Goal: Contribute content: Contribute content

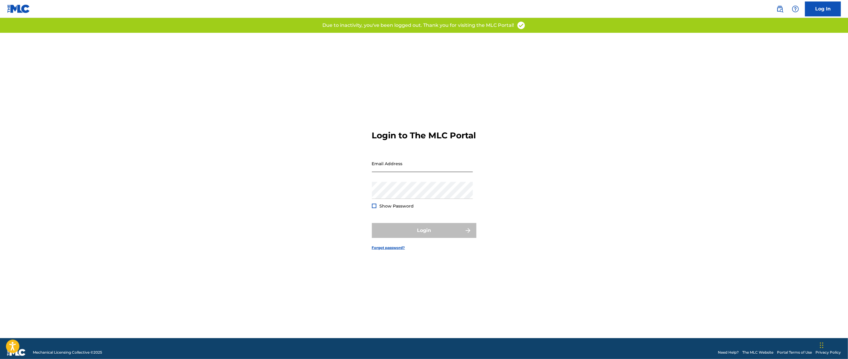
click at [394, 168] on input "Email Address" at bounding box center [422, 163] width 101 height 17
click at [0, 359] on nordpass-autofill-portal at bounding box center [0, 359] width 0 height 0
type input "[EMAIL_ADDRESS][DOMAIN_NAME]"
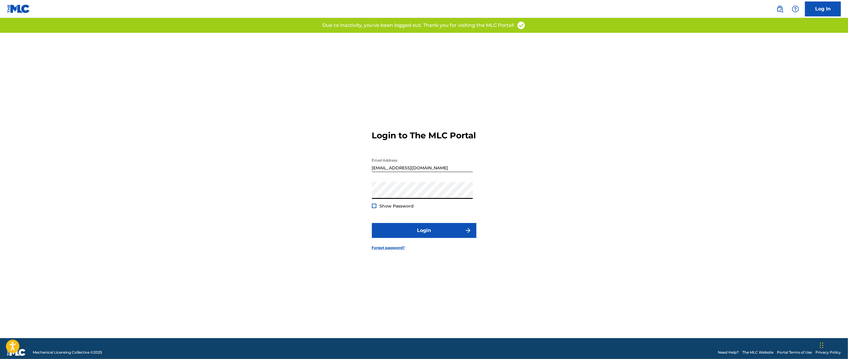
click at [384, 209] on span "Show Password" at bounding box center [397, 206] width 34 height 5
click at [421, 235] on button "Login" at bounding box center [424, 230] width 104 height 15
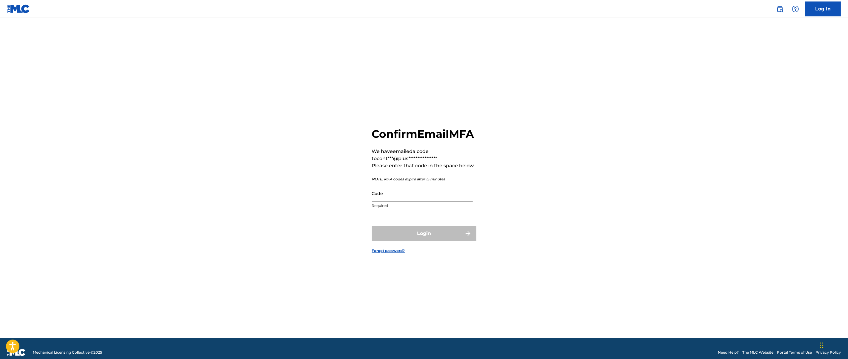
click at [408, 202] on input "Code" at bounding box center [422, 193] width 101 height 17
paste input "321614"
type input "321614"
click at [390, 239] on button "Login" at bounding box center [424, 233] width 104 height 15
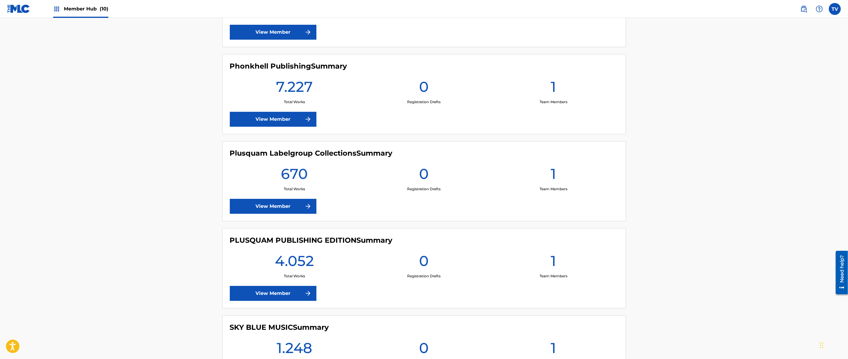
scroll to position [523, 0]
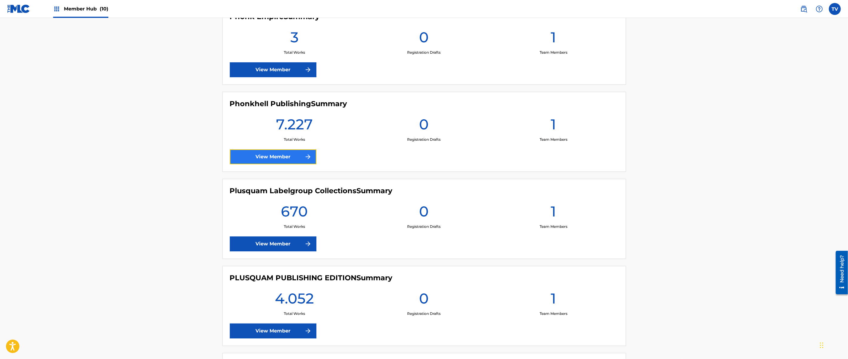
click at [285, 155] on link "View Member" at bounding box center [273, 157] width 87 height 15
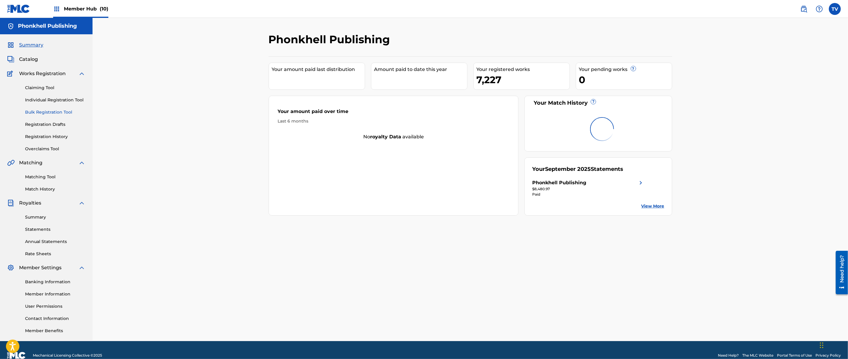
click at [53, 113] on link "Bulk Registration Tool" at bounding box center [55, 112] width 60 height 6
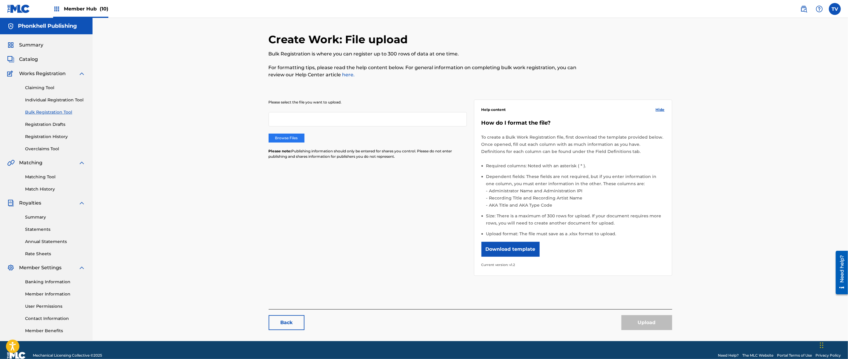
click at [289, 138] on label "Browse Files" at bounding box center [287, 138] width 36 height 9
click at [0, 0] on input "Browse Files" at bounding box center [0, 0] width 0 height 0
click at [642, 322] on button "Upload" at bounding box center [647, 323] width 51 height 15
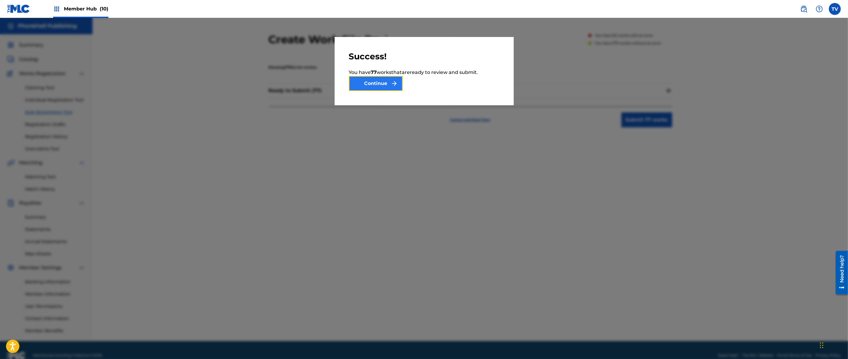
click at [390, 84] on button "Continue" at bounding box center [376, 83] width 54 height 15
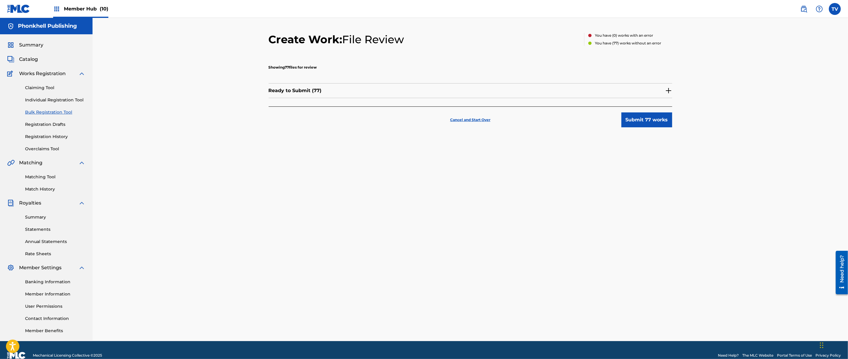
click at [670, 89] on img at bounding box center [668, 90] width 7 height 7
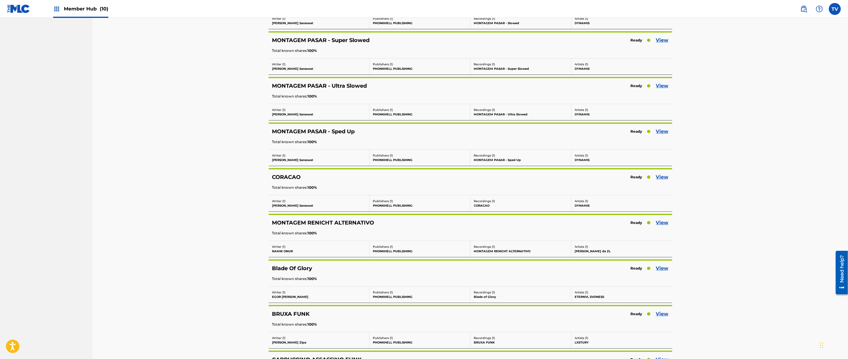
scroll to position [3335, 0]
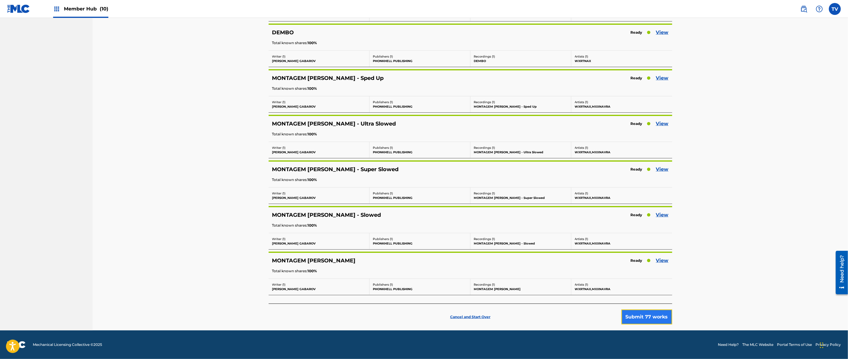
click at [653, 318] on button "Submit 77 works" at bounding box center [647, 317] width 51 height 15
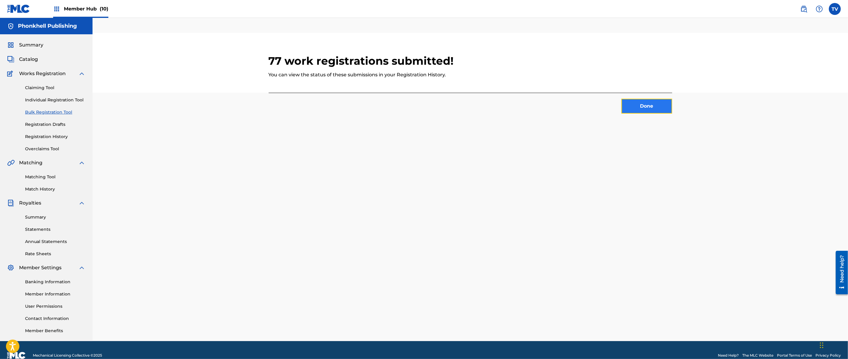
click at [636, 108] on button "Done" at bounding box center [647, 106] width 51 height 15
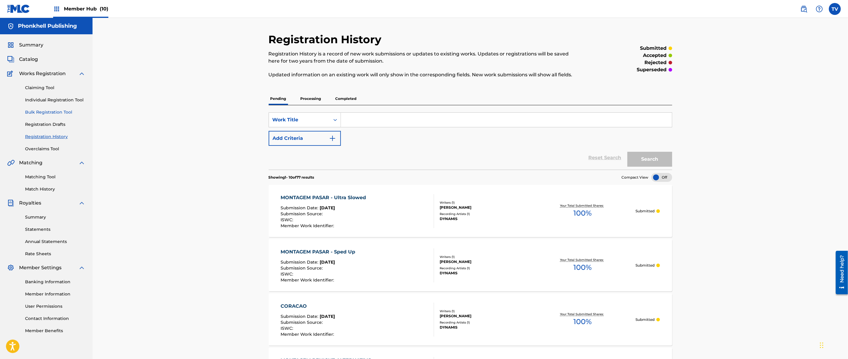
click at [50, 111] on link "Bulk Registration Tool" at bounding box center [55, 112] width 60 height 6
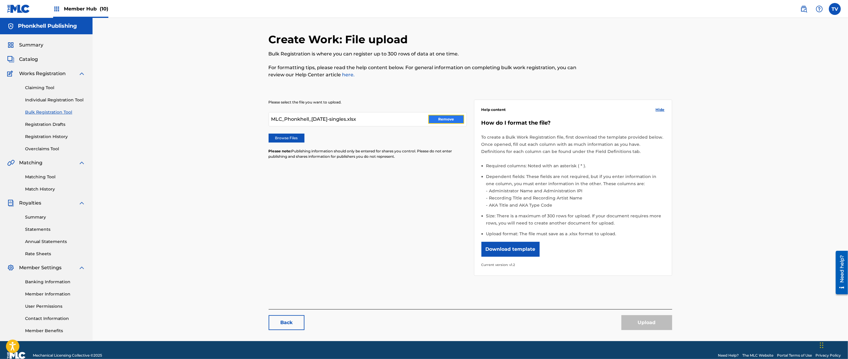
click at [448, 119] on button "Remove" at bounding box center [446, 119] width 36 height 9
click at [54, 144] on div "Claiming Tool Individual Registration Tool Bulk Registration Tool Registration …" at bounding box center [46, 114] width 78 height 75
click at [57, 137] on link "Registration History" at bounding box center [55, 137] width 60 height 6
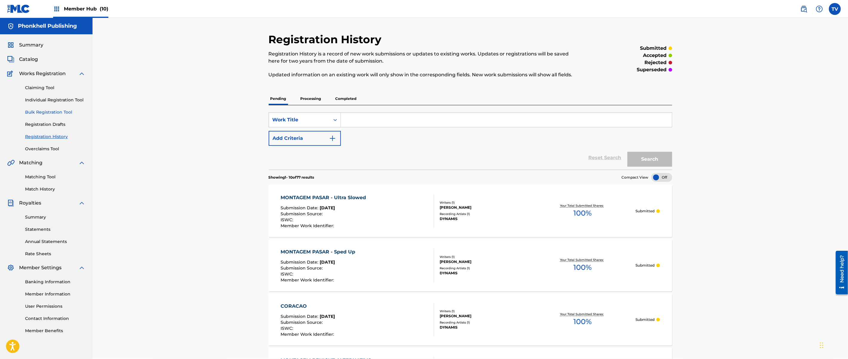
click at [41, 115] on link "Bulk Registration Tool" at bounding box center [55, 112] width 60 height 6
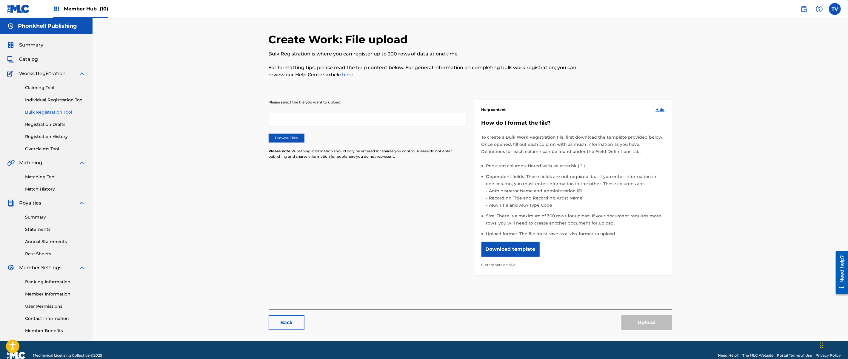
click at [294, 144] on div "Please select the file you want to upload. Browse Files Please note: Publishing…" at bounding box center [368, 133] width 198 height 67
click at [292, 139] on label "Browse Files" at bounding box center [287, 138] width 36 height 9
click at [292, 141] on label "Browse Files" at bounding box center [287, 138] width 36 height 9
click at [0, 0] on input "Browse Files" at bounding box center [0, 0] width 0 height 0
click at [634, 324] on button "Upload" at bounding box center [647, 323] width 51 height 15
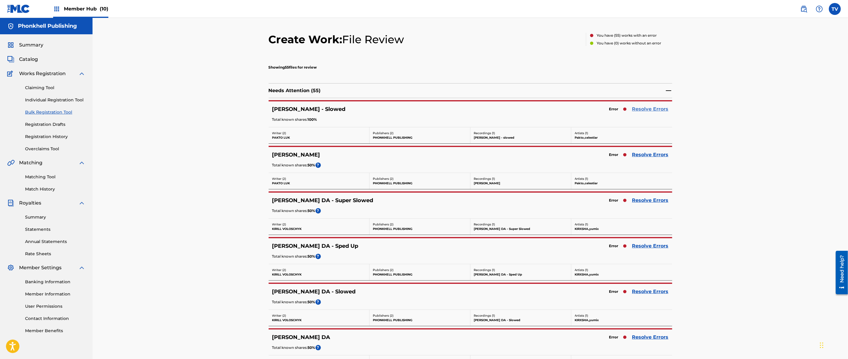
click at [650, 108] on link "Resolve Errors" at bounding box center [650, 109] width 36 height 7
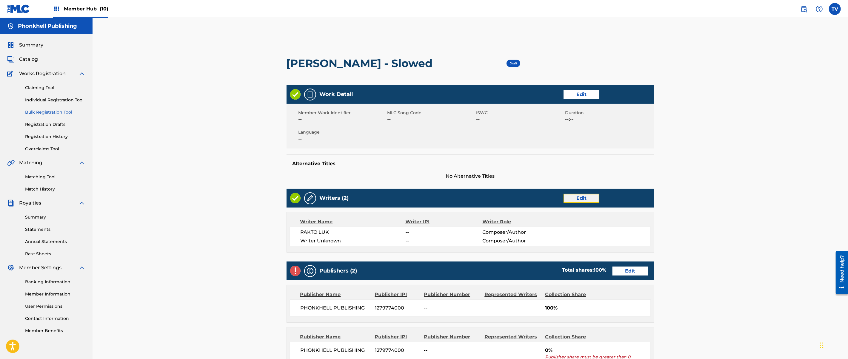
click at [589, 202] on link "Edit" at bounding box center [582, 198] width 36 height 9
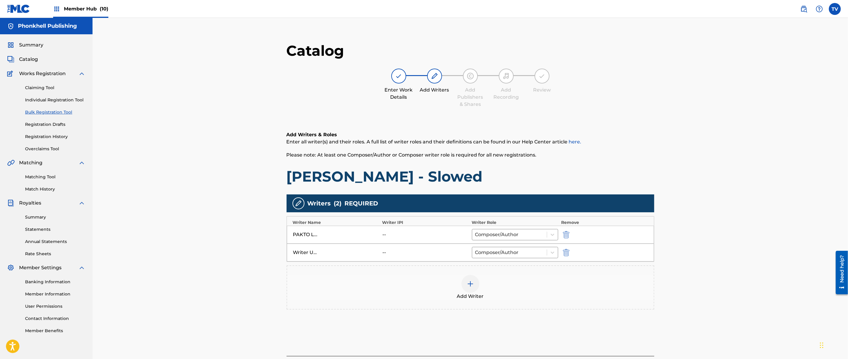
click at [567, 249] on div "Writer Unknown -- Composer/Author" at bounding box center [470, 253] width 367 height 18
click at [567, 251] on img "submit" at bounding box center [566, 252] width 7 height 7
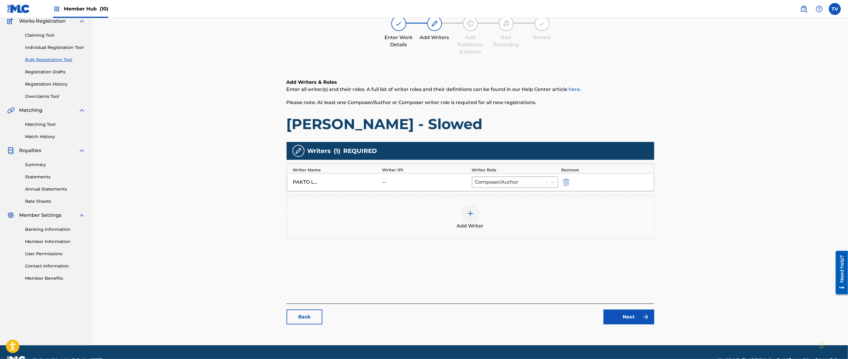
scroll to position [67, 0]
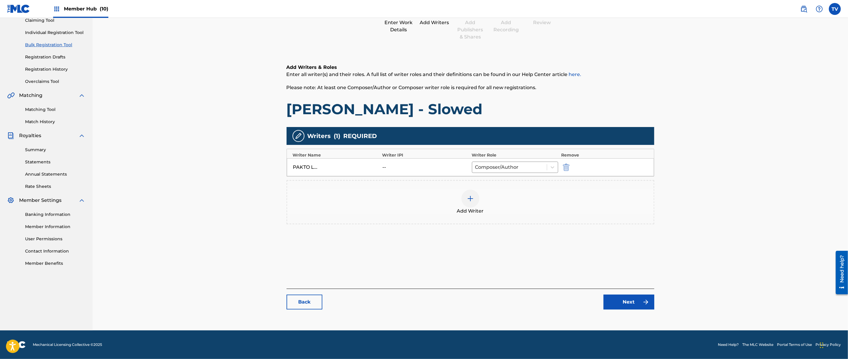
click at [631, 288] on div "Catalog Enter Work Details Add Writers Add Publishers & Shares Add Recording Re…" at bounding box center [471, 145] width 368 height 342
click at [629, 304] on link "Next" at bounding box center [629, 302] width 51 height 15
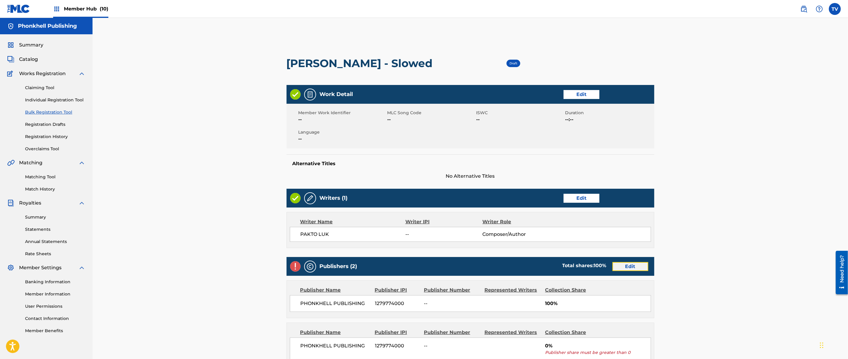
click at [628, 264] on link "Edit" at bounding box center [631, 266] width 36 height 9
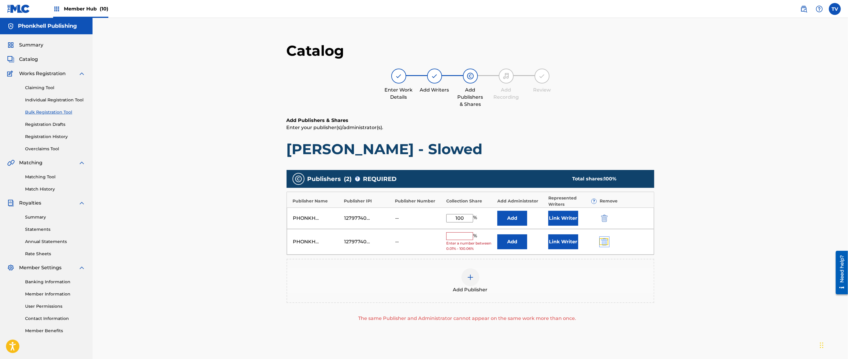
click at [604, 240] on img "submit" at bounding box center [604, 242] width 7 height 7
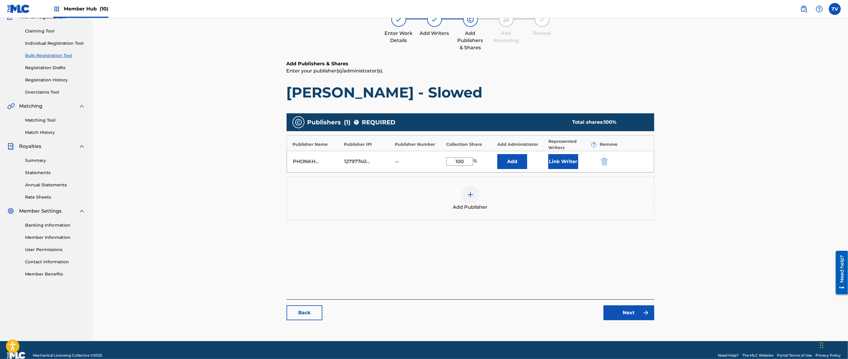
scroll to position [67, 0]
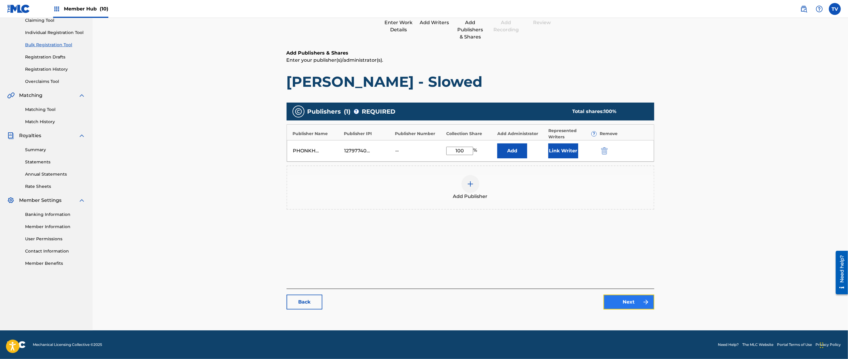
click at [628, 306] on link "Next" at bounding box center [629, 302] width 51 height 15
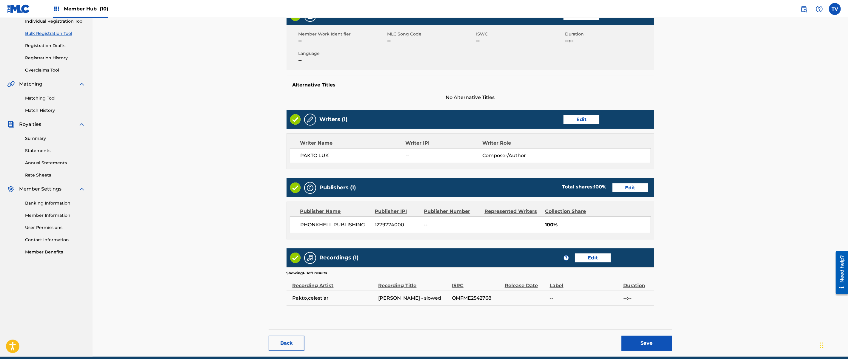
scroll to position [79, 0]
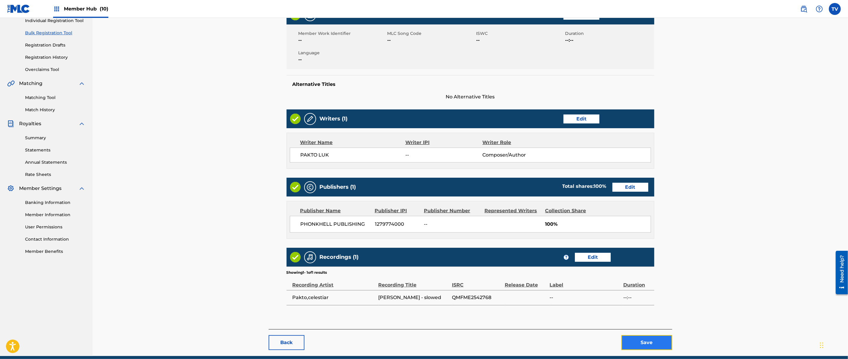
click at [644, 339] on button "Save" at bounding box center [647, 343] width 51 height 15
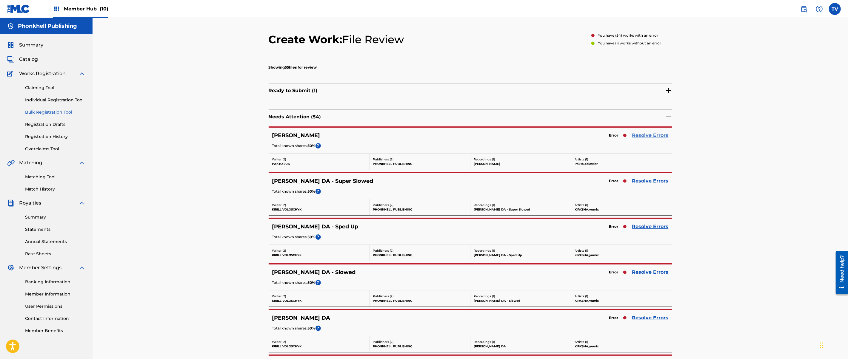
click at [647, 134] on link "Resolve Errors" at bounding box center [650, 135] width 36 height 7
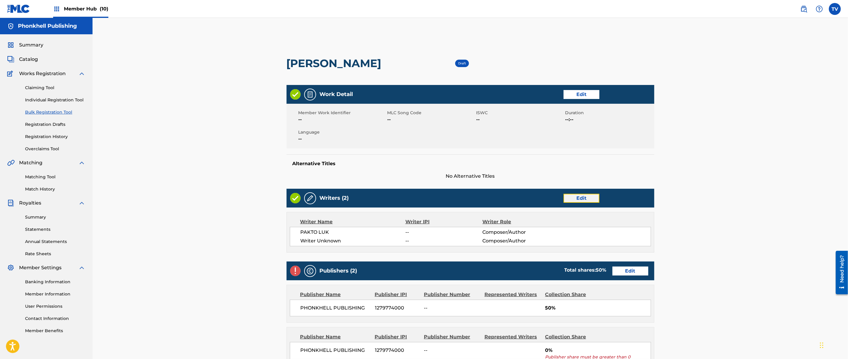
click at [579, 197] on link "Edit" at bounding box center [582, 198] width 36 height 9
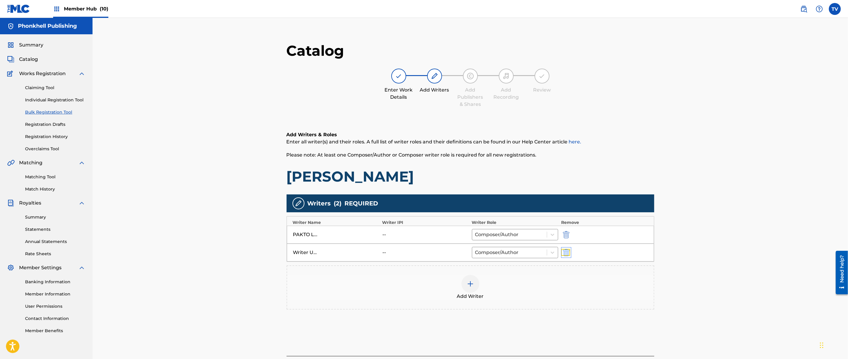
click at [564, 250] on img "submit" at bounding box center [566, 252] width 7 height 7
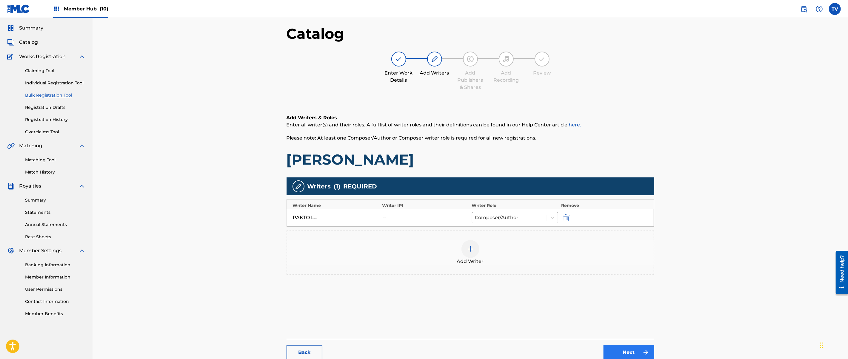
scroll to position [67, 0]
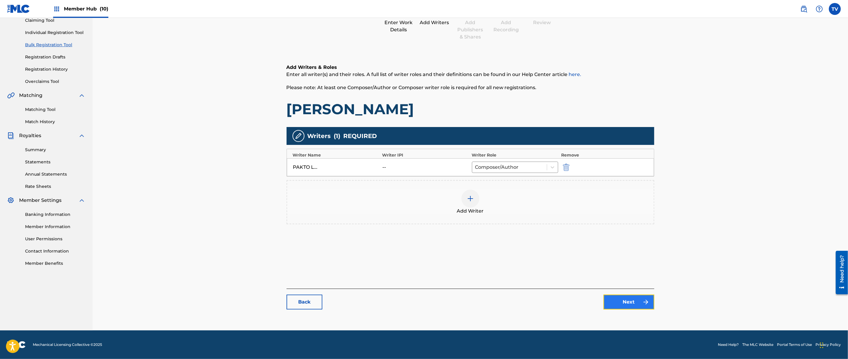
click at [629, 300] on link "Next" at bounding box center [629, 302] width 51 height 15
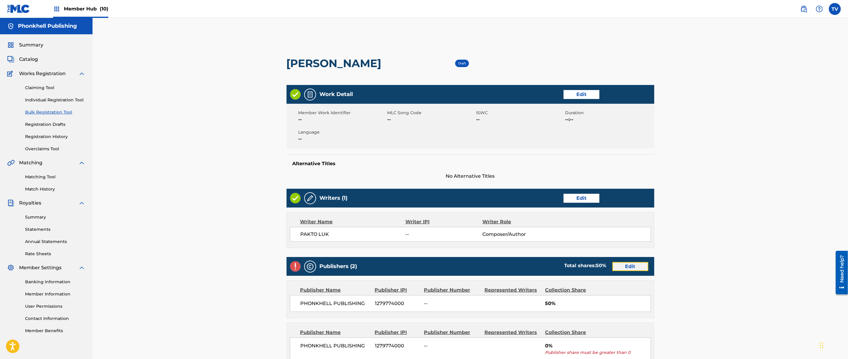
click at [626, 265] on link "Edit" at bounding box center [631, 266] width 36 height 9
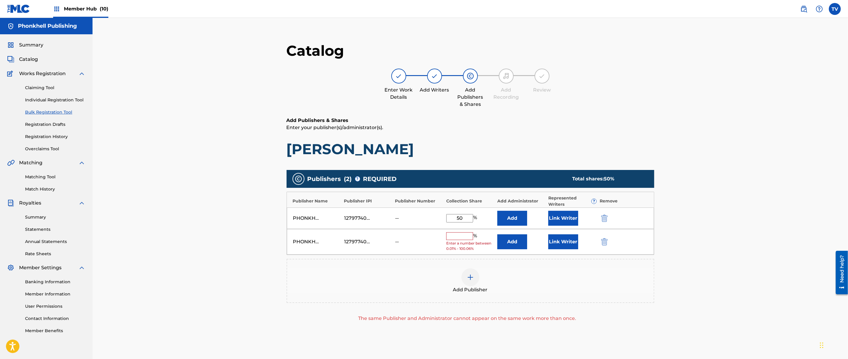
drag, startPoint x: 604, startPoint y: 238, endPoint x: 608, endPoint y: 263, distance: 25.1
click at [604, 238] on div "PHONKHELL PUBLISHING 1279774000 -- % Enter a number between 0.01% - 100.06% Add…" at bounding box center [470, 242] width 367 height 26
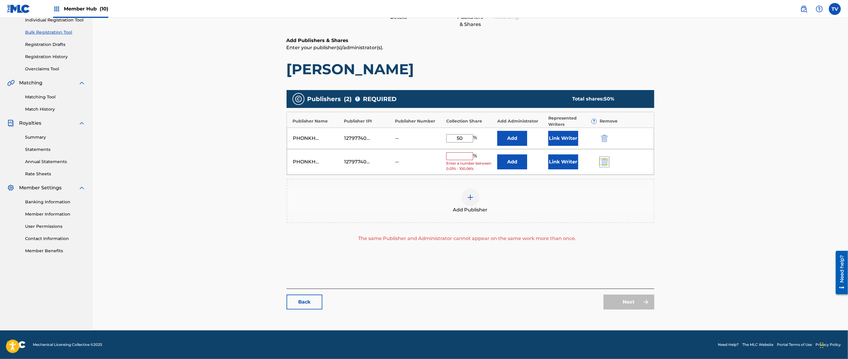
click at [602, 159] on img "submit" at bounding box center [604, 162] width 7 height 7
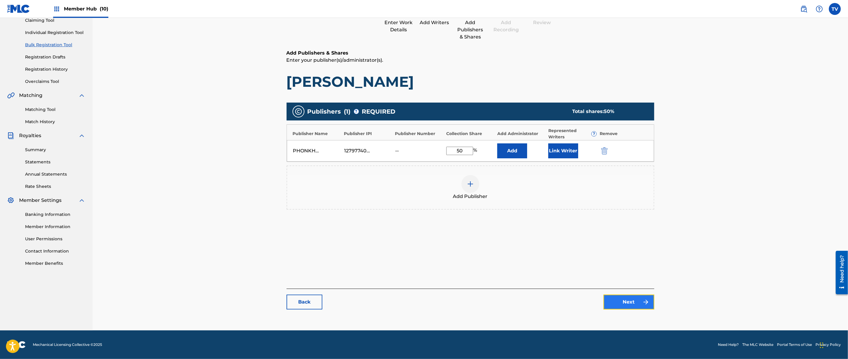
click at [632, 307] on link "Next" at bounding box center [629, 302] width 51 height 15
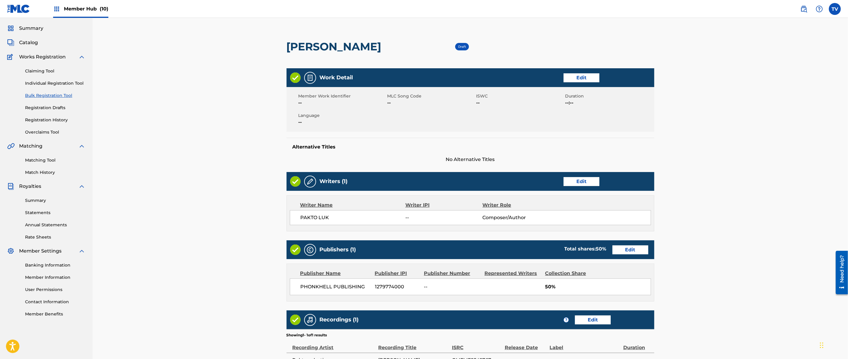
scroll to position [106, 0]
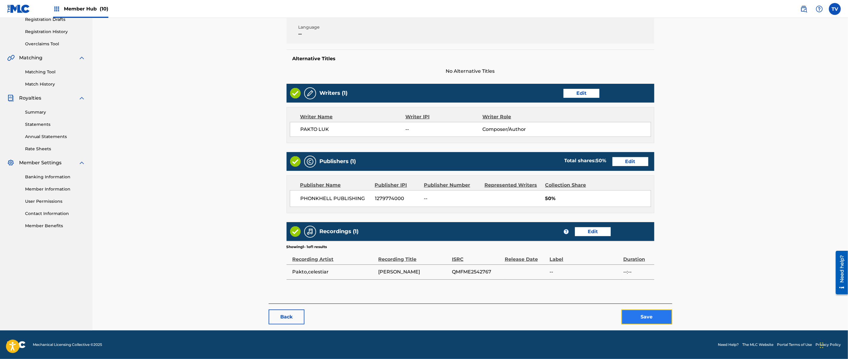
click at [638, 310] on button "Save" at bounding box center [647, 317] width 51 height 15
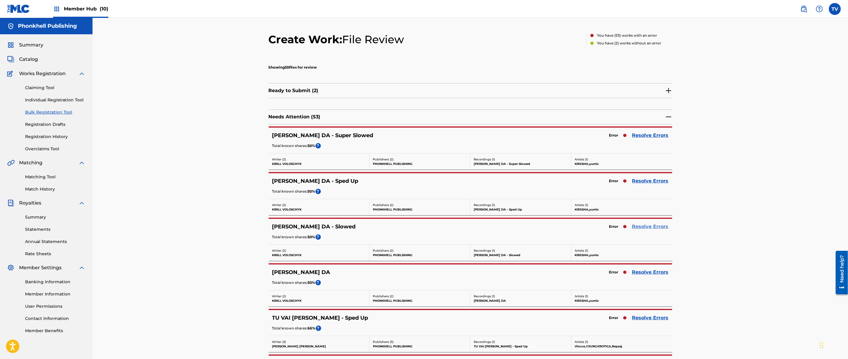
click at [652, 225] on link "Resolve Errors" at bounding box center [650, 226] width 36 height 7
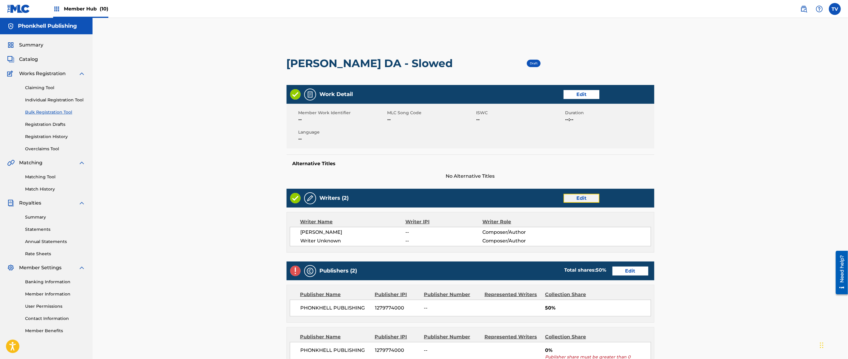
click at [574, 197] on link "Edit" at bounding box center [582, 198] width 36 height 9
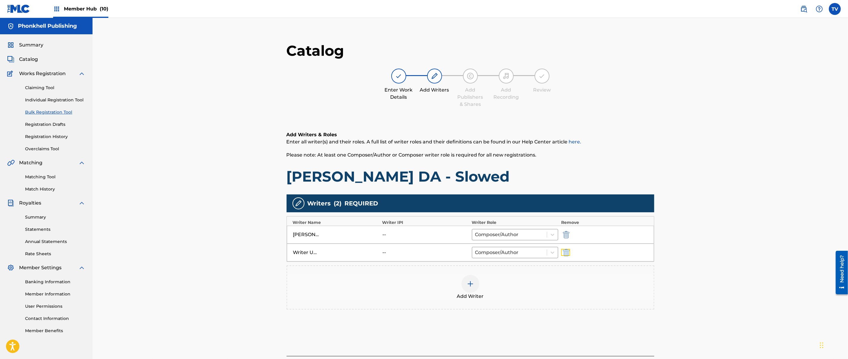
click at [561, 253] on button "submit" at bounding box center [565, 252] width 9 height 7
click at [565, 252] on div "Add Writer" at bounding box center [471, 270] width 368 height 44
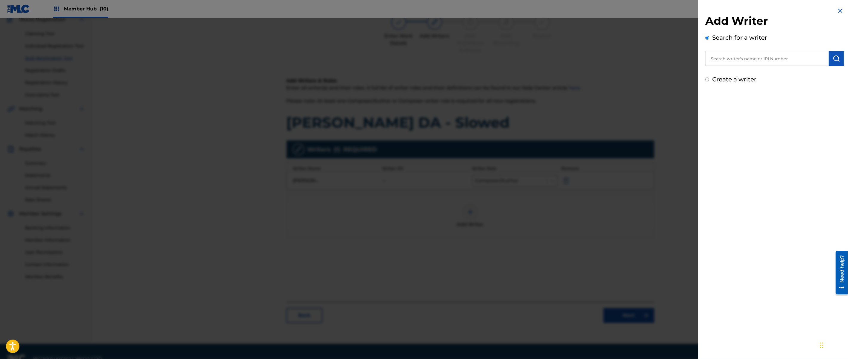
scroll to position [67, 0]
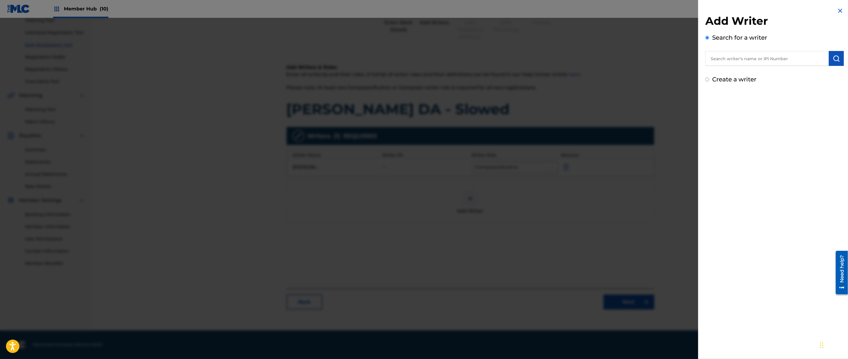
click at [584, 259] on div at bounding box center [424, 197] width 848 height 359
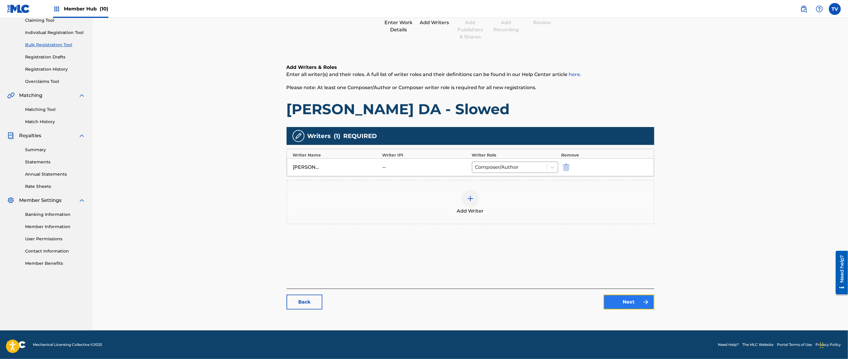
click at [627, 301] on link "Next" at bounding box center [629, 302] width 51 height 15
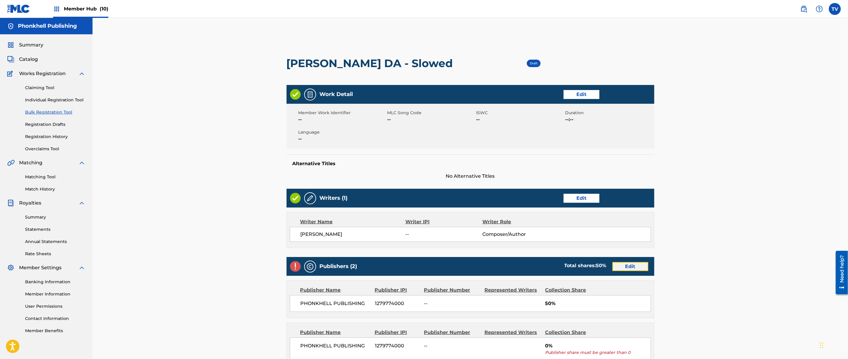
click at [622, 263] on link "Edit" at bounding box center [631, 266] width 36 height 9
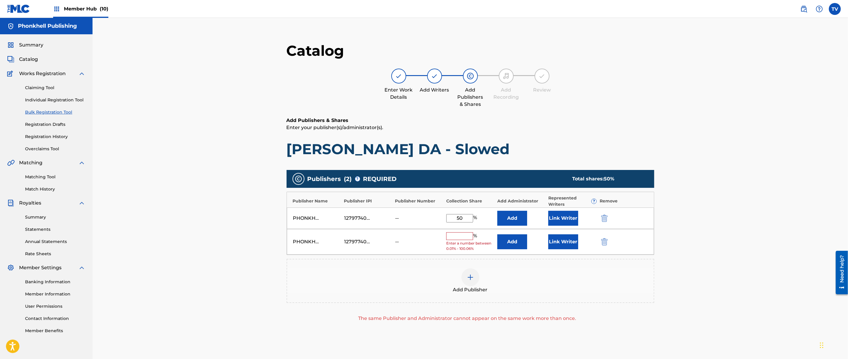
click at [609, 240] on div at bounding box center [612, 242] width 27 height 7
click at [608, 240] on img "submit" at bounding box center [604, 242] width 7 height 7
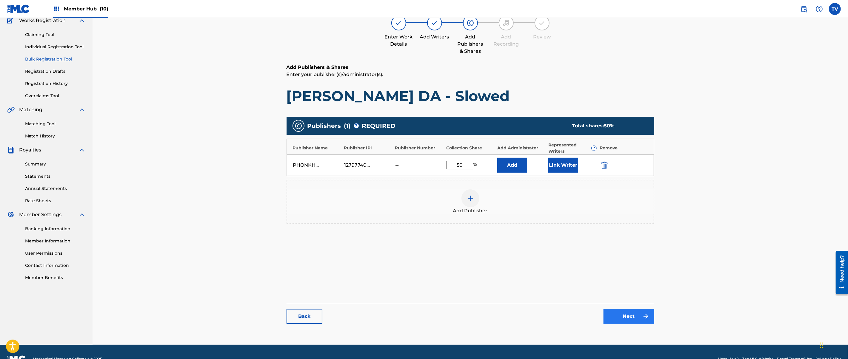
scroll to position [67, 0]
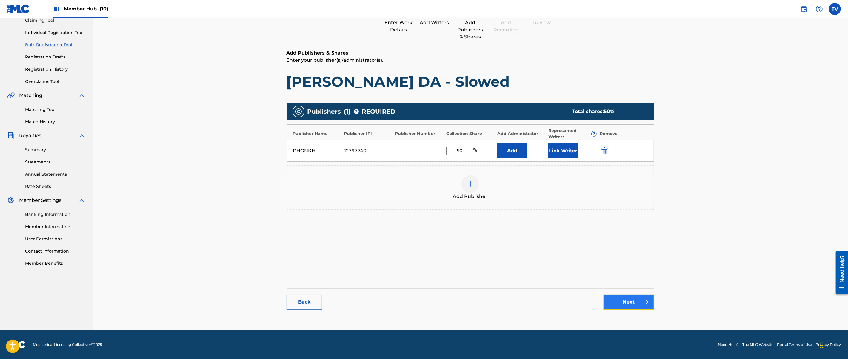
click at [627, 301] on link "Next" at bounding box center [629, 302] width 51 height 15
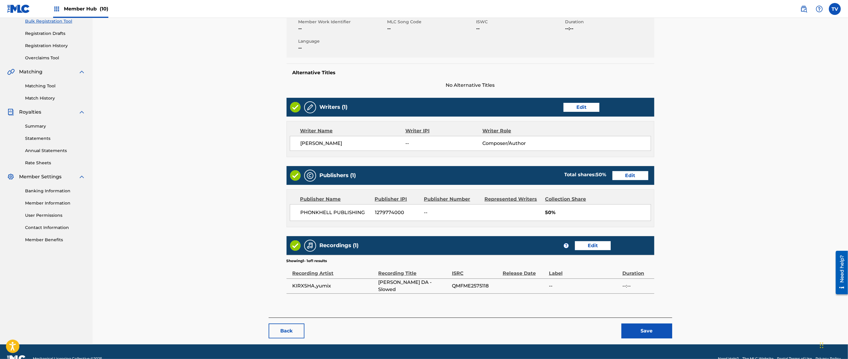
scroll to position [106, 0]
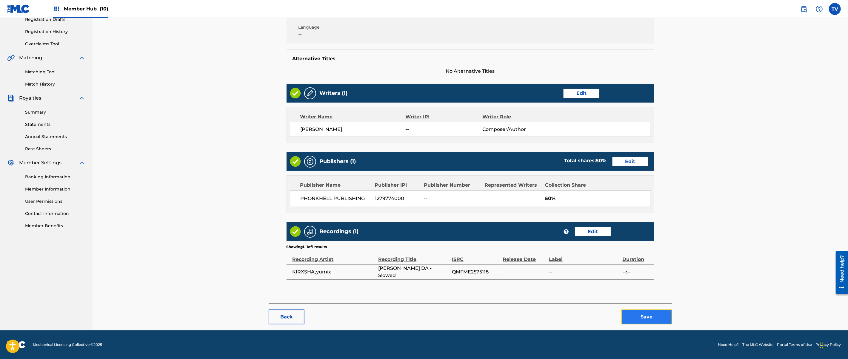
click at [657, 318] on button "Save" at bounding box center [647, 317] width 51 height 15
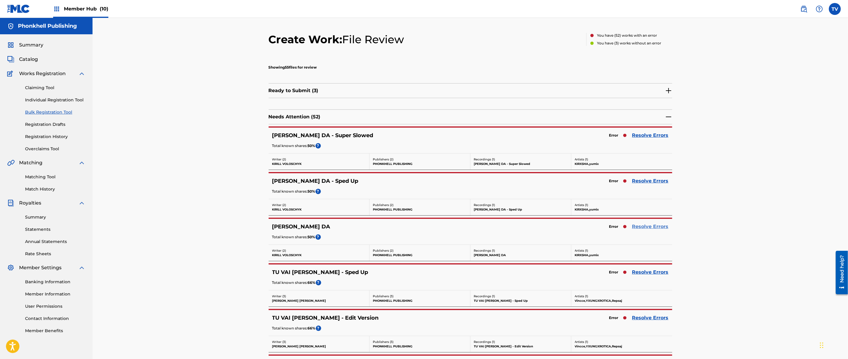
click at [648, 229] on link "Resolve Errors" at bounding box center [650, 226] width 36 height 7
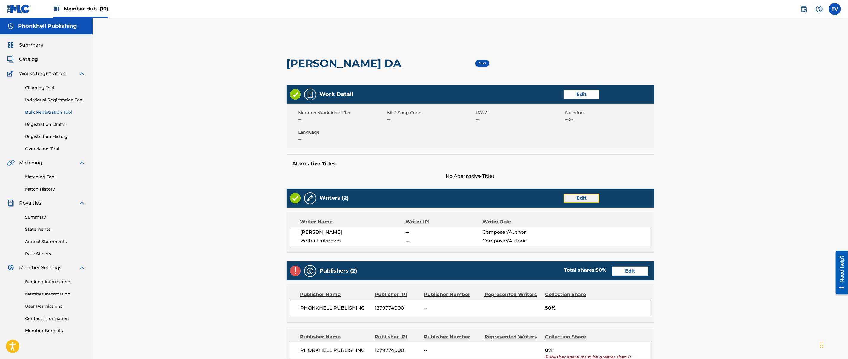
click at [575, 199] on link "Edit" at bounding box center [582, 198] width 36 height 9
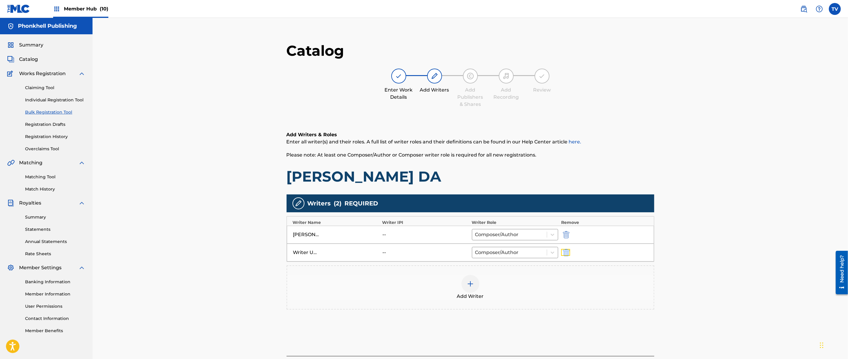
click at [570, 253] on button "submit" at bounding box center [565, 252] width 9 height 7
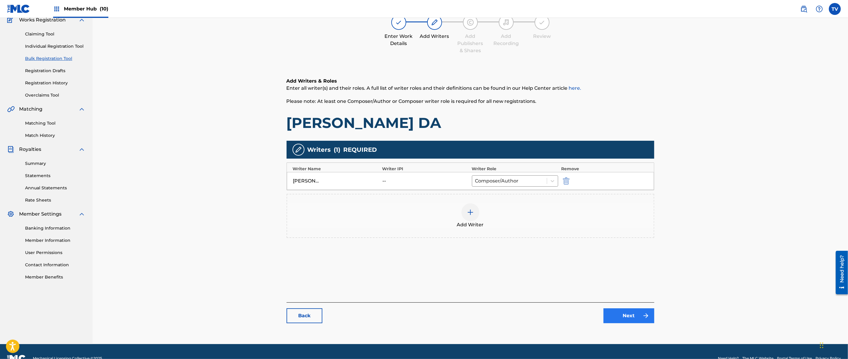
scroll to position [67, 0]
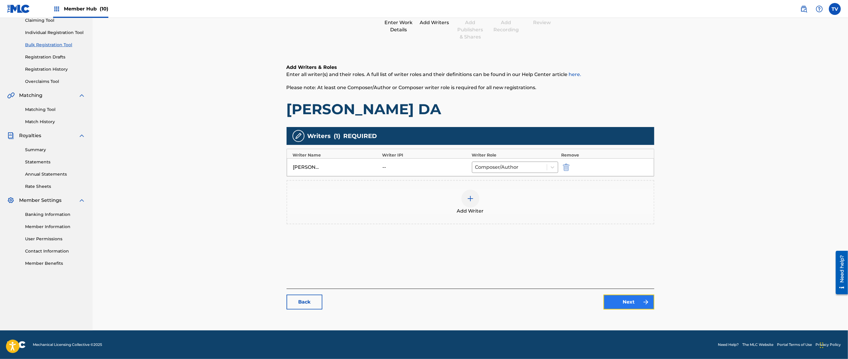
click at [616, 300] on link "Next" at bounding box center [629, 302] width 51 height 15
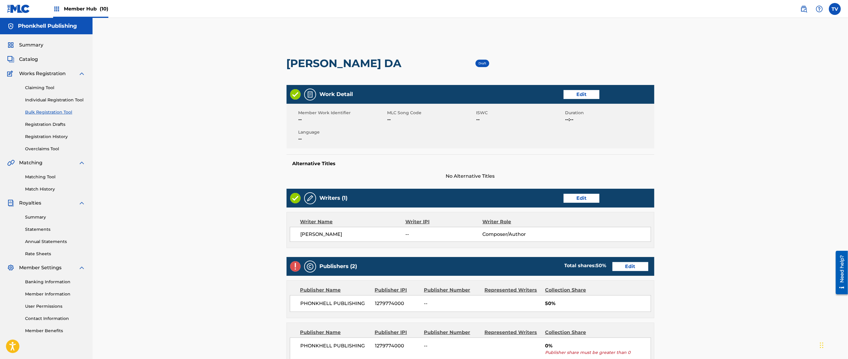
click at [621, 272] on div "Publishers (2) Total shares: 50 % Edit" at bounding box center [471, 266] width 368 height 19
click at [625, 268] on link "Edit" at bounding box center [631, 266] width 36 height 9
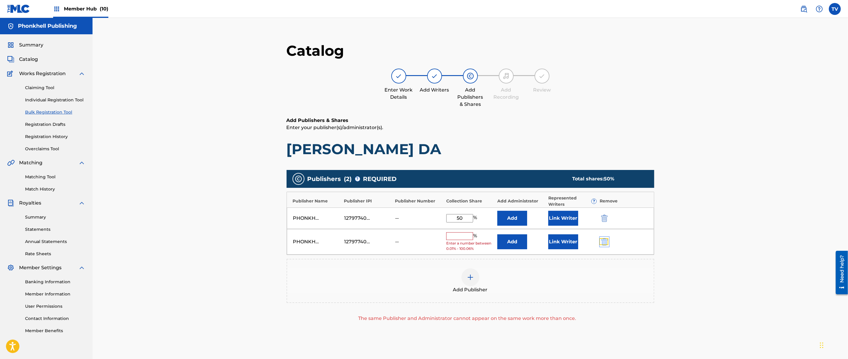
click at [606, 244] on img "submit" at bounding box center [604, 242] width 7 height 7
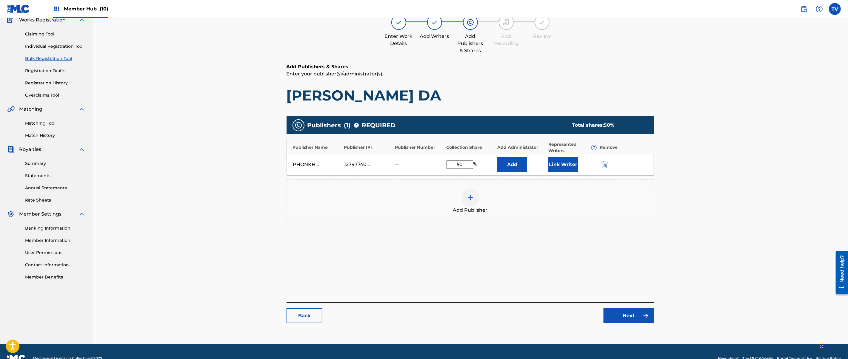
scroll to position [67, 0]
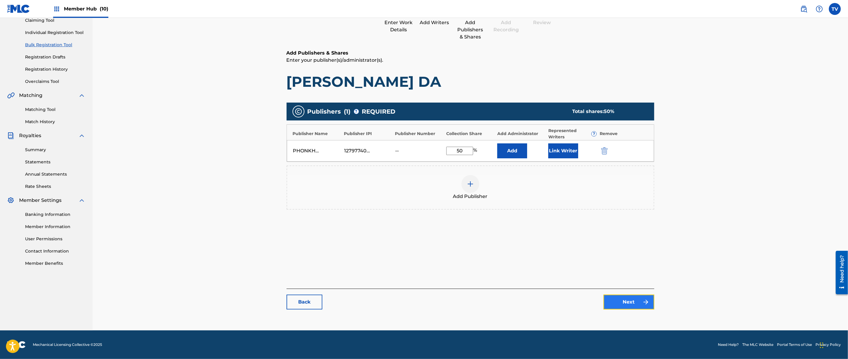
click at [625, 309] on link "Next" at bounding box center [629, 302] width 51 height 15
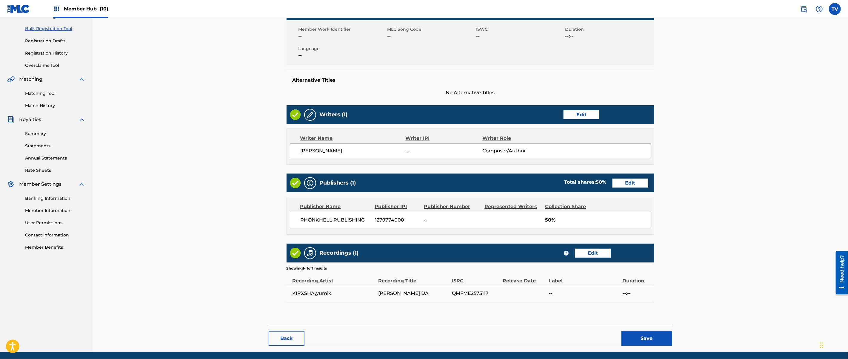
scroll to position [106, 0]
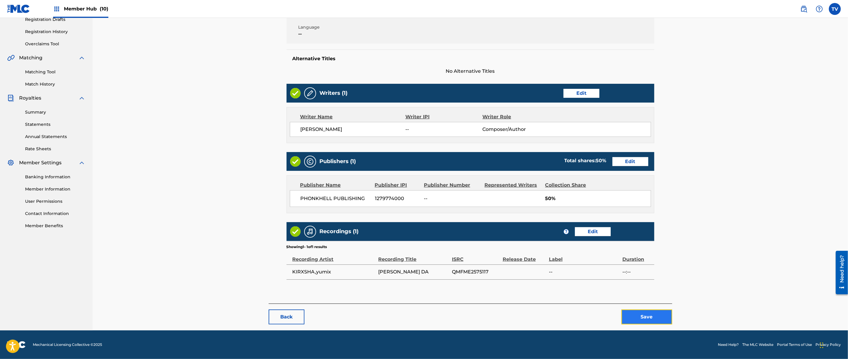
click at [647, 318] on button "Save" at bounding box center [647, 317] width 51 height 15
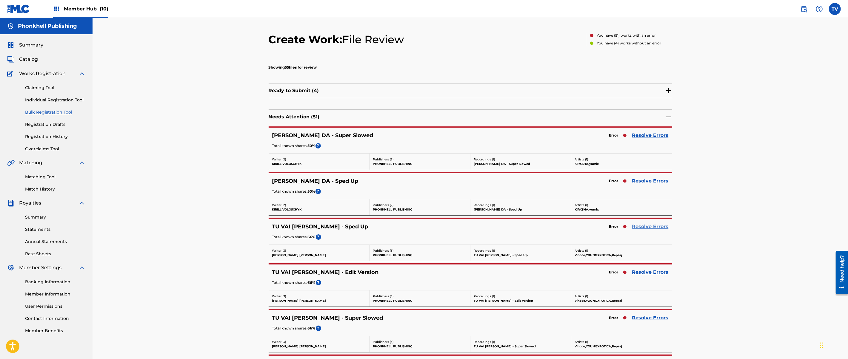
click at [653, 226] on link "Resolve Errors" at bounding box center [650, 226] width 36 height 7
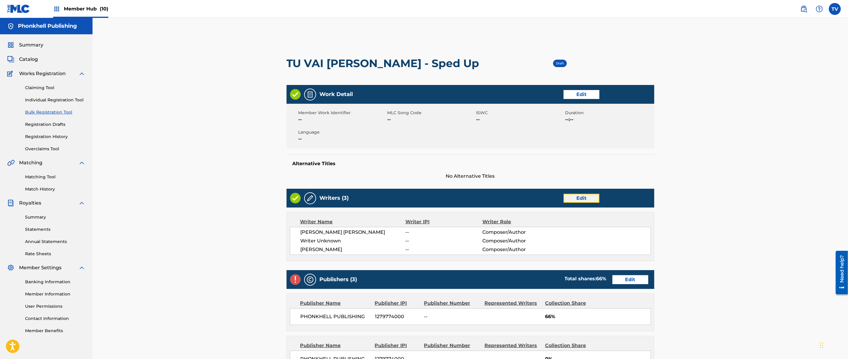
click at [572, 196] on link "Edit" at bounding box center [582, 198] width 36 height 9
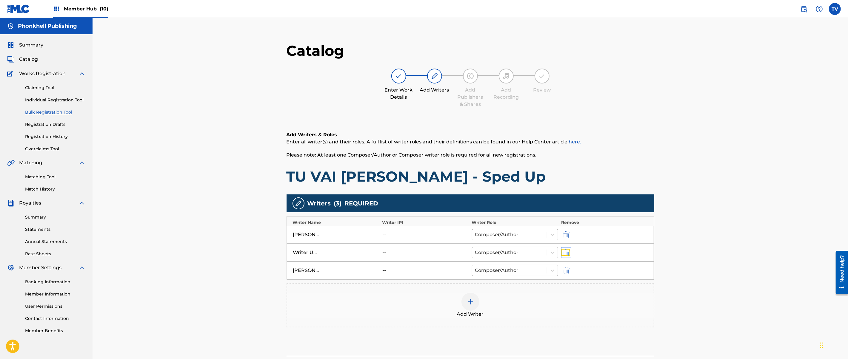
click at [565, 252] on img "submit" at bounding box center [566, 252] width 7 height 7
type input "[PERSON_NAME]"
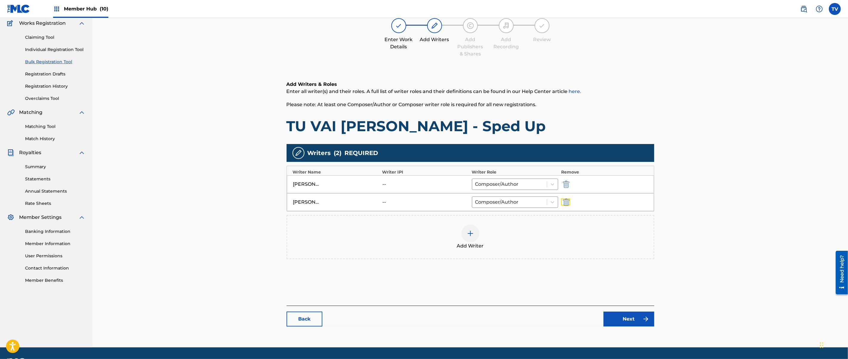
scroll to position [67, 0]
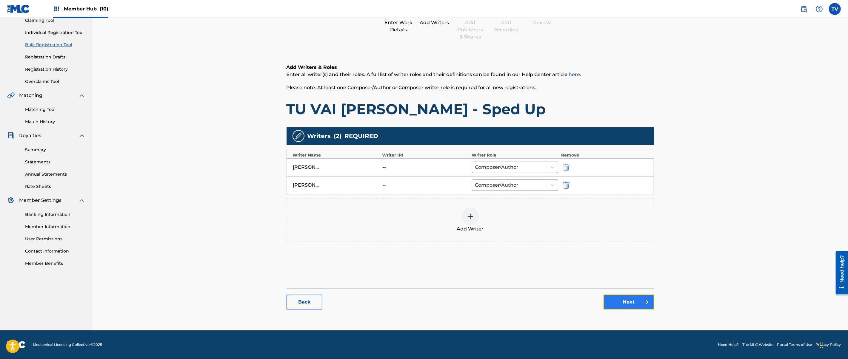
click at [632, 304] on link "Next" at bounding box center [629, 302] width 51 height 15
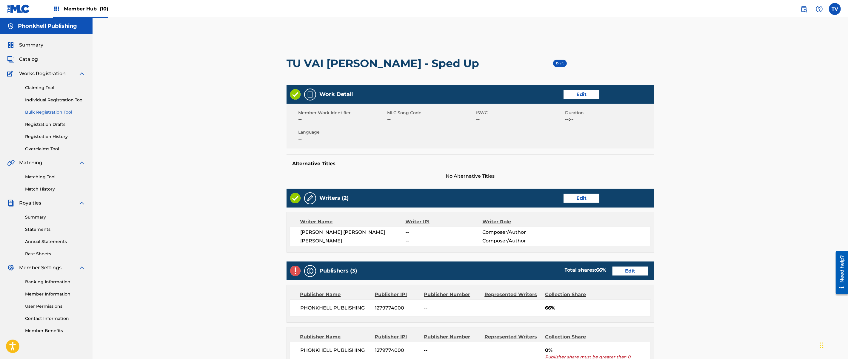
click at [629, 276] on div "Publishers (3) Total shares: 66 % Edit" at bounding box center [471, 271] width 368 height 19
click at [628, 275] on link "Edit" at bounding box center [631, 271] width 36 height 9
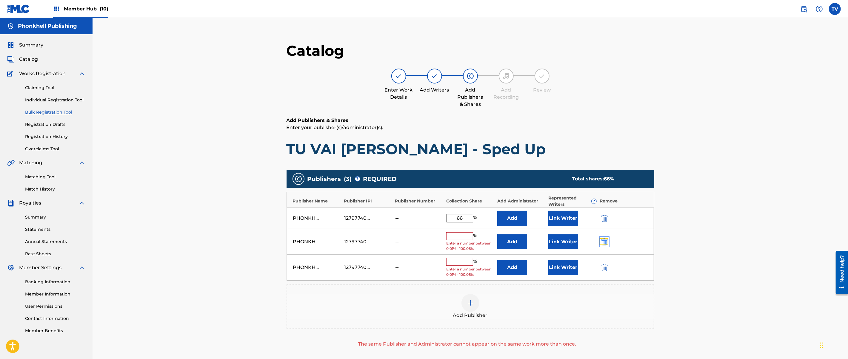
click at [604, 245] on img "submit" at bounding box center [604, 242] width 7 height 7
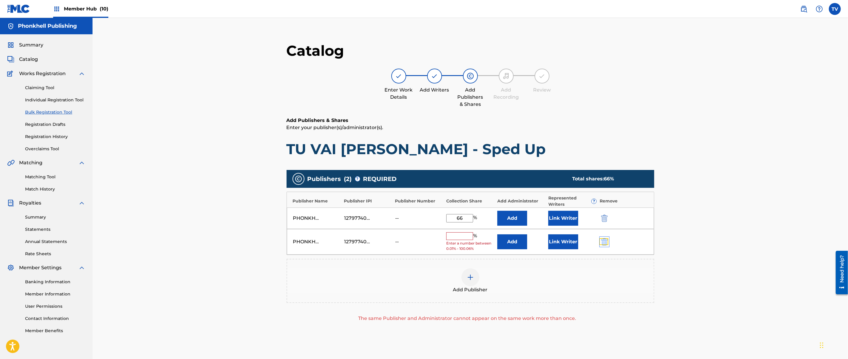
click at [604, 244] on img "submit" at bounding box center [604, 242] width 7 height 7
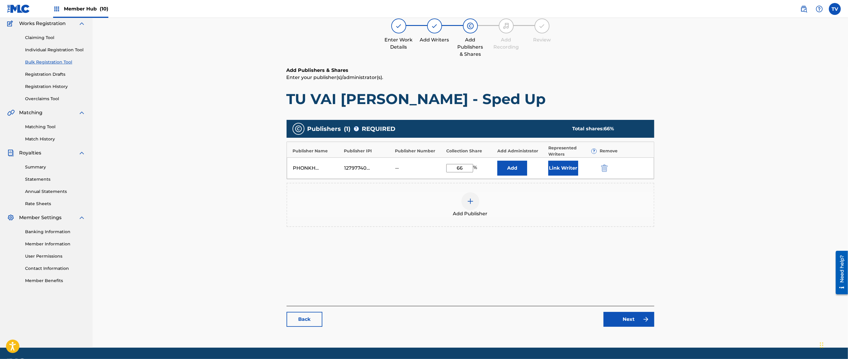
scroll to position [67, 0]
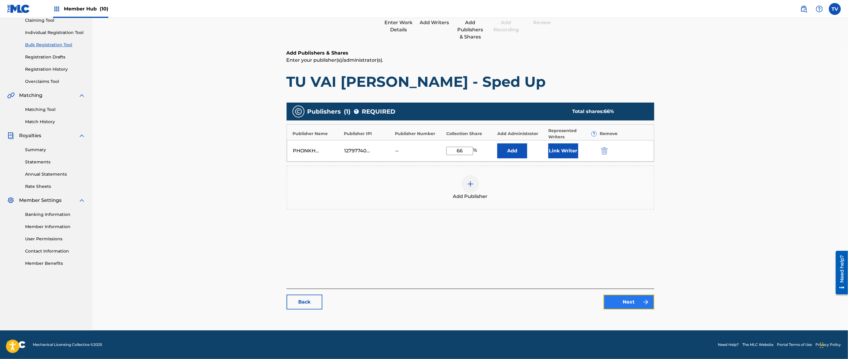
click at [624, 295] on link "Next" at bounding box center [629, 302] width 51 height 15
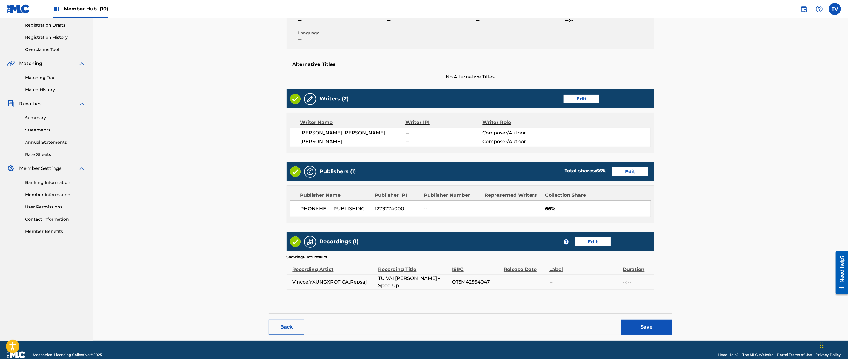
scroll to position [110, 0]
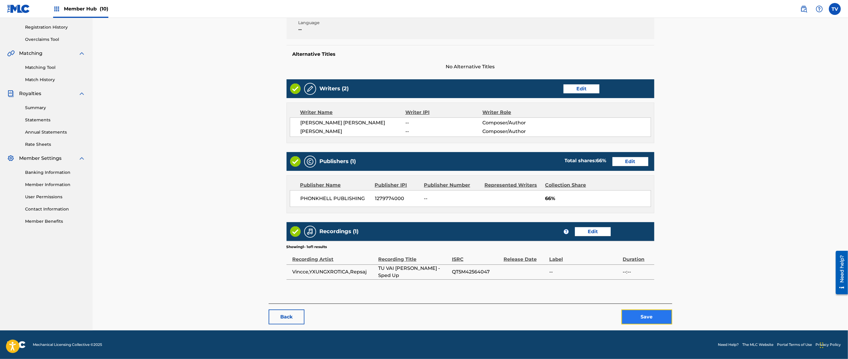
click at [651, 316] on button "Save" at bounding box center [647, 317] width 51 height 15
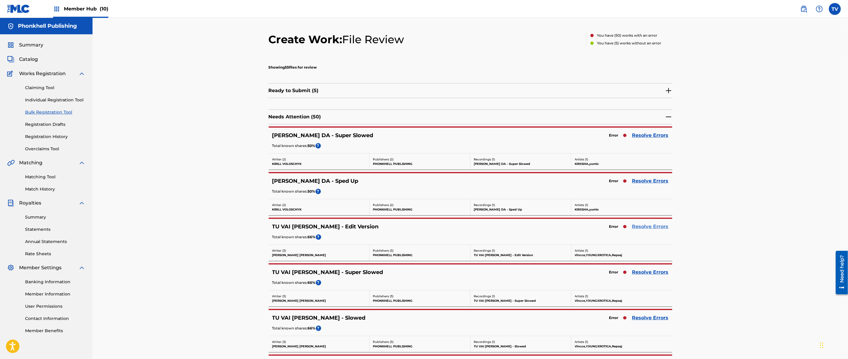
click at [647, 226] on link "Resolve Errors" at bounding box center [650, 226] width 36 height 7
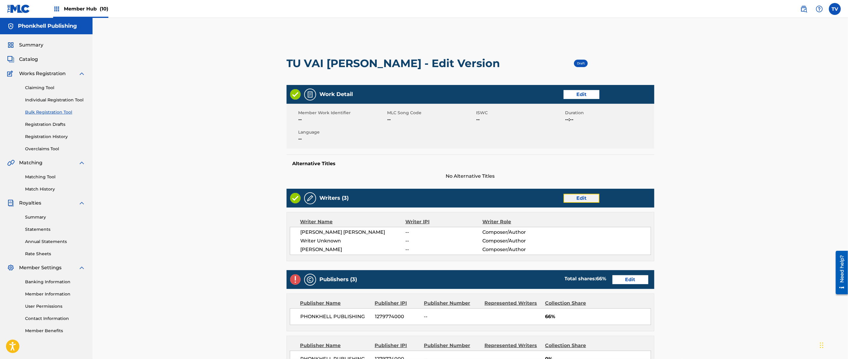
click at [586, 197] on link "Edit" at bounding box center [582, 198] width 36 height 9
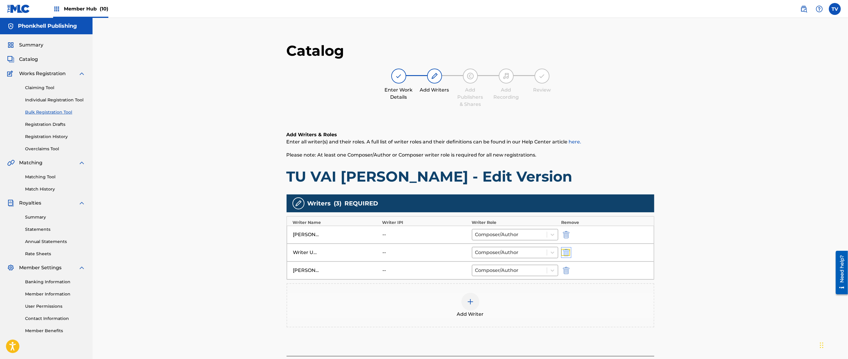
click at [565, 255] on img "submit" at bounding box center [566, 252] width 7 height 7
type input "[PERSON_NAME]"
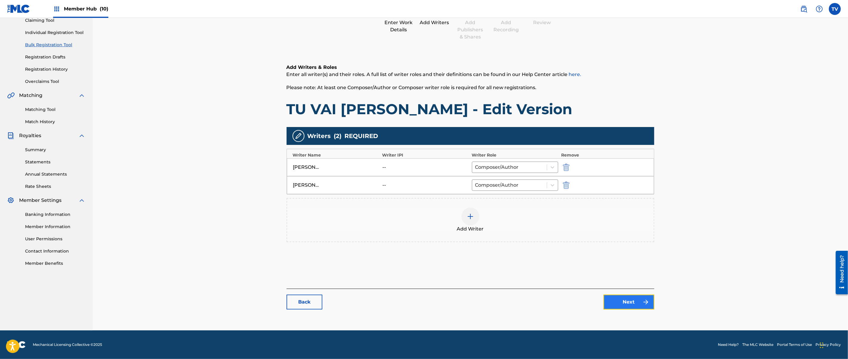
click at [628, 298] on link "Next" at bounding box center [629, 302] width 51 height 15
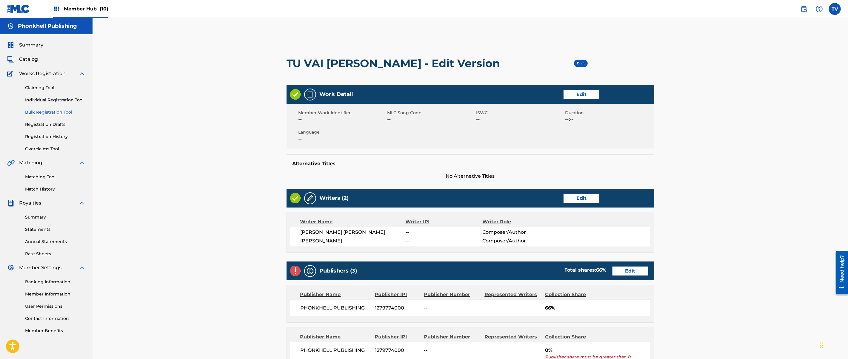
click at [627, 276] on div "Publishers (3) Total shares: 66 % Edit" at bounding box center [471, 271] width 368 height 19
click at [627, 275] on link "Edit" at bounding box center [631, 271] width 36 height 9
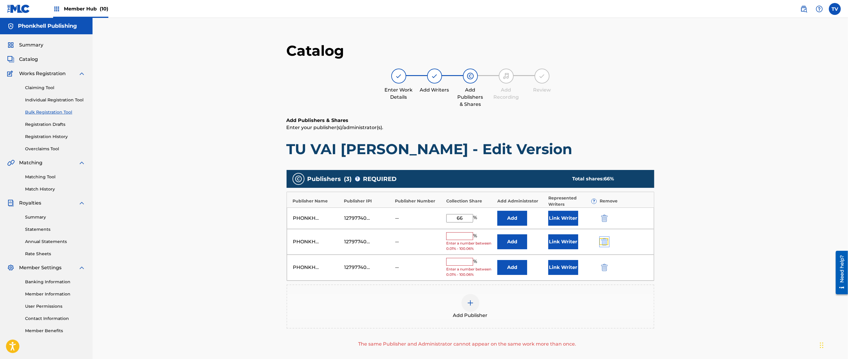
click at [602, 243] on img "submit" at bounding box center [604, 242] width 7 height 7
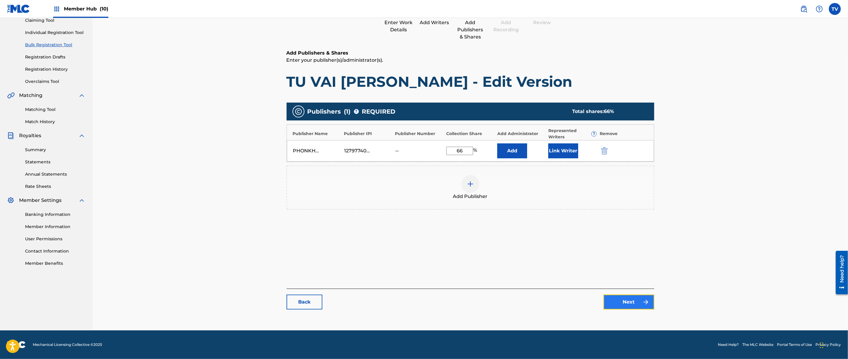
click at [626, 303] on link "Next" at bounding box center [629, 302] width 51 height 15
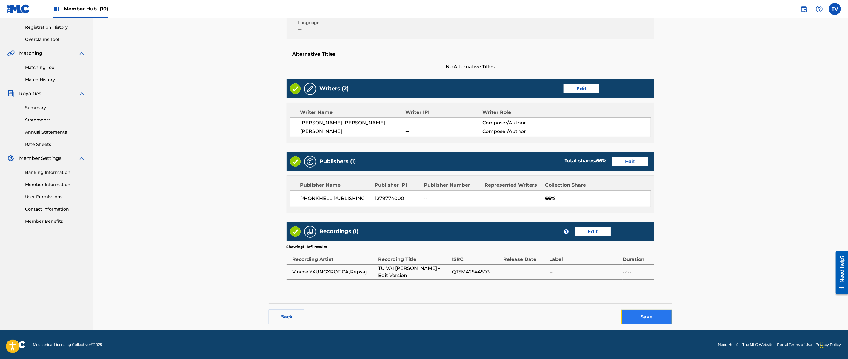
click at [651, 314] on button "Save" at bounding box center [647, 317] width 51 height 15
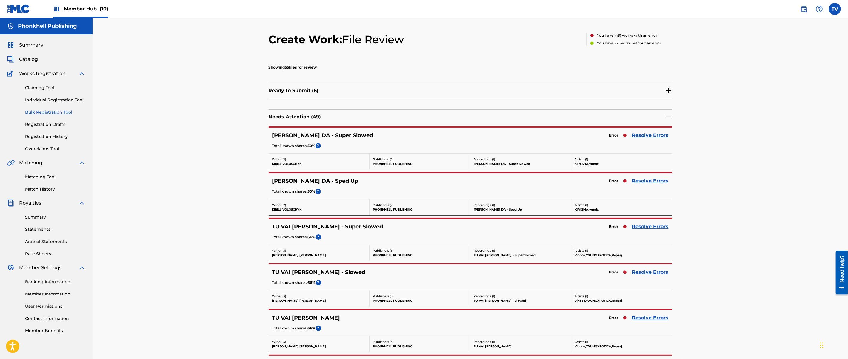
click at [653, 185] on div "Error Resolve Errors" at bounding box center [637, 181] width 62 height 8
click at [646, 135] on link "Resolve Errors" at bounding box center [650, 135] width 36 height 7
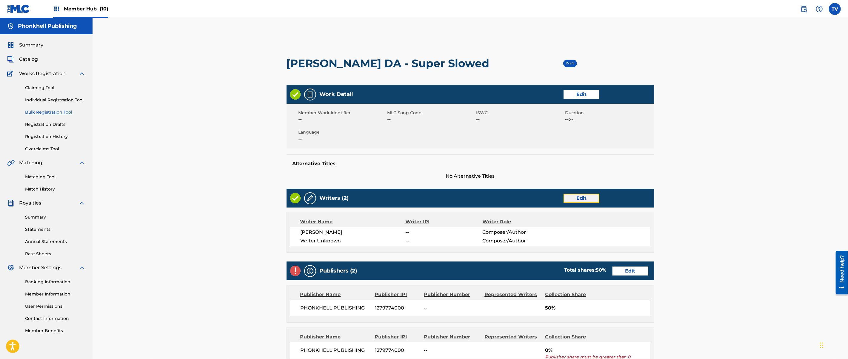
click at [576, 197] on link "Edit" at bounding box center [582, 198] width 36 height 9
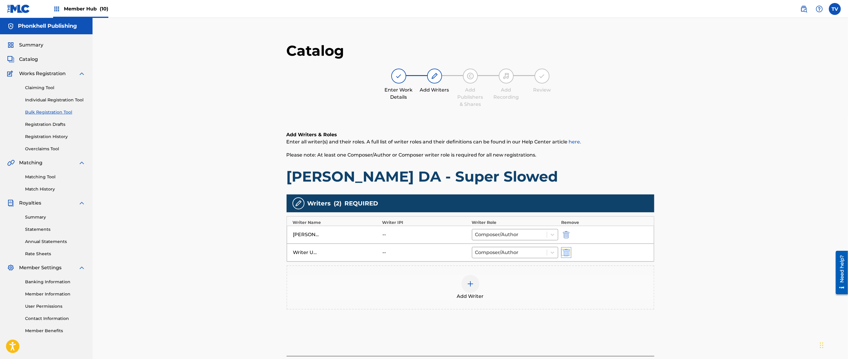
click at [569, 251] on img "submit" at bounding box center [566, 252] width 7 height 7
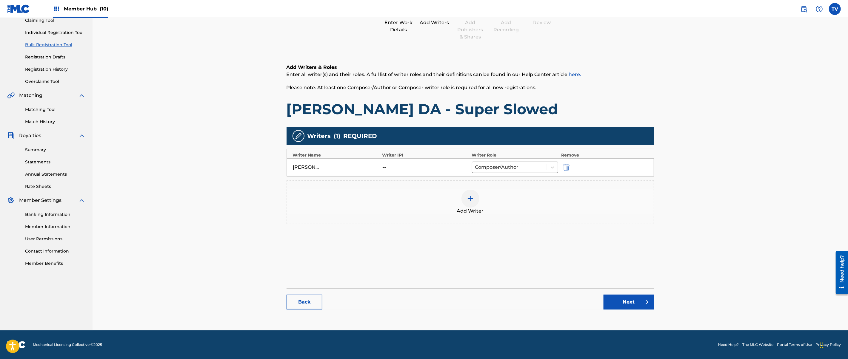
click at [630, 294] on div "Back Next" at bounding box center [471, 299] width 368 height 21
click at [632, 299] on link "Next" at bounding box center [629, 302] width 51 height 15
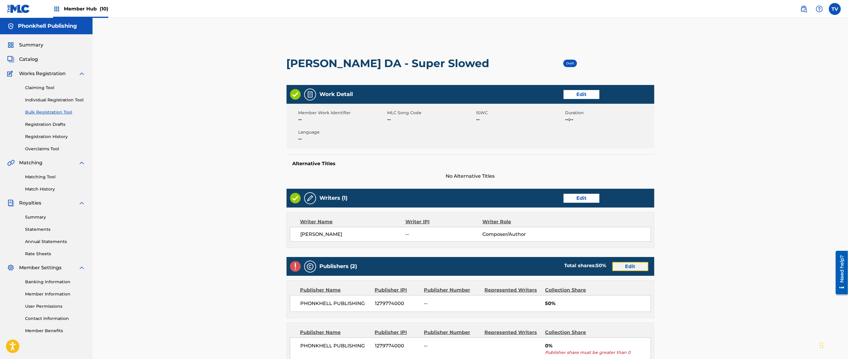
click at [630, 267] on link "Edit" at bounding box center [631, 266] width 36 height 9
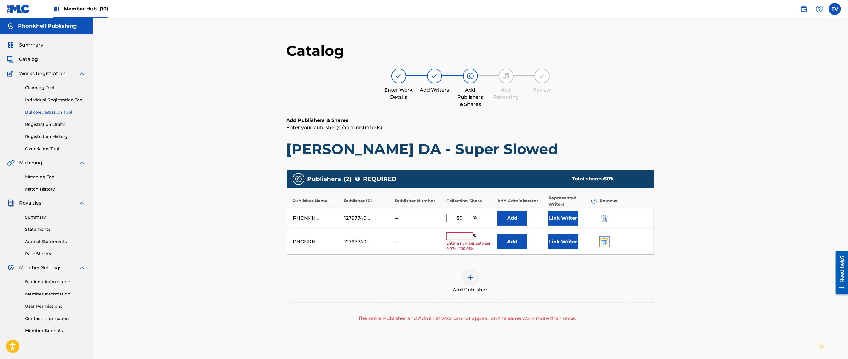
click at [606, 243] on img "submit" at bounding box center [604, 242] width 7 height 7
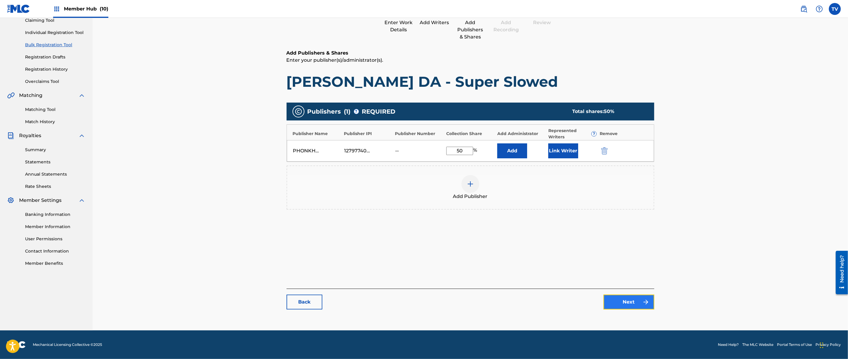
click at [625, 299] on link "Next" at bounding box center [629, 302] width 51 height 15
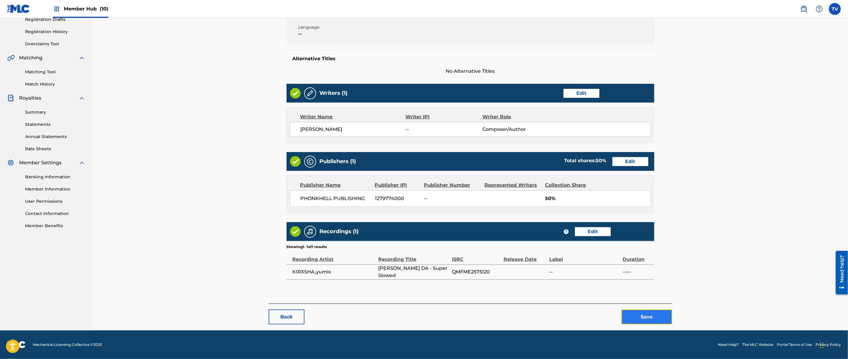
click at [656, 315] on button "Save" at bounding box center [647, 317] width 51 height 15
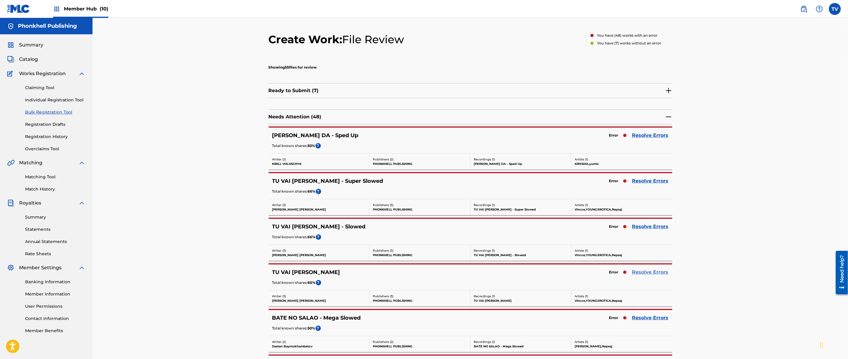
click at [648, 273] on link "Resolve Errors" at bounding box center [650, 272] width 36 height 7
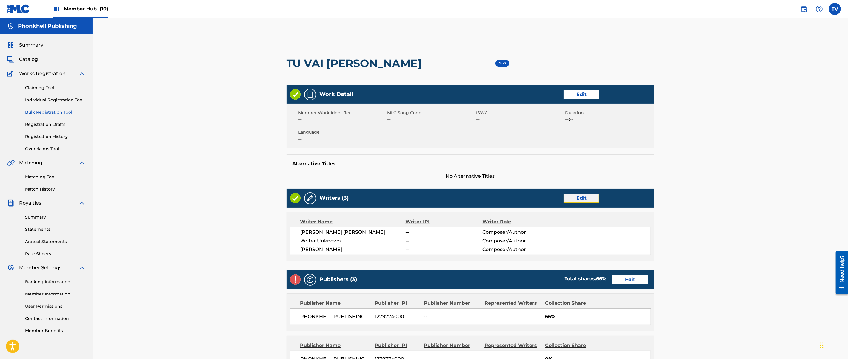
click at [590, 195] on link "Edit" at bounding box center [582, 198] width 36 height 9
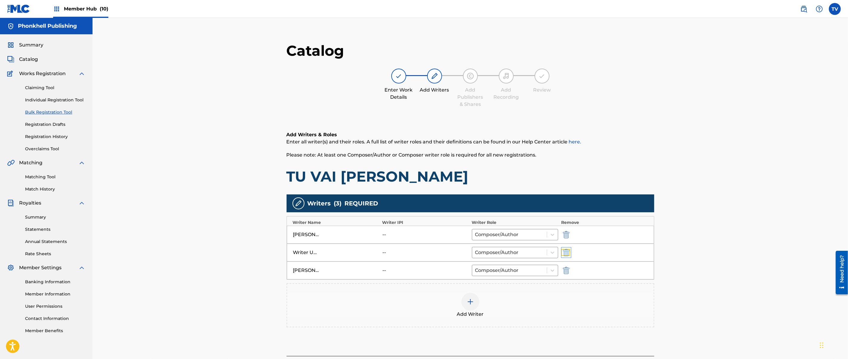
click at [567, 252] on img "submit" at bounding box center [566, 252] width 7 height 7
type input "[PERSON_NAME]"
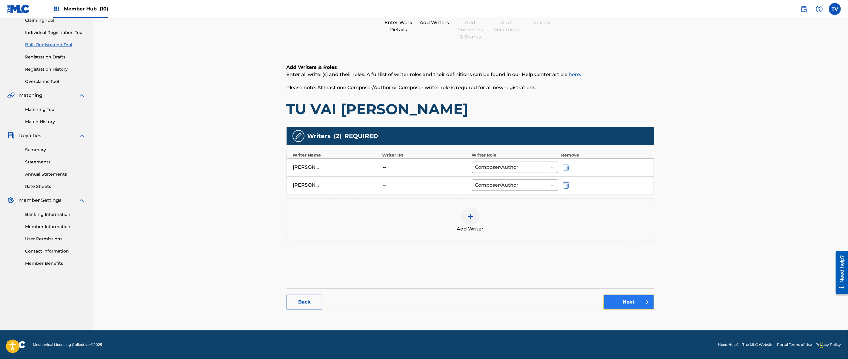
click at [625, 301] on link "Next" at bounding box center [629, 302] width 51 height 15
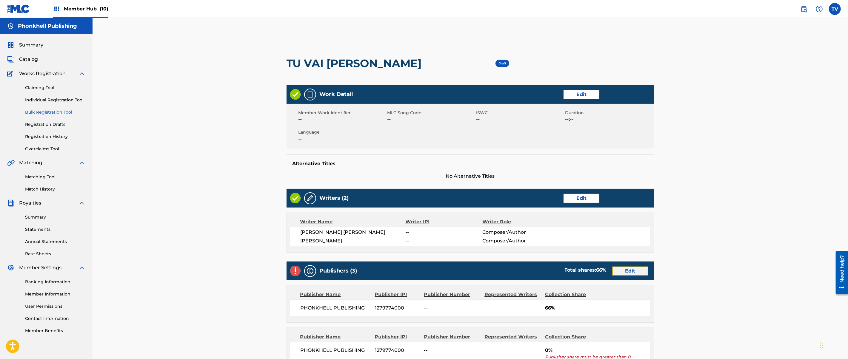
click at [626, 270] on link "Edit" at bounding box center [631, 271] width 36 height 9
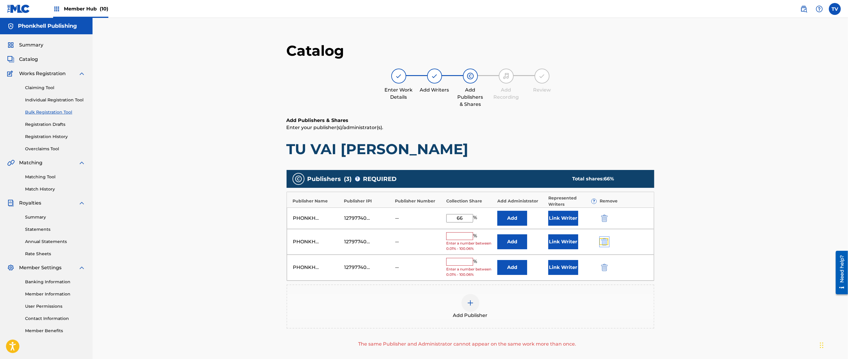
click at [602, 244] on img "submit" at bounding box center [604, 242] width 7 height 7
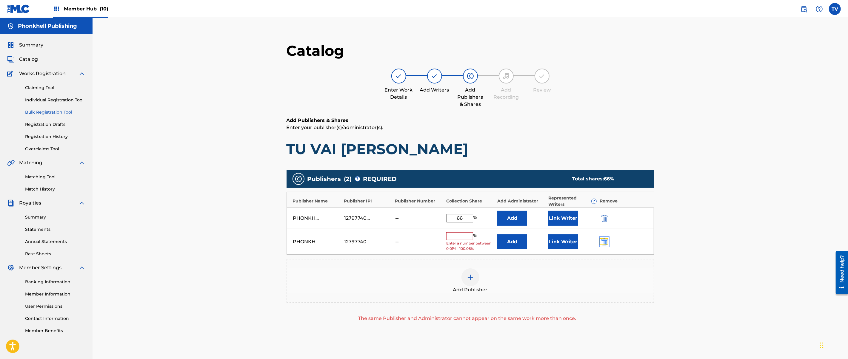
click at [602, 244] on img "submit" at bounding box center [604, 242] width 7 height 7
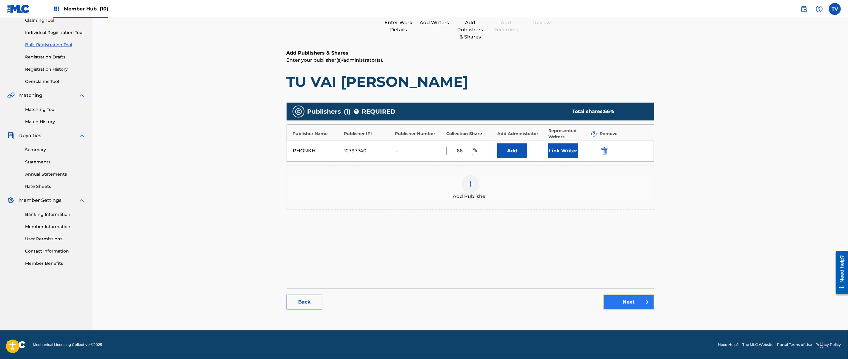
click at [625, 303] on link "Next" at bounding box center [629, 302] width 51 height 15
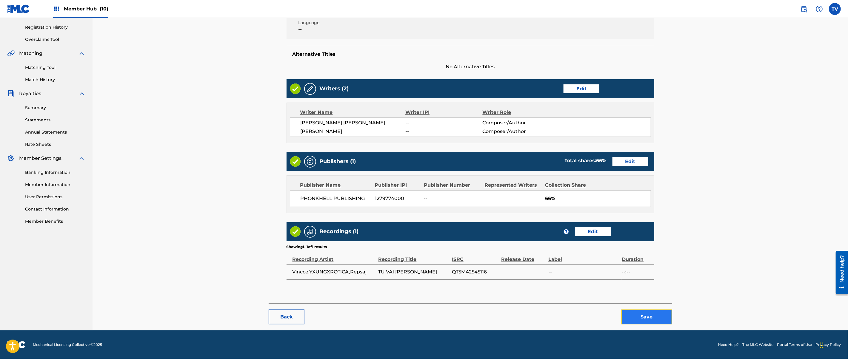
click at [655, 321] on button "Save" at bounding box center [647, 317] width 51 height 15
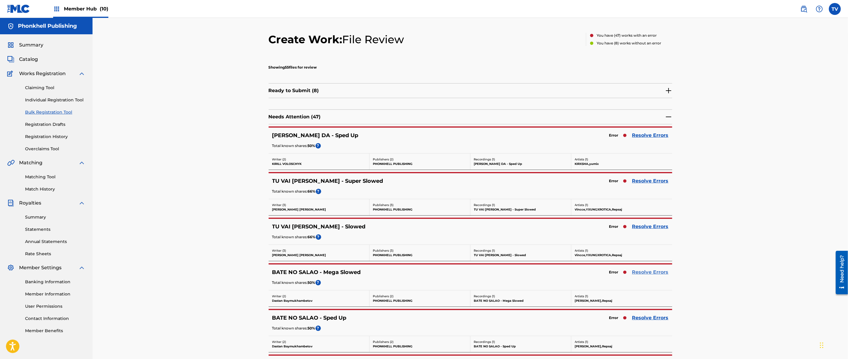
click at [652, 275] on link "Resolve Errors" at bounding box center [650, 272] width 36 height 7
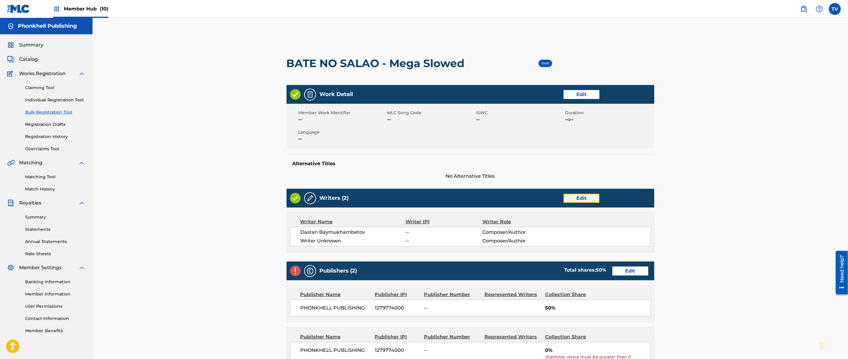
click at [587, 199] on link "Edit" at bounding box center [582, 198] width 36 height 9
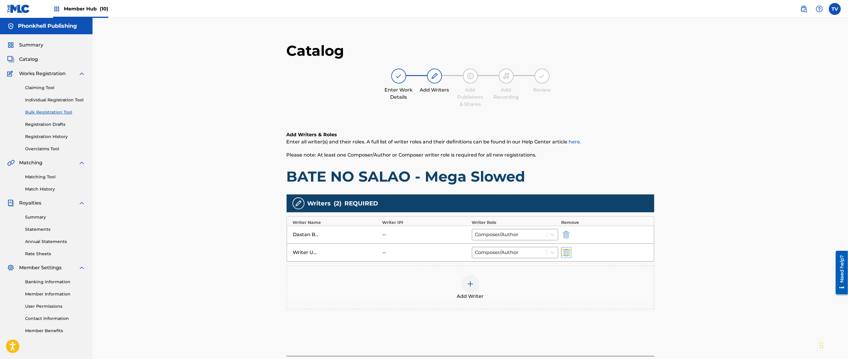
click at [568, 256] on img "submit" at bounding box center [566, 252] width 7 height 7
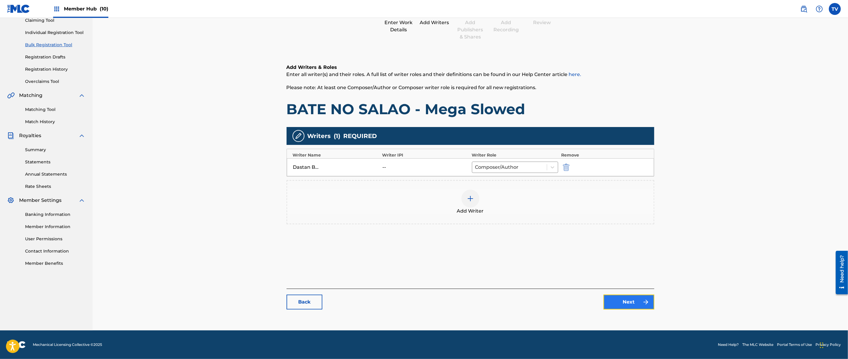
click at [624, 301] on link "Next" at bounding box center [629, 302] width 51 height 15
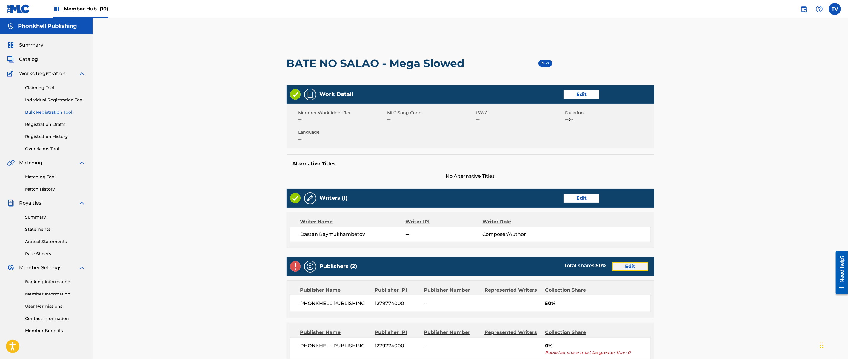
click at [628, 267] on link "Edit" at bounding box center [631, 266] width 36 height 9
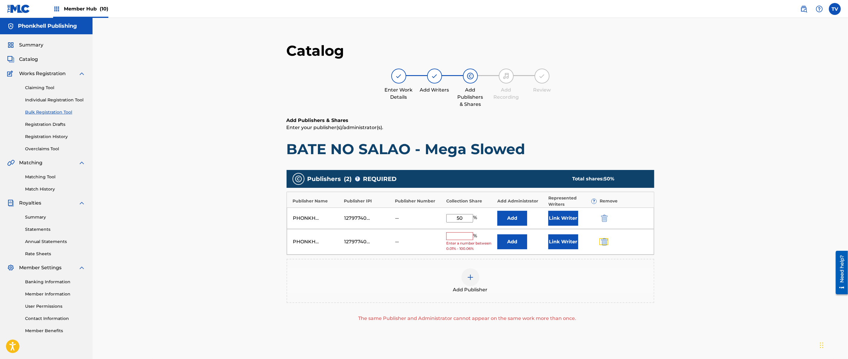
click at [606, 241] on img "submit" at bounding box center [604, 242] width 7 height 7
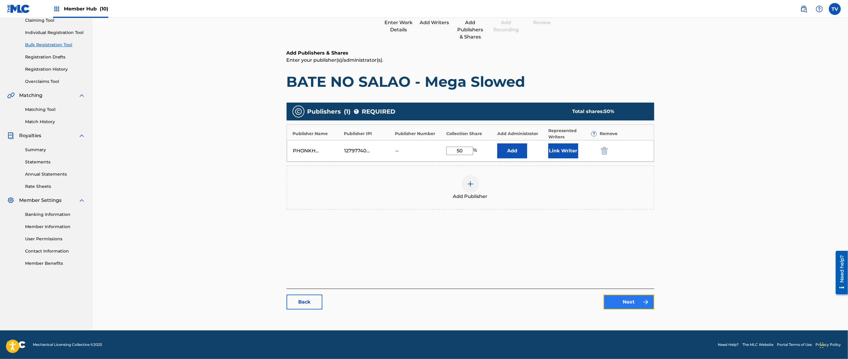
click at [635, 307] on link "Next" at bounding box center [629, 302] width 51 height 15
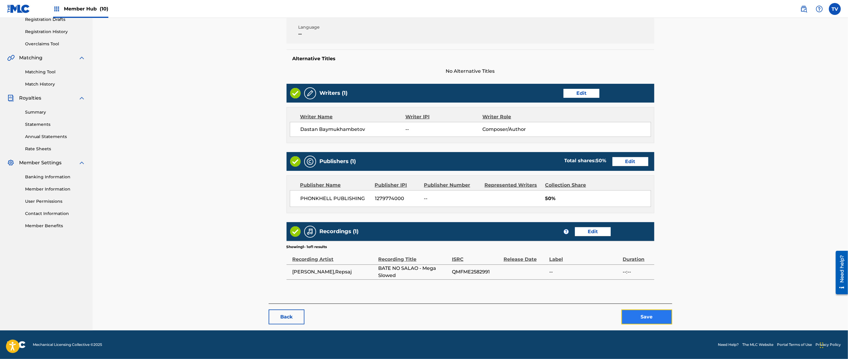
click at [645, 318] on button "Save" at bounding box center [647, 317] width 51 height 15
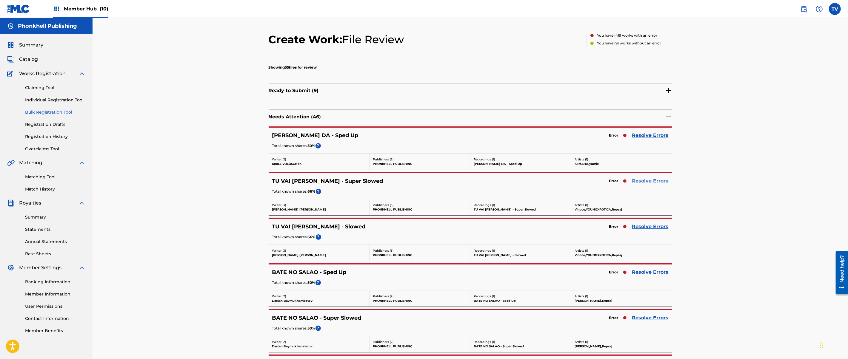
click at [665, 180] on link "Resolve Errors" at bounding box center [650, 181] width 36 height 7
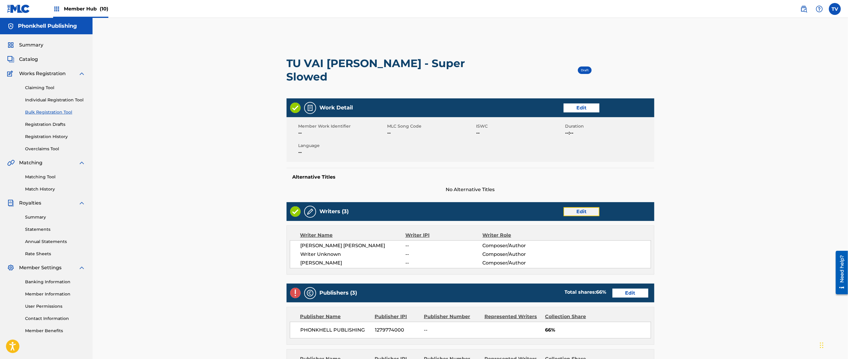
click at [588, 207] on link "Edit" at bounding box center [582, 211] width 36 height 9
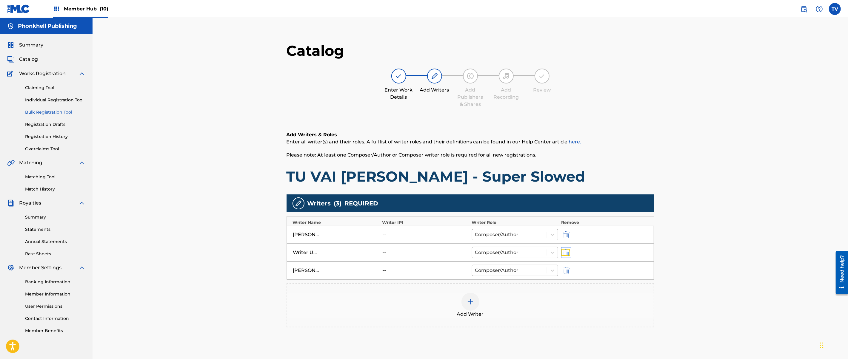
click at [564, 251] on img "submit" at bounding box center [566, 252] width 7 height 7
type input "[PERSON_NAME]"
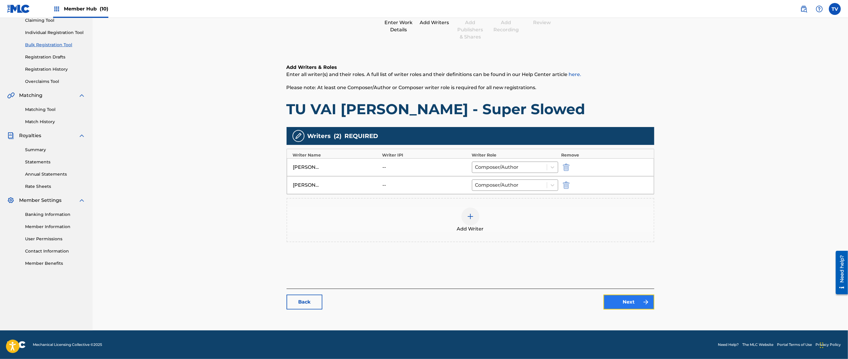
click at [617, 303] on link "Next" at bounding box center [629, 302] width 51 height 15
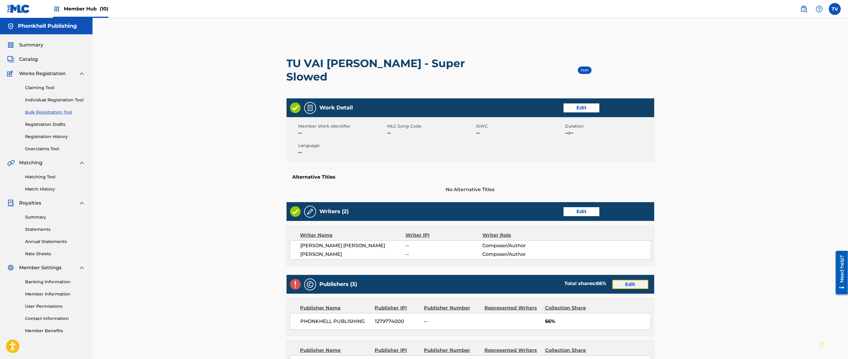
click at [627, 280] on link "Edit" at bounding box center [631, 284] width 36 height 9
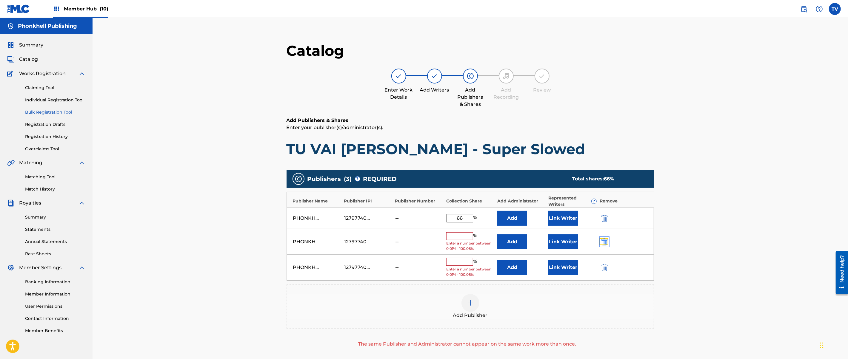
click at [607, 243] on img "submit" at bounding box center [604, 242] width 7 height 7
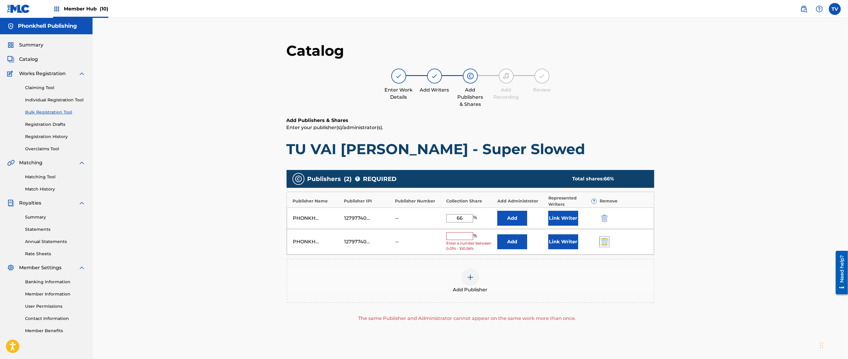
click at [607, 243] on img "submit" at bounding box center [604, 242] width 7 height 7
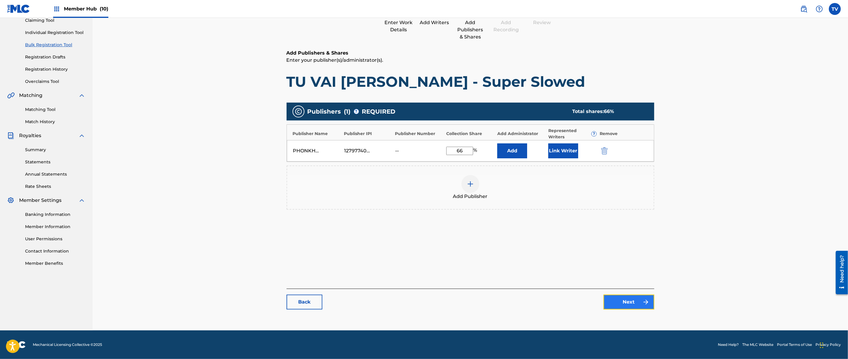
click at [632, 299] on link "Next" at bounding box center [629, 302] width 51 height 15
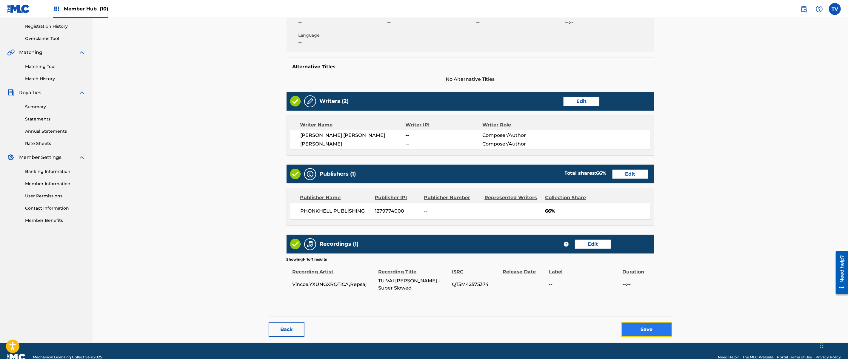
click at [645, 322] on button "Save" at bounding box center [647, 329] width 51 height 15
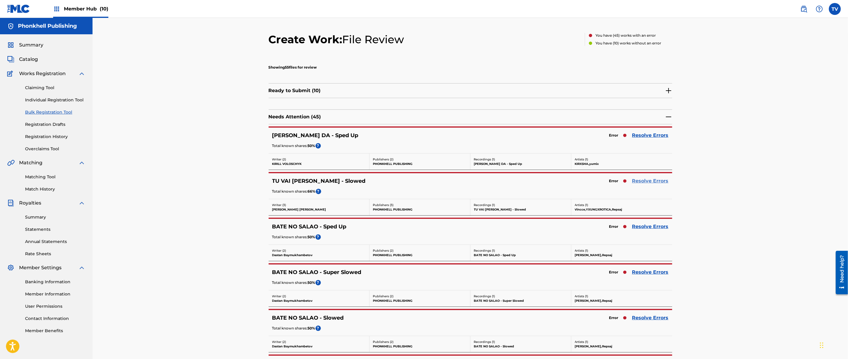
click at [644, 181] on link "Resolve Errors" at bounding box center [650, 181] width 36 height 7
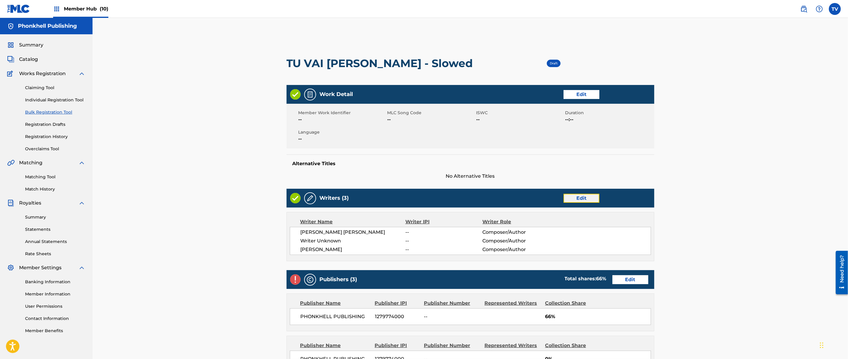
click at [584, 197] on link "Edit" at bounding box center [582, 198] width 36 height 9
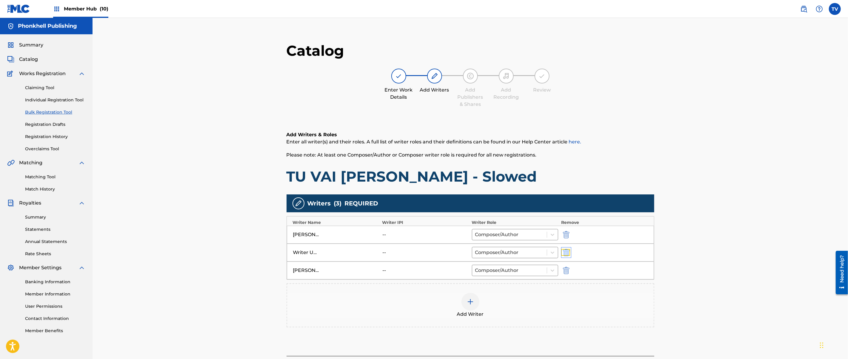
click at [565, 252] on img "submit" at bounding box center [566, 252] width 7 height 7
type input "[PERSON_NAME]"
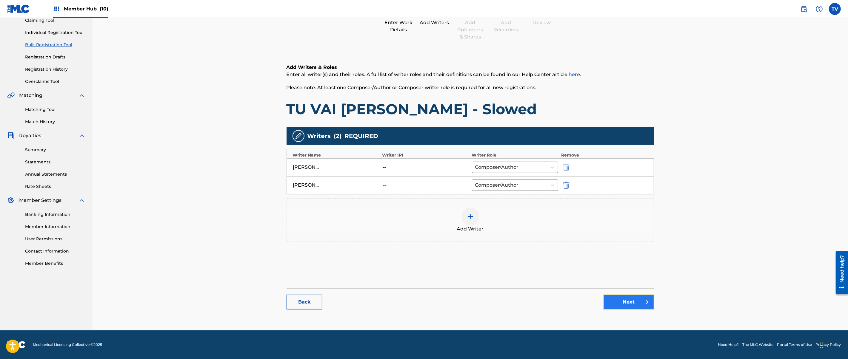
click at [640, 300] on link "Next" at bounding box center [629, 302] width 51 height 15
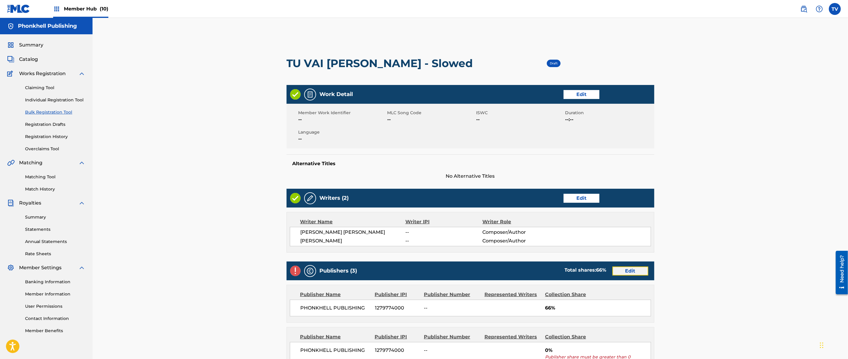
click at [634, 273] on link "Edit" at bounding box center [631, 271] width 36 height 9
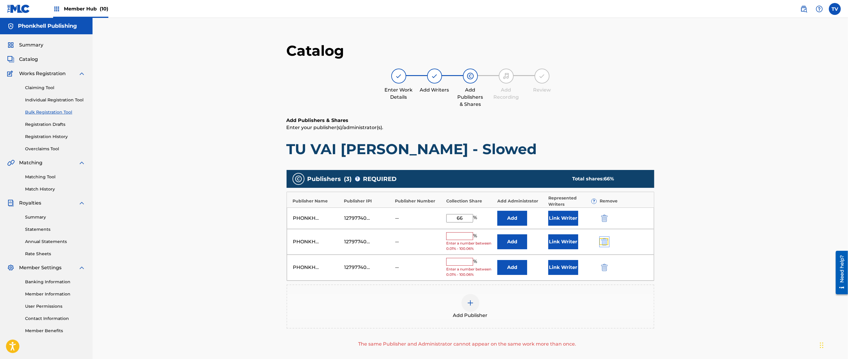
click at [608, 241] on img "submit" at bounding box center [604, 242] width 7 height 7
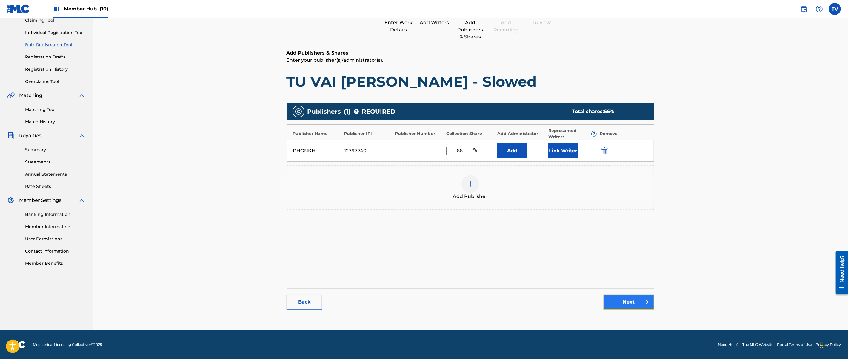
click at [633, 307] on link "Next" at bounding box center [629, 302] width 51 height 15
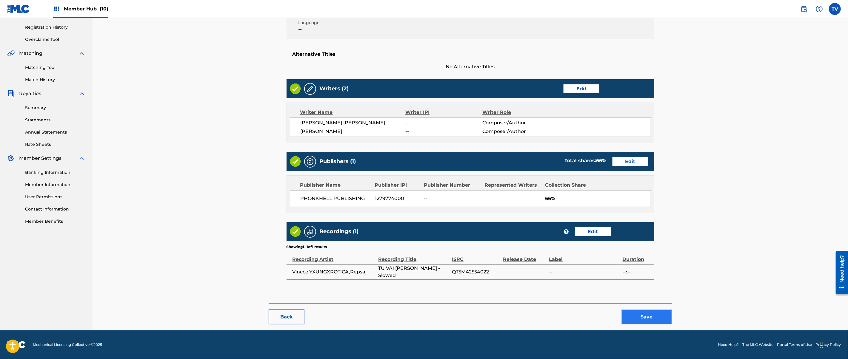
click at [654, 321] on button "Save" at bounding box center [647, 317] width 51 height 15
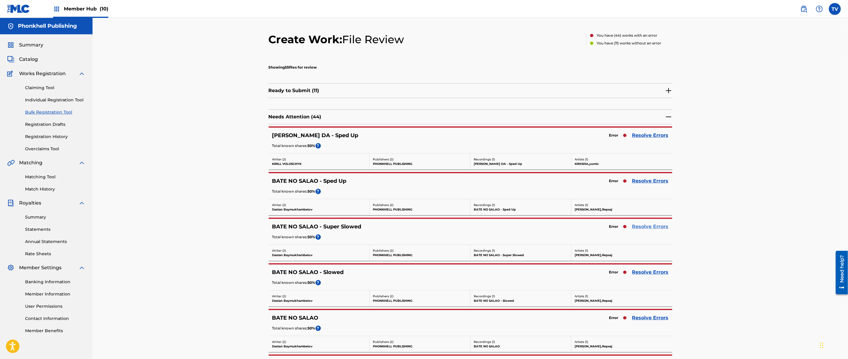
click at [645, 230] on link "Resolve Errors" at bounding box center [650, 226] width 36 height 7
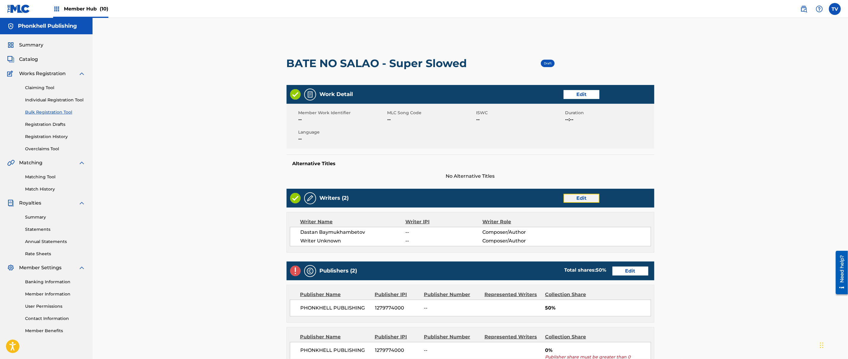
click at [585, 201] on link "Edit" at bounding box center [582, 198] width 36 height 9
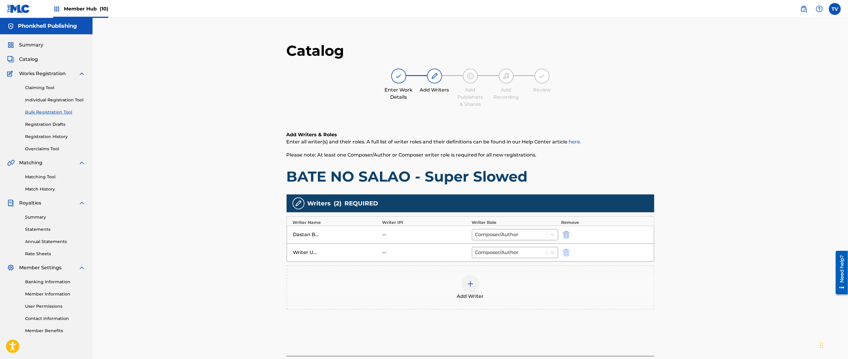
click at [561, 253] on div "Writer Unknown -- Composer/Author" at bounding box center [470, 253] width 367 height 18
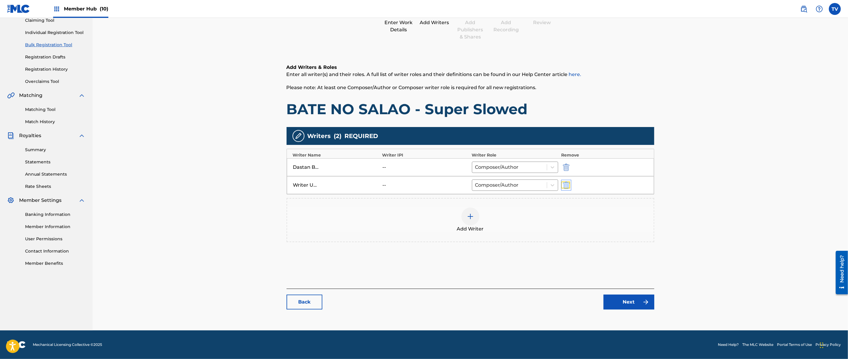
click at [563, 184] on img "submit" at bounding box center [566, 185] width 7 height 7
click at [623, 305] on link "Next" at bounding box center [629, 302] width 51 height 15
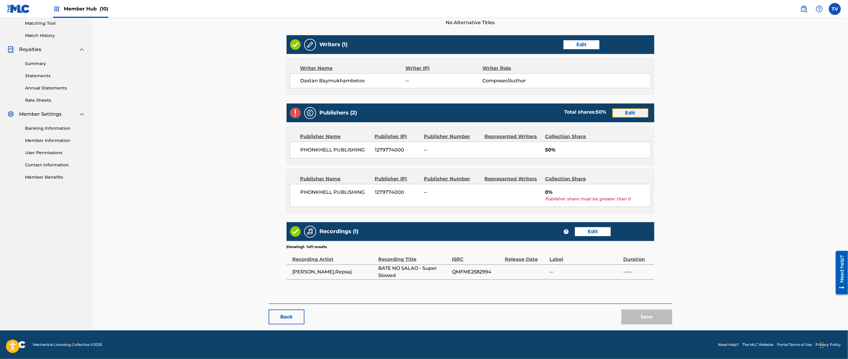
click at [627, 114] on link "Edit" at bounding box center [631, 113] width 36 height 9
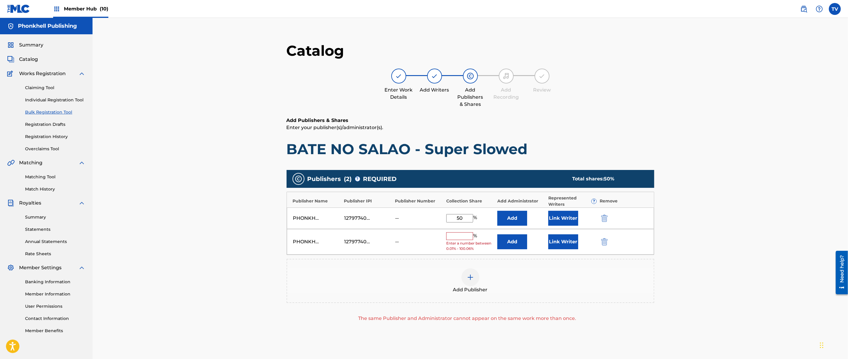
click at [597, 245] on div "PHONKHELL PUBLISHING 1279774000 -- % Enter a number between 0.01% - 100.06% Add…" at bounding box center [470, 242] width 367 height 26
click at [599, 244] on div "PHONKHELL PUBLISHING 1279774000 -- % Enter a number between 0.01% - 100.06% Add…" at bounding box center [470, 242] width 367 height 26
click at [604, 244] on img "submit" at bounding box center [604, 242] width 7 height 7
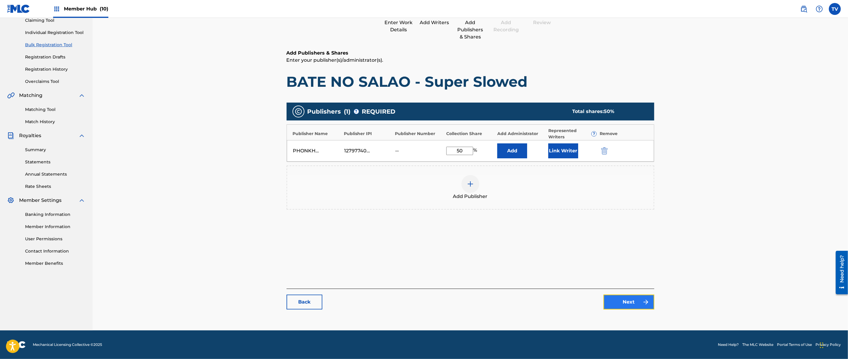
click at [633, 297] on link "Next" at bounding box center [629, 302] width 51 height 15
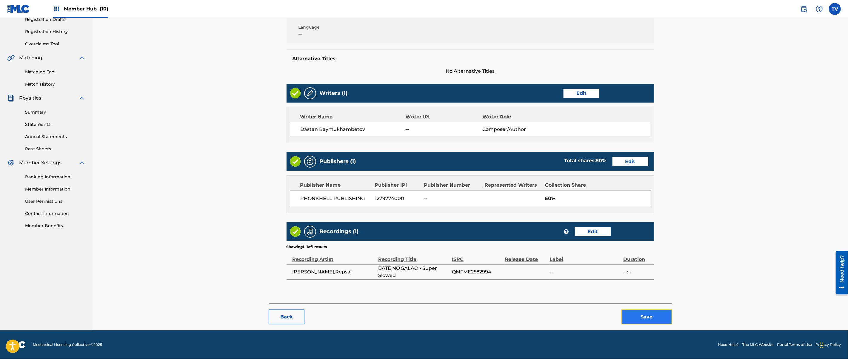
click at [660, 315] on button "Save" at bounding box center [647, 317] width 51 height 15
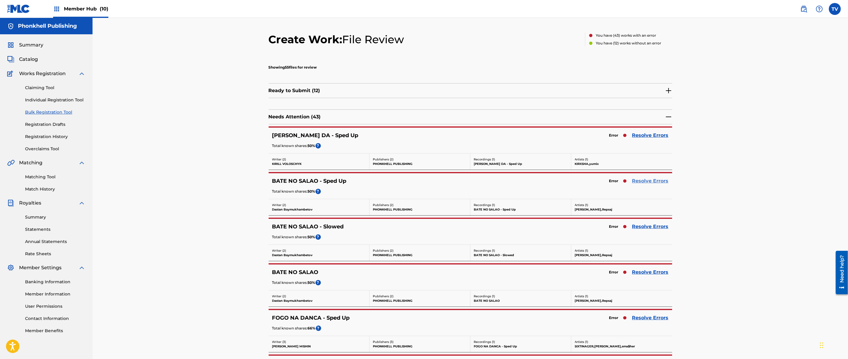
click at [644, 182] on link "Resolve Errors" at bounding box center [650, 181] width 36 height 7
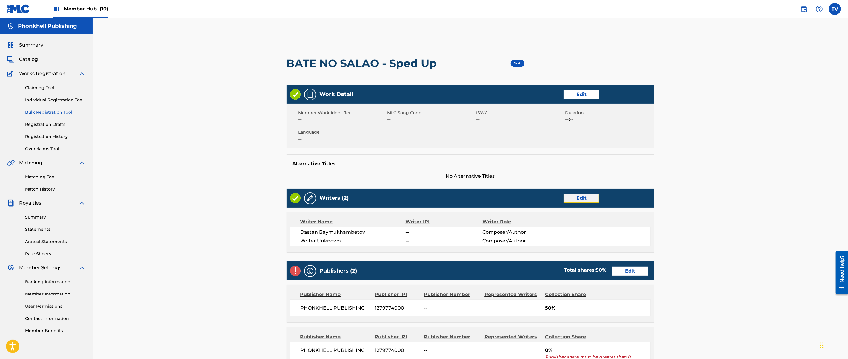
click at [593, 201] on link "Edit" at bounding box center [582, 198] width 36 height 9
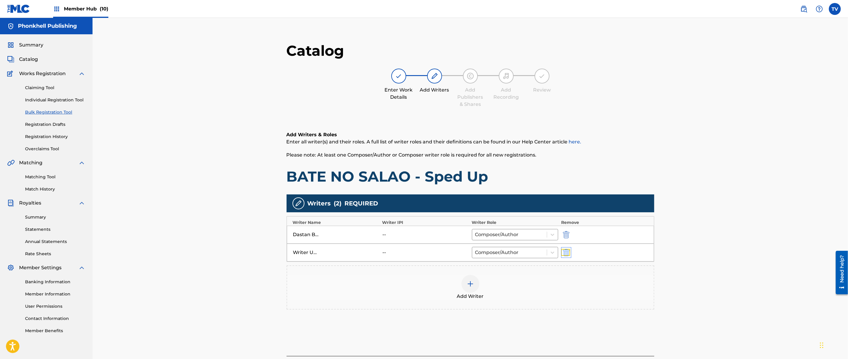
click at [565, 256] on img "submit" at bounding box center [566, 252] width 7 height 7
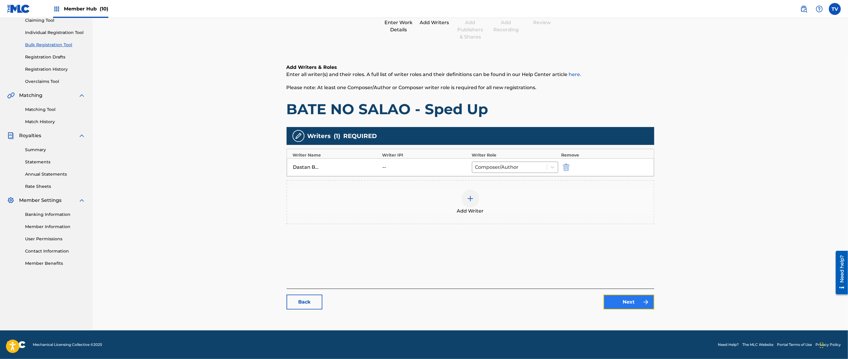
click at [626, 303] on link "Next" at bounding box center [629, 302] width 51 height 15
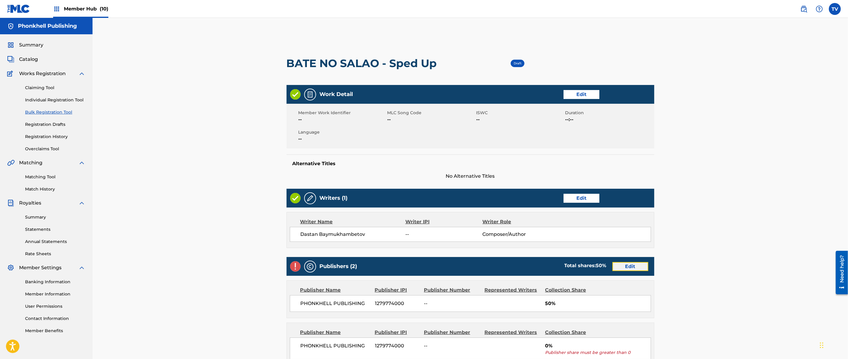
click at [628, 264] on link "Edit" at bounding box center [631, 266] width 36 height 9
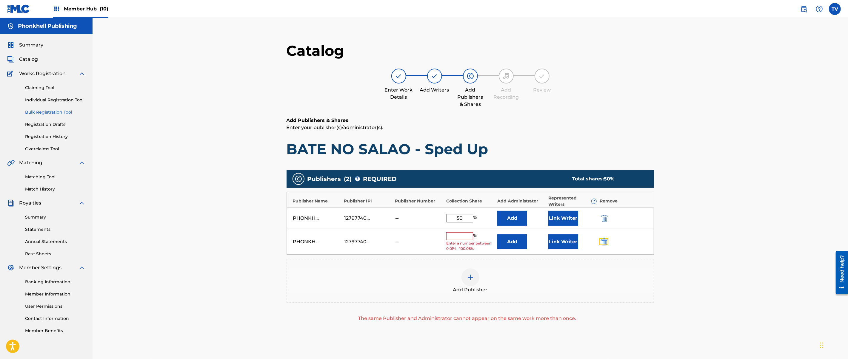
click at [601, 242] on button "submit" at bounding box center [603, 242] width 9 height 7
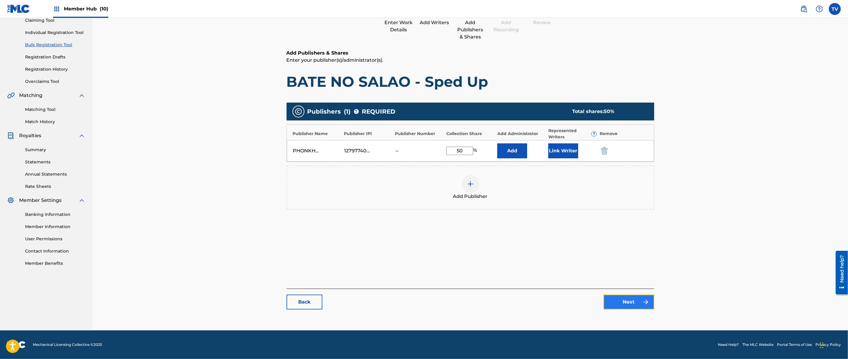
click at [633, 305] on link "Next" at bounding box center [629, 302] width 51 height 15
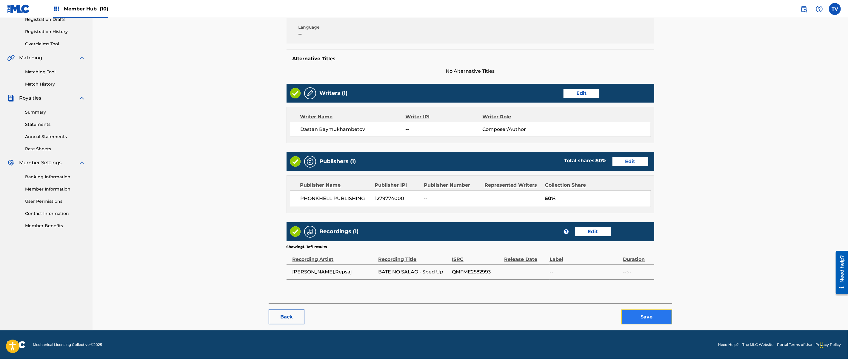
click at [651, 314] on button "Save" at bounding box center [647, 317] width 51 height 15
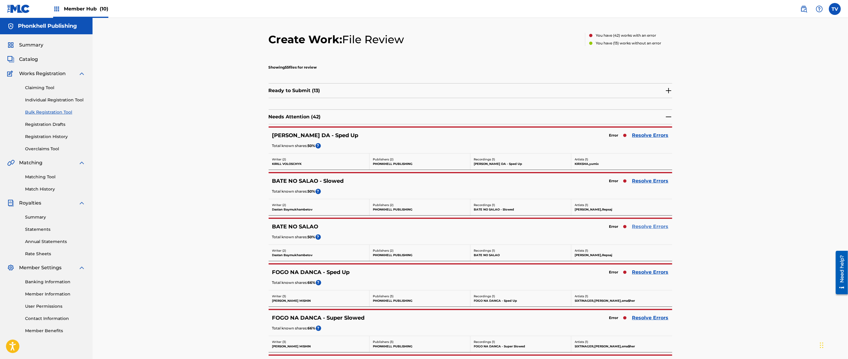
click at [642, 228] on link "Resolve Errors" at bounding box center [650, 226] width 36 height 7
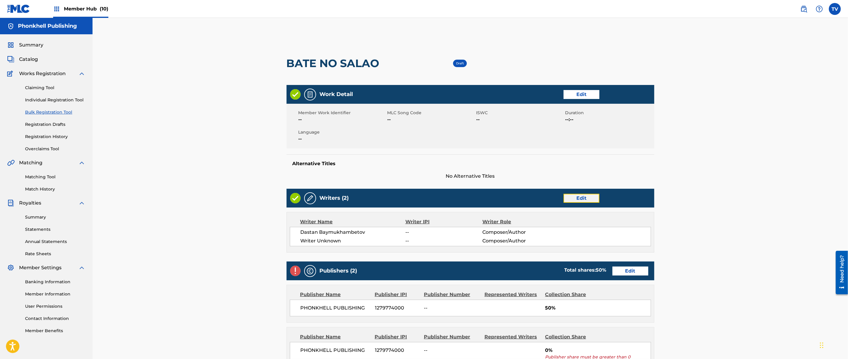
click at [587, 197] on link "Edit" at bounding box center [582, 198] width 36 height 9
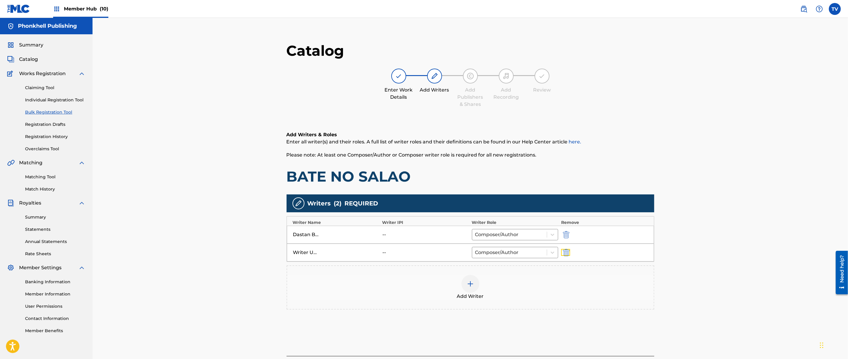
drag, startPoint x: 562, startPoint y: 250, endPoint x: 564, endPoint y: 253, distance: 4.2
click at [564, 253] on button "submit" at bounding box center [565, 252] width 9 height 7
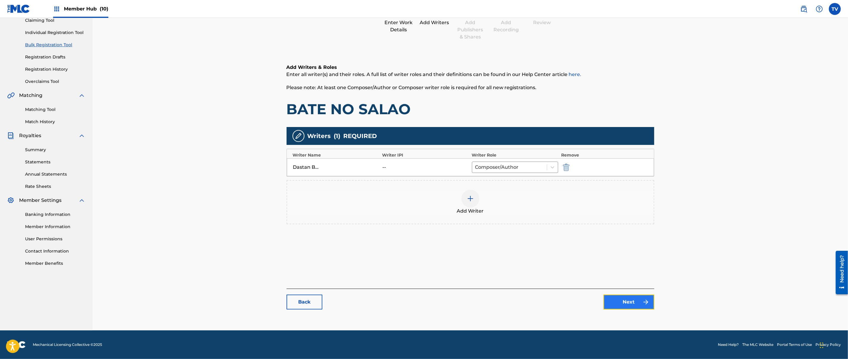
click at [625, 305] on link "Next" at bounding box center [629, 302] width 51 height 15
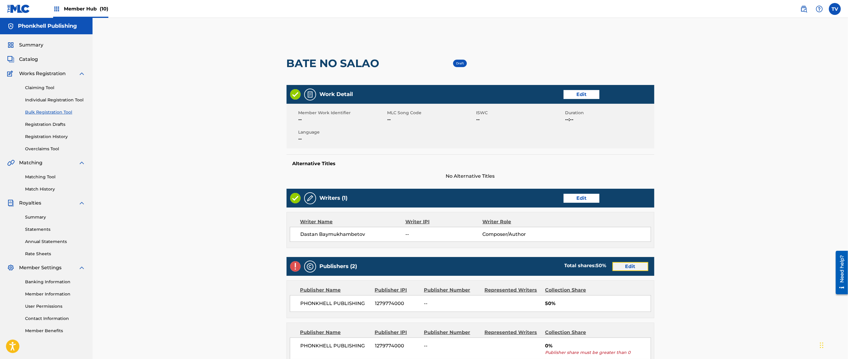
click at [636, 264] on link "Edit" at bounding box center [631, 266] width 36 height 9
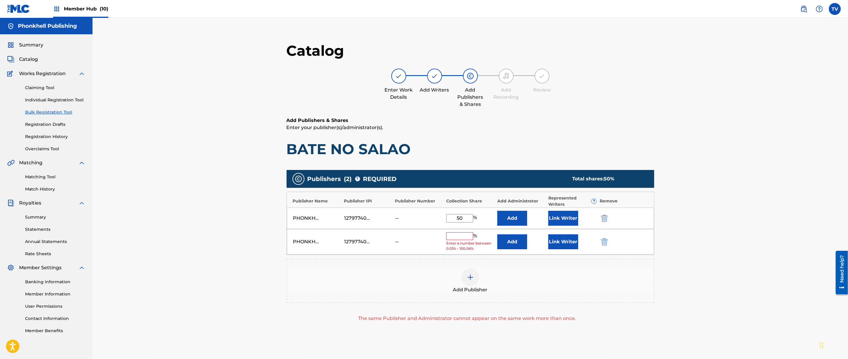
click at [607, 238] on div "PHONKHELL PUBLISHING 1279774000 -- % Enter a number between 0.01% - 100.06% Add…" at bounding box center [470, 242] width 367 height 26
click at [608, 243] on img "submit" at bounding box center [604, 242] width 7 height 7
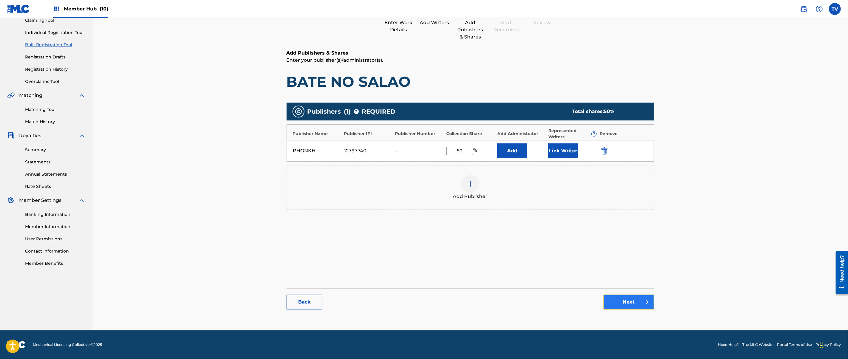
click at [636, 305] on link "Next" at bounding box center [629, 302] width 51 height 15
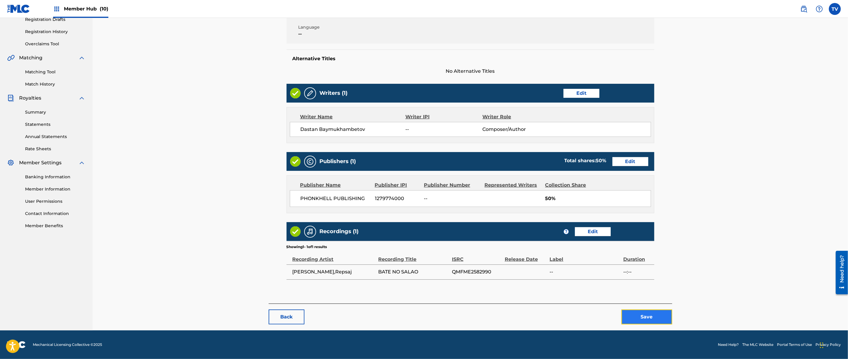
click at [656, 316] on button "Save" at bounding box center [647, 317] width 51 height 15
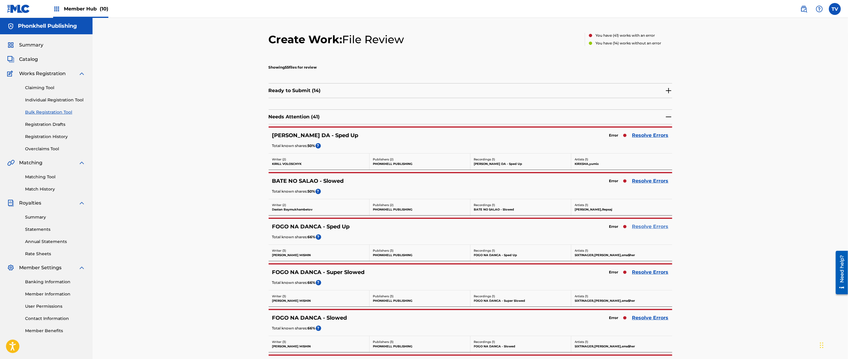
click at [646, 226] on link "Resolve Errors" at bounding box center [650, 226] width 36 height 7
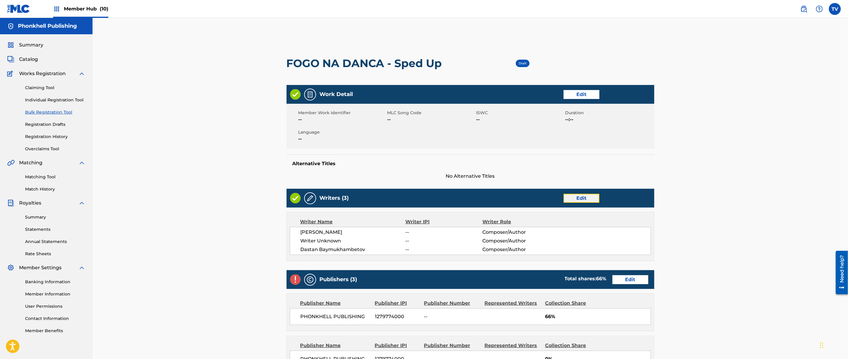
click at [573, 201] on link "Edit" at bounding box center [582, 198] width 36 height 9
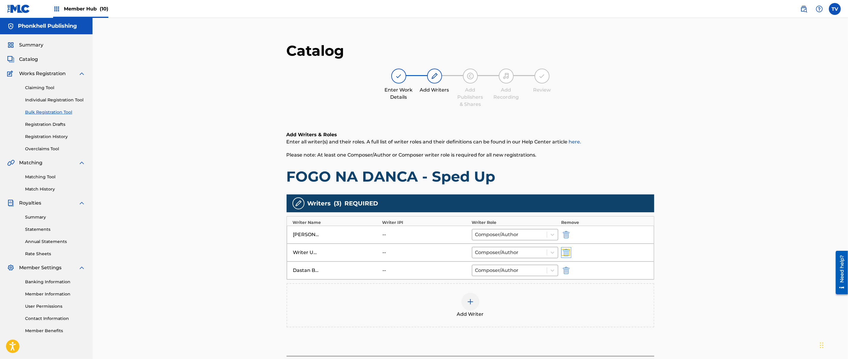
click at [568, 250] on img "submit" at bounding box center [566, 252] width 7 height 7
type input "Dastan Baymukhambetov"
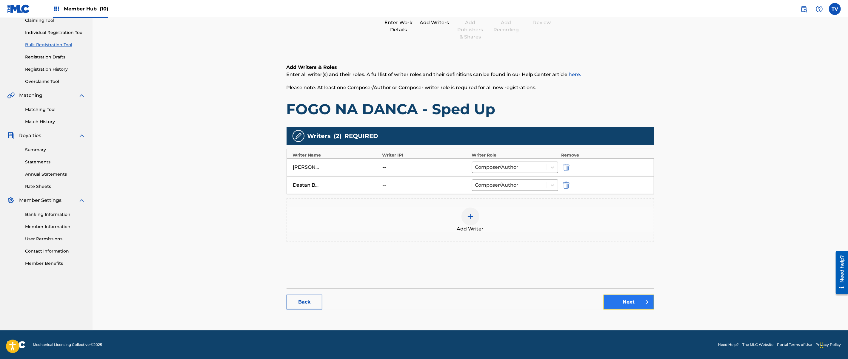
click at [626, 298] on link "Next" at bounding box center [629, 302] width 51 height 15
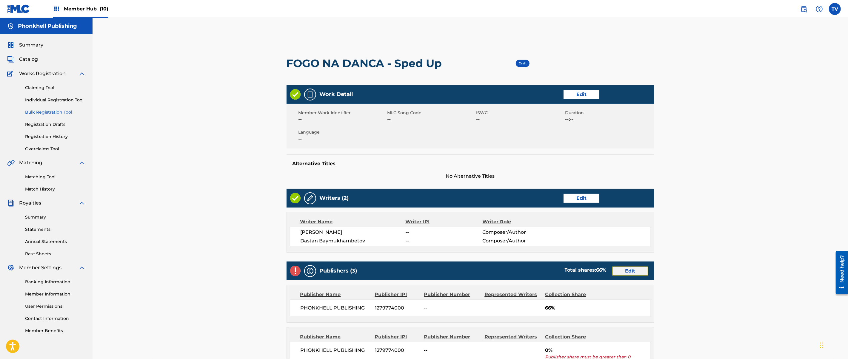
click at [628, 270] on link "Edit" at bounding box center [631, 271] width 36 height 9
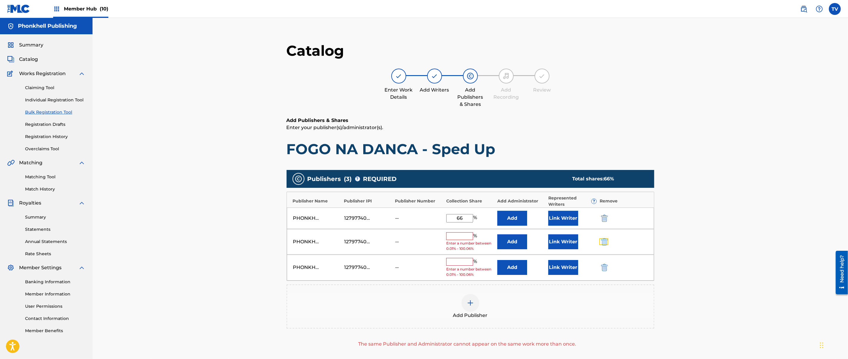
click at [600, 241] on button "submit" at bounding box center [603, 242] width 9 height 7
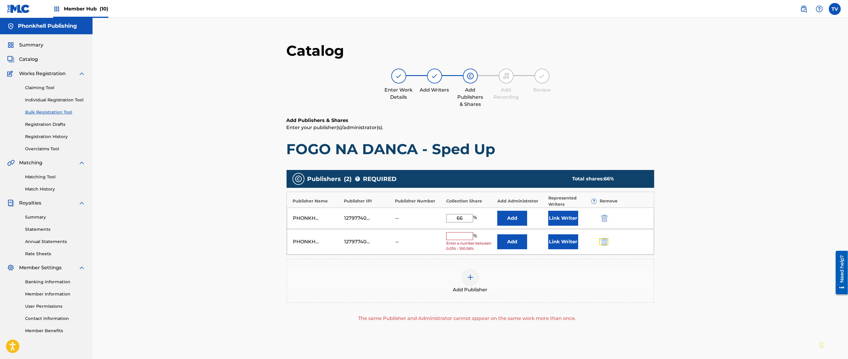
click at [600, 241] on button "submit" at bounding box center [603, 242] width 9 height 7
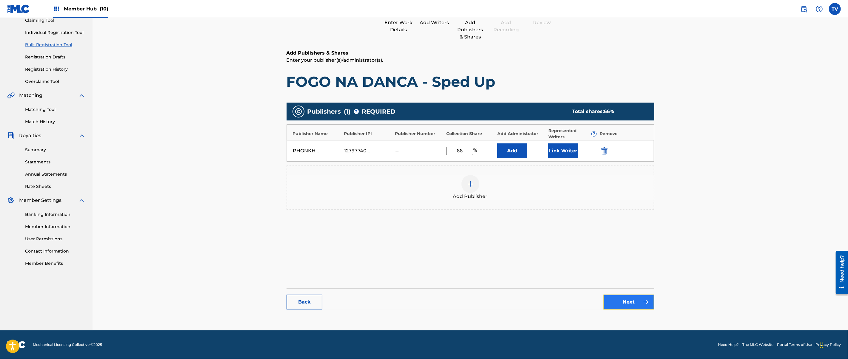
click at [641, 309] on link "Next" at bounding box center [629, 302] width 51 height 15
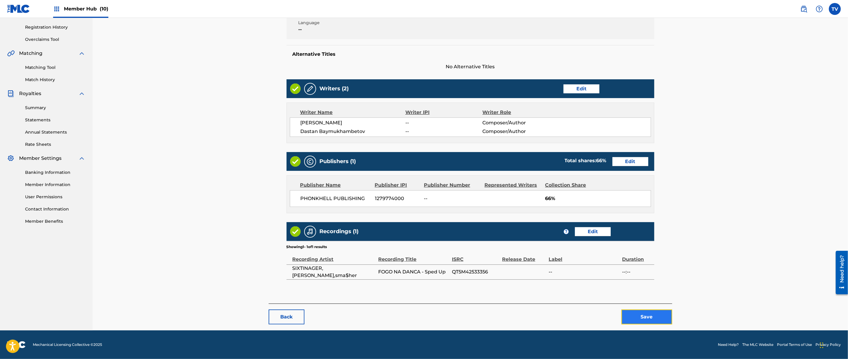
click at [648, 318] on button "Save" at bounding box center [647, 317] width 51 height 15
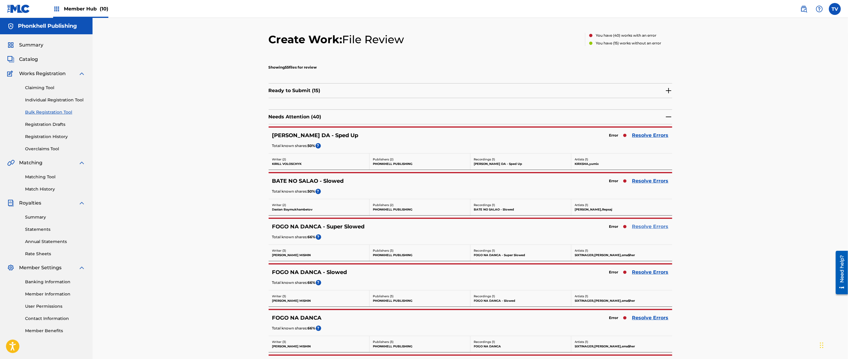
click at [651, 226] on link "Resolve Errors" at bounding box center [650, 226] width 36 height 7
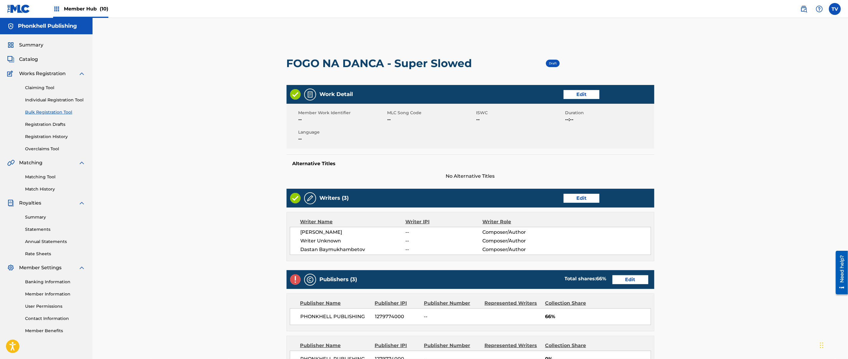
click at [579, 193] on div "Writers (3) Edit" at bounding box center [471, 198] width 368 height 19
click at [581, 193] on div "Writers (3) Edit" at bounding box center [471, 198] width 368 height 19
click at [582, 198] on link "Edit" at bounding box center [582, 198] width 36 height 9
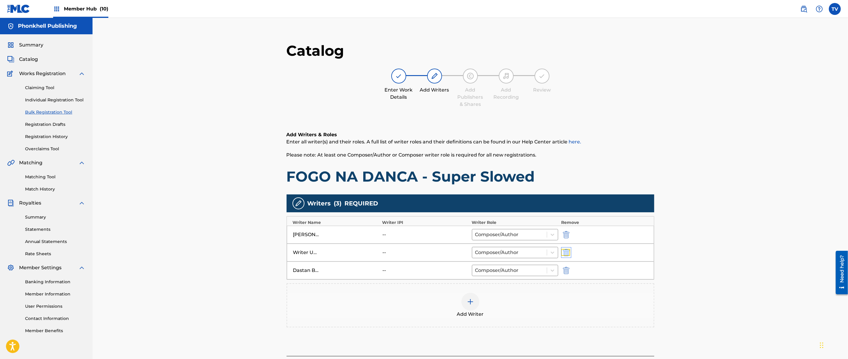
click at [564, 256] on img "submit" at bounding box center [566, 252] width 7 height 7
type input "Dastan Baymukhambetov"
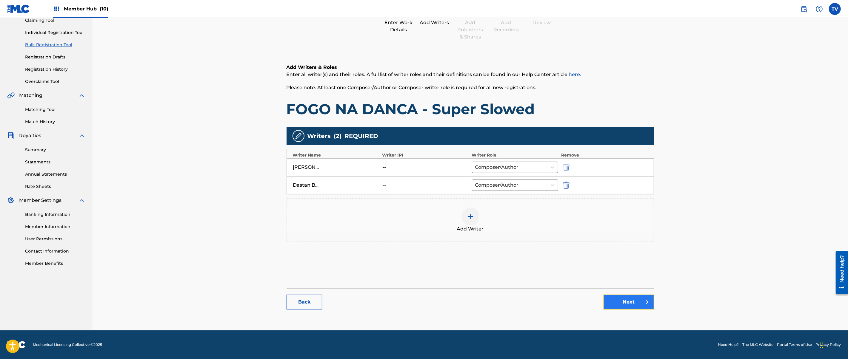
click at [610, 303] on link "Next" at bounding box center [629, 302] width 51 height 15
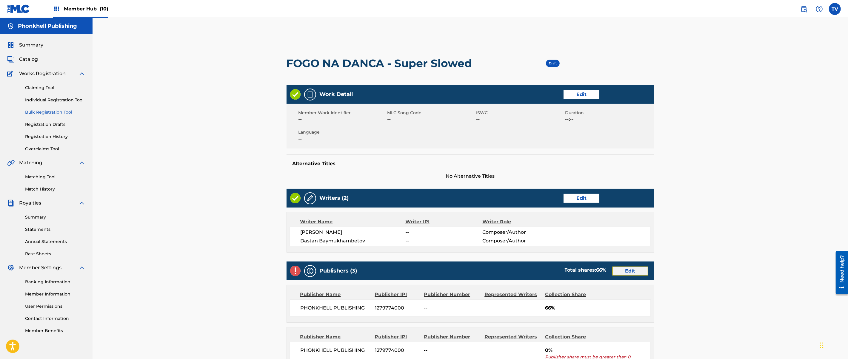
click at [625, 270] on link "Edit" at bounding box center [631, 271] width 36 height 9
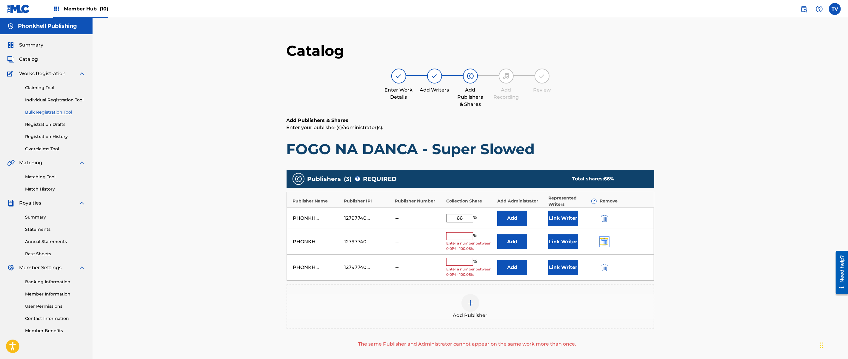
click at [605, 239] on img "submit" at bounding box center [604, 242] width 7 height 7
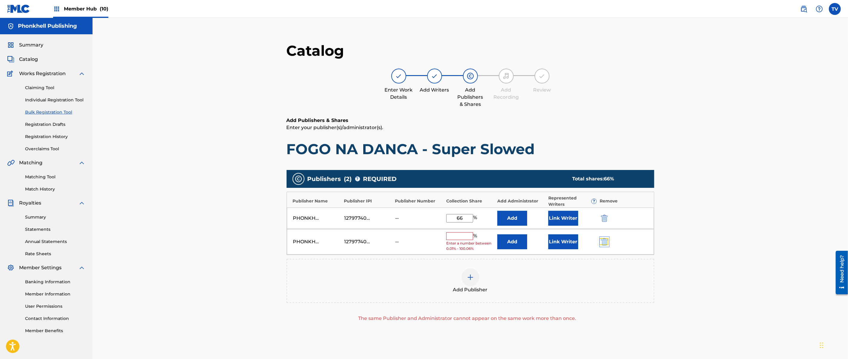
click at [605, 239] on img "submit" at bounding box center [604, 242] width 7 height 7
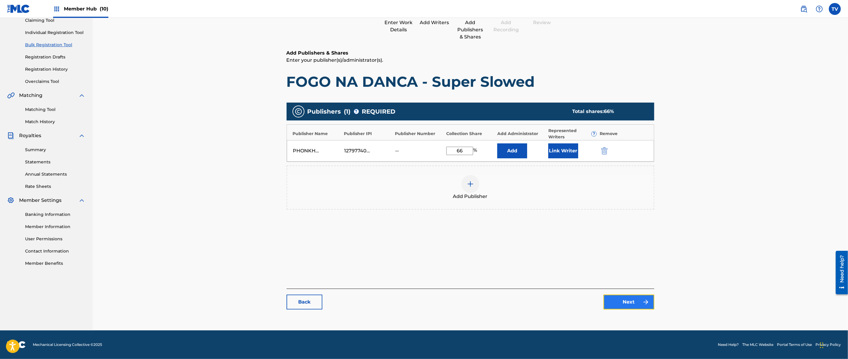
click at [641, 304] on link "Next" at bounding box center [629, 302] width 51 height 15
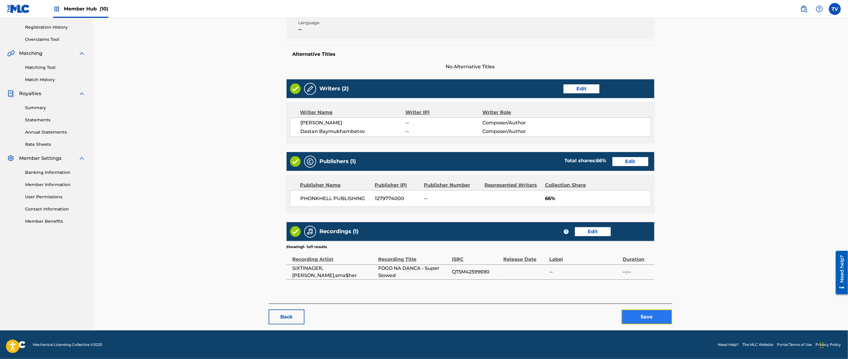
click at [647, 312] on button "Save" at bounding box center [647, 317] width 51 height 15
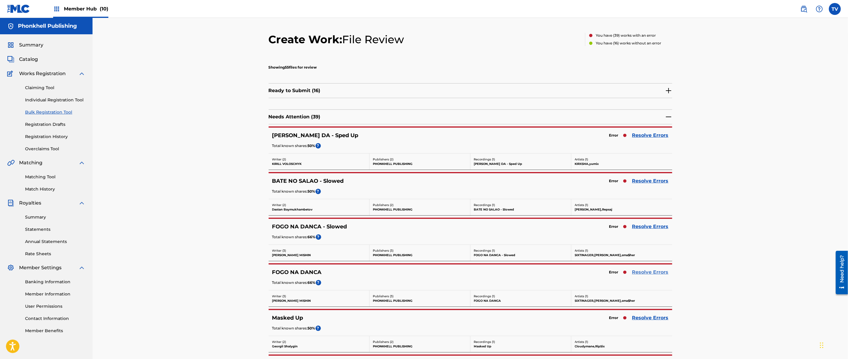
click at [645, 276] on link "Resolve Errors" at bounding box center [650, 272] width 36 height 7
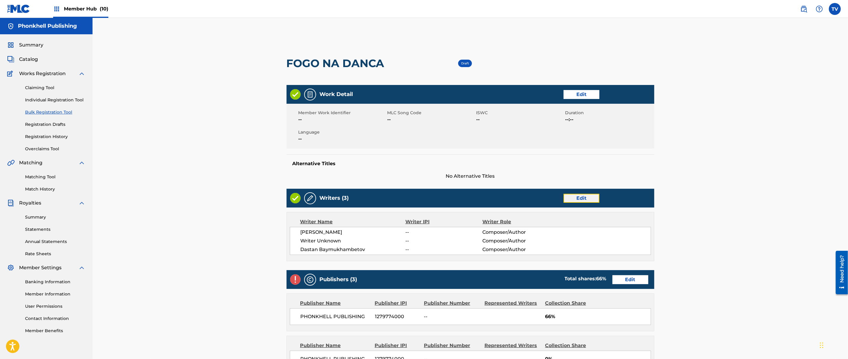
click at [585, 198] on link "Edit" at bounding box center [582, 198] width 36 height 9
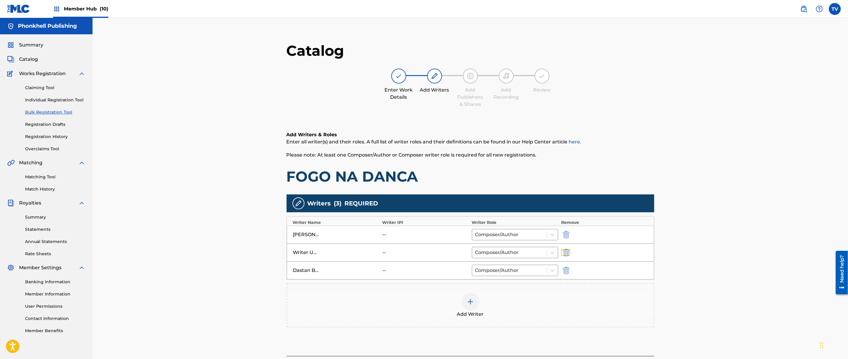
drag, startPoint x: 566, startPoint y: 254, endPoint x: 568, endPoint y: 262, distance: 8.3
click at [566, 253] on img "submit" at bounding box center [566, 252] width 7 height 7
type input "Dastan Baymukhambetov"
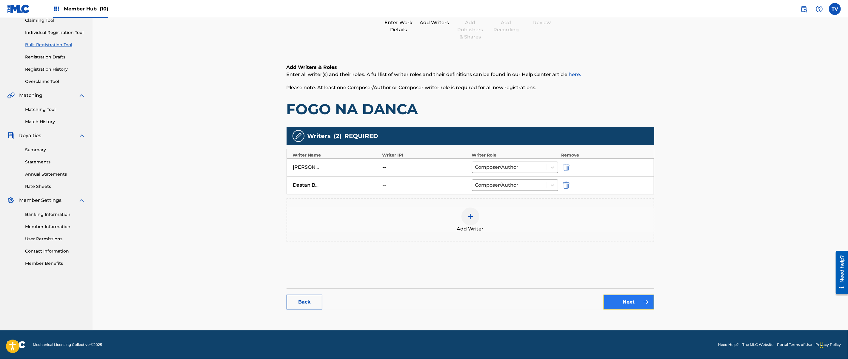
click at [622, 306] on link "Next" at bounding box center [629, 302] width 51 height 15
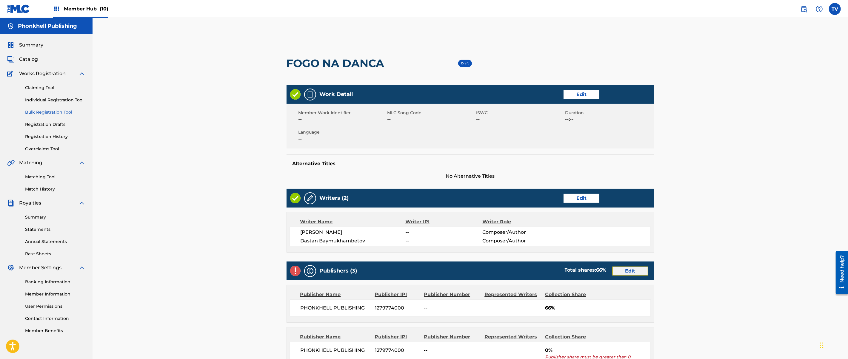
click at [628, 271] on link "Edit" at bounding box center [631, 271] width 36 height 9
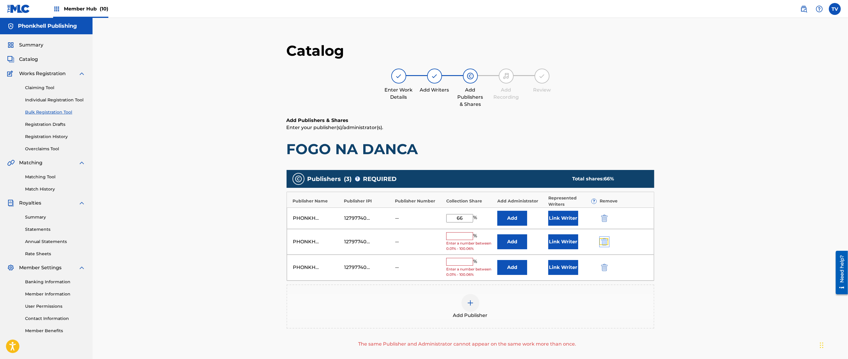
click at [602, 244] on img "submit" at bounding box center [604, 242] width 7 height 7
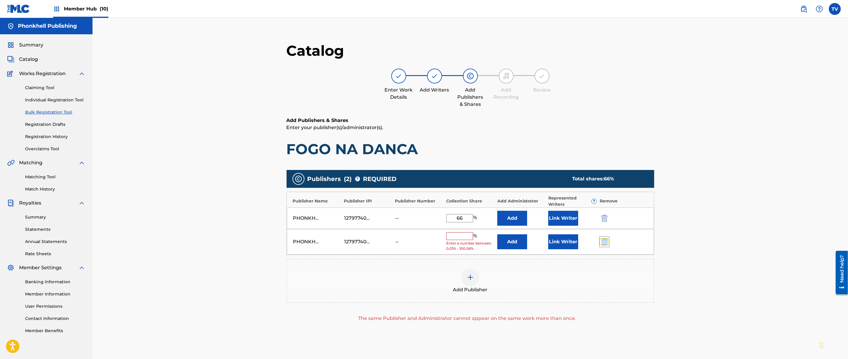
click at [602, 244] on img "submit" at bounding box center [604, 242] width 7 height 7
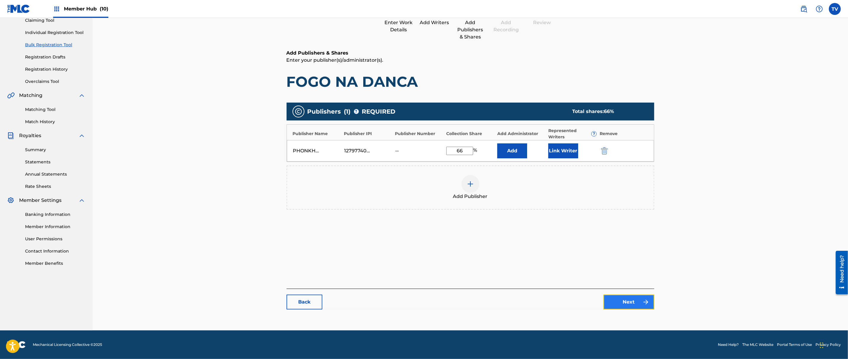
click at [631, 306] on link "Next" at bounding box center [629, 302] width 51 height 15
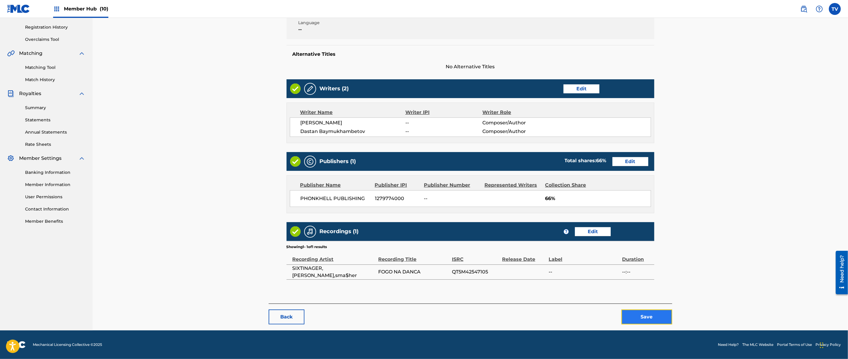
click at [661, 318] on button "Save" at bounding box center [647, 317] width 51 height 15
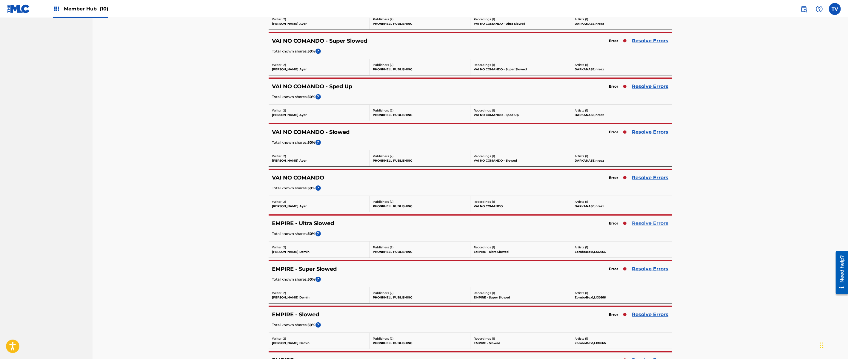
click at [645, 227] on link "Resolve Errors" at bounding box center [650, 223] width 36 height 7
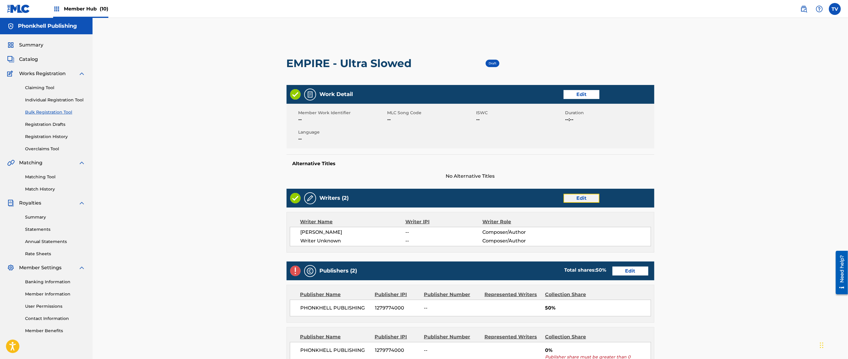
click at [570, 201] on link "Edit" at bounding box center [582, 198] width 36 height 9
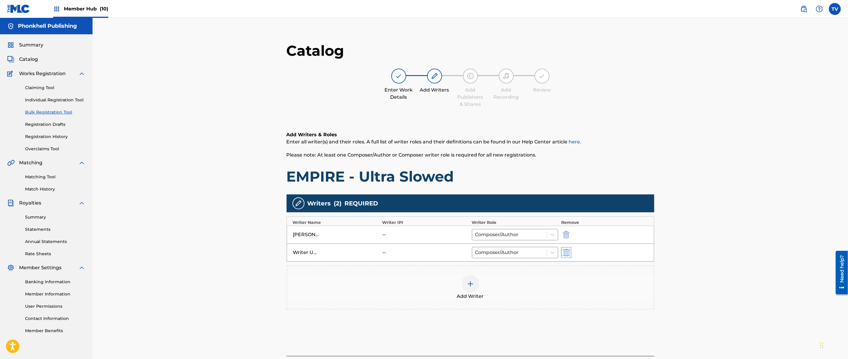
click at [568, 252] on img "submit" at bounding box center [566, 252] width 7 height 7
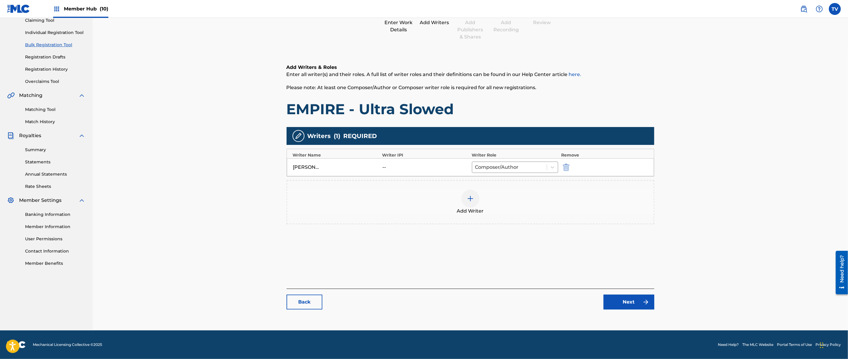
click at [619, 290] on div "Back Next" at bounding box center [471, 299] width 368 height 21
click at [624, 298] on link "Next" at bounding box center [629, 302] width 51 height 15
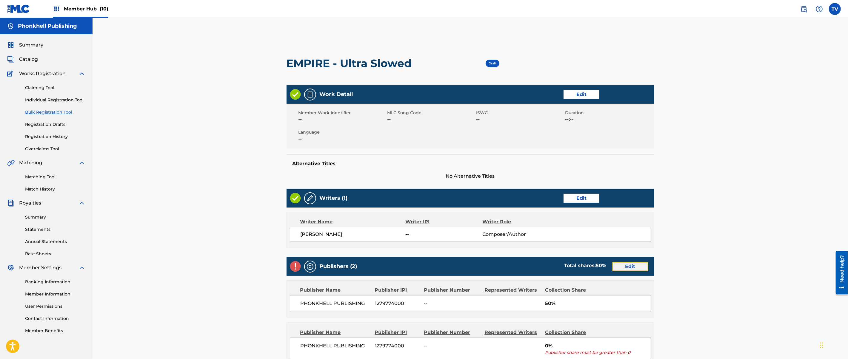
click at [628, 267] on link "Edit" at bounding box center [631, 266] width 36 height 9
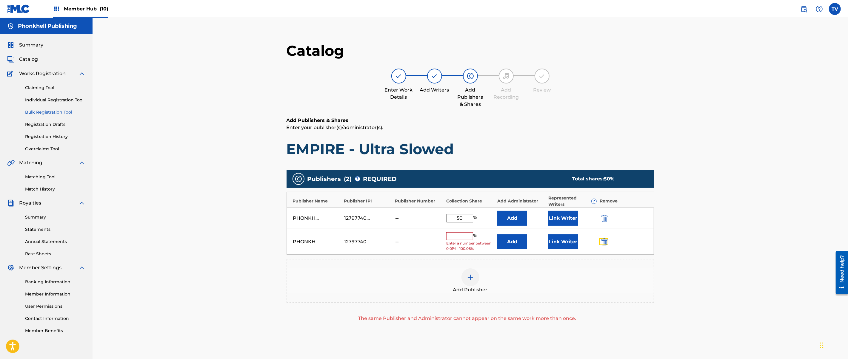
click at [606, 244] on img "submit" at bounding box center [604, 242] width 7 height 7
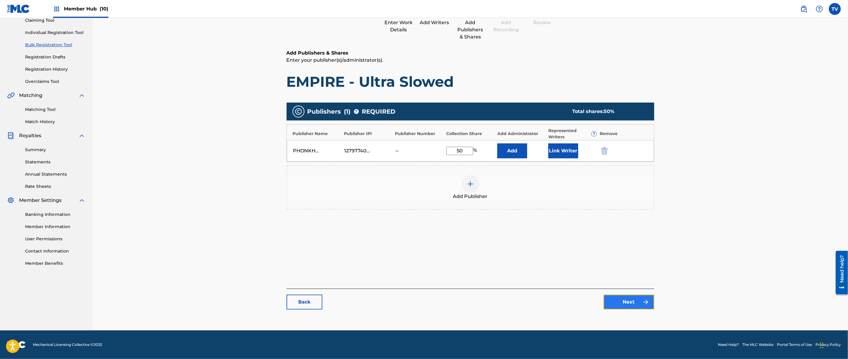
click at [627, 302] on link "Next" at bounding box center [629, 302] width 51 height 15
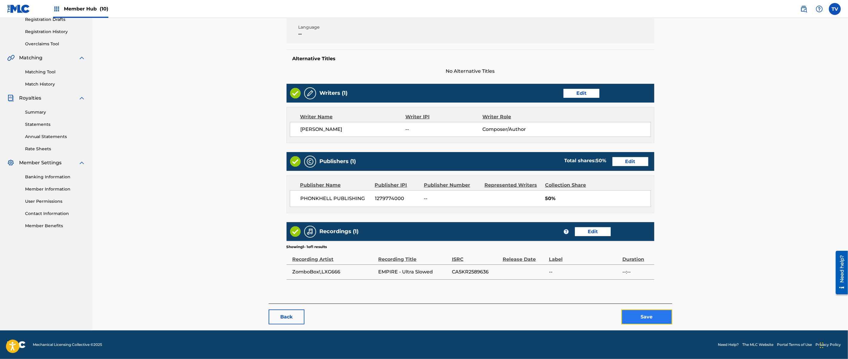
click at [659, 318] on button "Save" at bounding box center [647, 317] width 51 height 15
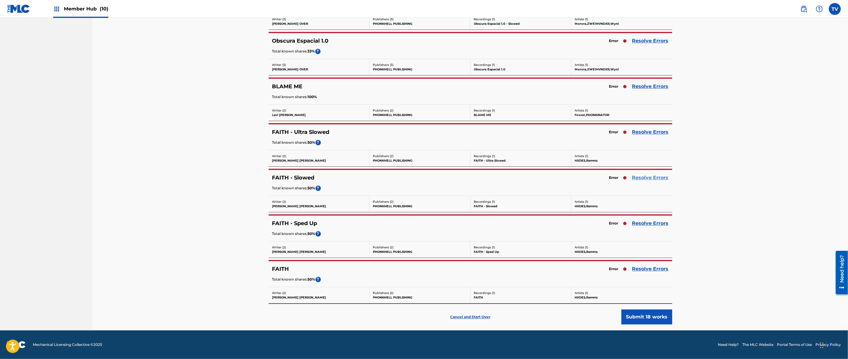
click at [645, 175] on link "Resolve Errors" at bounding box center [650, 177] width 36 height 7
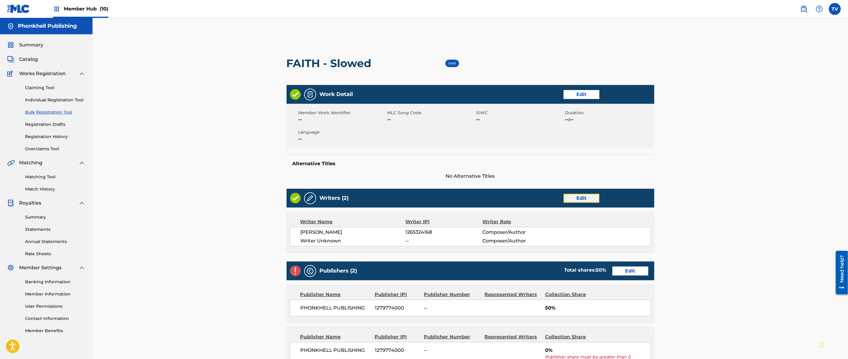
click at [577, 196] on link "Edit" at bounding box center [582, 198] width 36 height 9
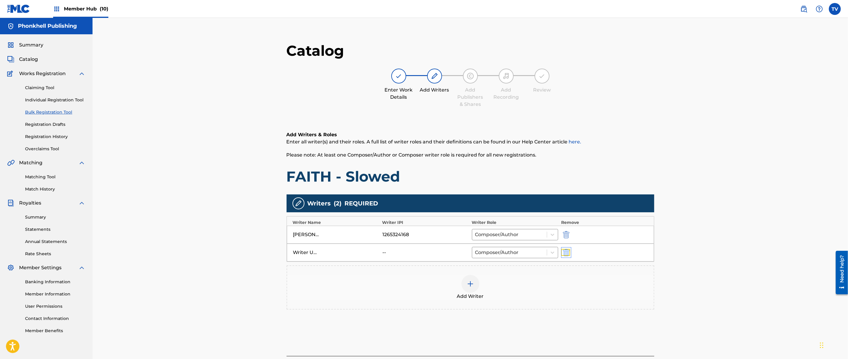
drag, startPoint x: 566, startPoint y: 254, endPoint x: 582, endPoint y: 272, distance: 23.5
click at [566, 254] on img "submit" at bounding box center [566, 252] width 7 height 7
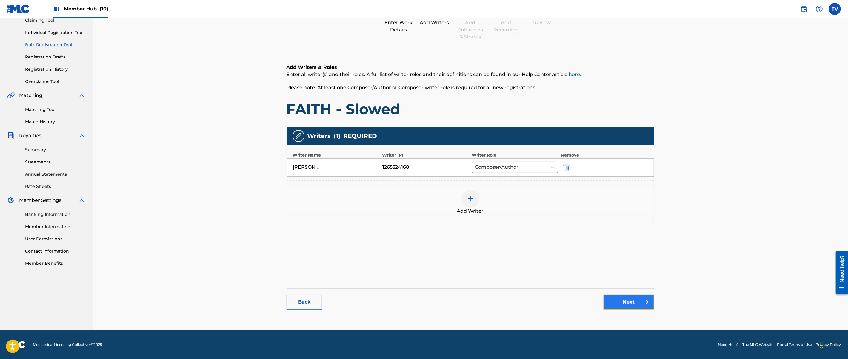
click at [628, 306] on link "Next" at bounding box center [629, 302] width 51 height 15
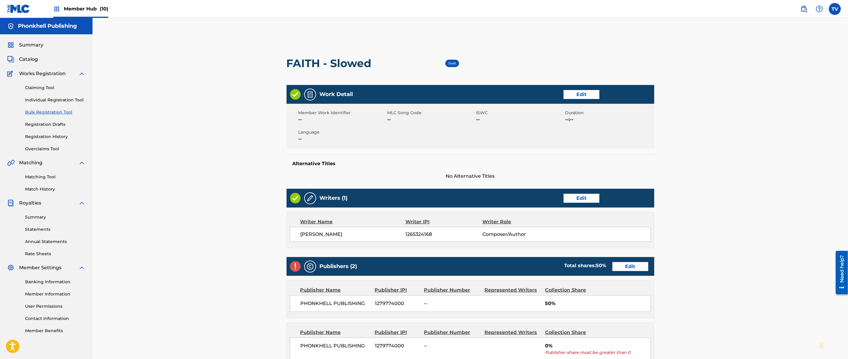
click at [628, 262] on div "Publishers (2) Total shares: 50 % Edit" at bounding box center [471, 266] width 368 height 19
click at [640, 268] on link "Edit" at bounding box center [631, 266] width 36 height 9
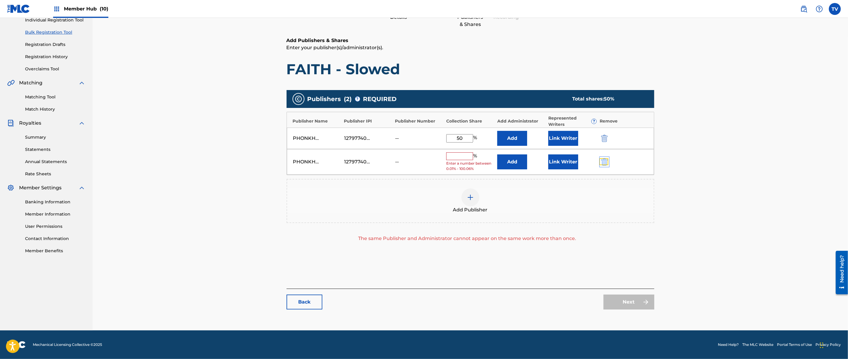
click at [606, 160] on img "submit" at bounding box center [604, 162] width 7 height 7
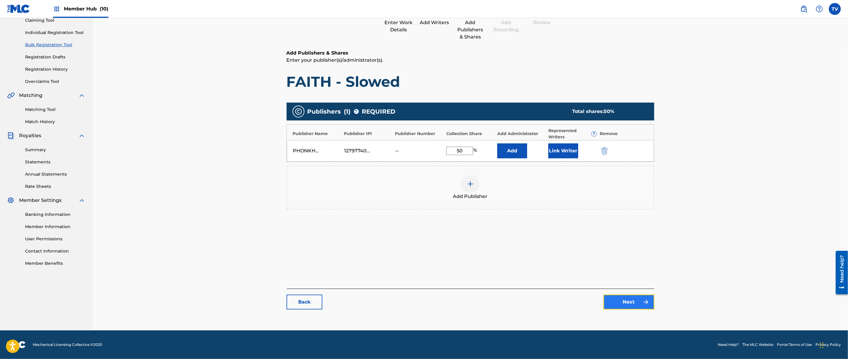
click at [636, 297] on link "Next" at bounding box center [629, 302] width 51 height 15
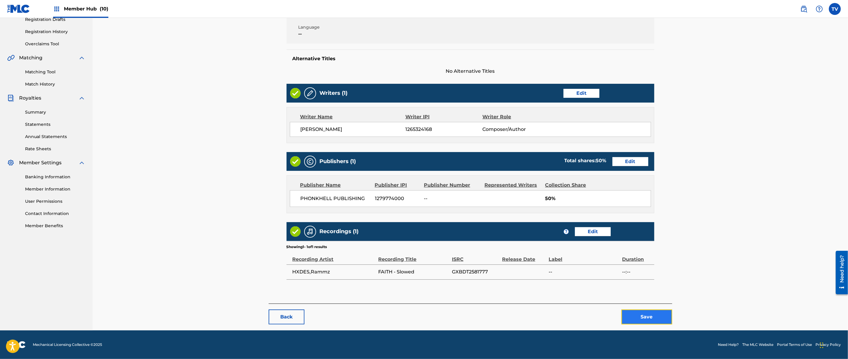
click at [645, 312] on button "Save" at bounding box center [647, 317] width 51 height 15
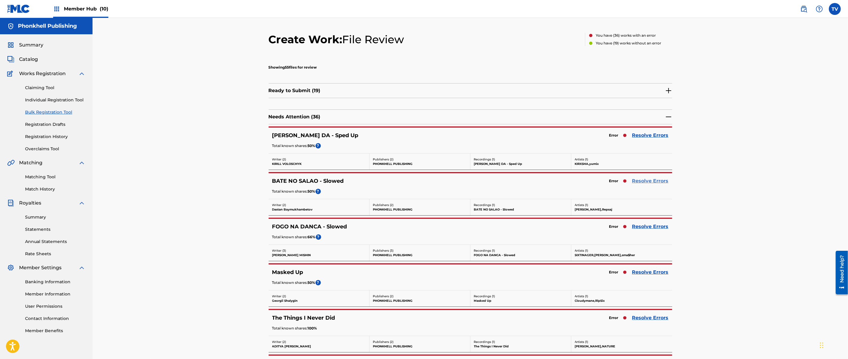
click at [647, 182] on link "Resolve Errors" at bounding box center [650, 181] width 36 height 7
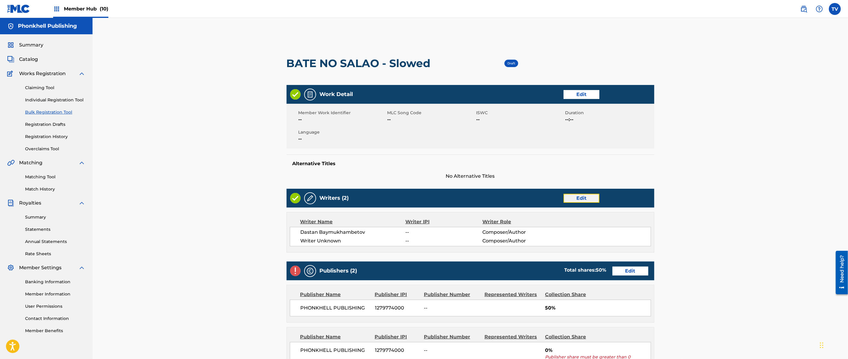
click at [574, 198] on link "Edit" at bounding box center [582, 198] width 36 height 9
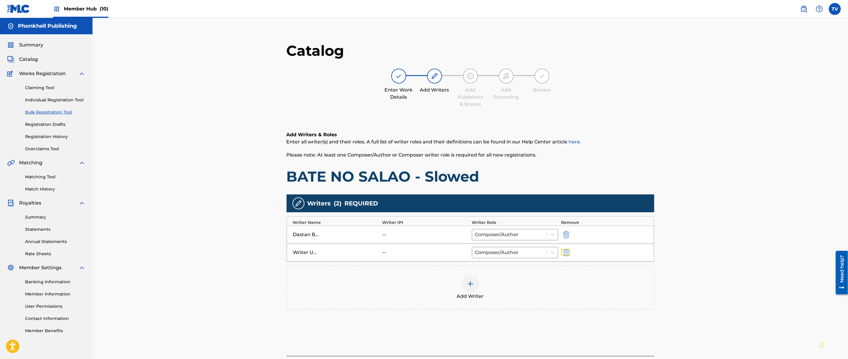
click at [562, 251] on button "submit" at bounding box center [565, 252] width 9 height 7
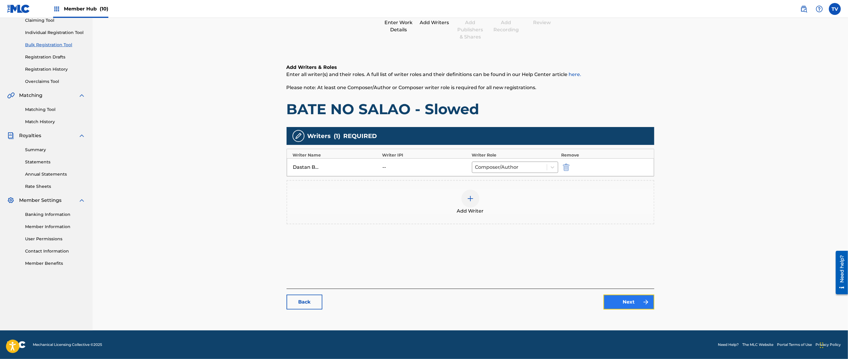
click at [620, 306] on link "Next" at bounding box center [629, 302] width 51 height 15
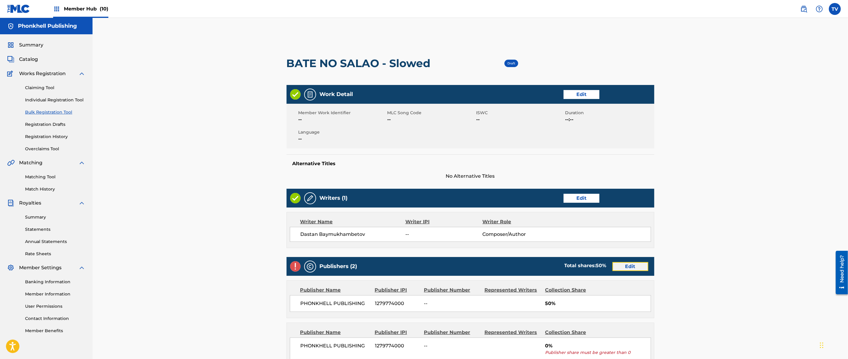
click at [618, 268] on link "Edit" at bounding box center [631, 266] width 36 height 9
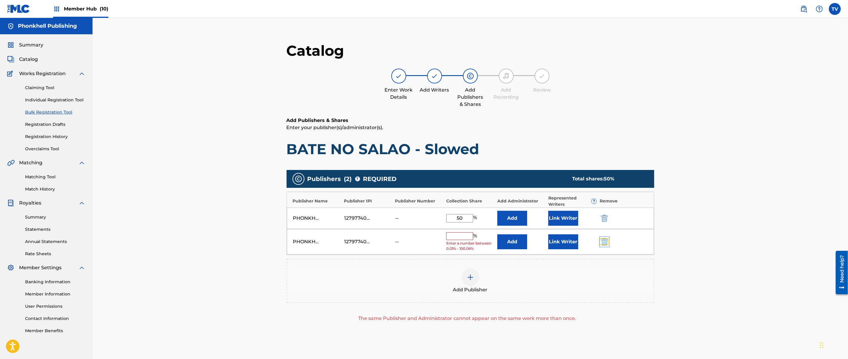
click at [606, 240] on img "submit" at bounding box center [604, 242] width 7 height 7
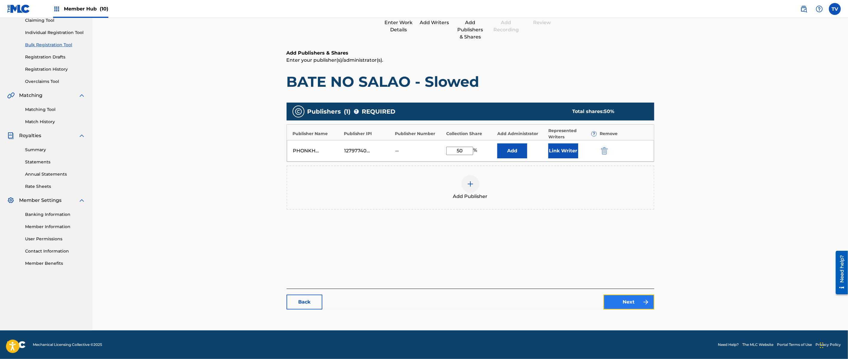
click at [633, 305] on link "Next" at bounding box center [629, 302] width 51 height 15
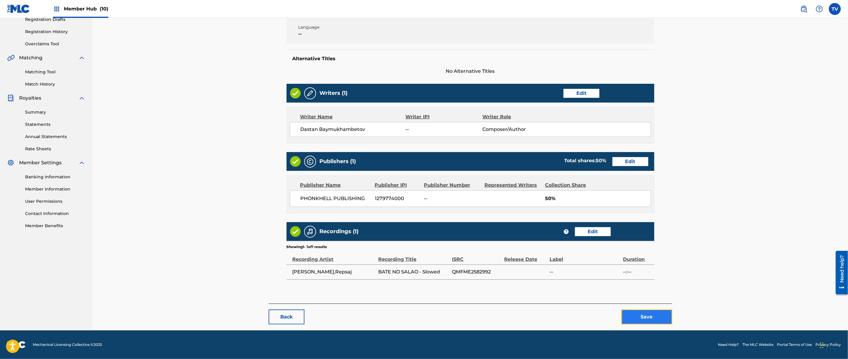
click at [650, 316] on button "Save" at bounding box center [647, 317] width 51 height 15
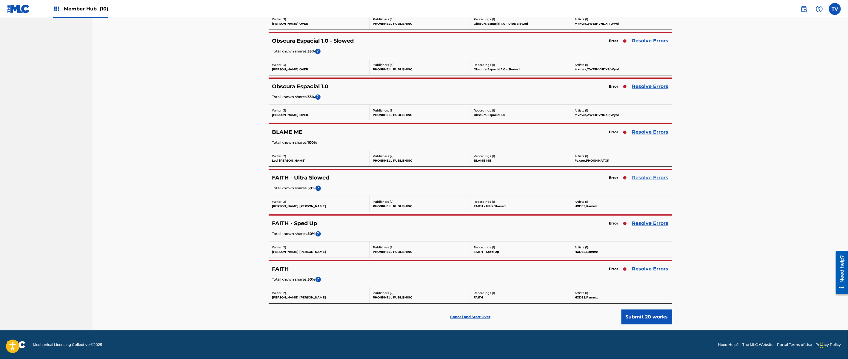
click at [654, 179] on link "Resolve Errors" at bounding box center [650, 177] width 36 height 7
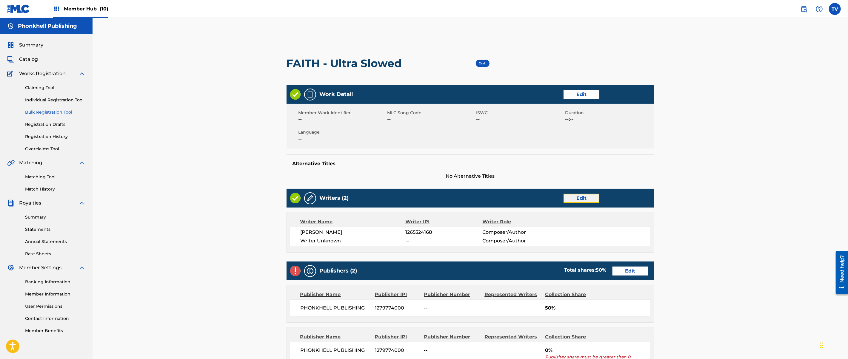
click at [576, 201] on link "Edit" at bounding box center [582, 198] width 36 height 9
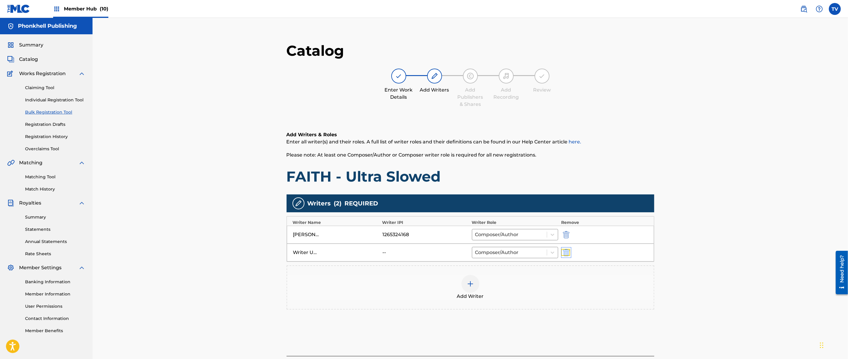
click at [565, 253] on img "submit" at bounding box center [566, 252] width 7 height 7
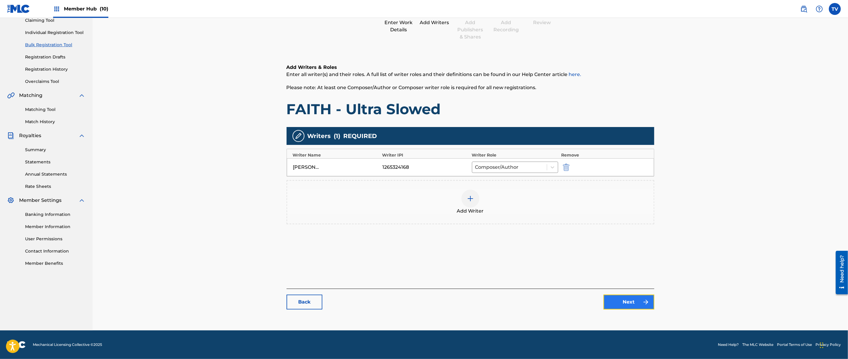
click at [621, 301] on link "Next" at bounding box center [629, 302] width 51 height 15
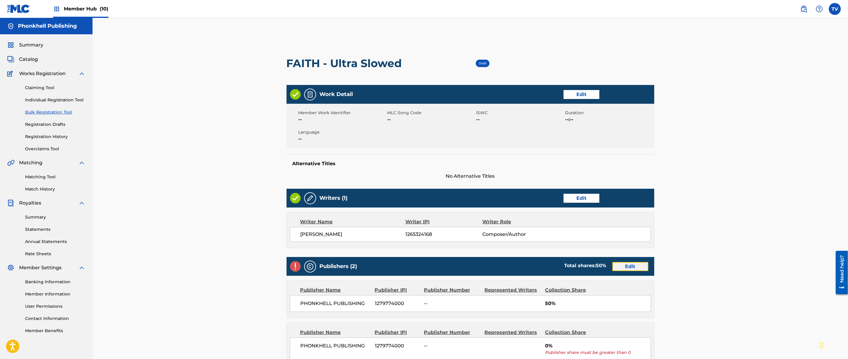
click at [625, 267] on link "Edit" at bounding box center [631, 266] width 36 height 9
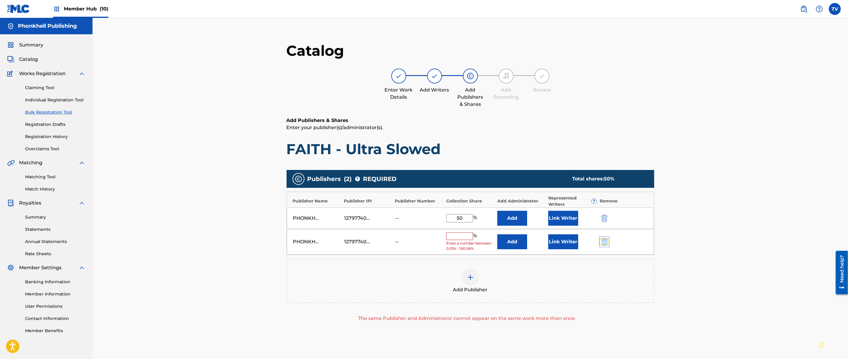
click at [606, 244] on img "submit" at bounding box center [604, 242] width 7 height 7
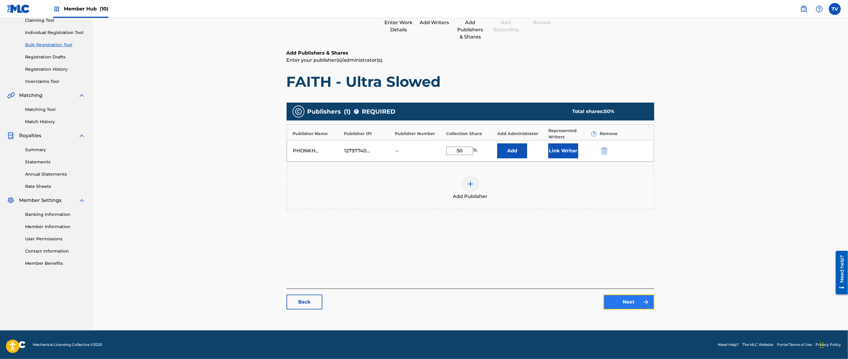
click at [636, 306] on link "Next" at bounding box center [629, 302] width 51 height 15
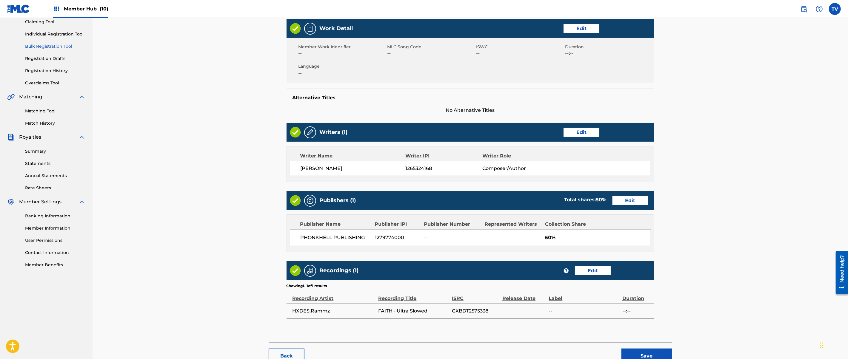
click at [657, 322] on main "< Back FAITH - Ultra Slowed Draft Work Detail Edit Member Work Identifier -- ML…" at bounding box center [471, 155] width 404 height 376
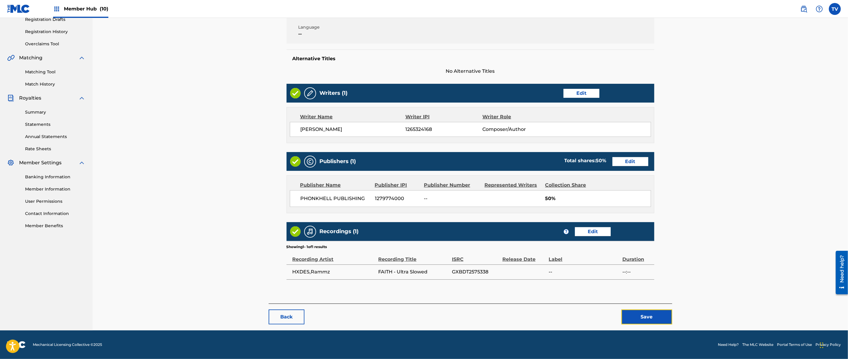
click at [647, 319] on button "Save" at bounding box center [647, 317] width 51 height 15
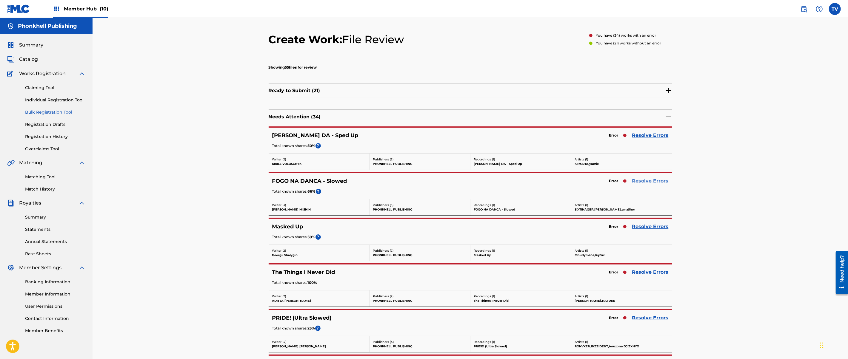
click at [649, 183] on link "Resolve Errors" at bounding box center [650, 181] width 36 height 7
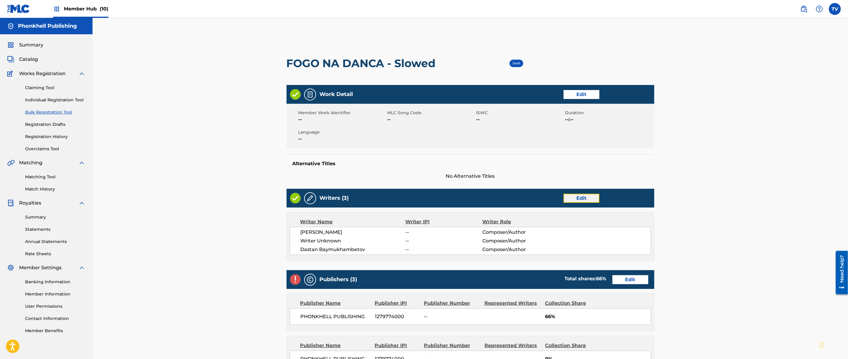
click at [573, 195] on link "Edit" at bounding box center [582, 198] width 36 height 9
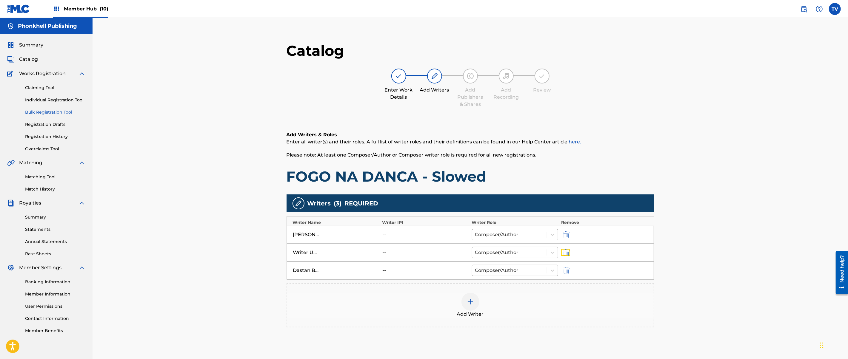
drag, startPoint x: 564, startPoint y: 253, endPoint x: 585, endPoint y: 281, distance: 35.1
click at [565, 253] on img "submit" at bounding box center [566, 252] width 7 height 7
type input "Dastan Baymukhambetov"
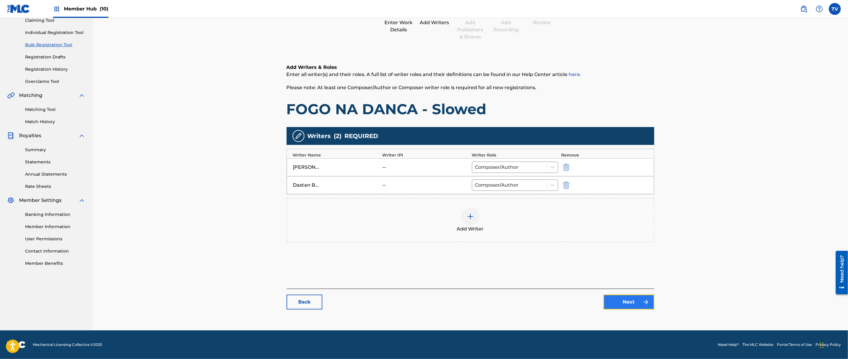
click at [615, 303] on link "Next" at bounding box center [629, 302] width 51 height 15
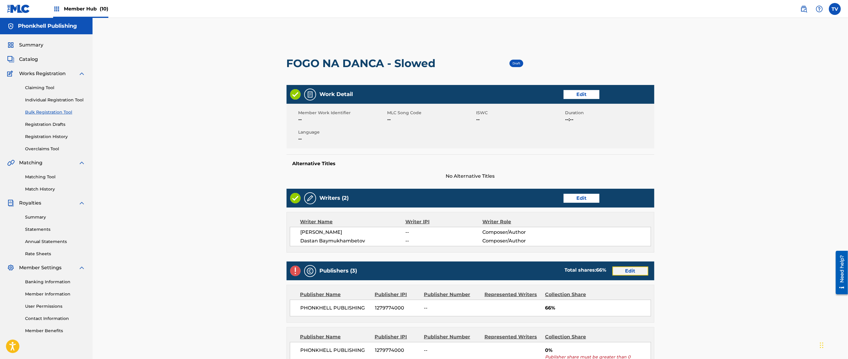
click at [621, 273] on link "Edit" at bounding box center [631, 271] width 36 height 9
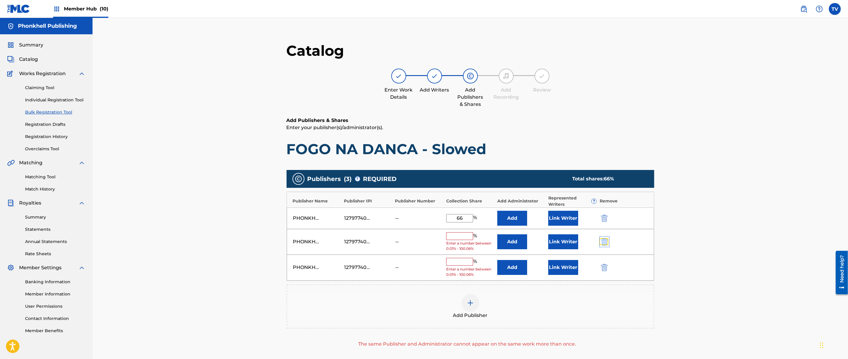
click at [603, 241] on img "submit" at bounding box center [604, 242] width 7 height 7
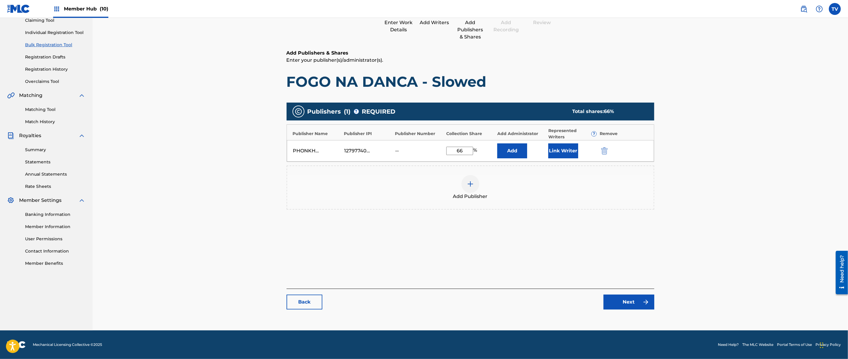
click at [631, 312] on div "Catalog Enter Work Details Add Writers Add Publishers & Shares Add Recording Re…" at bounding box center [471, 145] width 368 height 342
click at [629, 303] on link "Next" at bounding box center [629, 302] width 51 height 15
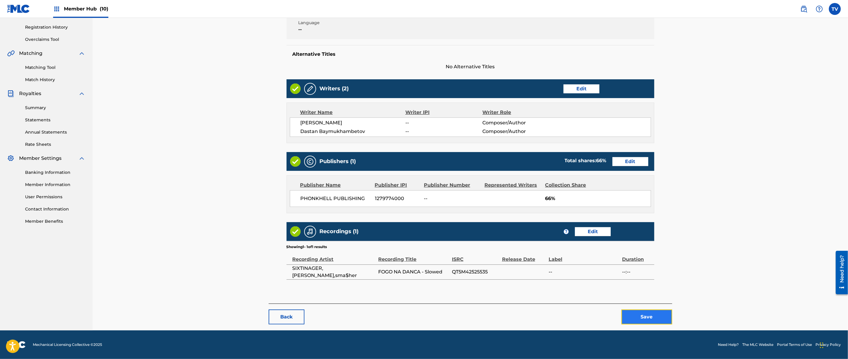
click at [648, 320] on button "Save" at bounding box center [647, 317] width 51 height 15
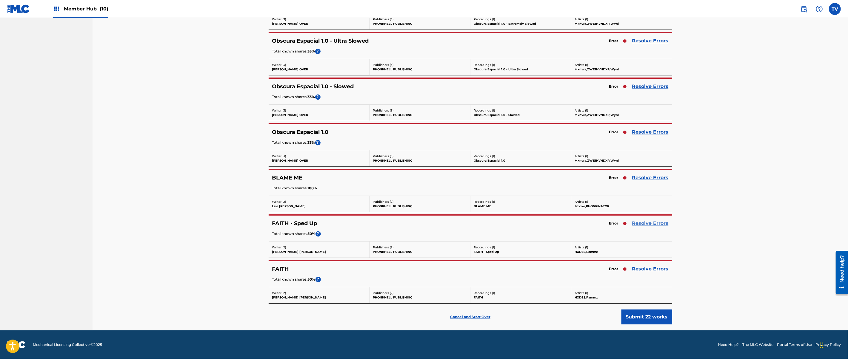
click at [648, 224] on link "Resolve Errors" at bounding box center [650, 223] width 36 height 7
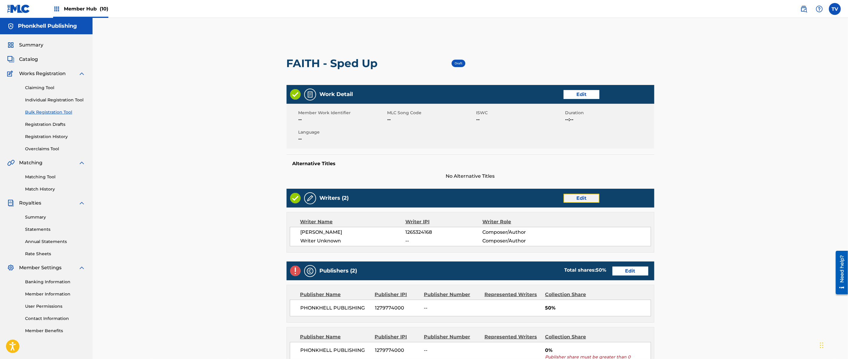
click at [587, 196] on link "Edit" at bounding box center [582, 198] width 36 height 9
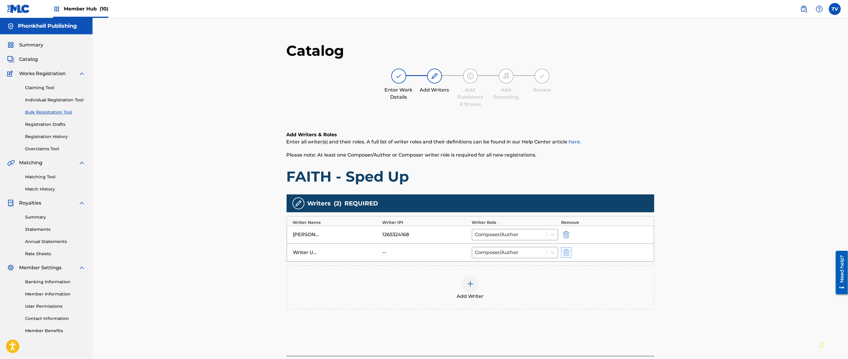
click at [570, 252] on div at bounding box center [574, 252] width 27 height 7
click at [570, 252] on img "submit" at bounding box center [566, 252] width 7 height 7
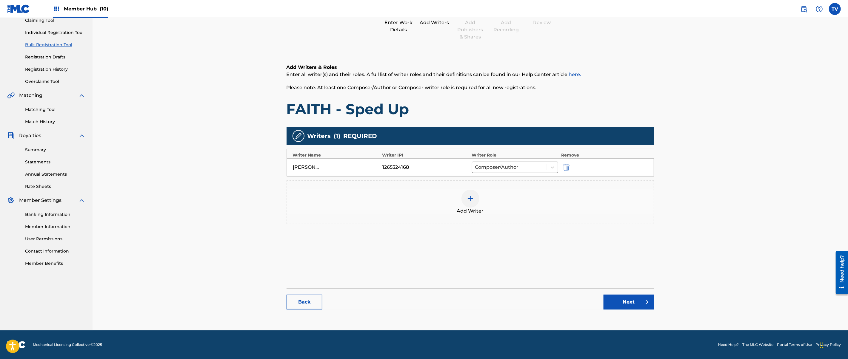
click at [630, 310] on div "Catalog Enter Work Details Add Writers Add Publishers & Shares Add Recording Re…" at bounding box center [471, 145] width 368 height 342
click at [627, 296] on link "Next" at bounding box center [629, 302] width 51 height 15
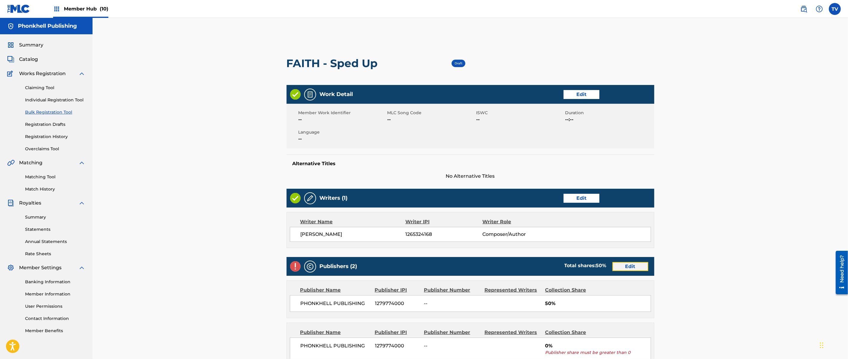
click at [622, 268] on link "Edit" at bounding box center [631, 266] width 36 height 9
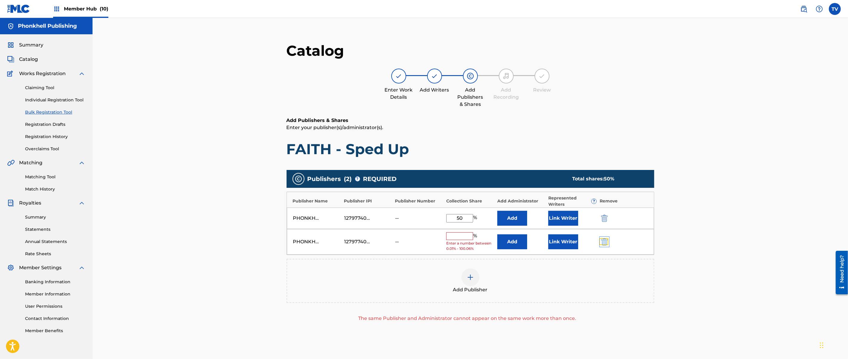
click at [607, 243] on img "submit" at bounding box center [604, 242] width 7 height 7
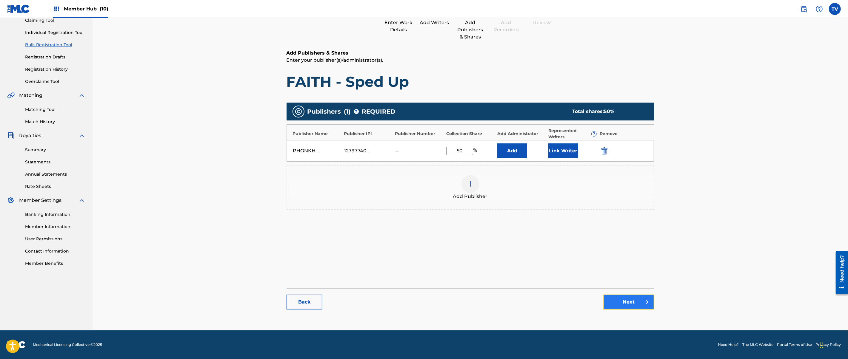
click at [625, 299] on link "Next" at bounding box center [629, 302] width 51 height 15
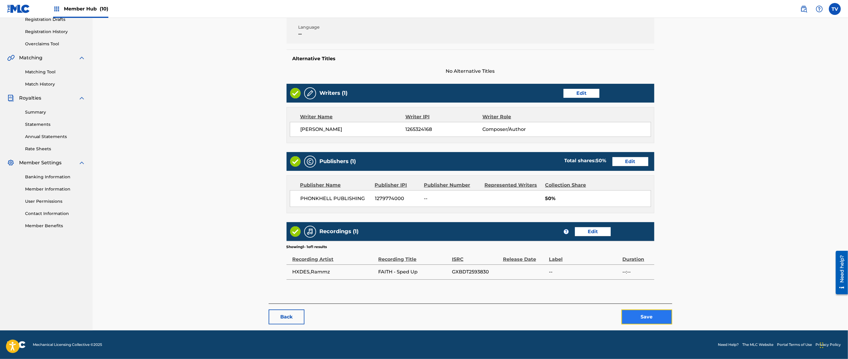
click at [660, 315] on button "Save" at bounding box center [647, 317] width 51 height 15
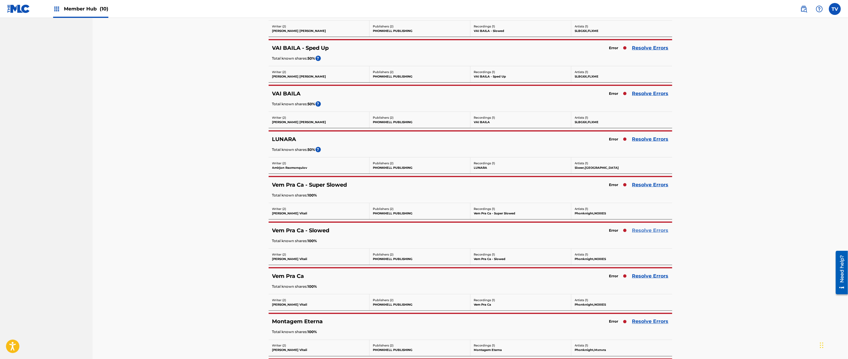
click at [649, 234] on link "Resolve Errors" at bounding box center [650, 230] width 36 height 7
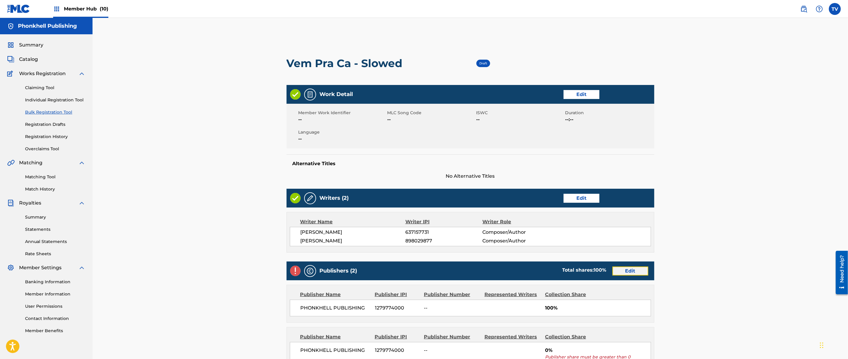
click at [633, 273] on link "Edit" at bounding box center [631, 271] width 36 height 9
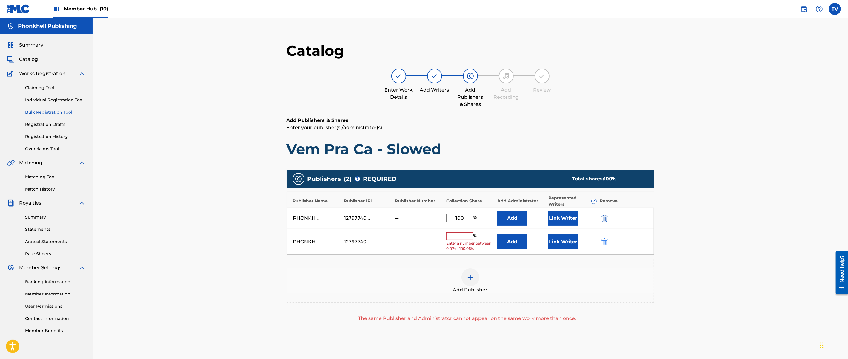
click at [608, 239] on div at bounding box center [612, 242] width 27 height 7
click at [605, 241] on img "submit" at bounding box center [604, 242] width 7 height 7
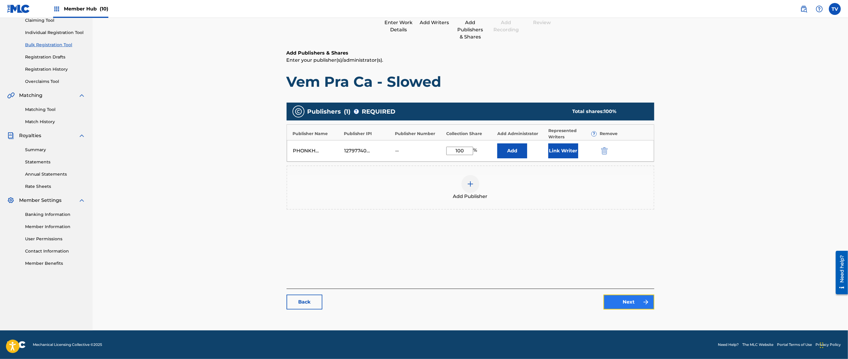
click at [627, 303] on link "Next" at bounding box center [629, 302] width 51 height 15
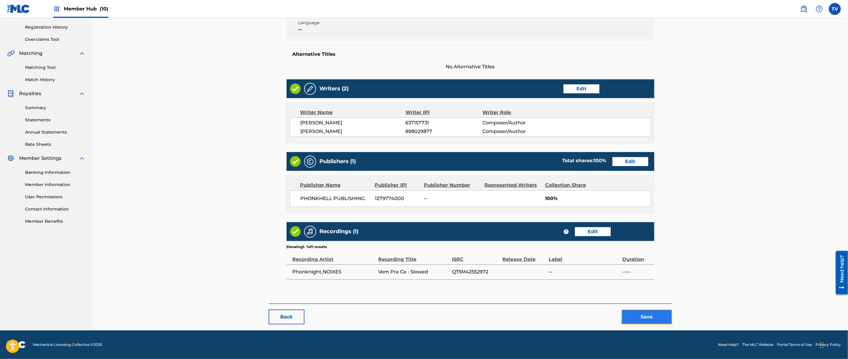
click at [650, 319] on button "Save" at bounding box center [647, 317] width 51 height 15
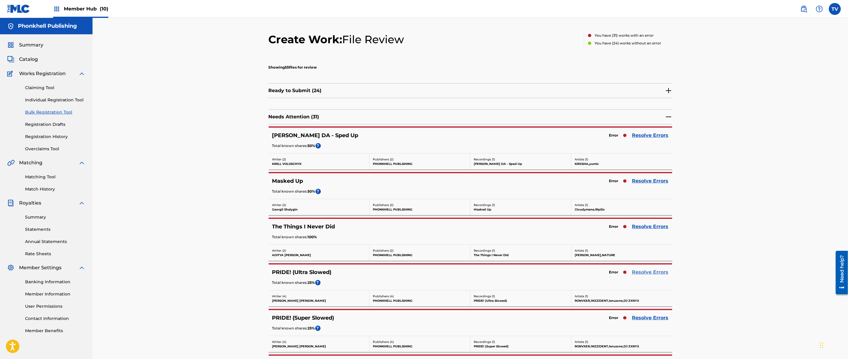
click at [642, 270] on link "Resolve Errors" at bounding box center [650, 272] width 36 height 7
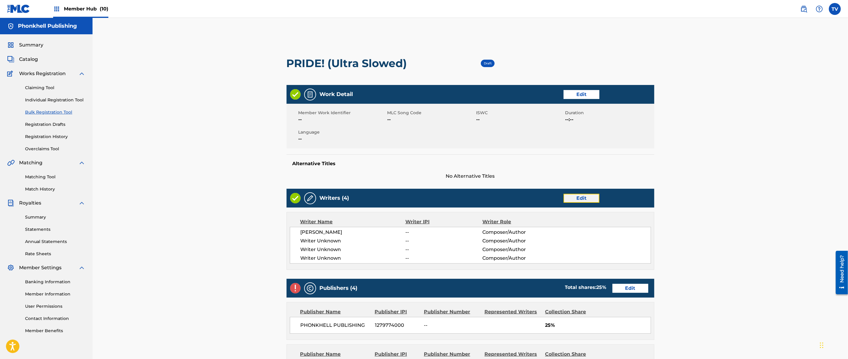
click at [583, 194] on link "Edit" at bounding box center [582, 198] width 36 height 9
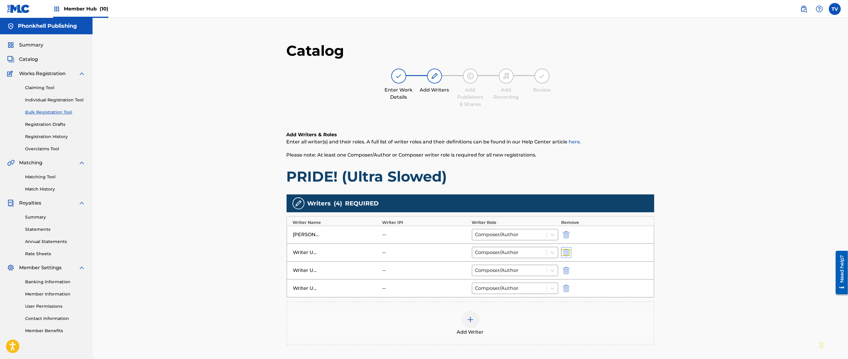
click at [565, 253] on img "submit" at bounding box center [566, 252] width 7 height 7
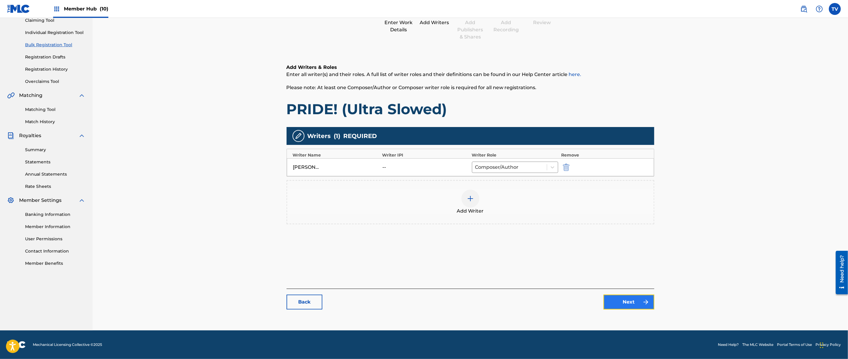
click at [608, 299] on link "Next" at bounding box center [629, 302] width 51 height 15
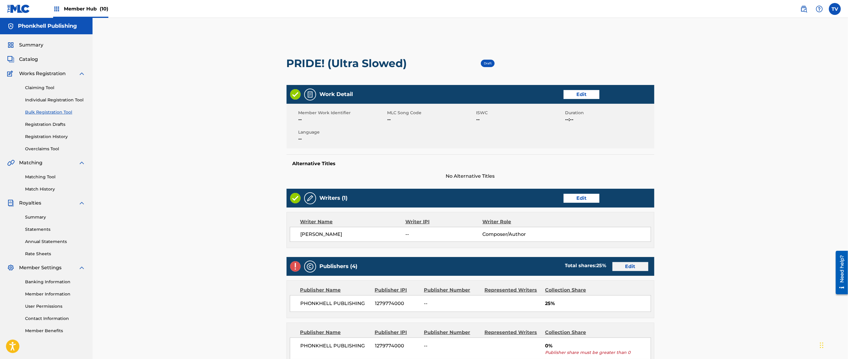
click at [619, 273] on div "Publishers (4) Total shares: 25 % Edit" at bounding box center [471, 266] width 368 height 19
click at [616, 267] on link "Edit" at bounding box center [631, 266] width 36 height 9
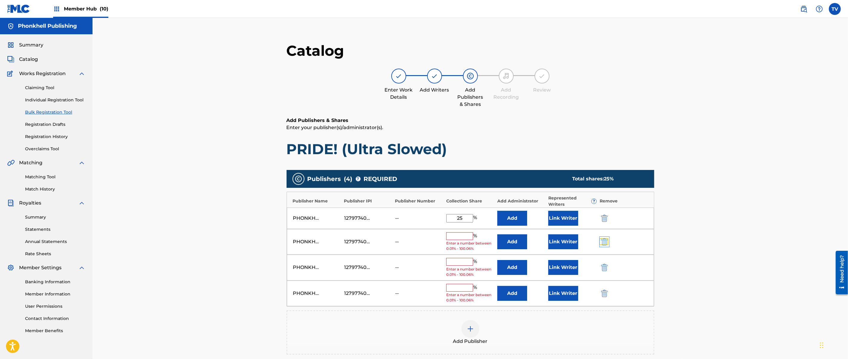
click at [606, 243] on img "submit" at bounding box center [604, 242] width 7 height 7
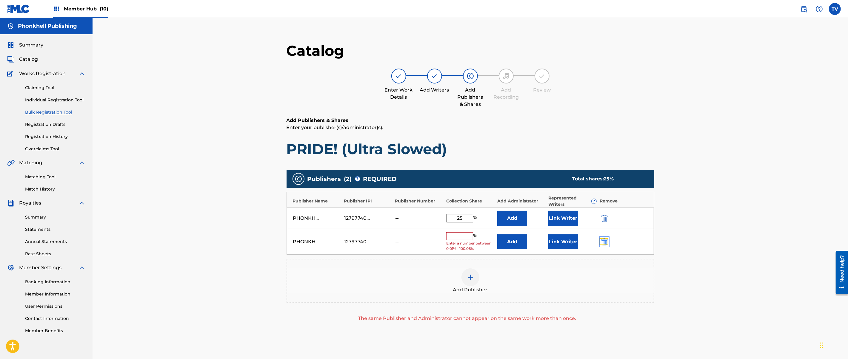
click at [606, 243] on img "submit" at bounding box center [604, 242] width 7 height 7
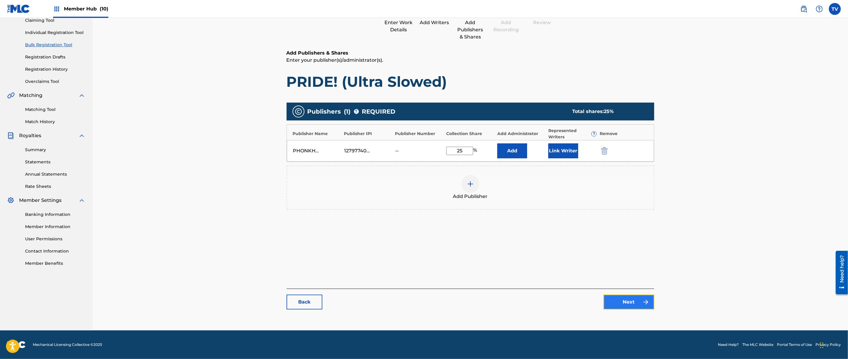
click at [632, 302] on link "Next" at bounding box center [629, 302] width 51 height 15
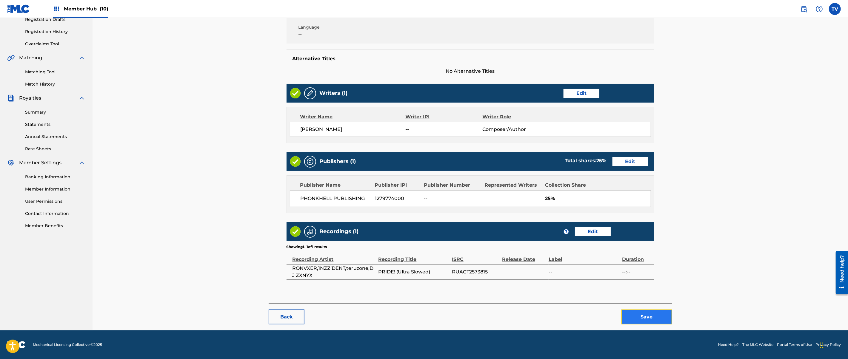
click at [644, 314] on button "Save" at bounding box center [647, 317] width 51 height 15
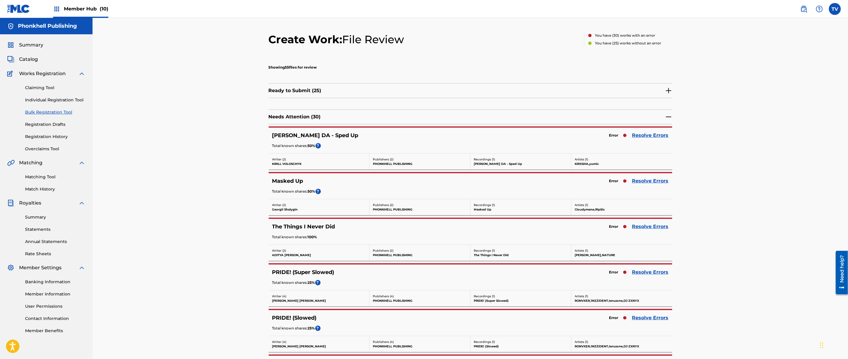
click at [649, 223] on div "Error Resolve Errors" at bounding box center [637, 227] width 62 height 8
click at [651, 226] on link "Resolve Errors" at bounding box center [650, 226] width 36 height 7
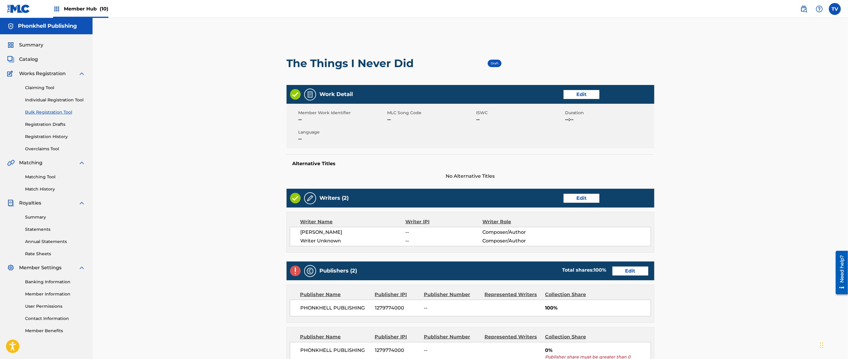
click at [587, 205] on div "Writers (2) Edit" at bounding box center [471, 198] width 368 height 19
click at [583, 199] on link "Edit" at bounding box center [582, 198] width 36 height 9
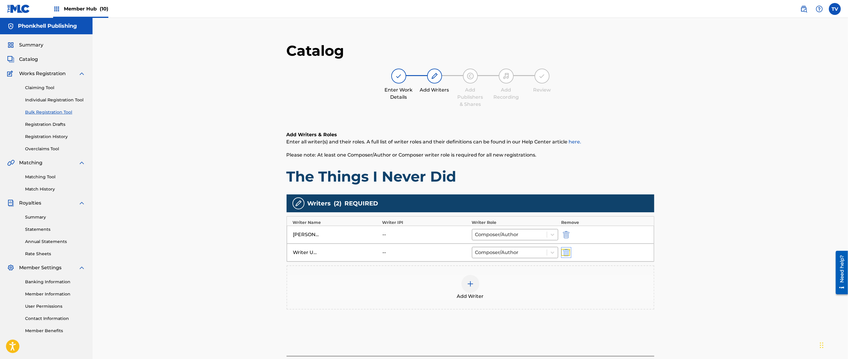
click at [565, 254] on img "submit" at bounding box center [566, 252] width 7 height 7
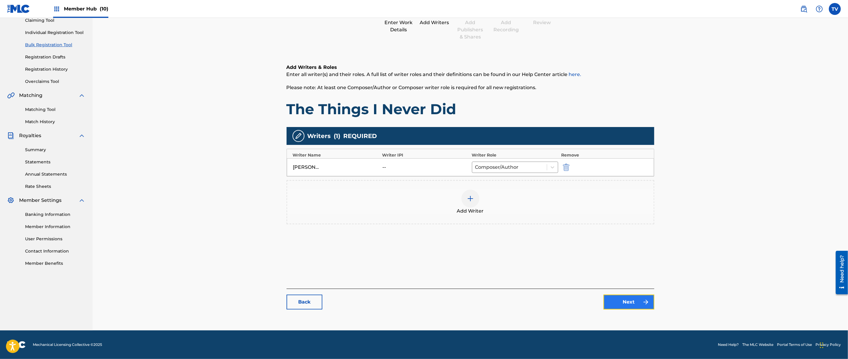
click at [623, 302] on link "Next" at bounding box center [629, 302] width 51 height 15
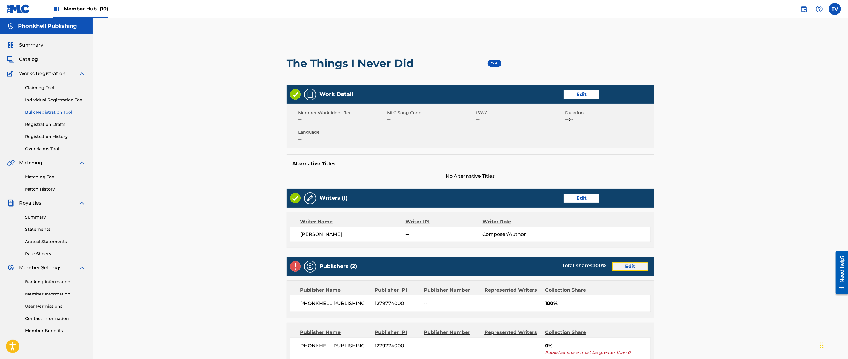
click at [624, 264] on link "Edit" at bounding box center [631, 266] width 36 height 9
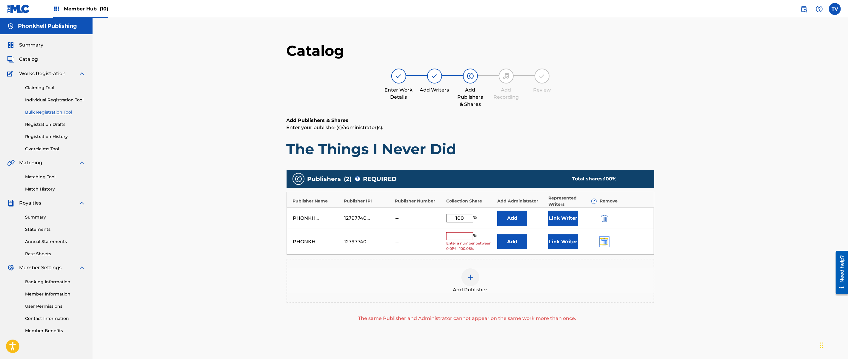
click at [605, 241] on img "submit" at bounding box center [604, 242] width 7 height 7
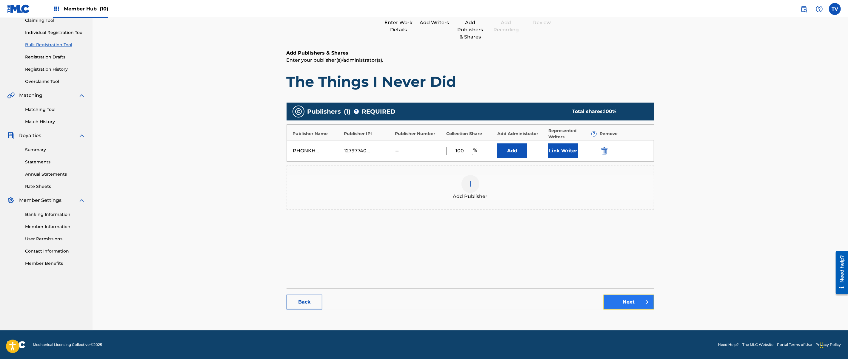
click at [629, 296] on link "Next" at bounding box center [629, 302] width 51 height 15
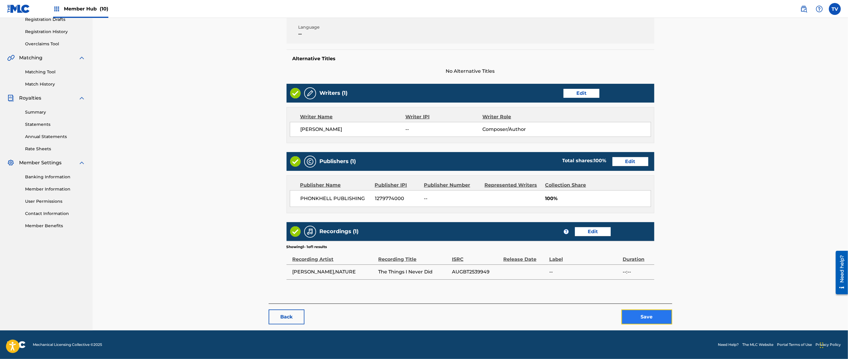
click at [660, 320] on button "Save" at bounding box center [647, 317] width 51 height 15
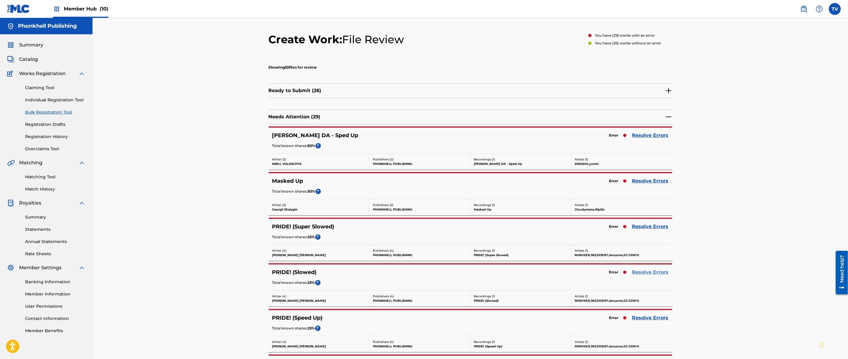
click at [642, 270] on link "Resolve Errors" at bounding box center [650, 272] width 36 height 7
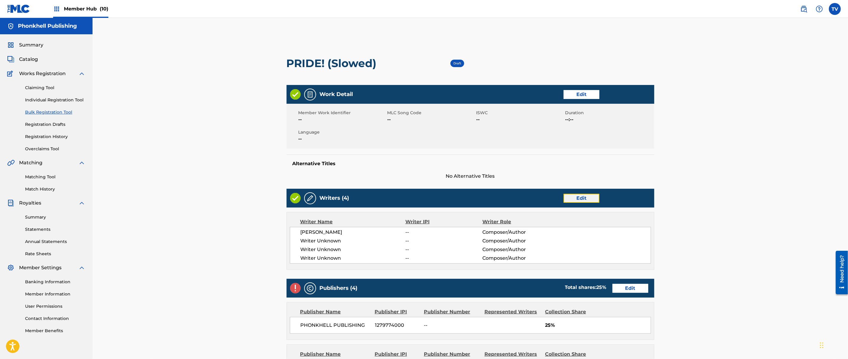
click at [584, 195] on link "Edit" at bounding box center [582, 198] width 36 height 9
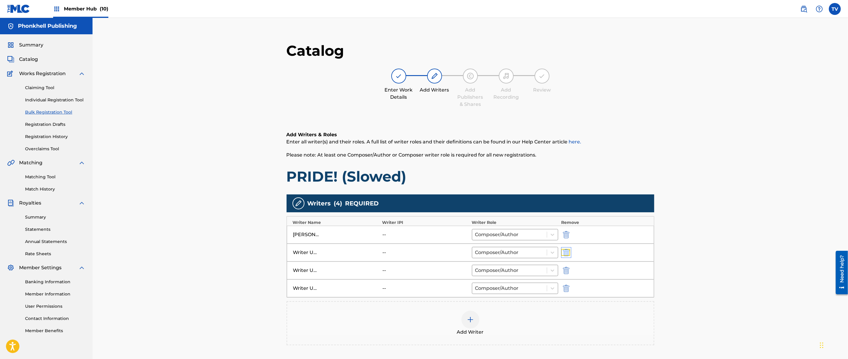
click at [565, 254] on img "submit" at bounding box center [566, 252] width 7 height 7
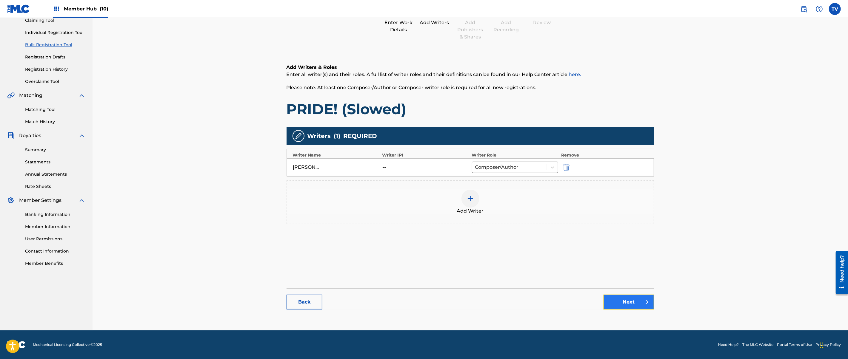
click at [626, 307] on link "Next" at bounding box center [629, 302] width 51 height 15
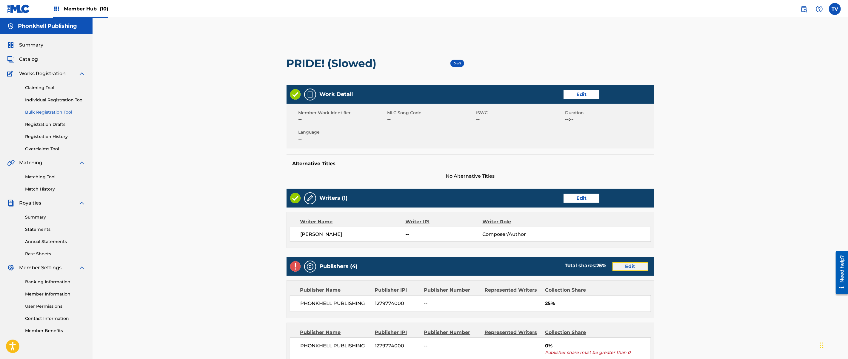
click at [629, 266] on link "Edit" at bounding box center [631, 266] width 36 height 9
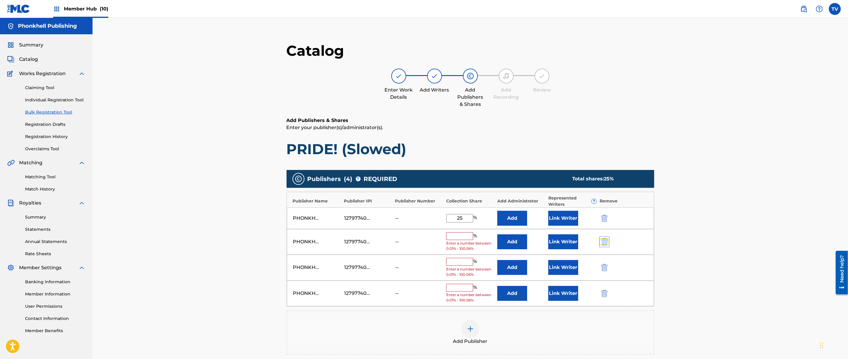
click at [604, 243] on img "submit" at bounding box center [604, 242] width 7 height 7
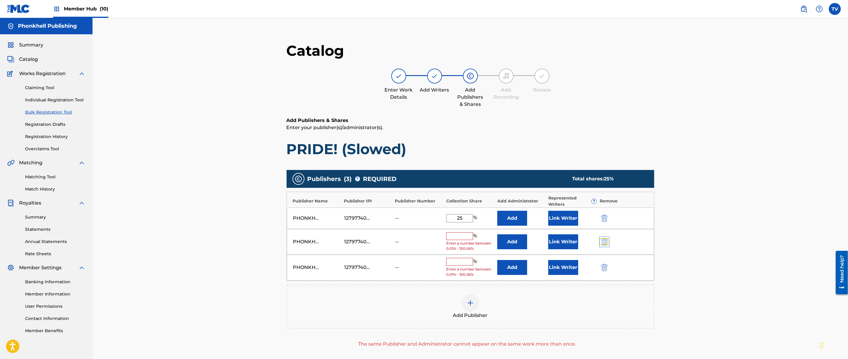
click at [604, 242] on img "submit" at bounding box center [604, 242] width 7 height 7
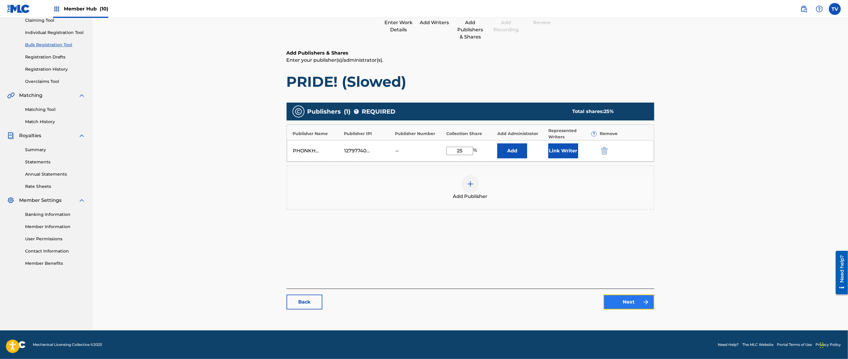
click at [631, 305] on link "Next" at bounding box center [629, 302] width 51 height 15
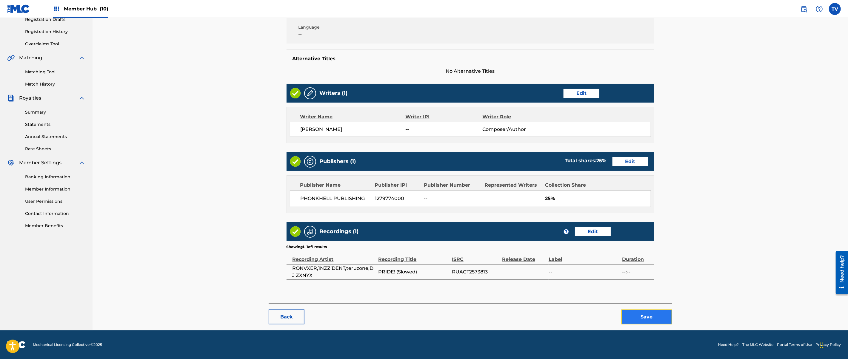
click at [657, 318] on button "Save" at bounding box center [647, 317] width 51 height 15
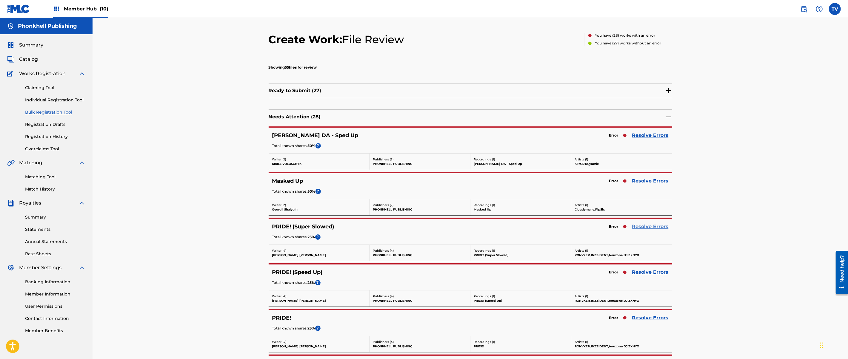
click at [649, 228] on link "Resolve Errors" at bounding box center [650, 226] width 36 height 7
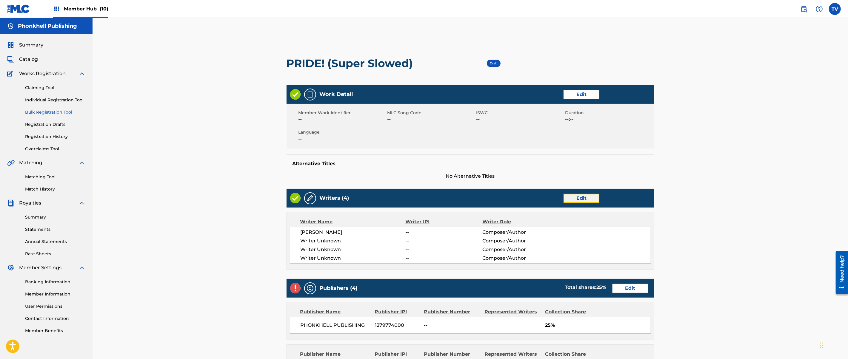
click at [590, 199] on link "Edit" at bounding box center [582, 198] width 36 height 9
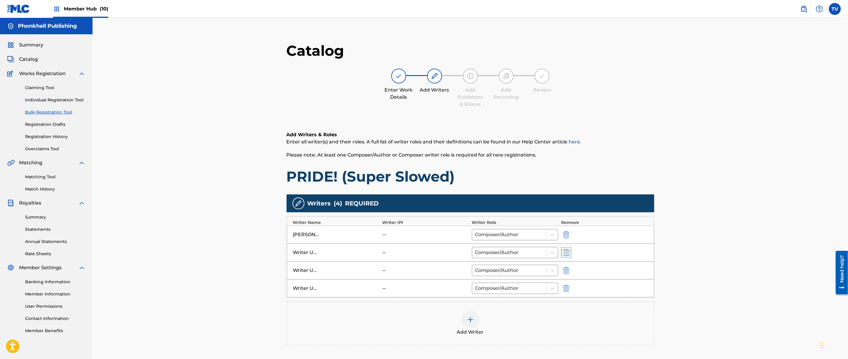
click at [567, 253] on img "submit" at bounding box center [566, 252] width 7 height 7
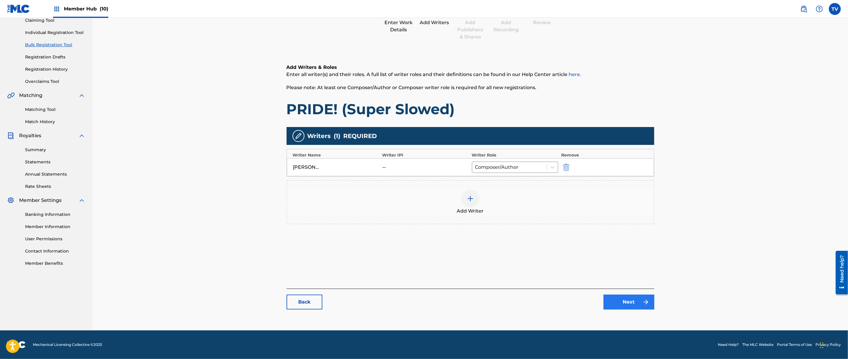
drag, startPoint x: 633, startPoint y: 312, endPoint x: 633, endPoint y: 307, distance: 4.8
click at [633, 310] on div "Catalog Enter Work Details Add Writers Add Publishers & Shares Add Recording Re…" at bounding box center [471, 145] width 368 height 342
click at [633, 306] on link "Next" at bounding box center [629, 302] width 51 height 15
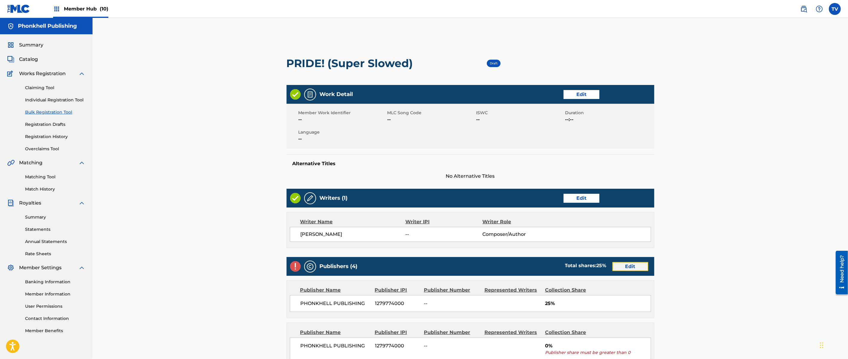
click at [629, 269] on link "Edit" at bounding box center [631, 266] width 36 height 9
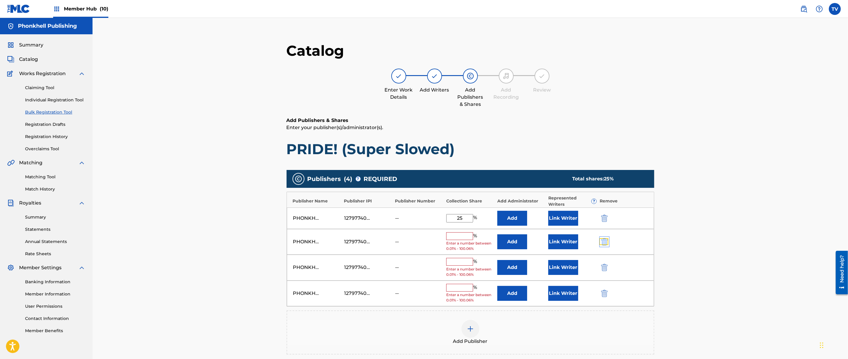
click at [607, 242] on img "submit" at bounding box center [604, 242] width 7 height 7
click at [606, 242] on img "submit" at bounding box center [604, 242] width 7 height 7
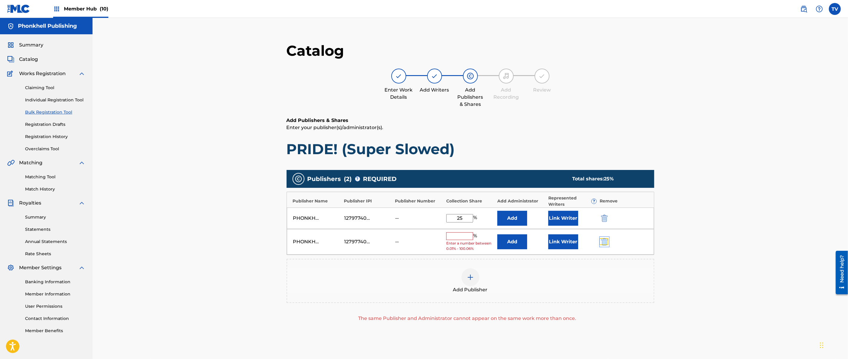
click at [606, 242] on img "submit" at bounding box center [604, 242] width 7 height 7
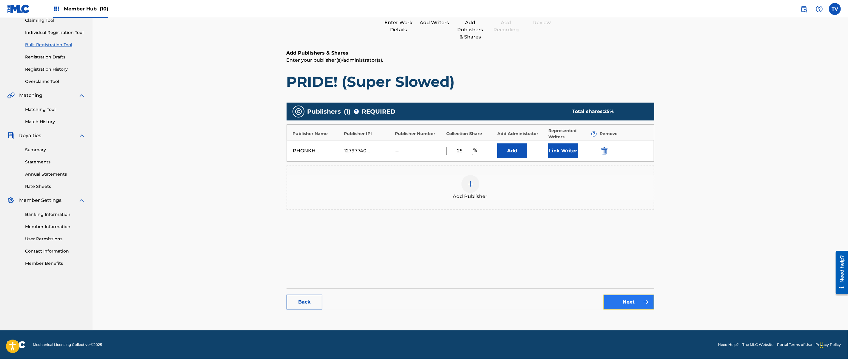
click at [636, 305] on link "Next" at bounding box center [629, 302] width 51 height 15
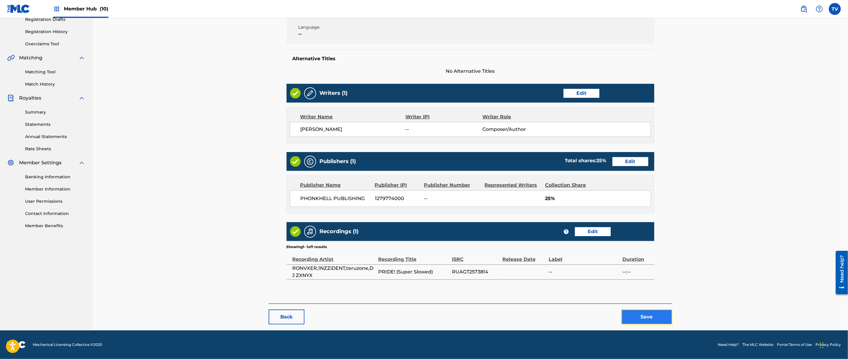
click at [650, 318] on button "Save" at bounding box center [647, 317] width 51 height 15
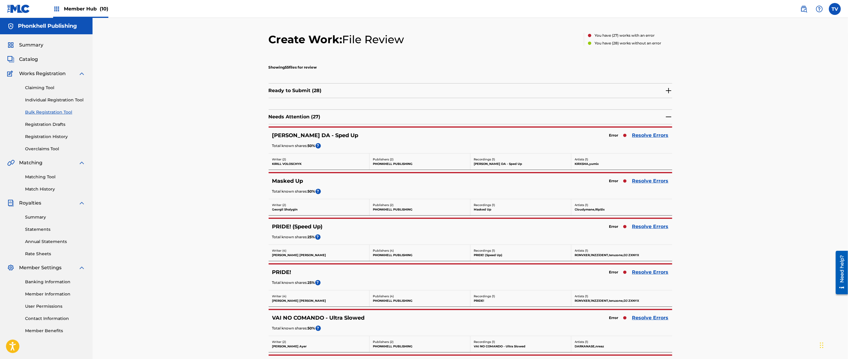
click at [651, 317] on link "Resolve Errors" at bounding box center [650, 318] width 36 height 7
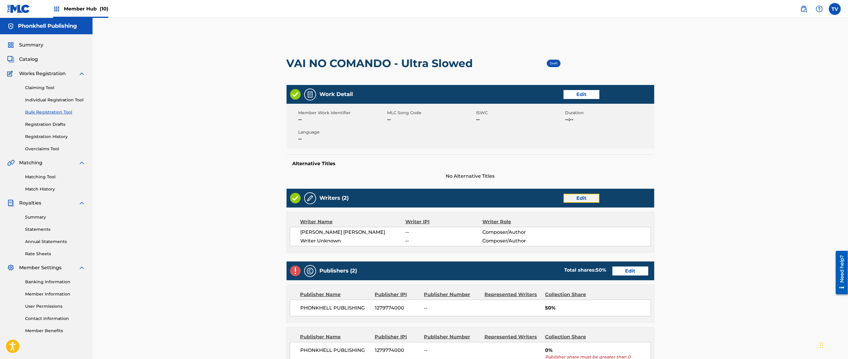
click at [586, 196] on link "Edit" at bounding box center [582, 198] width 36 height 9
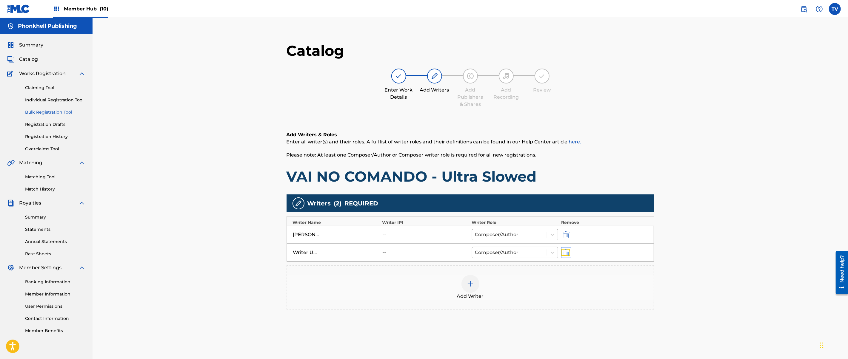
click at [565, 256] on img "submit" at bounding box center [566, 252] width 7 height 7
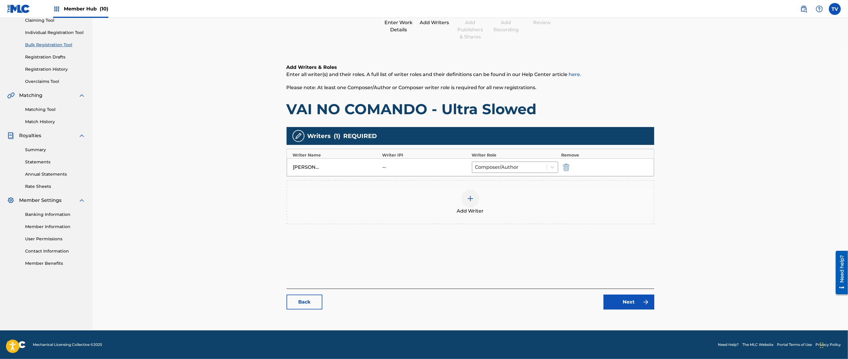
drag, startPoint x: 624, startPoint y: 313, endPoint x: 627, endPoint y: 302, distance: 11.2
click at [624, 312] on main "Catalog Enter Work Details Add Writers Add Publishers & Shares Add Recording Re…" at bounding box center [471, 144] width 404 height 359
click at [627, 302] on link "Next" at bounding box center [629, 302] width 51 height 15
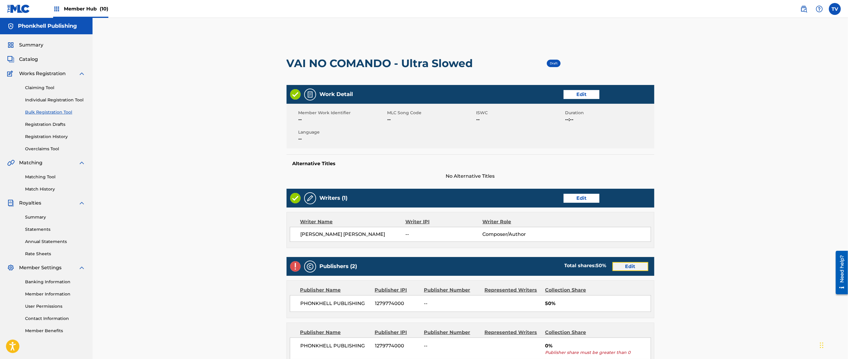
click at [626, 268] on link "Edit" at bounding box center [631, 266] width 36 height 9
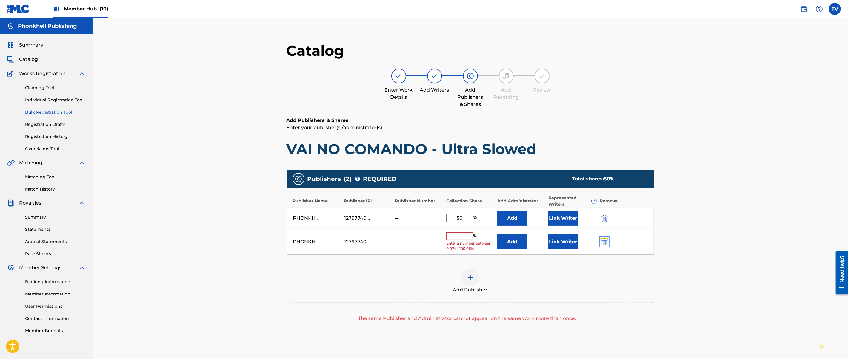
click at [601, 242] on img "submit" at bounding box center [604, 242] width 7 height 7
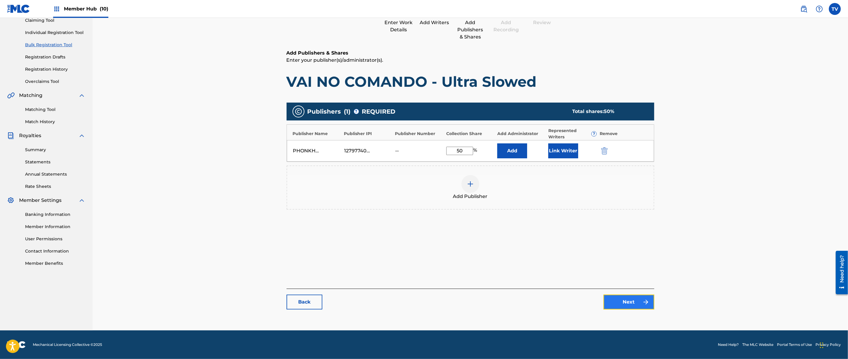
click at [633, 299] on link "Next" at bounding box center [629, 302] width 51 height 15
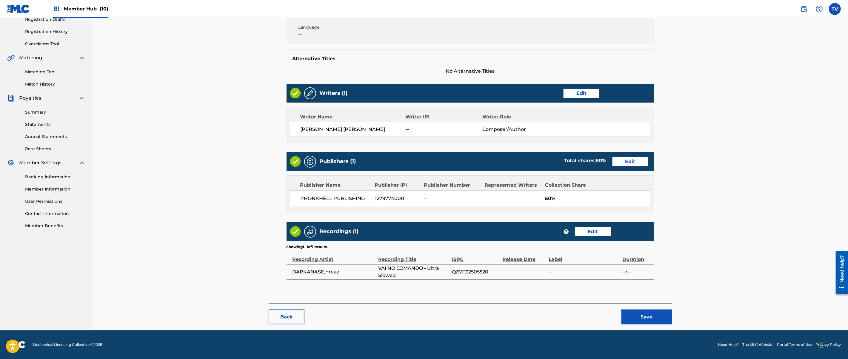
click at [657, 325] on div "< Back VAI NO COMANDO - Ultra Slowed Draft Work Detail Edit Member Work Identif…" at bounding box center [471, 129] width 404 height 403
click at [657, 321] on button "Save" at bounding box center [647, 317] width 51 height 15
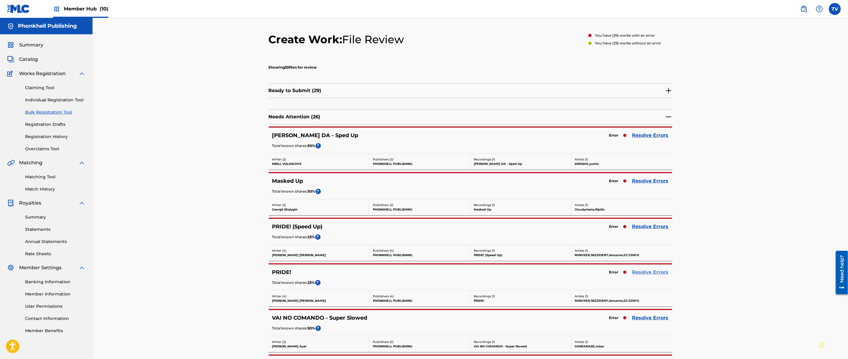
click at [656, 270] on link "Resolve Errors" at bounding box center [650, 272] width 36 height 7
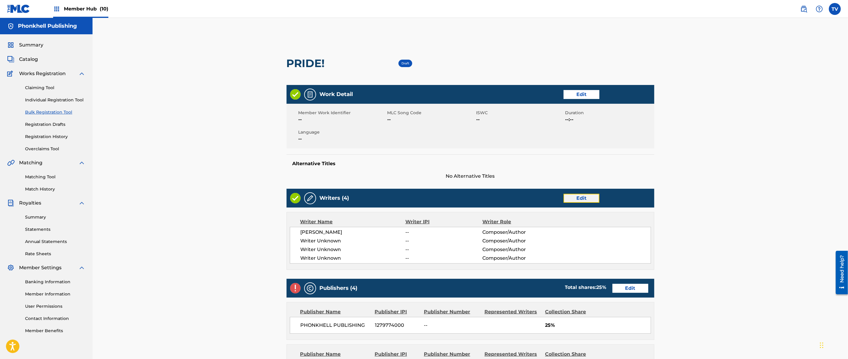
click at [587, 199] on link "Edit" at bounding box center [582, 198] width 36 height 9
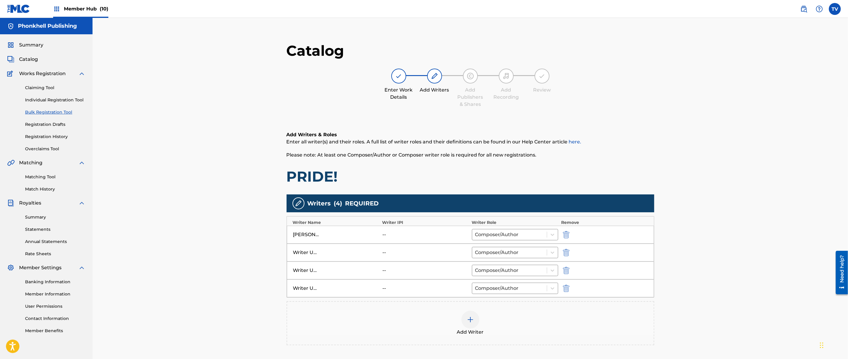
click at [572, 253] on div at bounding box center [574, 252] width 27 height 7
click at [567, 253] on img "submit" at bounding box center [566, 252] width 7 height 7
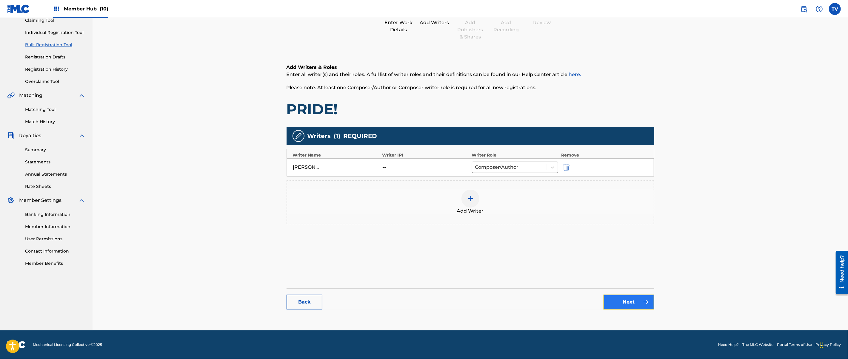
click at [626, 297] on link "Next" at bounding box center [629, 302] width 51 height 15
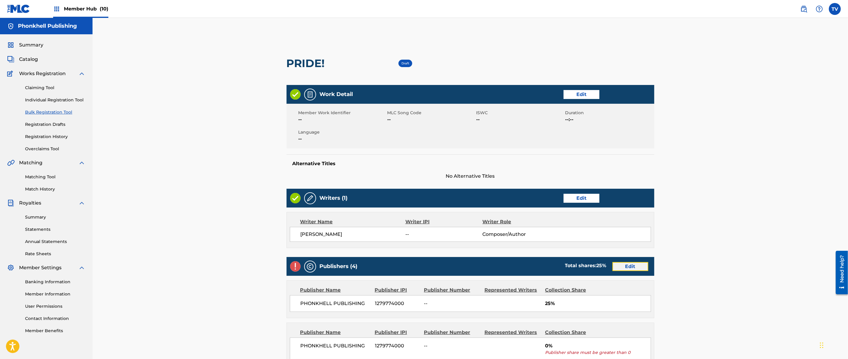
click at [626, 266] on link "Edit" at bounding box center [631, 266] width 36 height 9
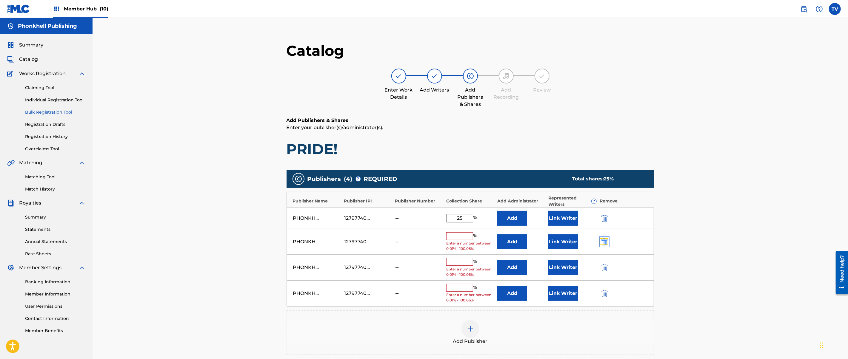
click at [607, 243] on img "submit" at bounding box center [604, 242] width 7 height 7
click at [607, 242] on img "submit" at bounding box center [604, 242] width 7 height 7
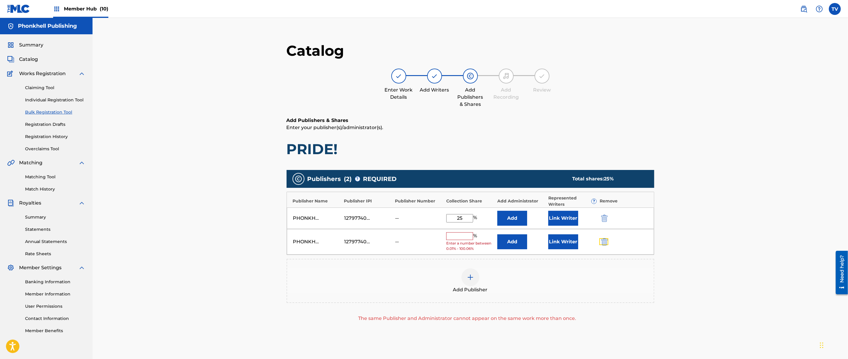
drag, startPoint x: 607, startPoint y: 242, endPoint x: 615, endPoint y: 268, distance: 27.6
click at [607, 242] on img "submit" at bounding box center [604, 242] width 7 height 7
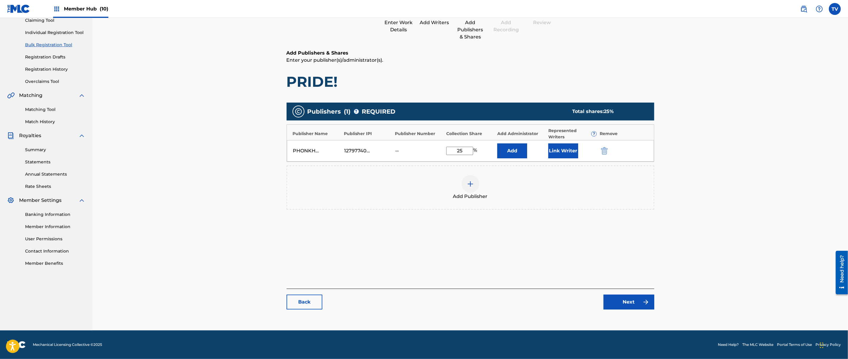
click at [627, 291] on div "Back Next" at bounding box center [471, 299] width 368 height 21
click at [631, 301] on link "Next" at bounding box center [629, 302] width 51 height 15
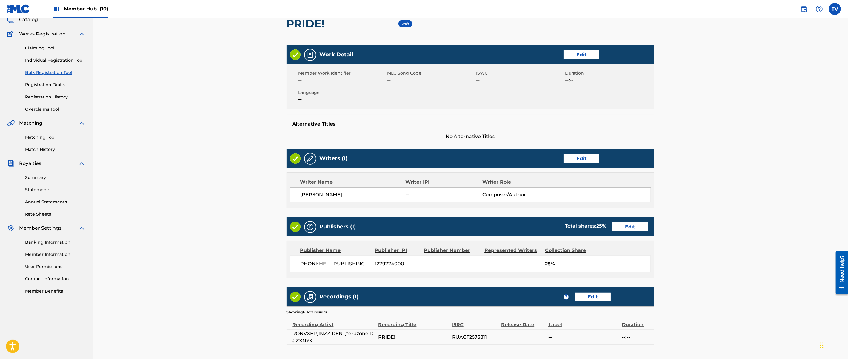
click at [639, 313] on section "Showing 1 - 1 of 1 results" at bounding box center [471, 311] width 368 height 9
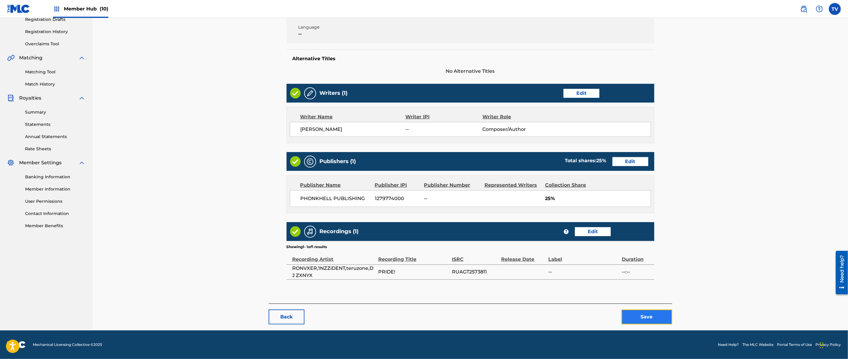
click at [642, 315] on button "Save" at bounding box center [647, 317] width 51 height 15
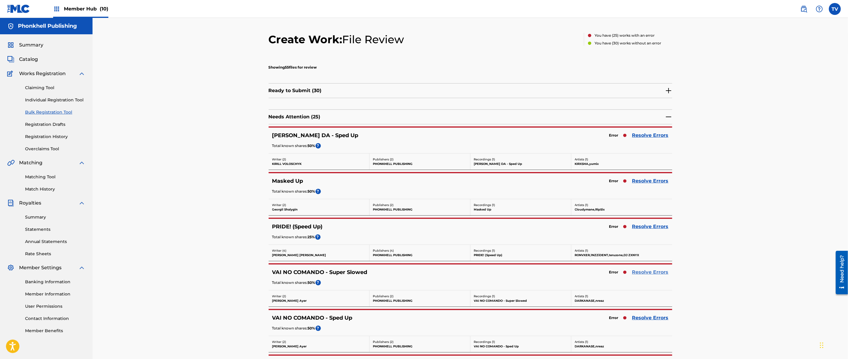
click at [645, 271] on link "Resolve Errors" at bounding box center [650, 272] width 36 height 7
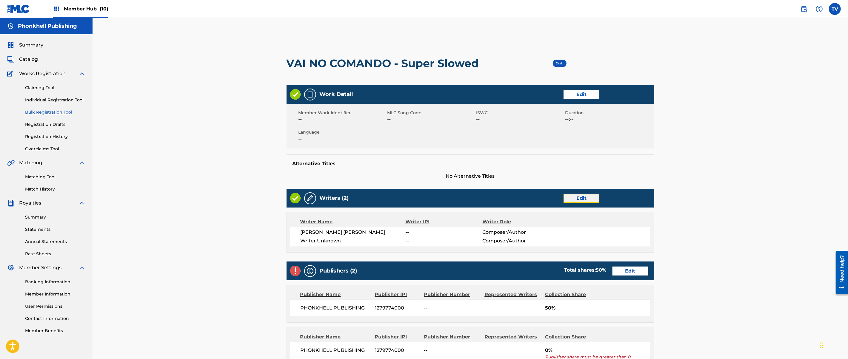
click at [582, 201] on link "Edit" at bounding box center [582, 198] width 36 height 9
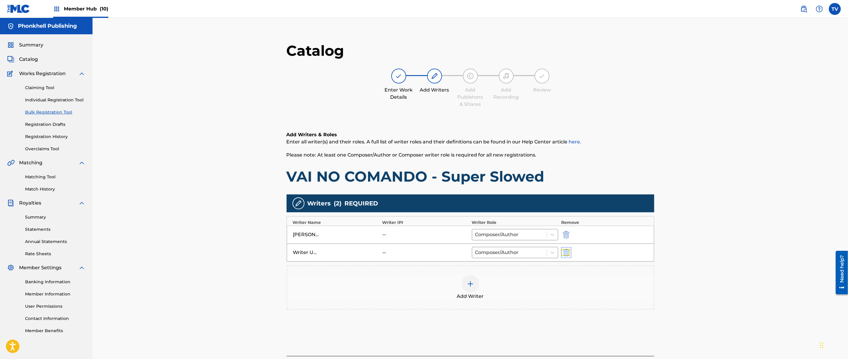
click at [566, 256] on img "submit" at bounding box center [566, 252] width 7 height 7
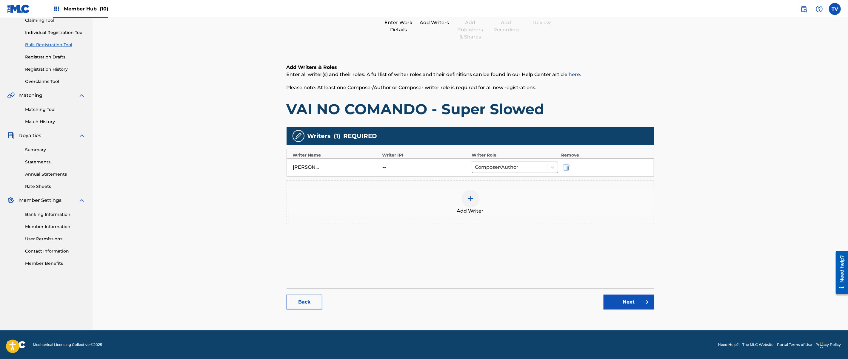
click at [648, 312] on div "Catalog Enter Work Details Add Writers Add Publishers & Shares Add Recording Re…" at bounding box center [471, 145] width 368 height 342
click at [645, 297] on link "Next" at bounding box center [629, 302] width 51 height 15
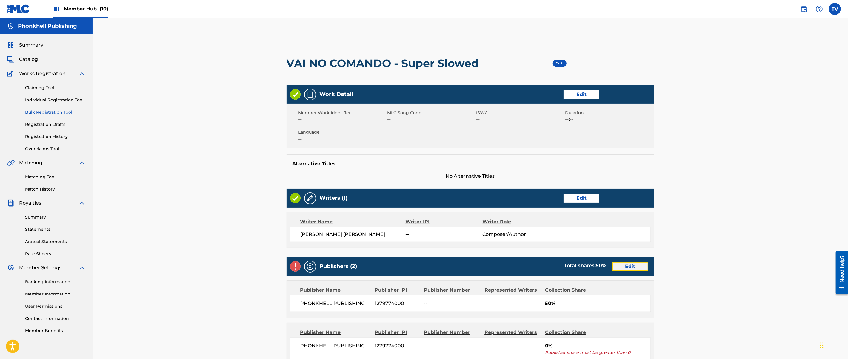
click at [630, 263] on link "Edit" at bounding box center [631, 266] width 36 height 9
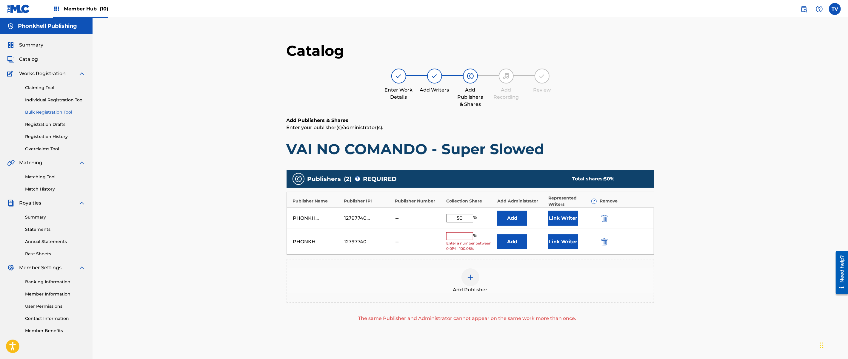
click at [611, 242] on div at bounding box center [612, 242] width 27 height 7
click at [609, 242] on div at bounding box center [612, 242] width 27 height 7
click at [607, 242] on img "submit" at bounding box center [604, 242] width 7 height 7
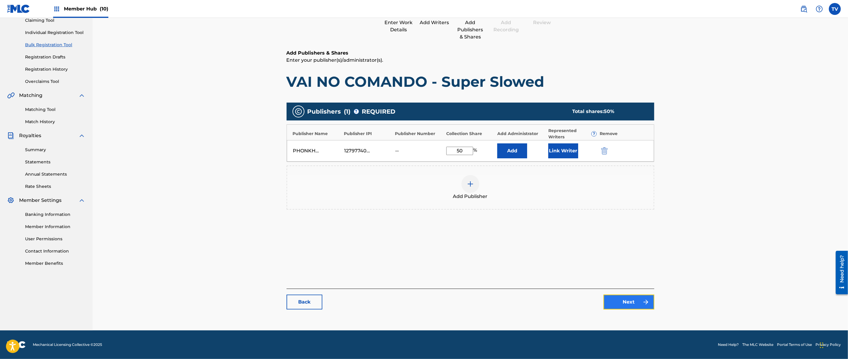
click at [639, 306] on link "Next" at bounding box center [629, 302] width 51 height 15
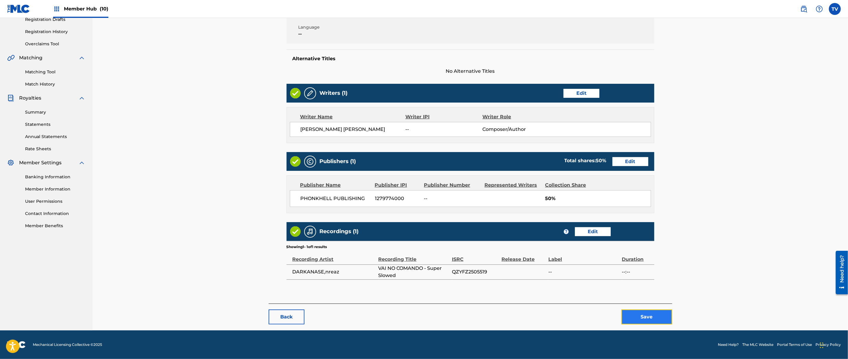
click at [642, 313] on button "Save" at bounding box center [647, 317] width 51 height 15
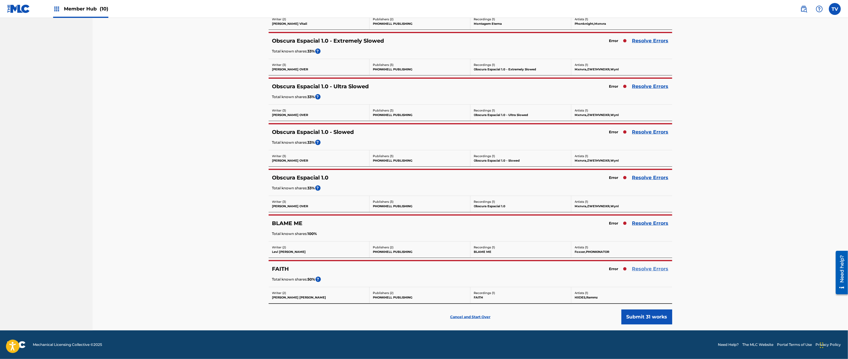
click at [648, 270] on link "Resolve Errors" at bounding box center [650, 269] width 36 height 7
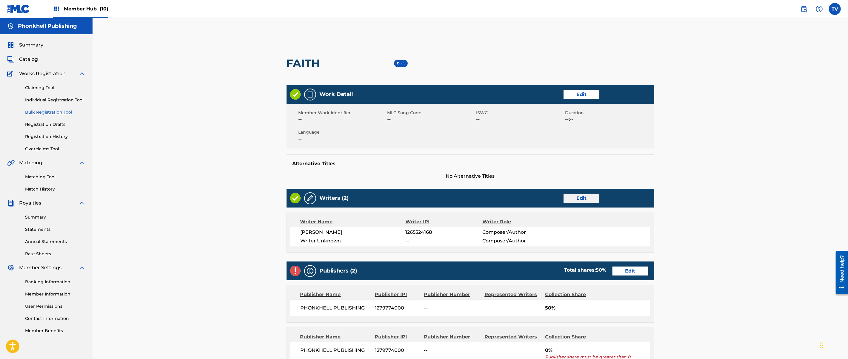
click at [578, 202] on div "Writers (2) Edit" at bounding box center [471, 198] width 368 height 19
click at [574, 202] on link "Edit" at bounding box center [582, 198] width 36 height 9
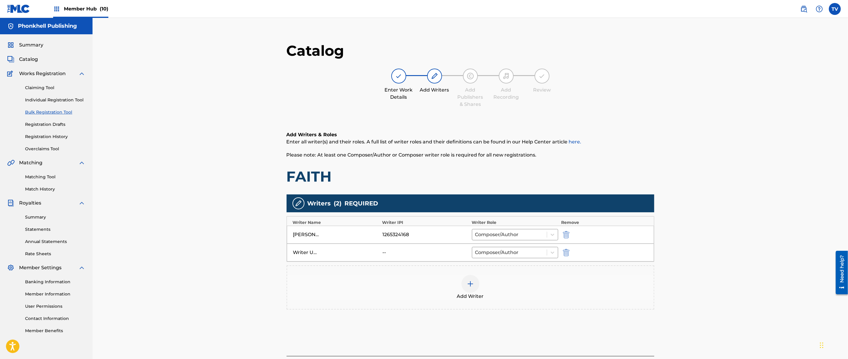
click at [563, 257] on div "Writer Unknown -- Composer/Author" at bounding box center [470, 253] width 367 height 18
click at [565, 253] on img "submit" at bounding box center [566, 252] width 7 height 7
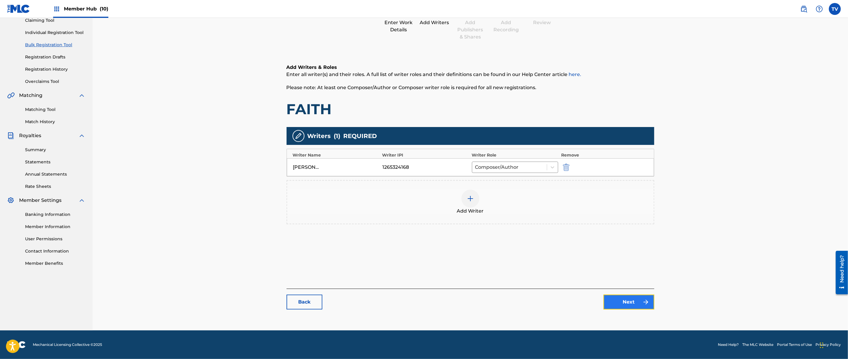
click at [622, 304] on link "Next" at bounding box center [629, 302] width 51 height 15
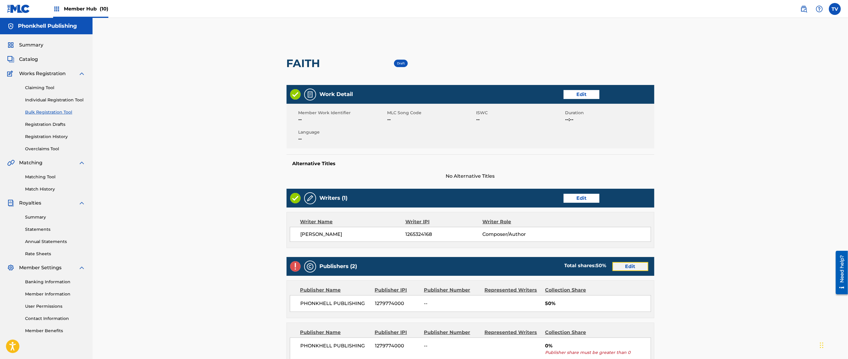
click at [626, 267] on link "Edit" at bounding box center [631, 266] width 36 height 9
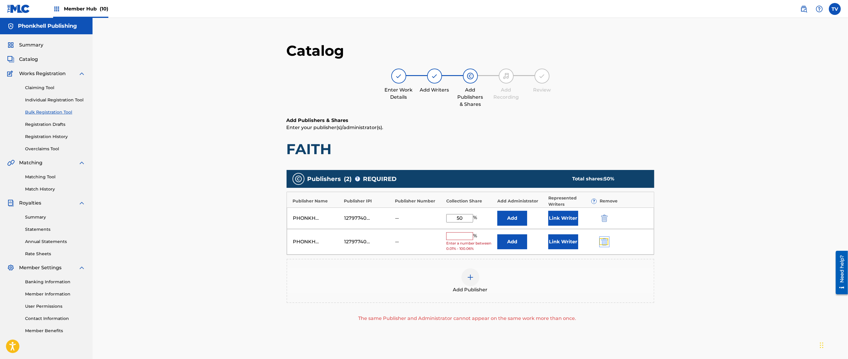
click at [602, 241] on img "submit" at bounding box center [604, 242] width 7 height 7
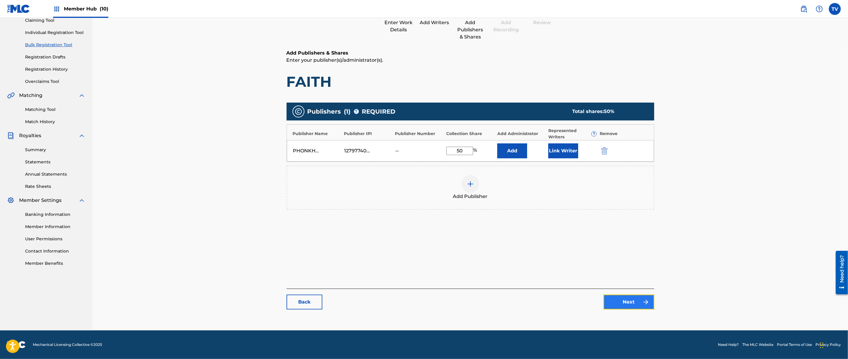
click at [629, 299] on link "Next" at bounding box center [629, 302] width 51 height 15
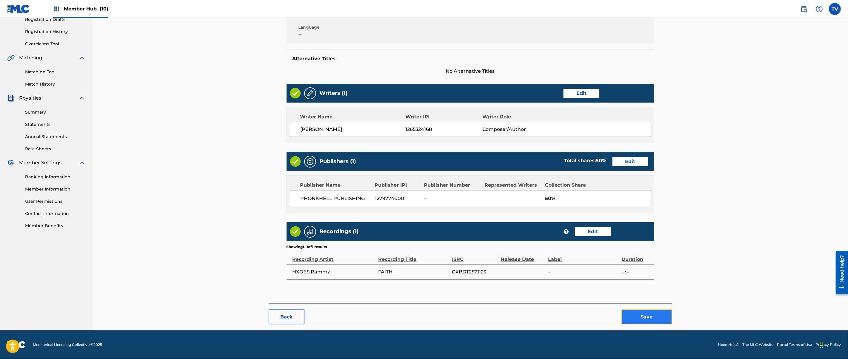
click at [651, 319] on button "Save" at bounding box center [647, 317] width 51 height 15
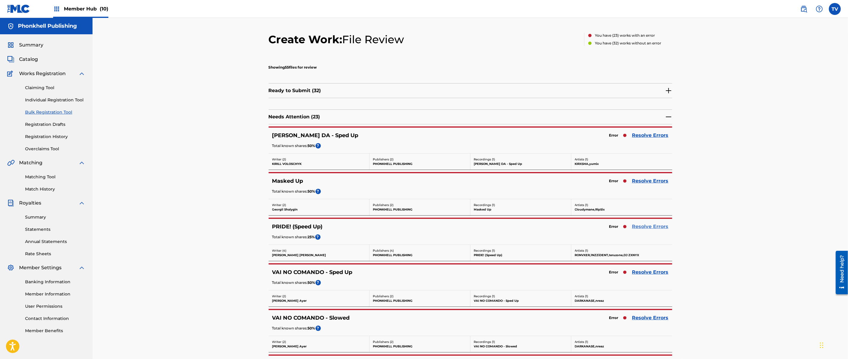
click at [647, 226] on link "Resolve Errors" at bounding box center [650, 226] width 36 height 7
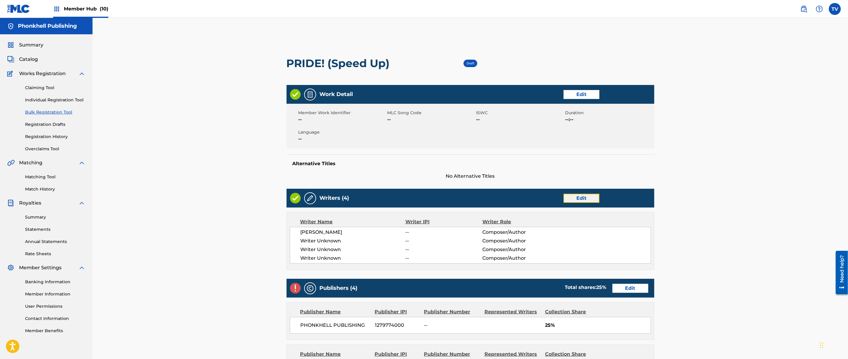
click at [578, 199] on link "Edit" at bounding box center [582, 198] width 36 height 9
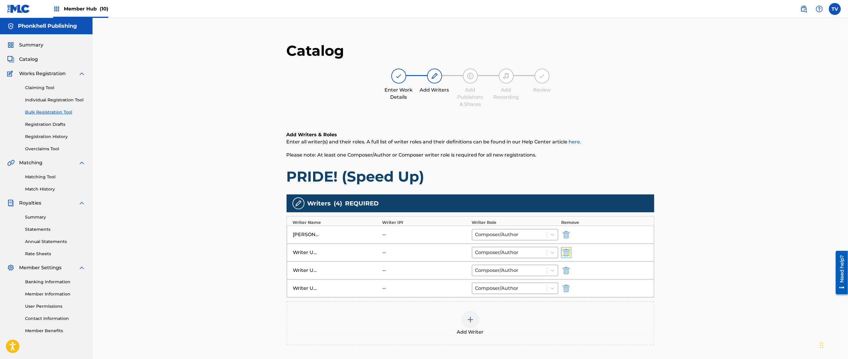
click at [566, 253] on img "submit" at bounding box center [566, 252] width 7 height 7
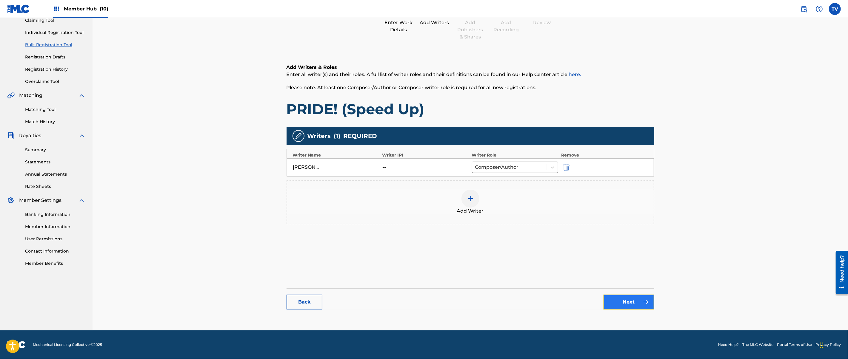
click at [632, 307] on link "Next" at bounding box center [629, 302] width 51 height 15
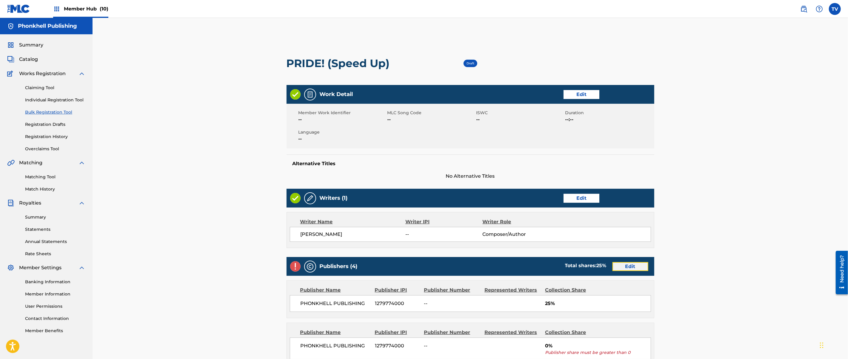
click at [632, 269] on link "Edit" at bounding box center [631, 266] width 36 height 9
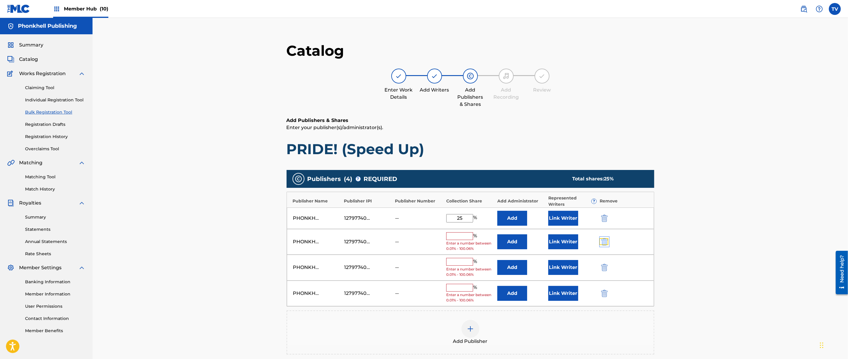
click at [603, 242] on img "submit" at bounding box center [604, 242] width 7 height 7
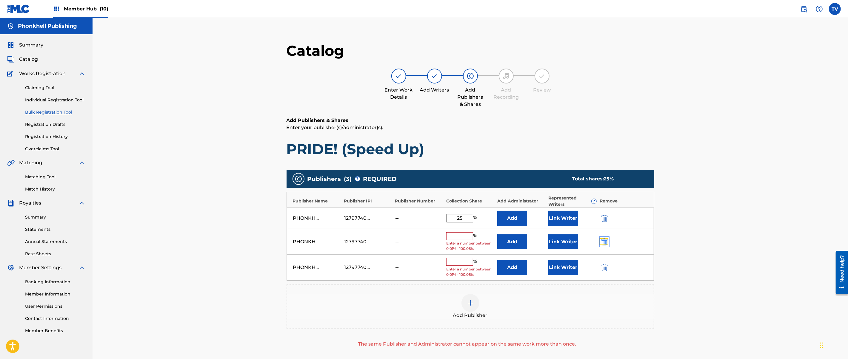
click at [603, 242] on img "submit" at bounding box center [604, 242] width 7 height 7
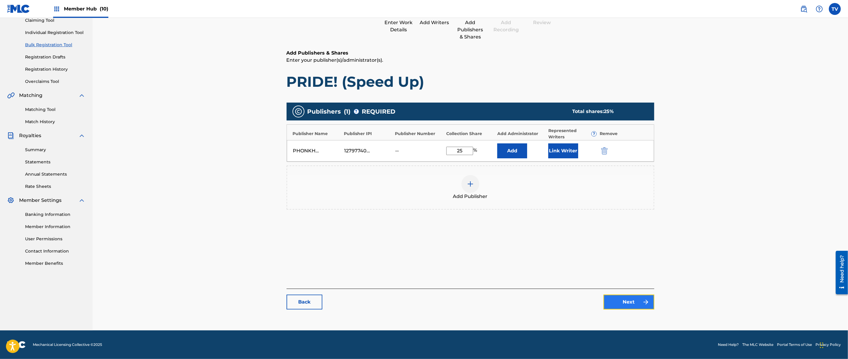
click at [632, 301] on link "Next" at bounding box center [629, 302] width 51 height 15
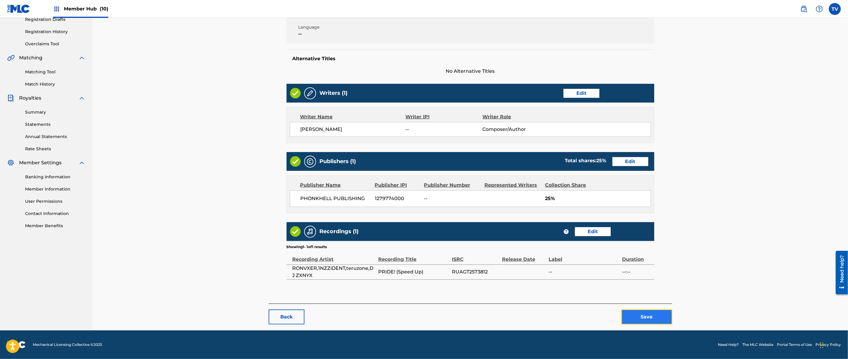
click at [656, 311] on button "Save" at bounding box center [647, 317] width 51 height 15
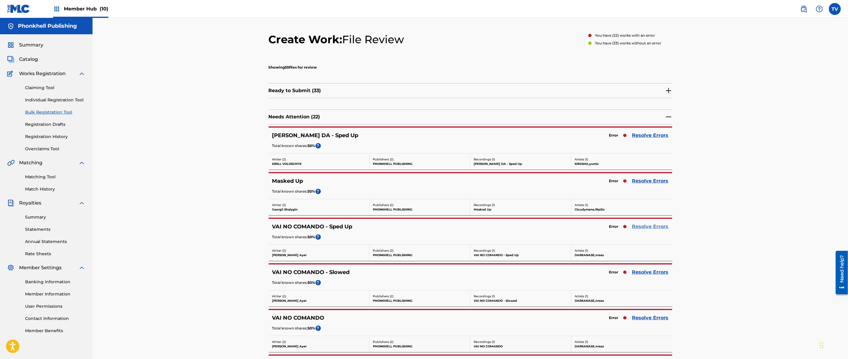
click at [653, 230] on link "Resolve Errors" at bounding box center [650, 226] width 36 height 7
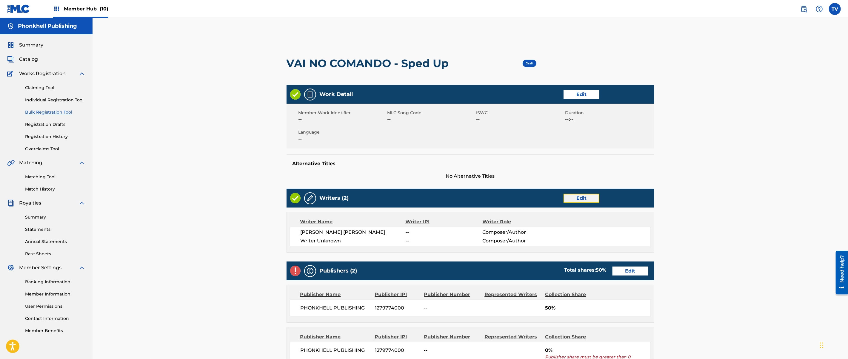
click at [585, 199] on link "Edit" at bounding box center [582, 198] width 36 height 9
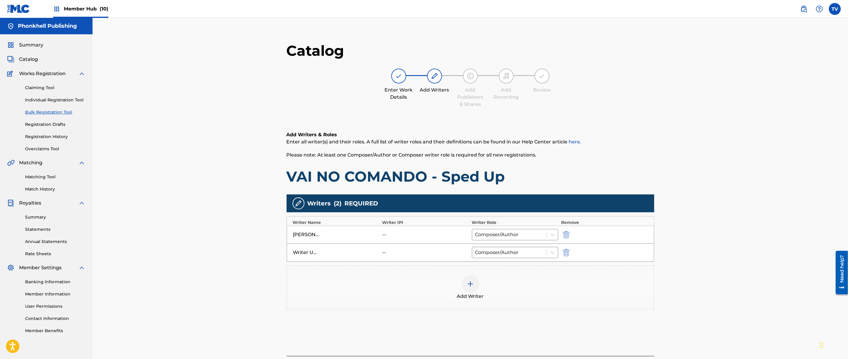
click at [562, 257] on div "Writer Unknown -- Composer/Author" at bounding box center [470, 253] width 367 height 18
click at [569, 255] on img "submit" at bounding box center [566, 252] width 7 height 7
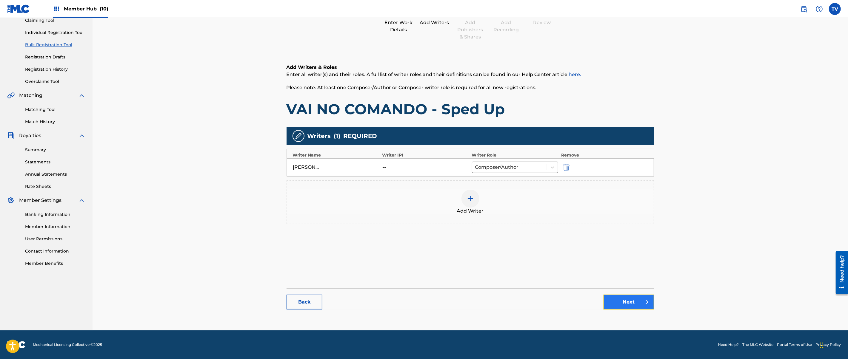
click at [628, 297] on link "Next" at bounding box center [629, 302] width 51 height 15
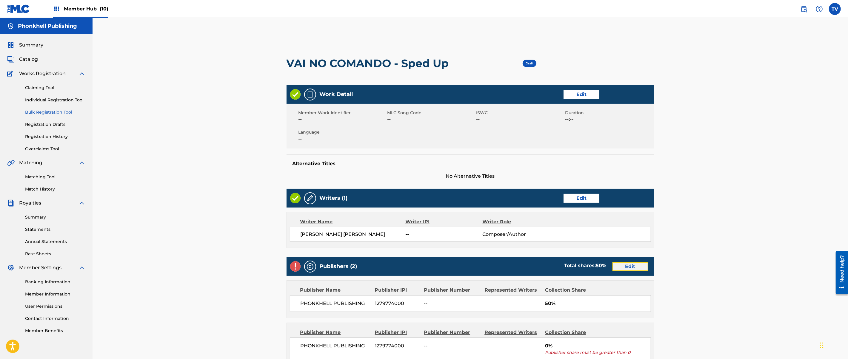
click at [632, 263] on link "Edit" at bounding box center [631, 266] width 36 height 9
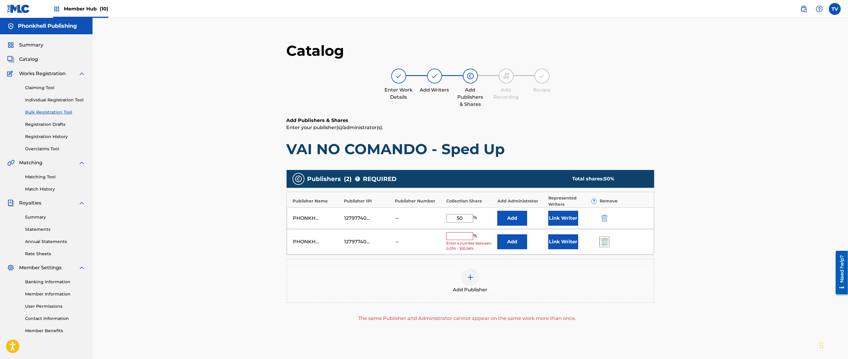
click at [604, 239] on img "submit" at bounding box center [604, 242] width 7 height 7
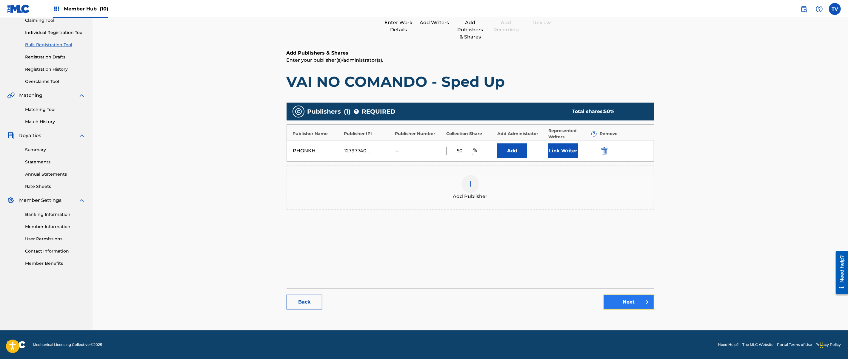
click at [634, 302] on link "Next" at bounding box center [629, 302] width 51 height 15
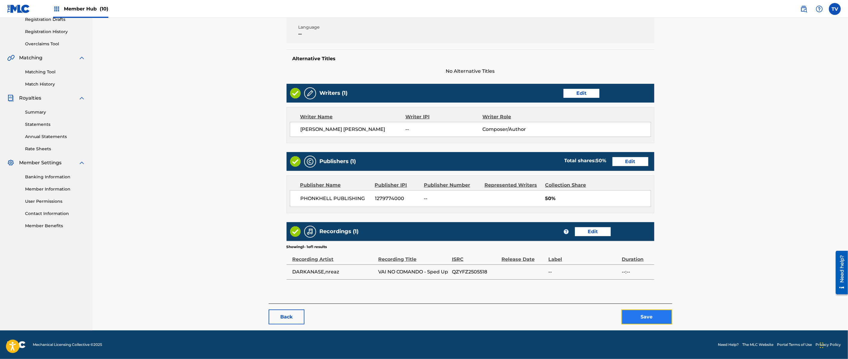
click at [663, 316] on button "Save" at bounding box center [647, 317] width 51 height 15
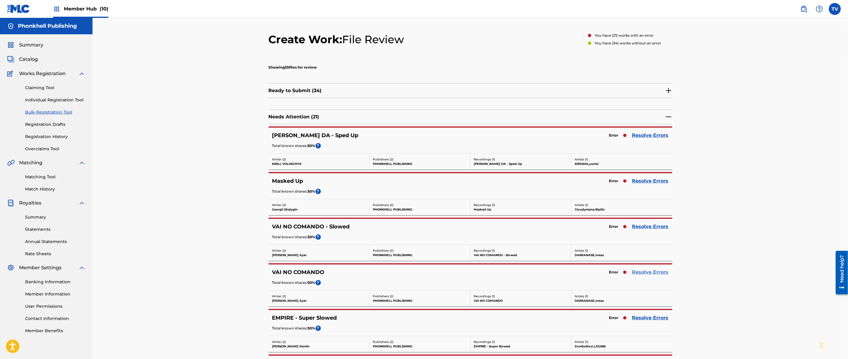
click at [644, 273] on link "Resolve Errors" at bounding box center [650, 272] width 36 height 7
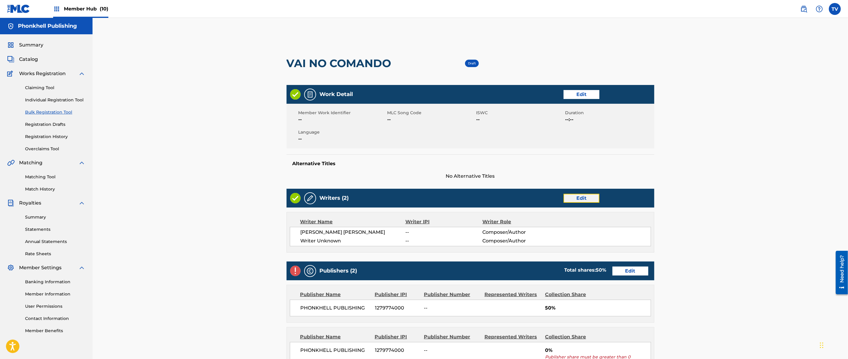
click at [583, 198] on link "Edit" at bounding box center [582, 198] width 36 height 9
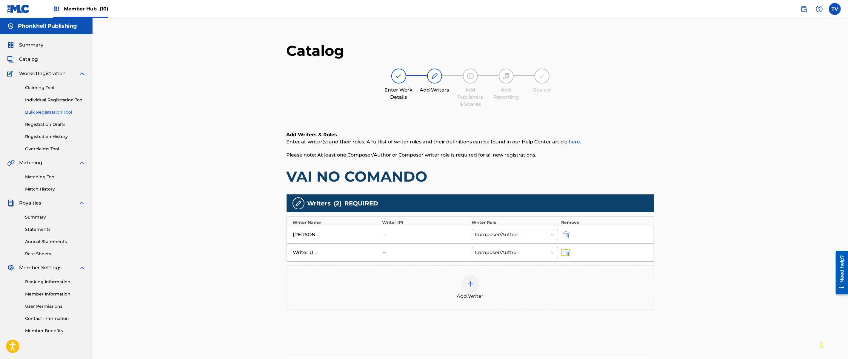
click at [562, 252] on button "submit" at bounding box center [565, 252] width 9 height 7
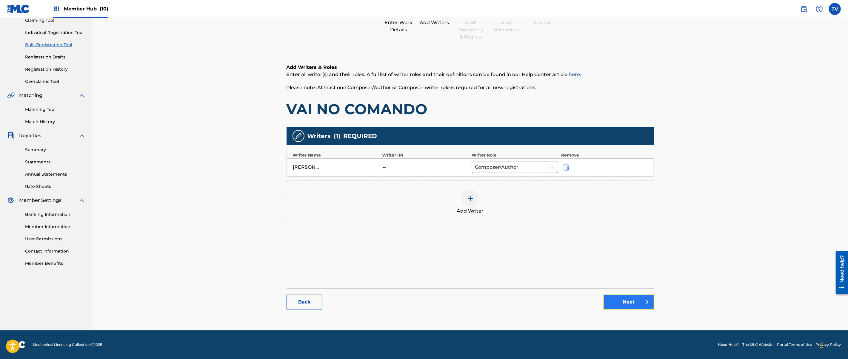
click at [629, 302] on link "Next" at bounding box center [629, 302] width 51 height 15
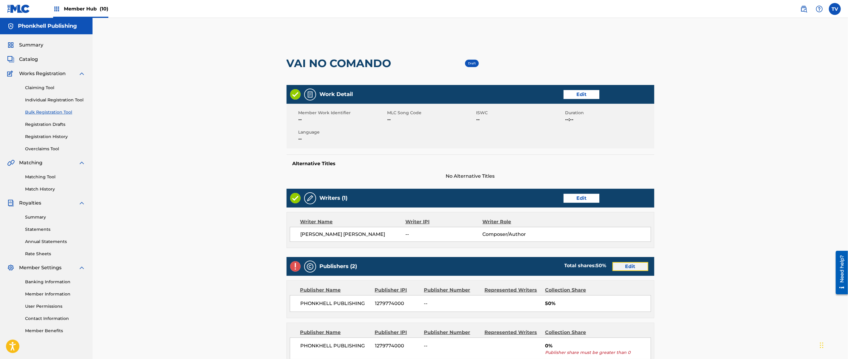
click at [628, 269] on link "Edit" at bounding box center [631, 266] width 36 height 9
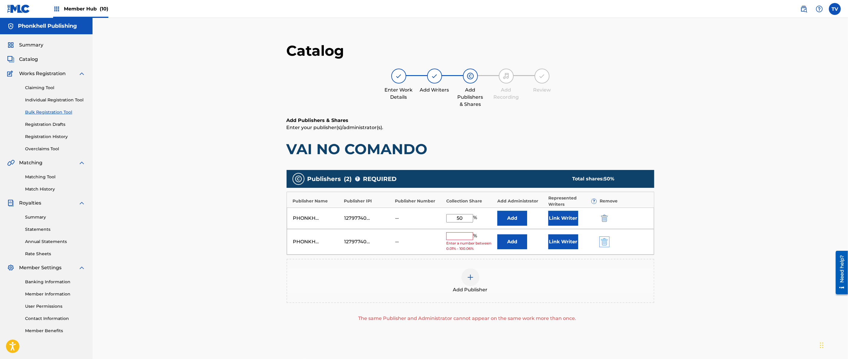
click at [602, 246] on div "PHONKHELL PUBLISHING 1279774000 -- % Enter a number between 0.01% - 100.06% Add…" at bounding box center [470, 242] width 367 height 26
click at [599, 241] on div "PHONKHELL PUBLISHING 1279774000 -- % Enter a number between 0.01% - 100.06% Add…" at bounding box center [470, 242] width 367 height 26
click at [606, 244] on img "submit" at bounding box center [604, 242] width 7 height 7
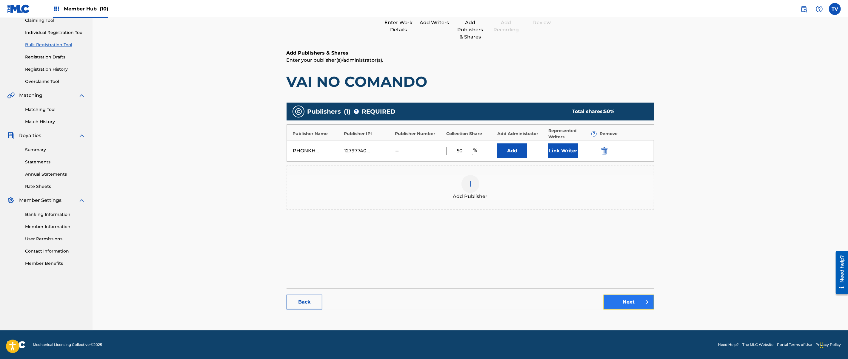
click at [634, 307] on link "Next" at bounding box center [629, 302] width 51 height 15
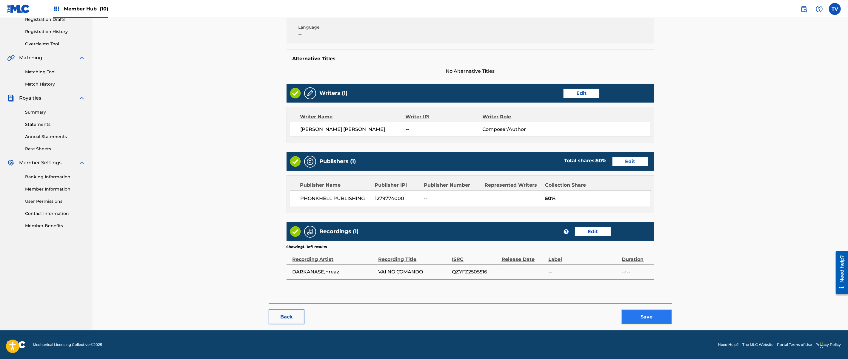
click at [650, 317] on button "Save" at bounding box center [647, 317] width 51 height 15
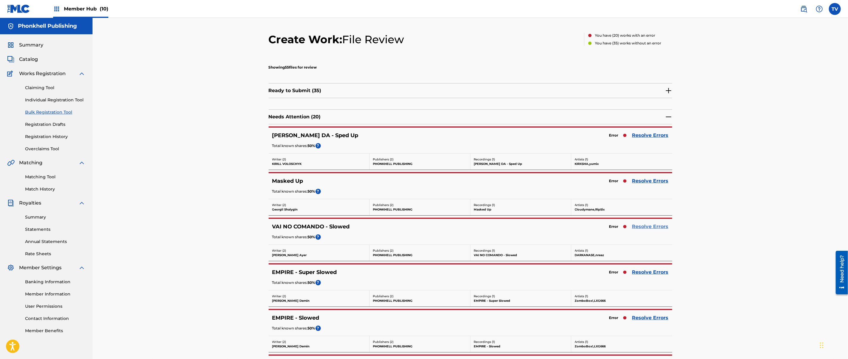
click at [644, 227] on link "Resolve Errors" at bounding box center [650, 226] width 36 height 7
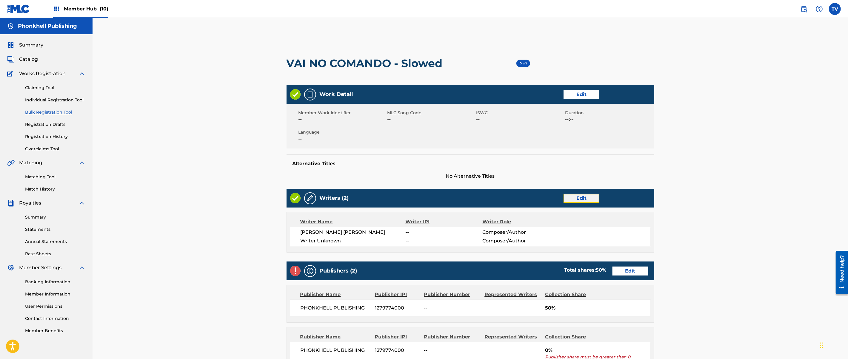
click at [588, 199] on link "Edit" at bounding box center [582, 198] width 36 height 9
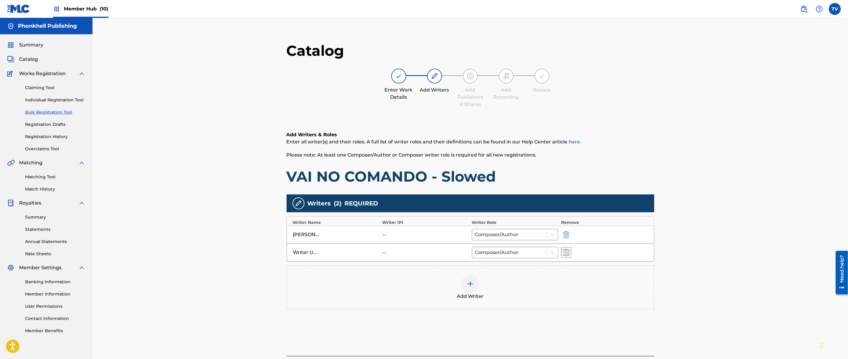
click at [564, 256] on img "submit" at bounding box center [566, 252] width 7 height 7
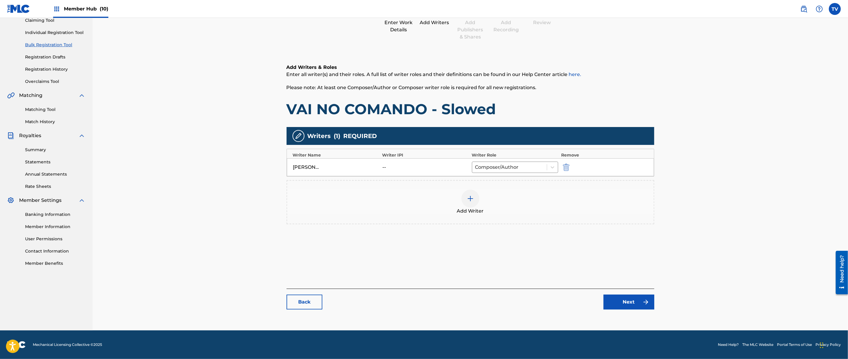
drag, startPoint x: 635, startPoint y: 311, endPoint x: 632, endPoint y: 288, distance: 22.6
click at [635, 310] on div "Catalog Enter Work Details Add Writers Add Publishers & Shares Add Recording Re…" at bounding box center [471, 145] width 368 height 342
click at [636, 302] on link "Next" at bounding box center [629, 302] width 51 height 15
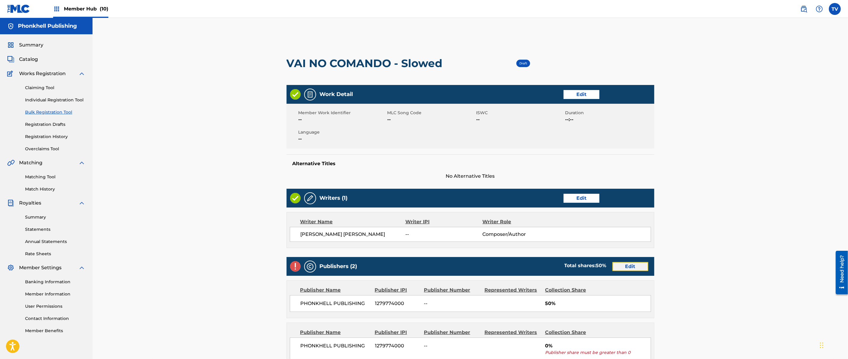
click at [629, 269] on link "Edit" at bounding box center [631, 266] width 36 height 9
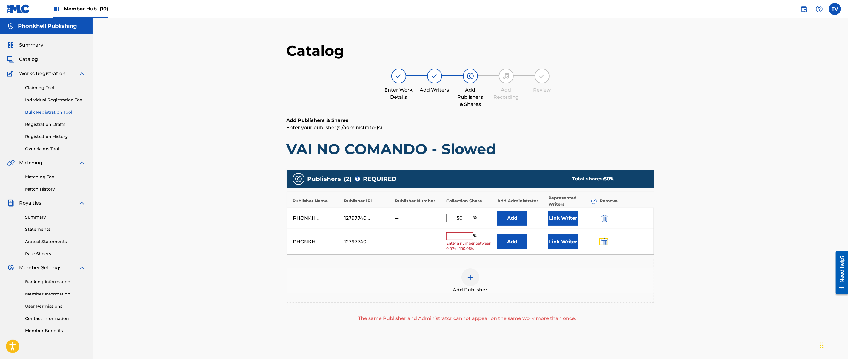
click at [602, 242] on img "submit" at bounding box center [604, 242] width 7 height 7
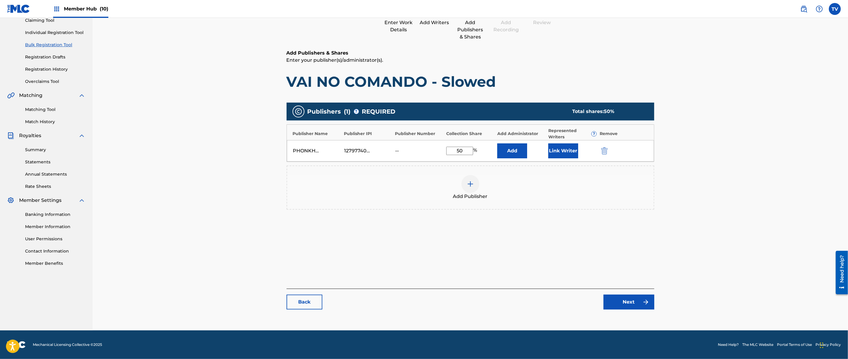
click at [650, 320] on main "Catalog Enter Work Details Add Writers Add Publishers & Shares Add Recording Re…" at bounding box center [471, 144] width 404 height 359
click at [647, 312] on div "Catalog Enter Work Details Add Writers Add Publishers & Shares Add Recording Re…" at bounding box center [471, 145] width 368 height 342
click at [644, 308] on link "Next" at bounding box center [629, 302] width 51 height 15
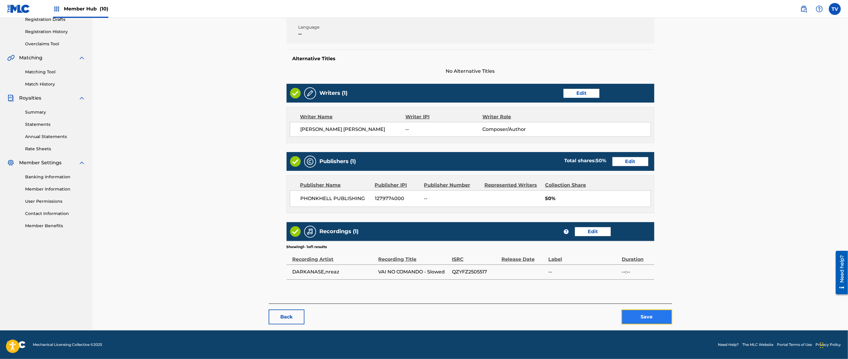
click at [647, 316] on button "Save" at bounding box center [647, 317] width 51 height 15
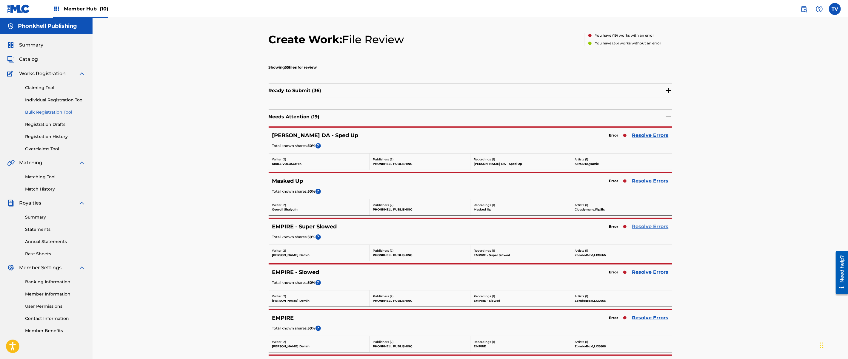
click at [652, 227] on link "Resolve Errors" at bounding box center [650, 226] width 36 height 7
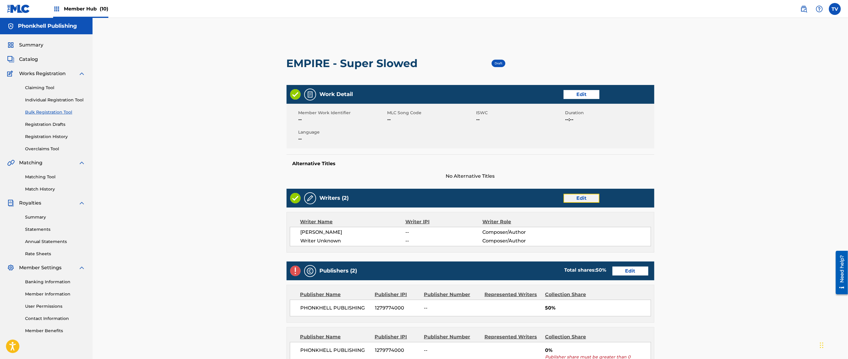
click at [585, 197] on link "Edit" at bounding box center [582, 198] width 36 height 9
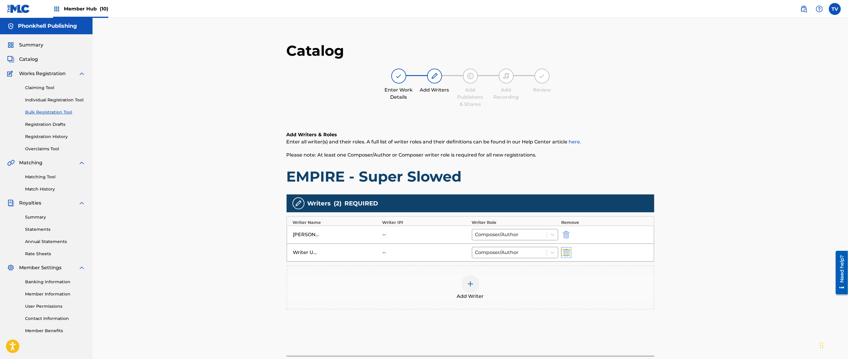
click at [564, 253] on img "submit" at bounding box center [566, 252] width 7 height 7
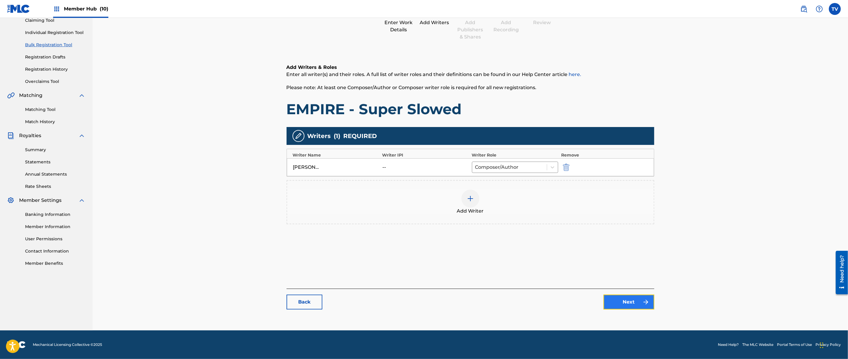
click at [625, 302] on link "Next" at bounding box center [629, 302] width 51 height 15
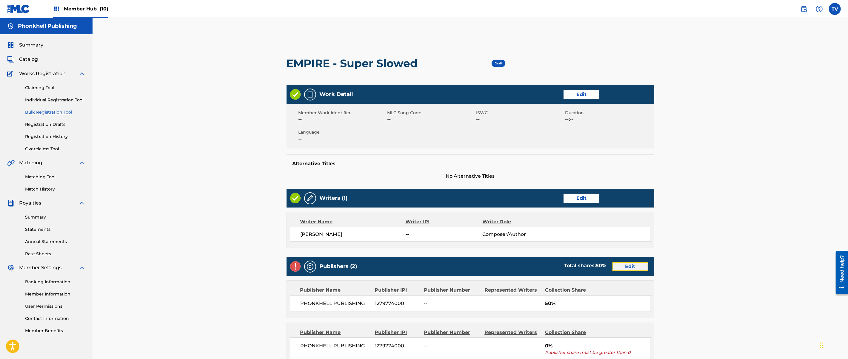
click at [626, 269] on link "Edit" at bounding box center [631, 266] width 36 height 9
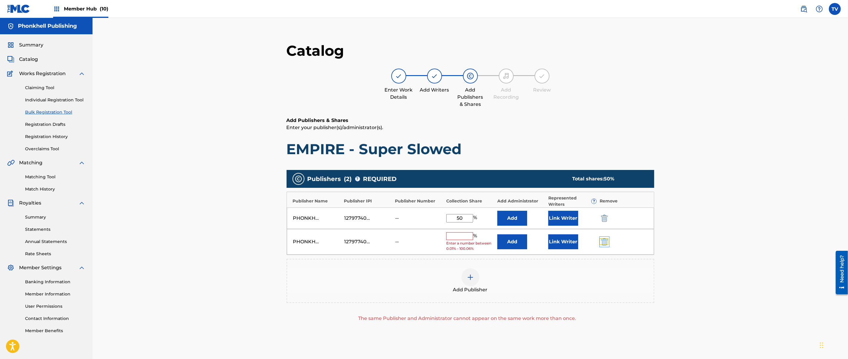
click at [602, 244] on img "submit" at bounding box center [604, 242] width 7 height 7
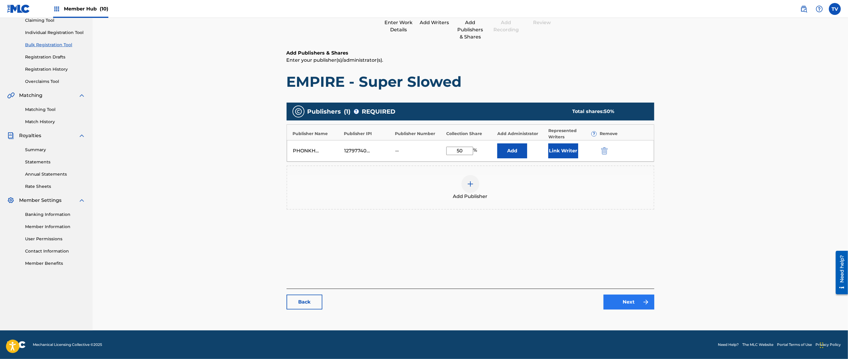
drag, startPoint x: 618, startPoint y: 291, endPoint x: 625, endPoint y: 308, distance: 18.0
click at [619, 296] on div "Catalog Enter Work Details Add Writers Add Publishers & Shares Add Recording Re…" at bounding box center [471, 145] width 368 height 342
click at [625, 307] on link "Next" at bounding box center [629, 302] width 51 height 15
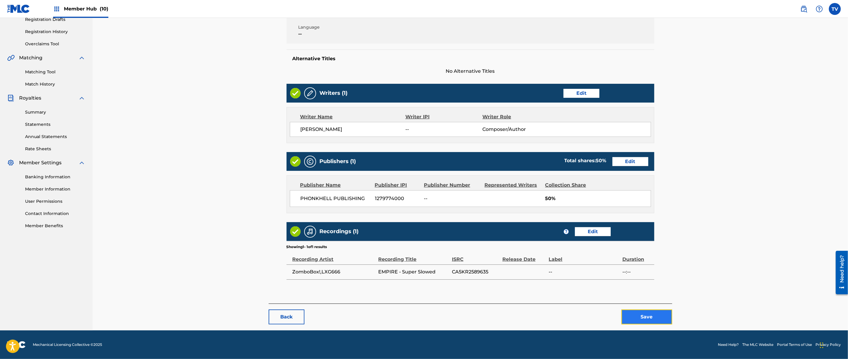
click at [651, 319] on button "Save" at bounding box center [647, 317] width 51 height 15
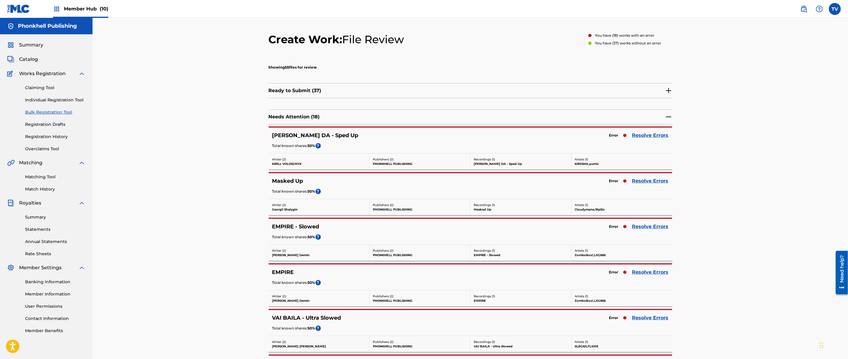
drag, startPoint x: 641, startPoint y: 266, endPoint x: 649, endPoint y: 274, distance: 10.8
click at [642, 267] on div "EMPIRE Error Resolve Errors Total known shares: 50 % ?" at bounding box center [471, 278] width 404 height 26
click at [649, 274] on link "Resolve Errors" at bounding box center [650, 272] width 36 height 7
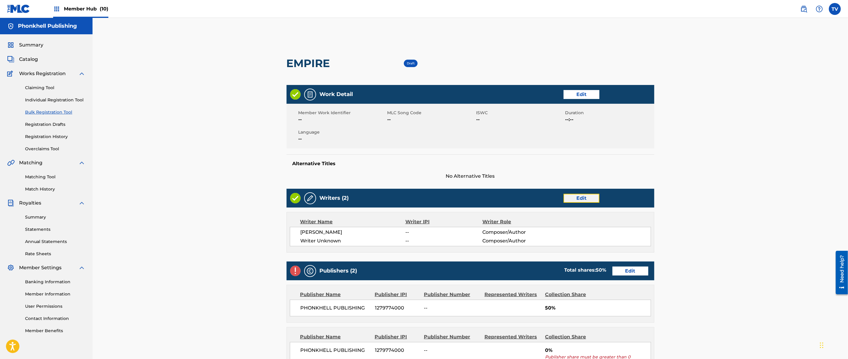
click at [587, 197] on link "Edit" at bounding box center [582, 198] width 36 height 9
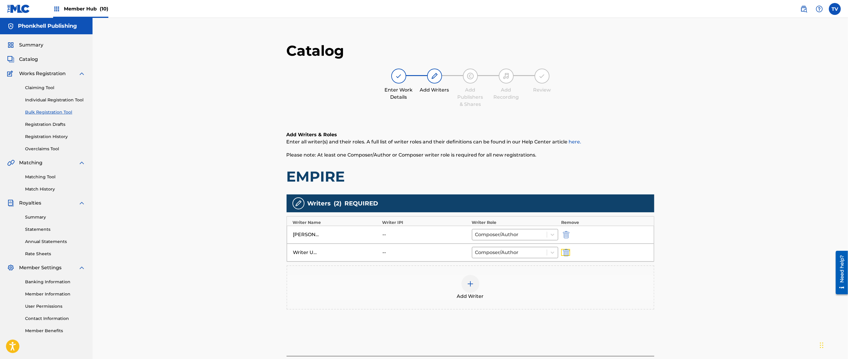
drag, startPoint x: 564, startPoint y: 253, endPoint x: 582, endPoint y: 270, distance: 25.3
click at [564, 253] on img "submit" at bounding box center [566, 252] width 7 height 7
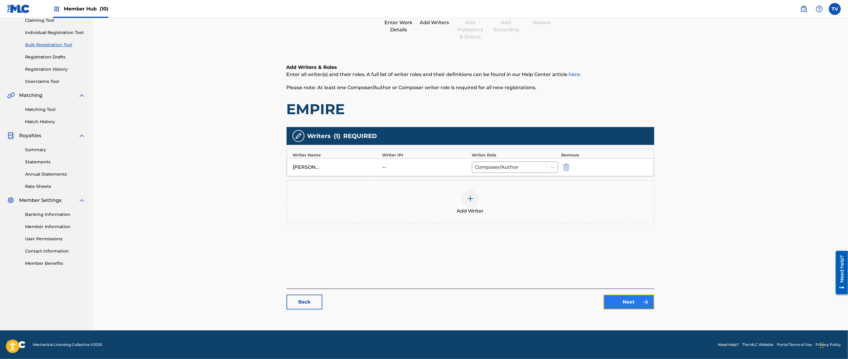
click at [638, 301] on link "Next" at bounding box center [629, 302] width 51 height 15
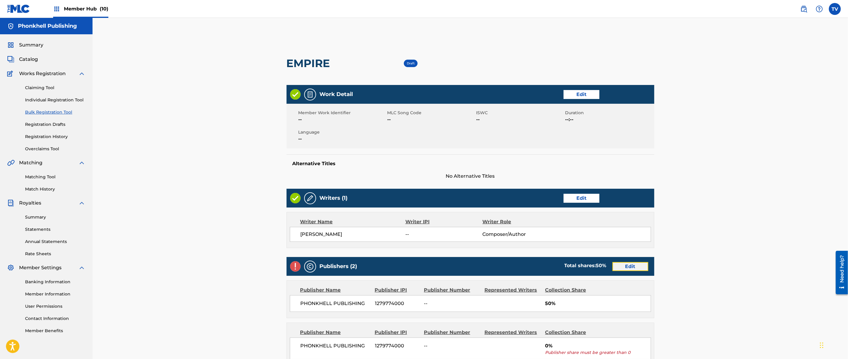
click at [626, 268] on link "Edit" at bounding box center [631, 266] width 36 height 9
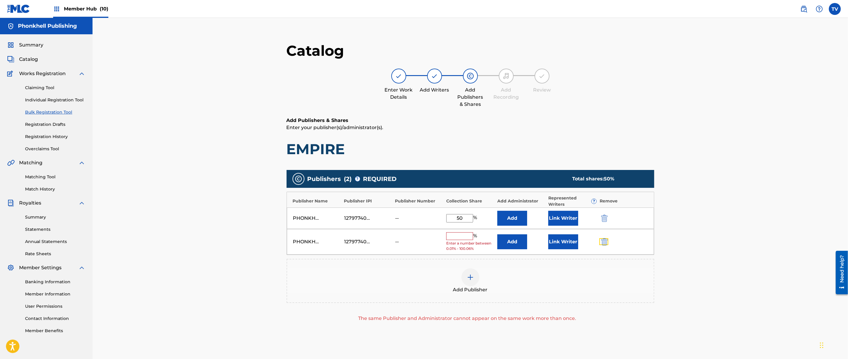
click at [604, 244] on img "submit" at bounding box center [604, 242] width 7 height 7
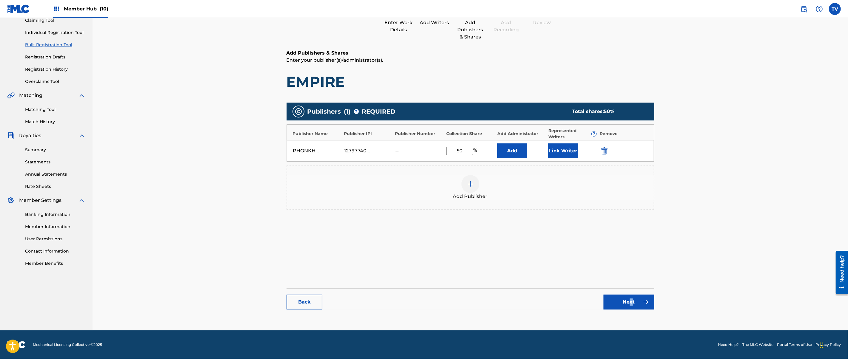
drag, startPoint x: 631, startPoint y: 320, endPoint x: 632, endPoint y: 316, distance: 3.6
click at [632, 320] on main "Catalog Enter Work Details Add Writers Add Publishers & Shares Add Recording Re…" at bounding box center [471, 144] width 404 height 359
click at [632, 312] on div "Catalog Enter Work Details Add Writers Add Publishers & Shares Add Recording Re…" at bounding box center [471, 145] width 368 height 342
click at [632, 308] on link "Next" at bounding box center [629, 302] width 51 height 15
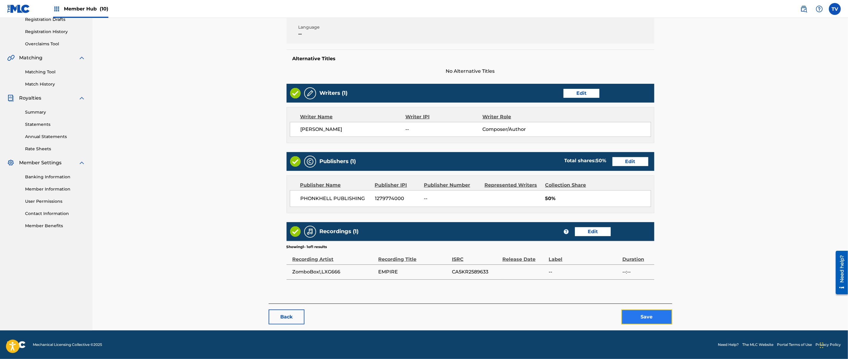
click at [634, 316] on button "Save" at bounding box center [647, 317] width 51 height 15
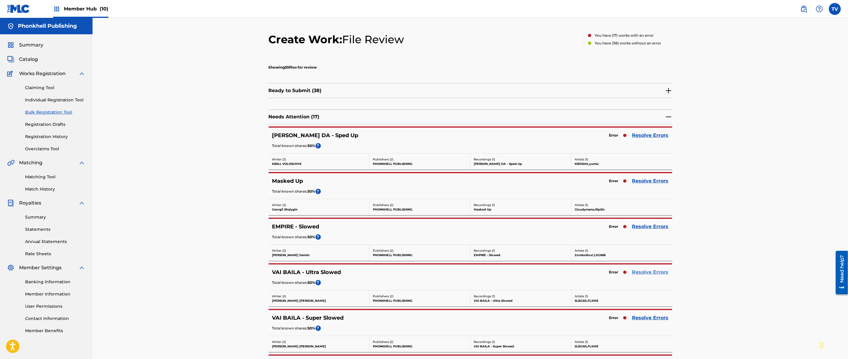
click at [646, 273] on link "Resolve Errors" at bounding box center [650, 272] width 36 height 7
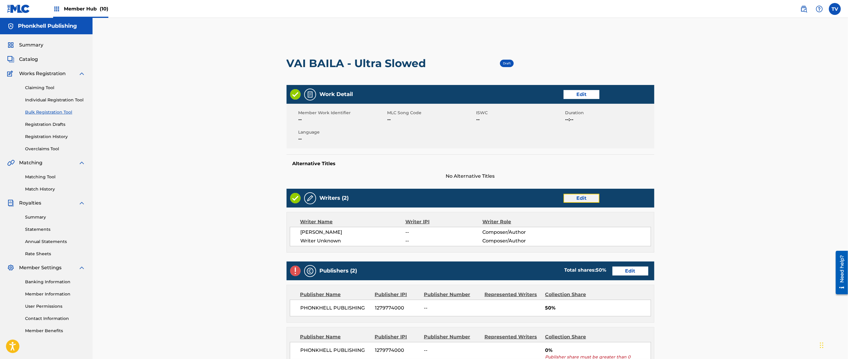
click at [580, 201] on link "Edit" at bounding box center [582, 198] width 36 height 9
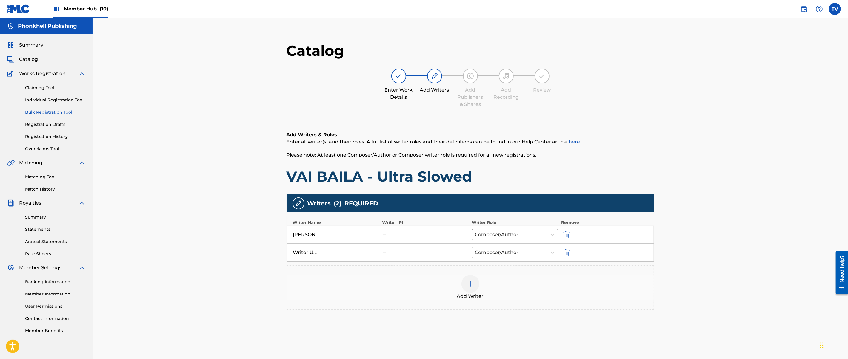
click at [567, 248] on div "Writer Unknown -- Composer/Author" at bounding box center [470, 253] width 367 height 18
click at [564, 250] on img "submit" at bounding box center [566, 252] width 7 height 7
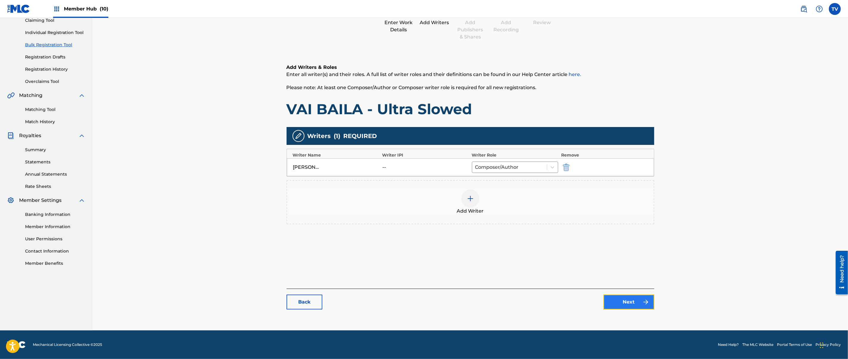
click at [614, 299] on link "Next" at bounding box center [629, 302] width 51 height 15
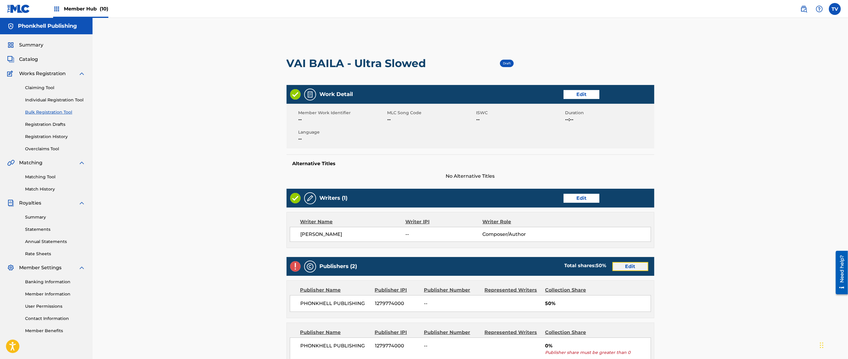
click at [622, 267] on link "Edit" at bounding box center [631, 266] width 36 height 9
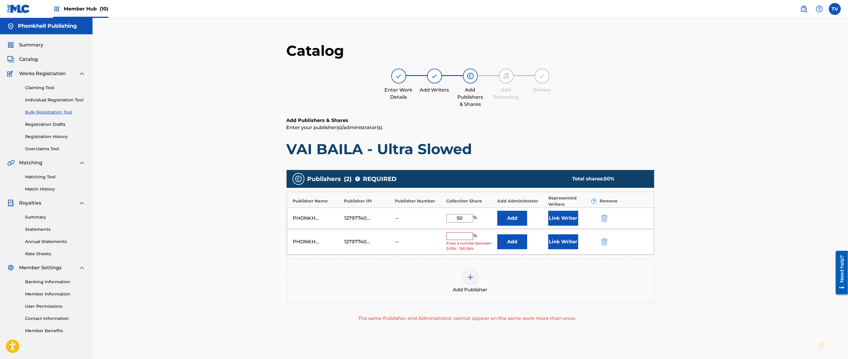
click at [603, 246] on div "PHONKHELL PUBLISHING 1279774000 -- % Enter a number between 0.01% - 100.06% Add…" at bounding box center [470, 242] width 367 height 26
click at [605, 243] on img "submit" at bounding box center [604, 242] width 7 height 7
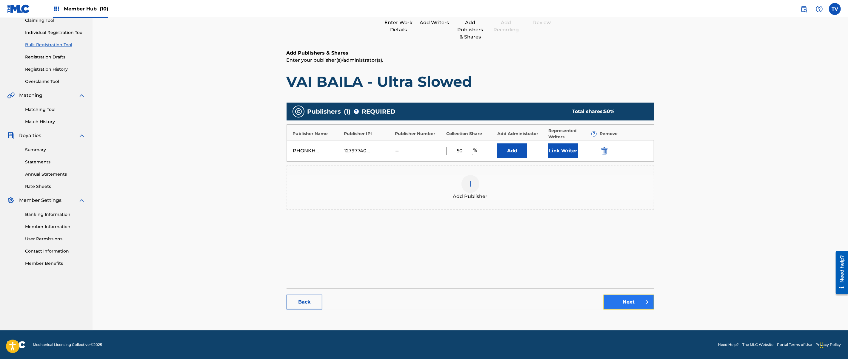
click at [647, 298] on link "Next" at bounding box center [629, 302] width 51 height 15
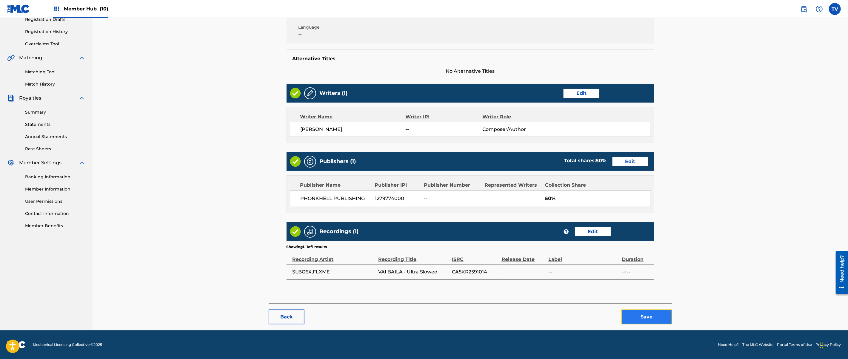
click at [646, 312] on button "Save" at bounding box center [647, 317] width 51 height 15
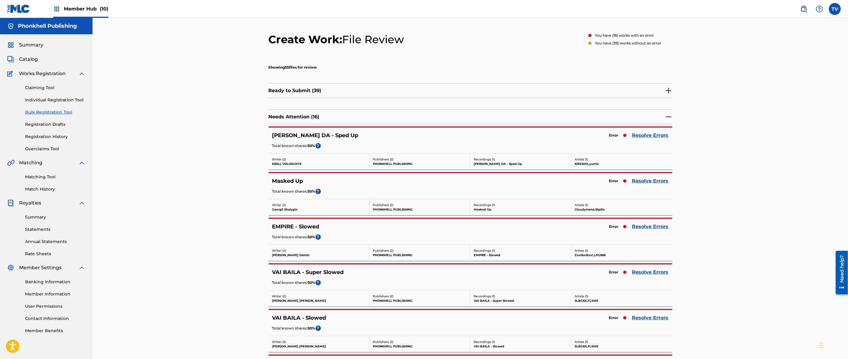
click at [653, 278] on div "VAI BAILA - Super Slowed Error Resolve Errors Total known shares: 50 % ?" at bounding box center [471, 278] width 404 height 26
click at [652, 275] on link "Resolve Errors" at bounding box center [650, 272] width 36 height 7
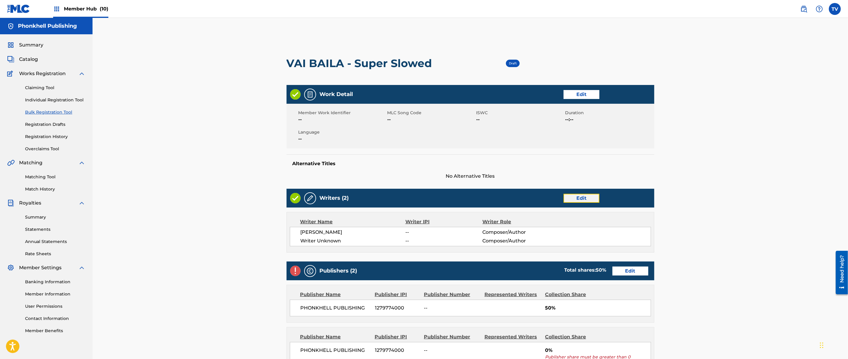
click at [575, 199] on link "Edit" at bounding box center [582, 198] width 36 height 9
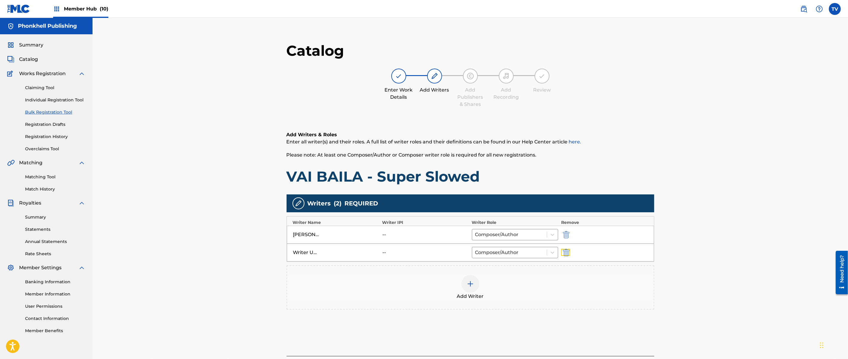
click at [561, 255] on button "submit" at bounding box center [565, 252] width 9 height 7
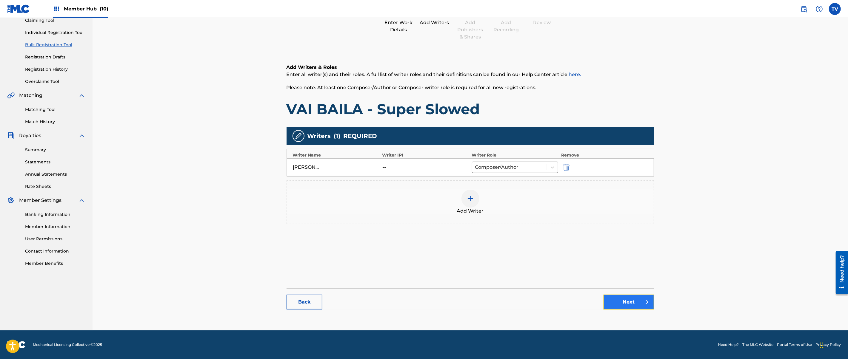
click at [624, 306] on link "Next" at bounding box center [629, 302] width 51 height 15
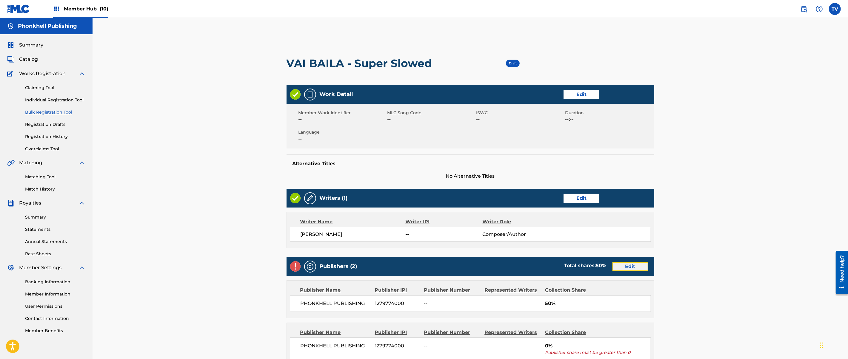
click at [619, 268] on link "Edit" at bounding box center [631, 266] width 36 height 9
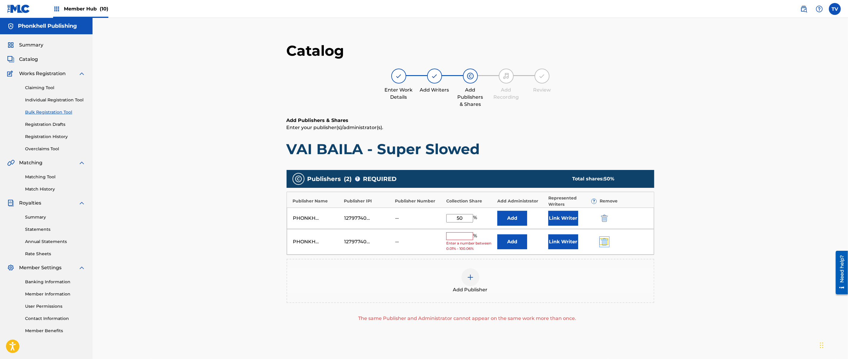
click at [602, 245] on img "submit" at bounding box center [604, 242] width 7 height 7
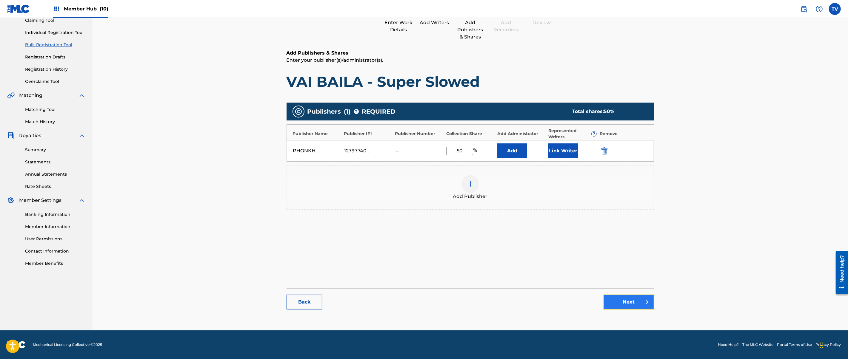
click at [630, 300] on link "Next" at bounding box center [629, 302] width 51 height 15
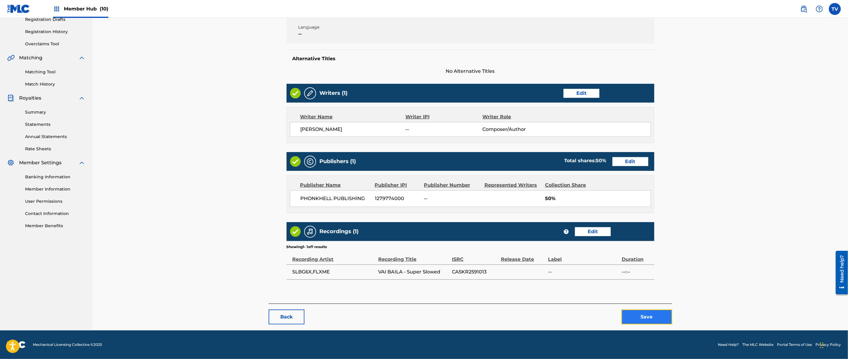
click at [637, 313] on button "Save" at bounding box center [647, 317] width 51 height 15
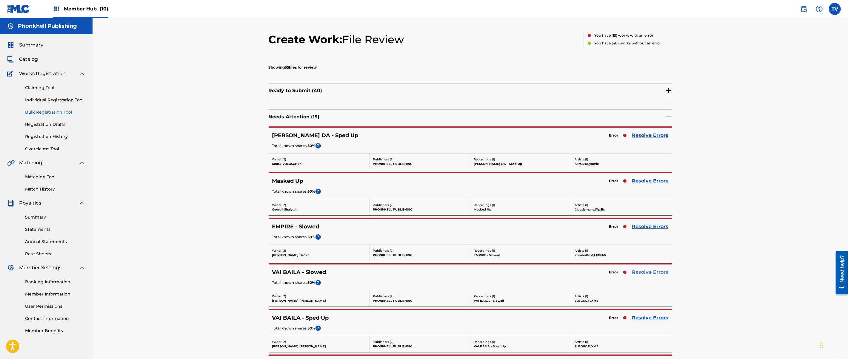
click at [650, 273] on link "Resolve Errors" at bounding box center [650, 272] width 36 height 7
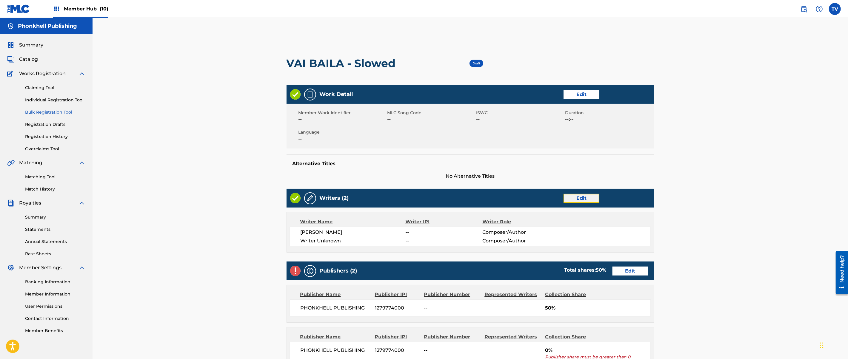
click at [579, 197] on link "Edit" at bounding box center [582, 198] width 36 height 9
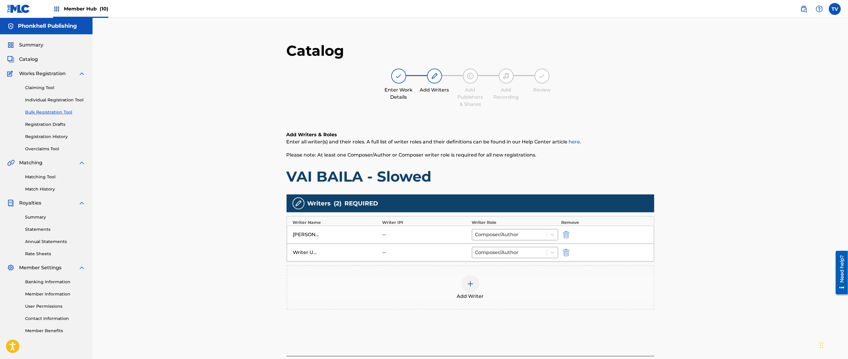
click at [559, 257] on div "Writer Unknown -- Composer/Author" at bounding box center [470, 253] width 367 height 18
click at [565, 251] on img "submit" at bounding box center [566, 252] width 7 height 7
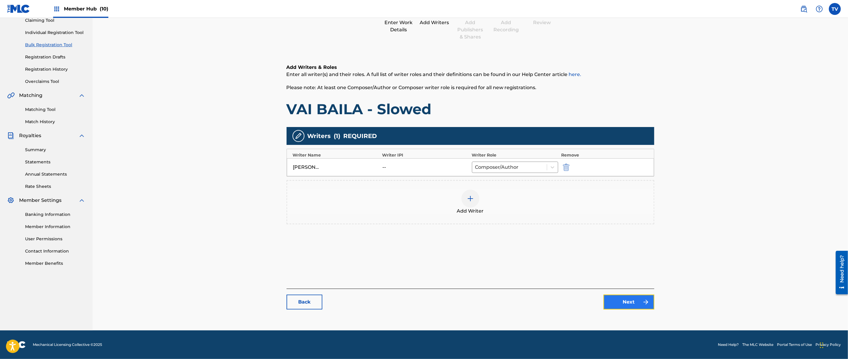
click at [641, 299] on link "Next" at bounding box center [629, 302] width 51 height 15
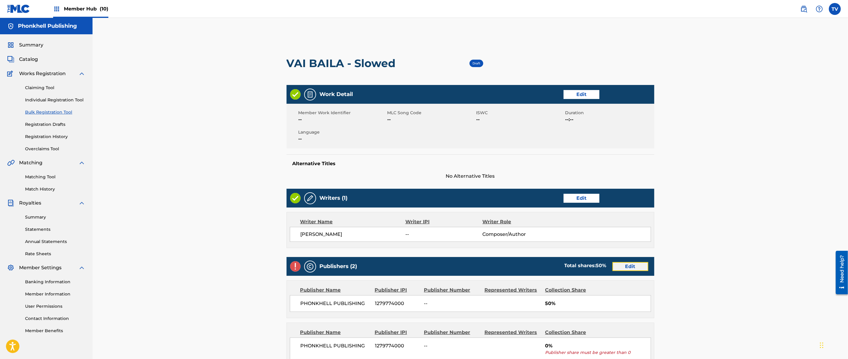
click at [632, 267] on link "Edit" at bounding box center [631, 266] width 36 height 9
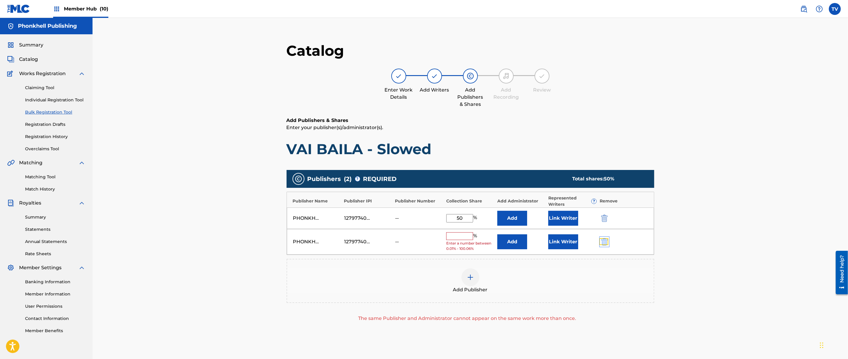
click at [606, 240] on img "submit" at bounding box center [604, 242] width 7 height 7
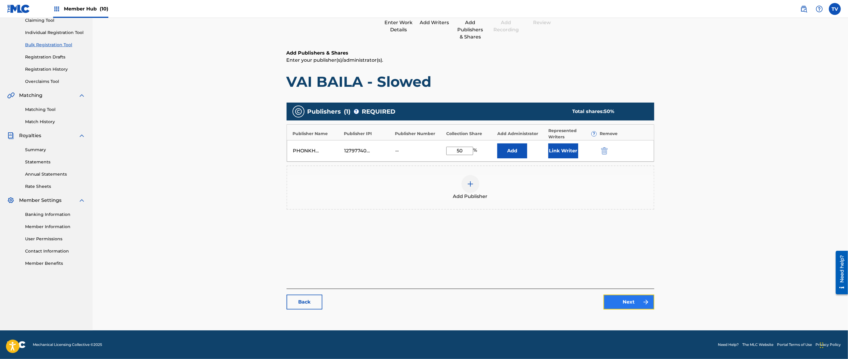
click at [643, 301] on img at bounding box center [645, 302] width 7 height 7
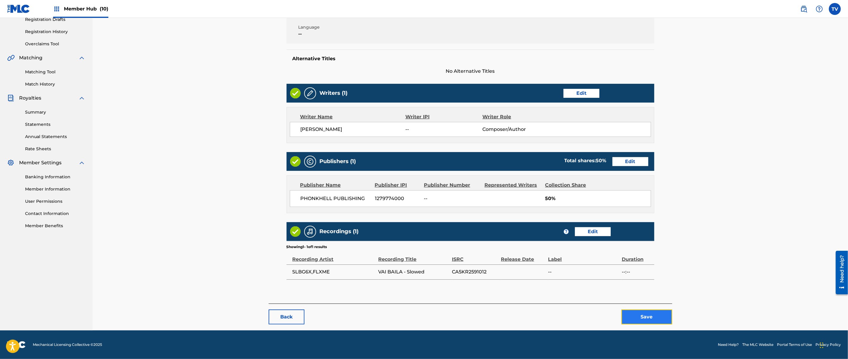
click at [650, 311] on button "Save" at bounding box center [647, 317] width 51 height 15
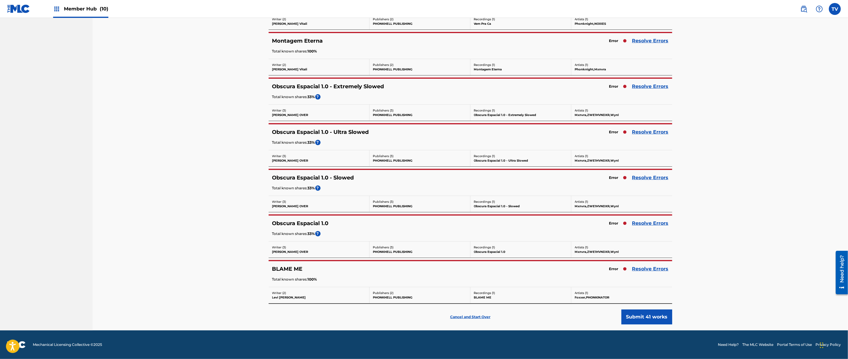
click at [651, 236] on div "Total known shares: 33 % ?" at bounding box center [470, 234] width 396 height 7
click at [650, 225] on link "Resolve Errors" at bounding box center [650, 223] width 36 height 7
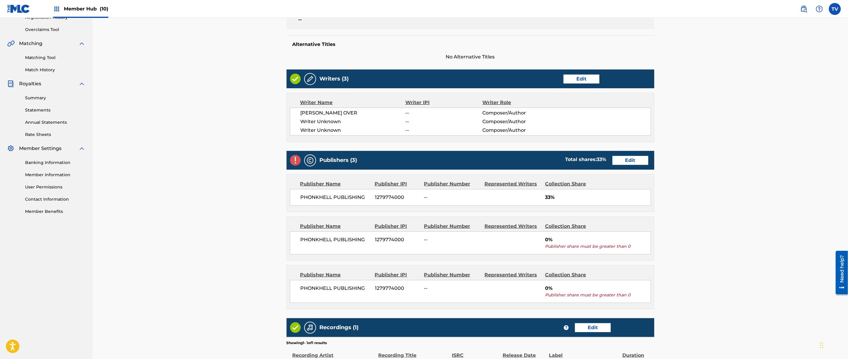
click at [588, 73] on div "Writers (3) Edit" at bounding box center [471, 79] width 368 height 19
click at [579, 79] on link "Edit" at bounding box center [582, 79] width 36 height 9
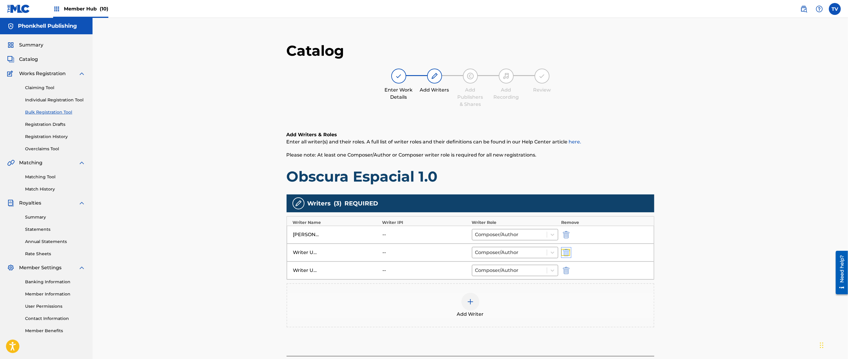
click at [568, 254] on img "submit" at bounding box center [566, 252] width 7 height 7
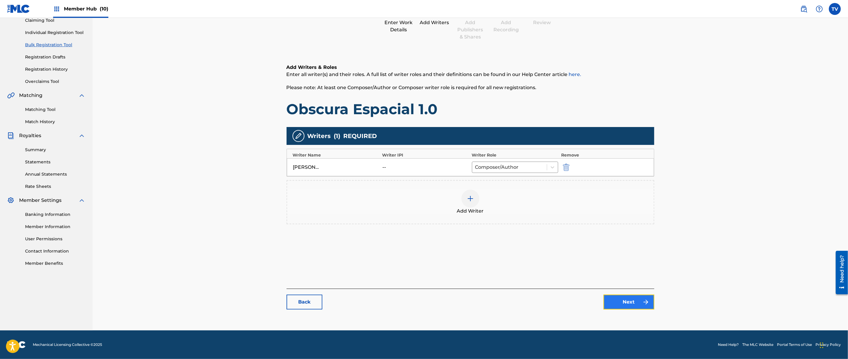
click at [620, 309] on link "Next" at bounding box center [629, 302] width 51 height 15
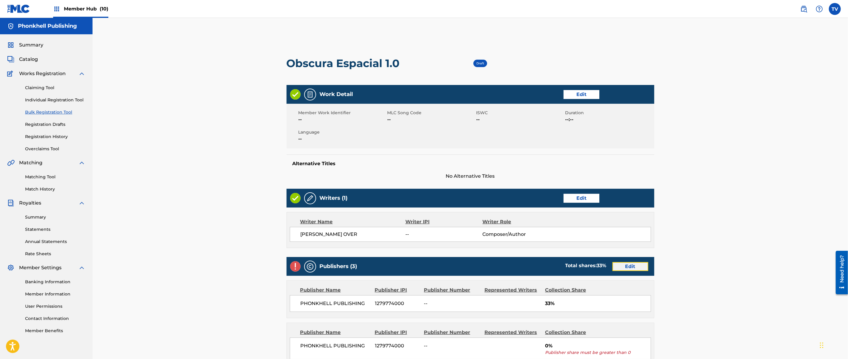
click at [620, 267] on link "Edit" at bounding box center [631, 266] width 36 height 9
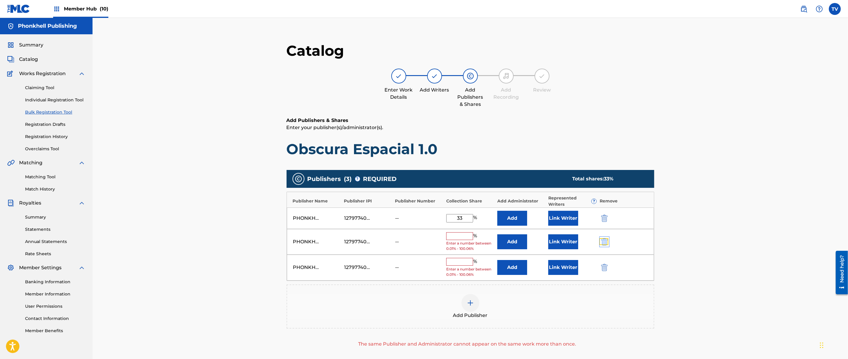
click at [605, 243] on img "submit" at bounding box center [604, 242] width 7 height 7
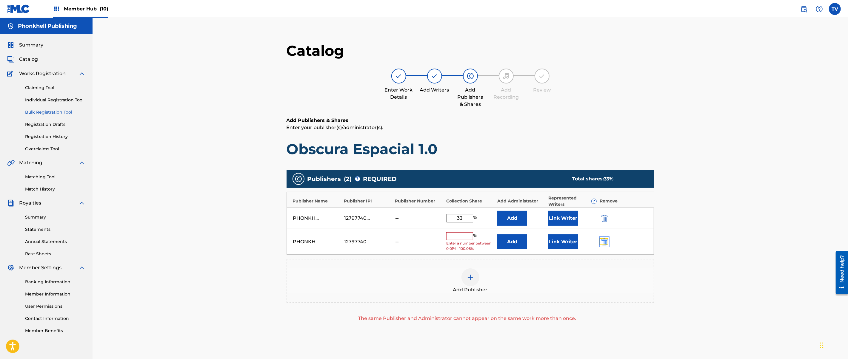
click at [605, 243] on img "submit" at bounding box center [604, 242] width 7 height 7
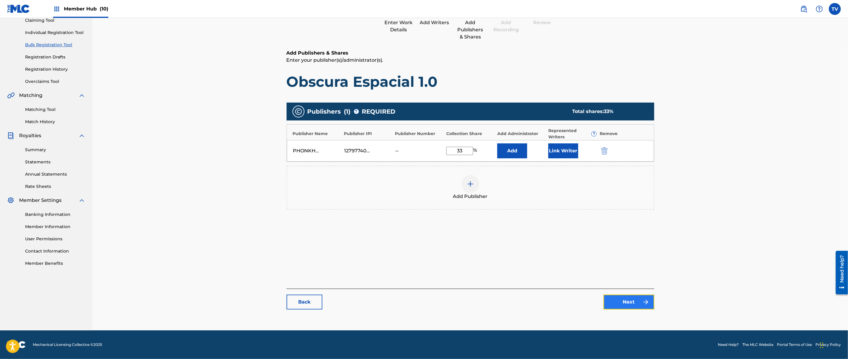
click at [634, 306] on link "Next" at bounding box center [629, 302] width 51 height 15
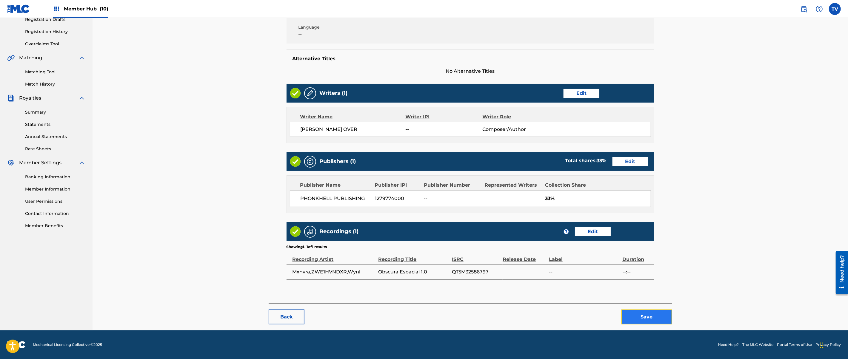
click at [650, 322] on button "Save" at bounding box center [647, 317] width 51 height 15
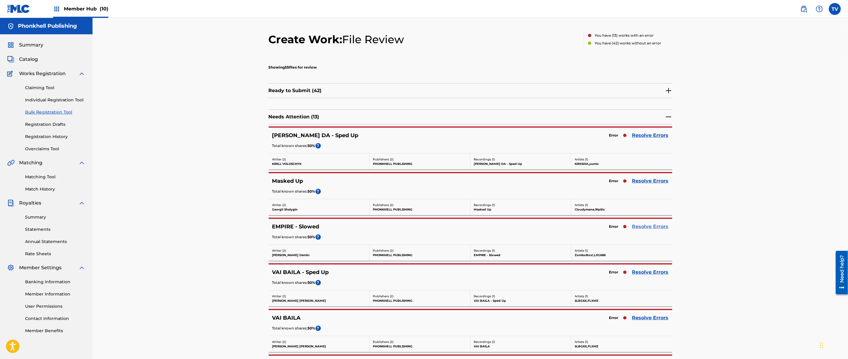
click at [637, 230] on link "Resolve Errors" at bounding box center [650, 226] width 36 height 7
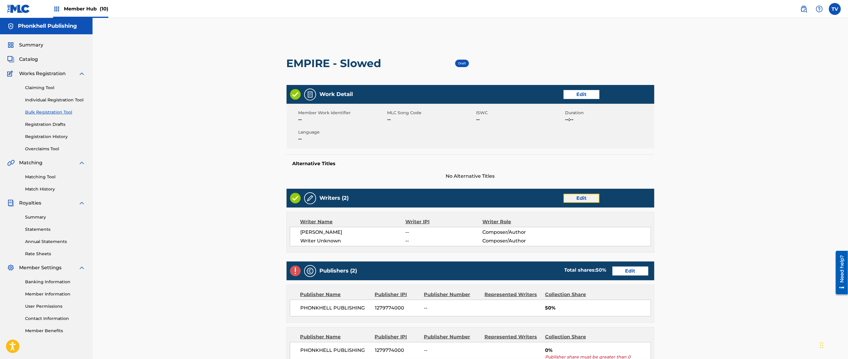
click at [583, 200] on link "Edit" at bounding box center [582, 198] width 36 height 9
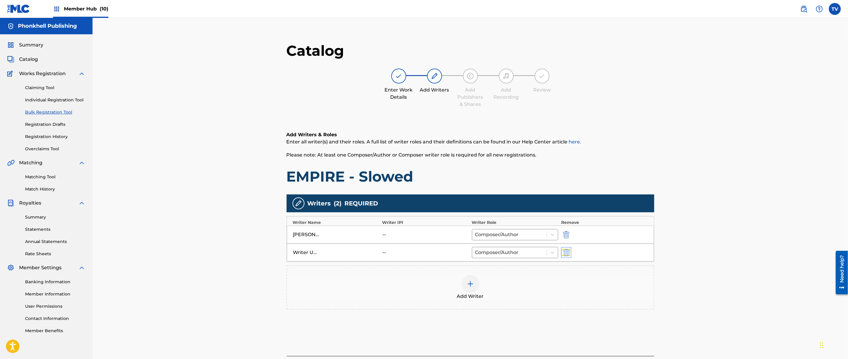
click at [568, 251] on img "submit" at bounding box center [566, 252] width 7 height 7
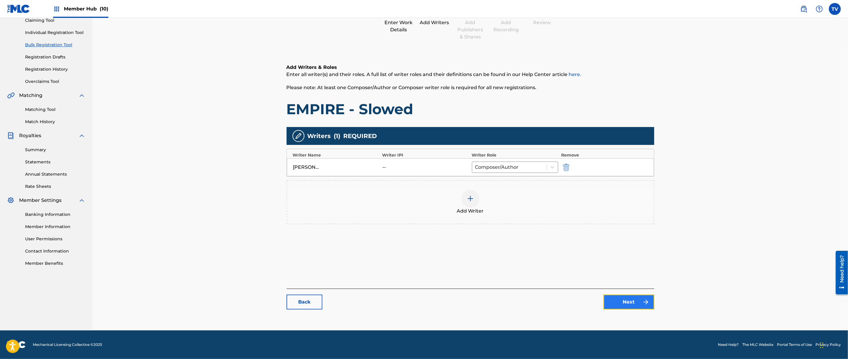
click at [623, 303] on link "Next" at bounding box center [629, 302] width 51 height 15
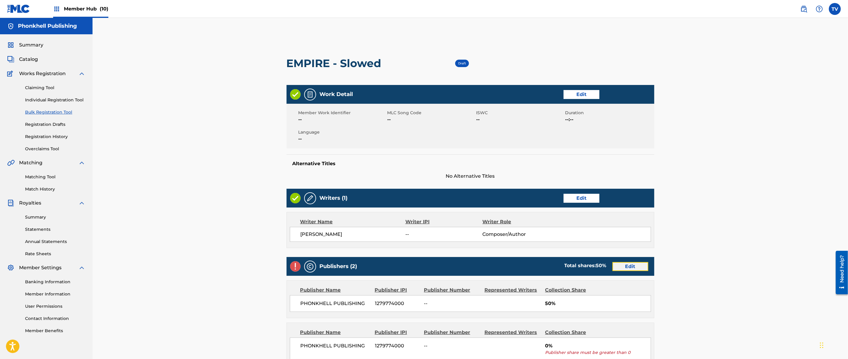
click at [626, 268] on link "Edit" at bounding box center [631, 266] width 36 height 9
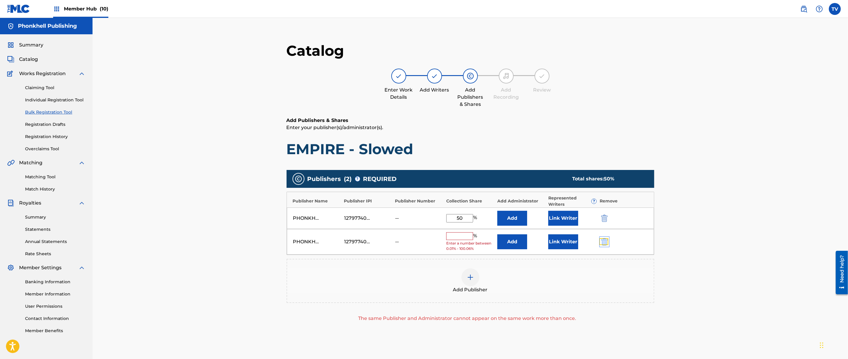
click at [606, 240] on img "submit" at bounding box center [604, 242] width 7 height 7
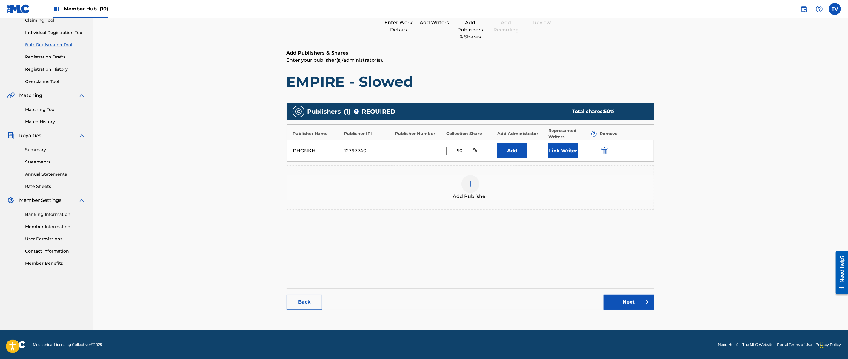
click at [625, 311] on div "Catalog Enter Work Details Add Writers Add Publishers & Shares Add Recording Re…" at bounding box center [471, 145] width 368 height 342
click at [627, 308] on link "Next" at bounding box center [629, 302] width 51 height 15
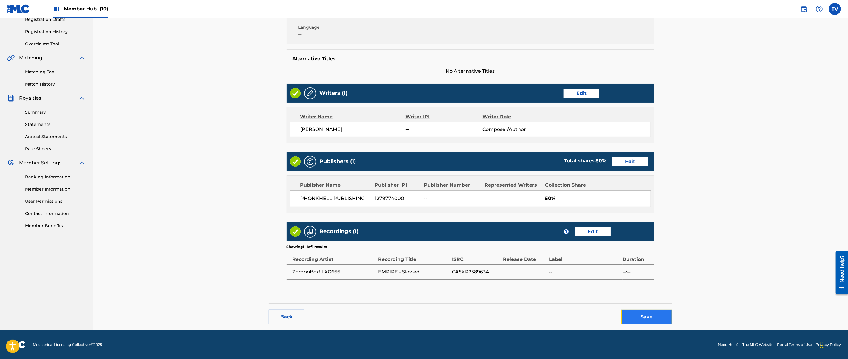
click at [650, 317] on button "Save" at bounding box center [647, 317] width 51 height 15
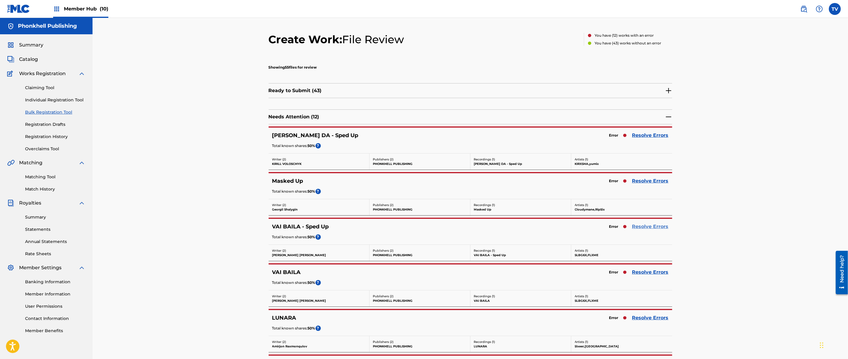
click at [638, 227] on link "Resolve Errors" at bounding box center [650, 226] width 36 height 7
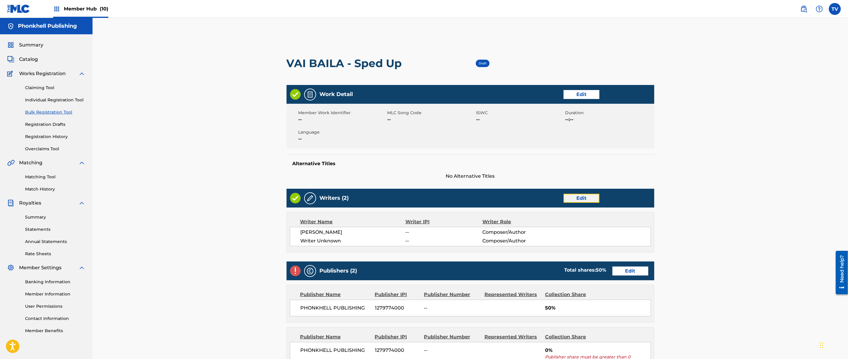
click at [579, 196] on link "Edit" at bounding box center [582, 198] width 36 height 9
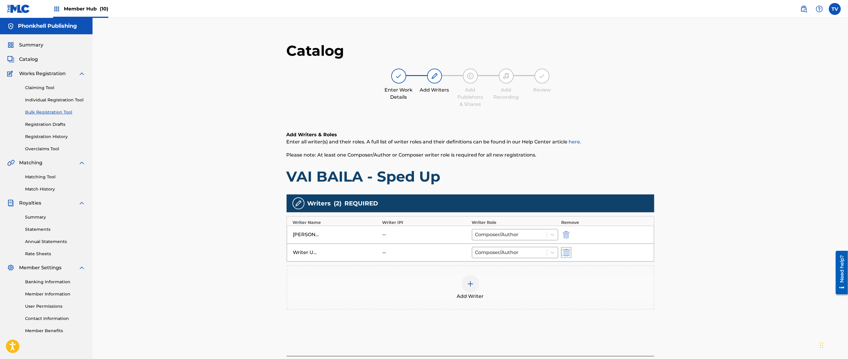
click at [565, 256] on img "submit" at bounding box center [566, 252] width 7 height 7
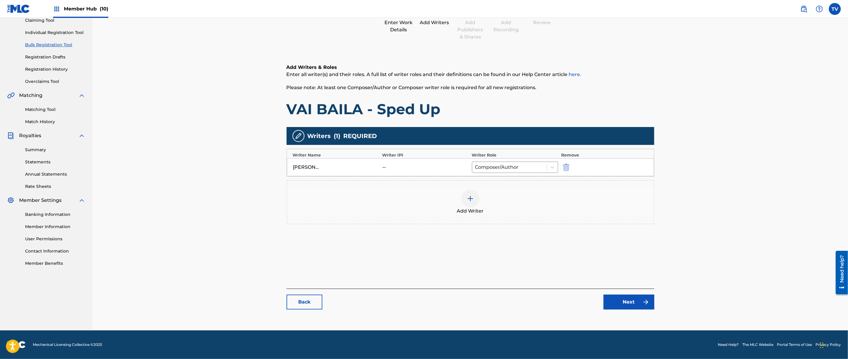
click at [654, 304] on div "Back Next" at bounding box center [471, 299] width 368 height 21
click at [643, 296] on link "Next" at bounding box center [629, 302] width 51 height 15
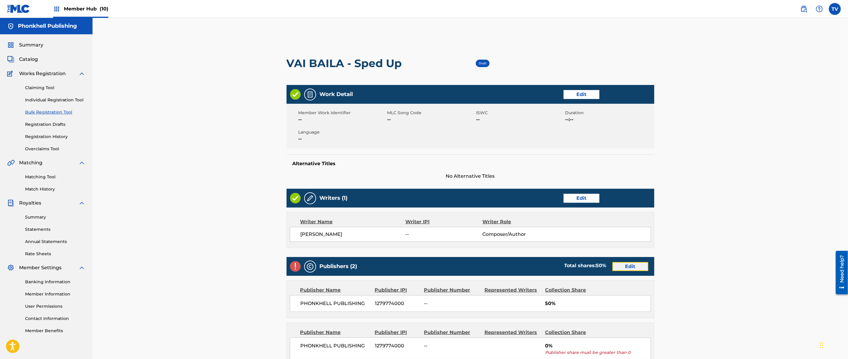
click at [635, 269] on link "Edit" at bounding box center [631, 266] width 36 height 9
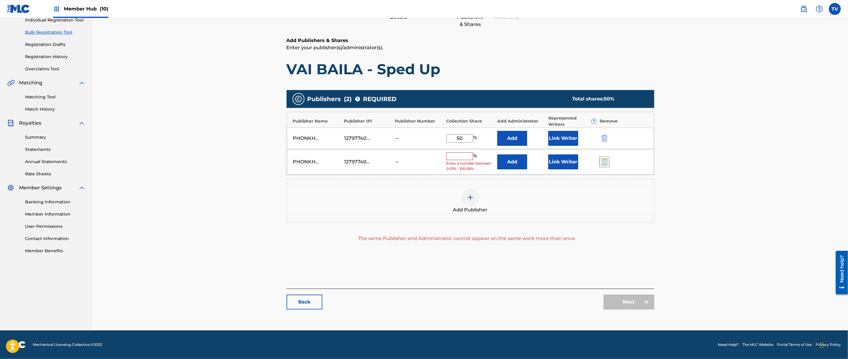
click at [604, 165] on img "submit" at bounding box center [604, 162] width 7 height 7
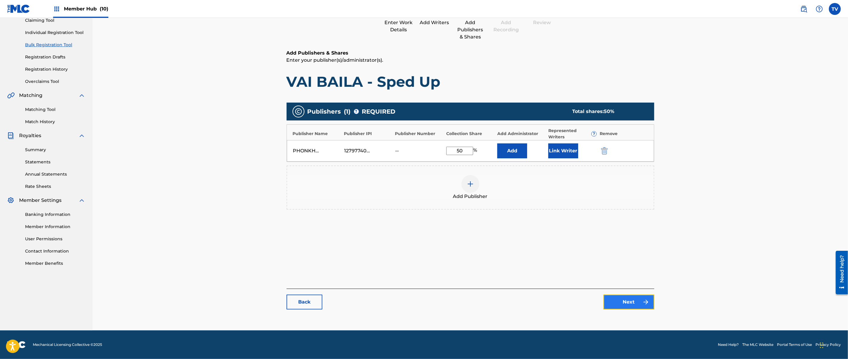
click at [638, 299] on link "Next" at bounding box center [629, 302] width 51 height 15
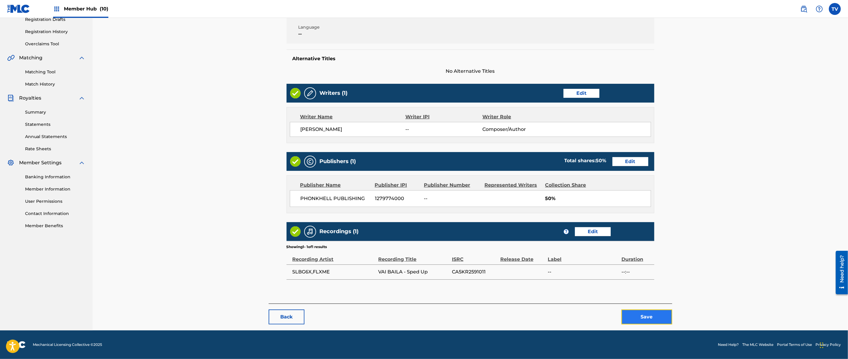
click at [649, 312] on button "Save" at bounding box center [647, 317] width 51 height 15
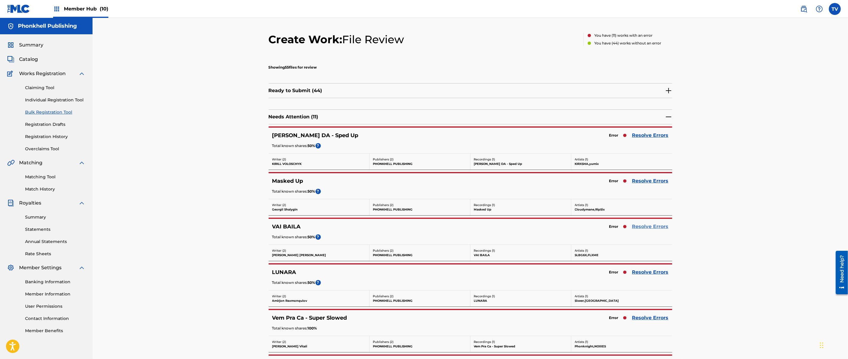
click at [645, 230] on div "Error Resolve Errors" at bounding box center [637, 227] width 62 height 8
click at [645, 228] on link "Resolve Errors" at bounding box center [650, 226] width 36 height 7
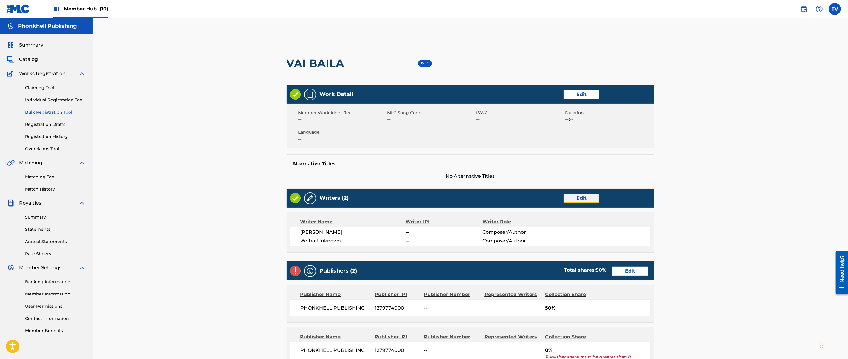
click at [576, 197] on link "Edit" at bounding box center [582, 198] width 36 height 9
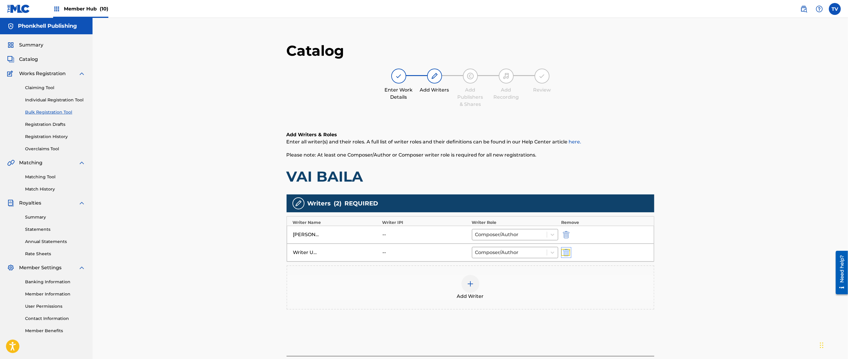
click at [565, 252] on img "submit" at bounding box center [566, 252] width 7 height 7
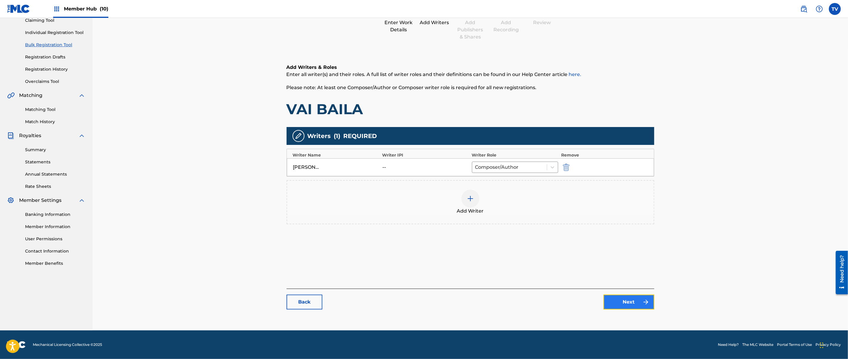
click at [622, 296] on link "Next" at bounding box center [629, 302] width 51 height 15
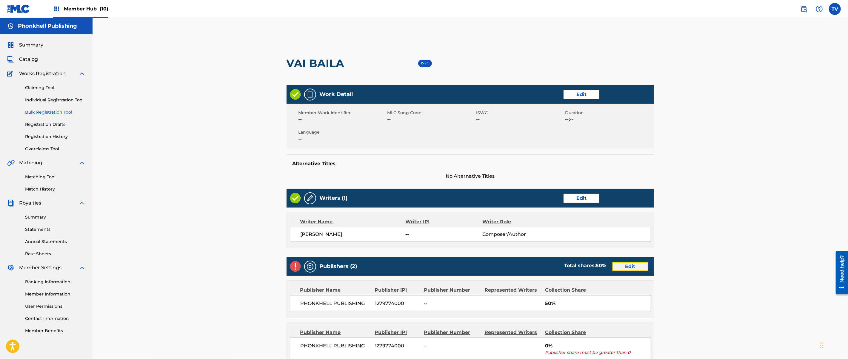
click at [630, 267] on link "Edit" at bounding box center [631, 266] width 36 height 9
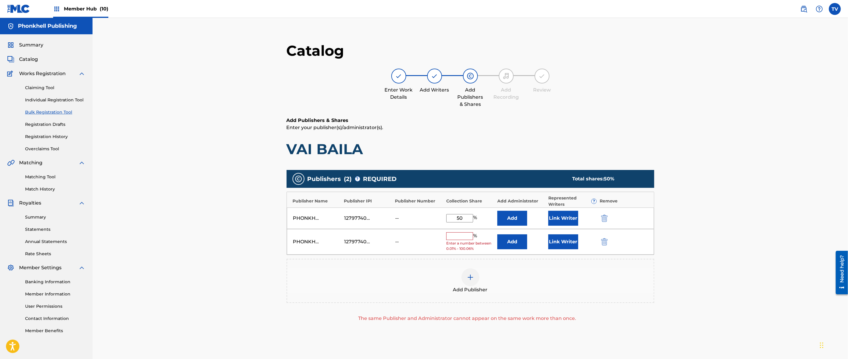
click at [598, 231] on div "PHONKHELL PUBLISHING 1279774000 -- % Enter a number between 0.01% - 100.06% Add…" at bounding box center [470, 242] width 367 height 26
click at [605, 243] on img "submit" at bounding box center [604, 242] width 7 height 7
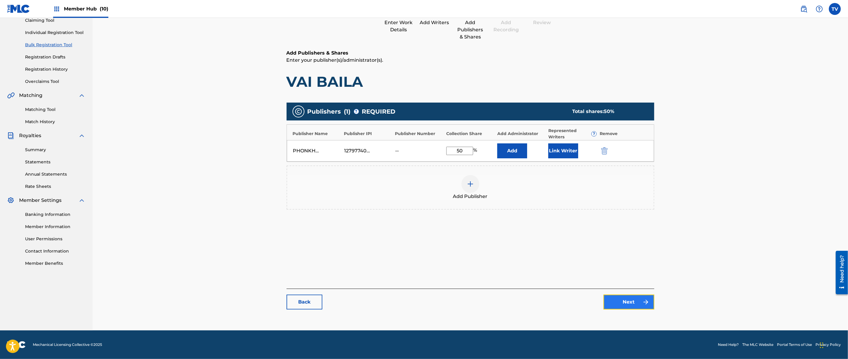
click at [627, 296] on link "Next" at bounding box center [629, 302] width 51 height 15
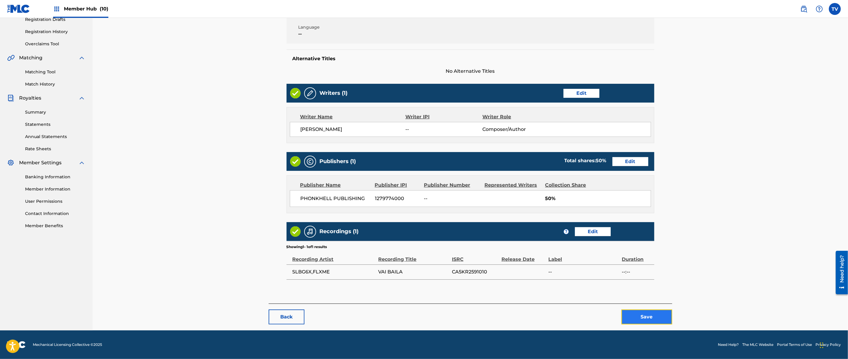
click at [652, 316] on button "Save" at bounding box center [647, 317] width 51 height 15
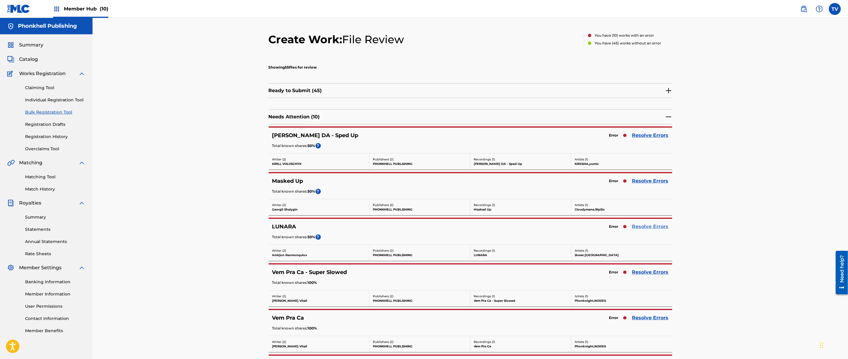
click at [642, 228] on link "Resolve Errors" at bounding box center [650, 226] width 36 height 7
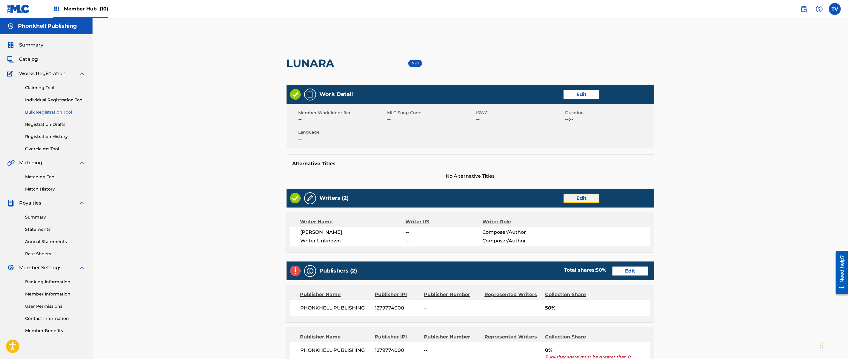
click at [583, 196] on link "Edit" at bounding box center [582, 198] width 36 height 9
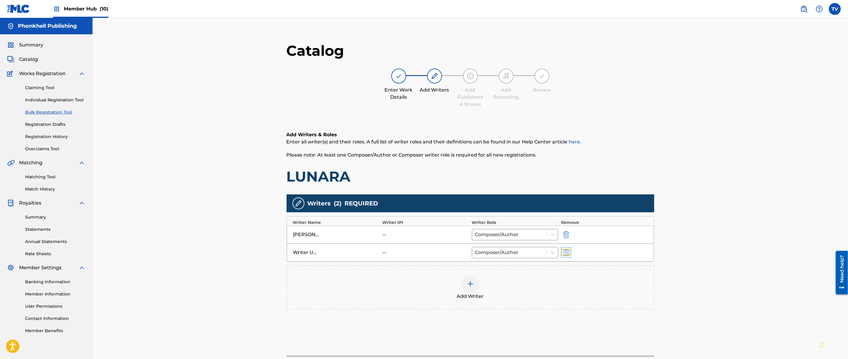
click at [567, 253] on img "submit" at bounding box center [566, 252] width 7 height 7
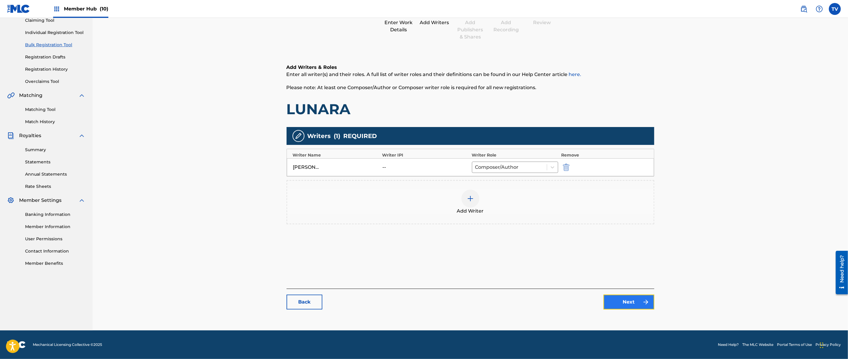
click at [612, 298] on link "Next" at bounding box center [629, 302] width 51 height 15
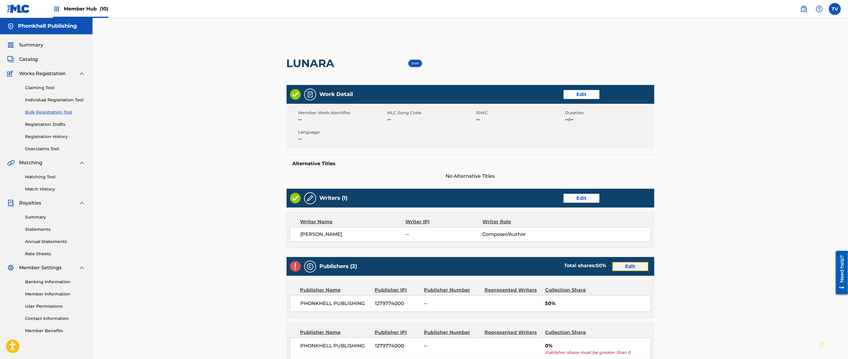
click at [621, 266] on link "Edit" at bounding box center [631, 266] width 36 height 9
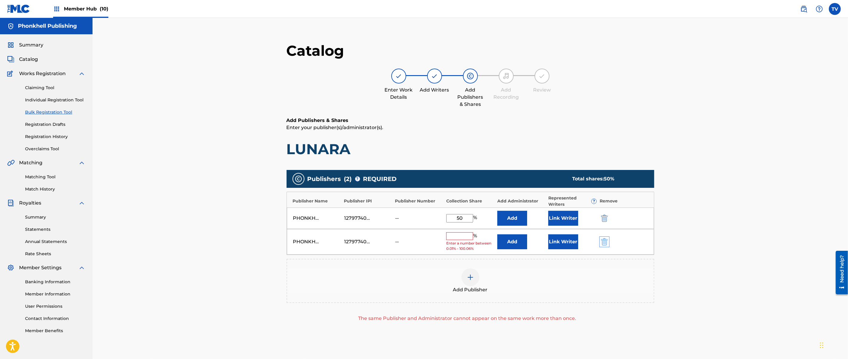
click at [602, 238] on div "PHONKHELL PUBLISHING 1279774000 -- % Enter a number between 0.01% - 100.06% Add…" at bounding box center [470, 242] width 367 height 26
click at [604, 240] on img "submit" at bounding box center [604, 242] width 7 height 7
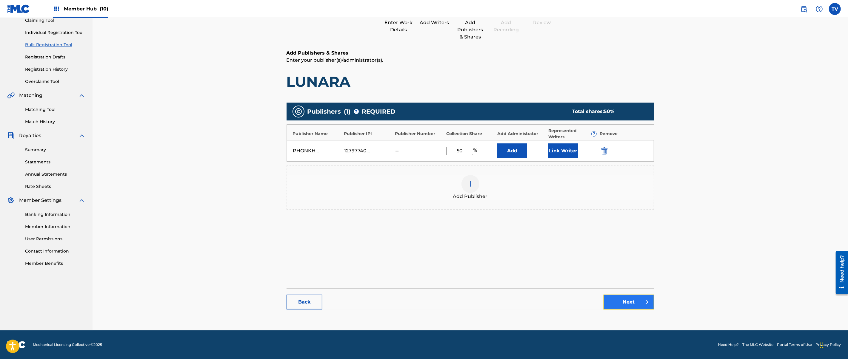
click at [629, 295] on link "Next" at bounding box center [629, 302] width 51 height 15
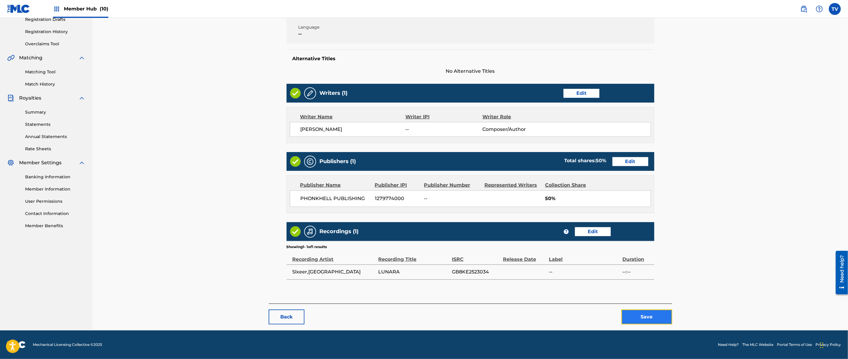
click at [643, 313] on button "Save" at bounding box center [647, 317] width 51 height 15
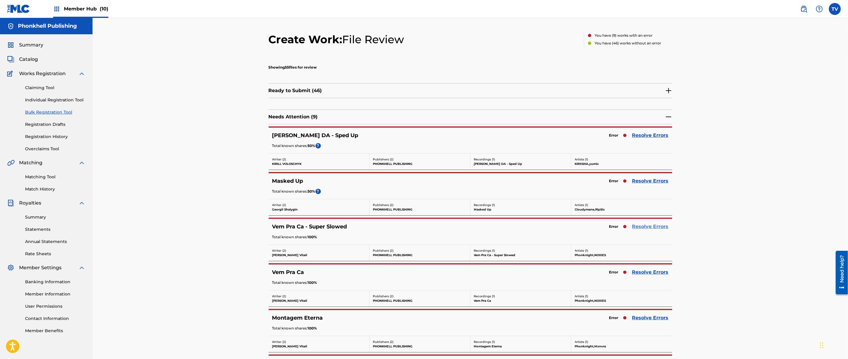
click at [650, 227] on link "Resolve Errors" at bounding box center [650, 226] width 36 height 7
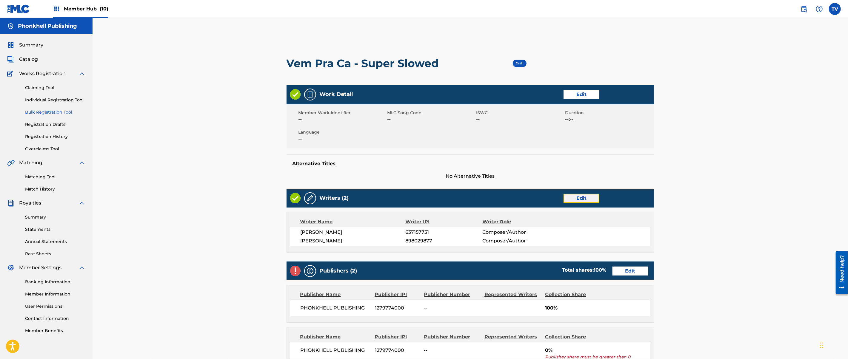
click at [583, 195] on link "Edit" at bounding box center [582, 198] width 36 height 9
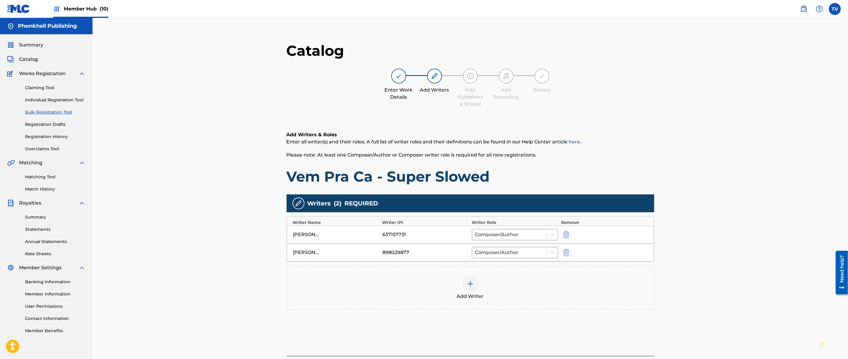
click at [578, 294] on div "Add Writer" at bounding box center [470, 287] width 367 height 25
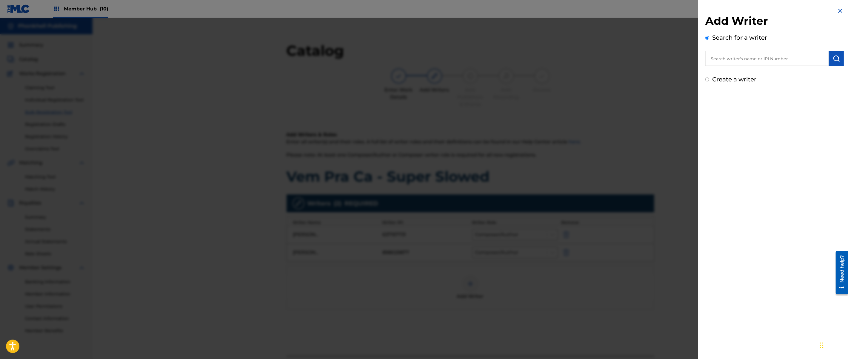
click at [595, 305] on div at bounding box center [424, 197] width 848 height 359
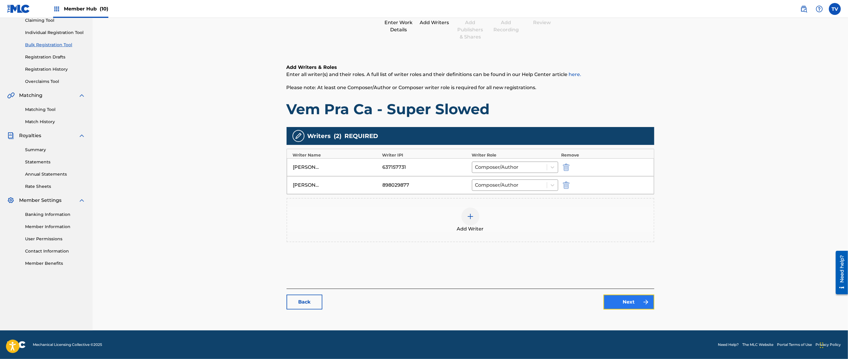
click at [630, 302] on link "Next" at bounding box center [629, 302] width 51 height 15
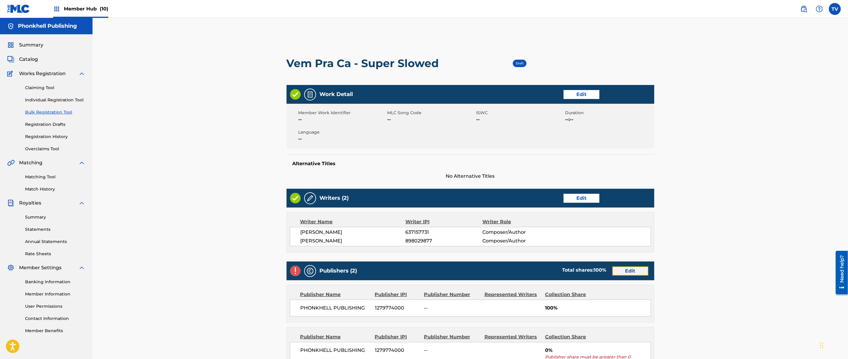
click at [632, 269] on link "Edit" at bounding box center [631, 271] width 36 height 9
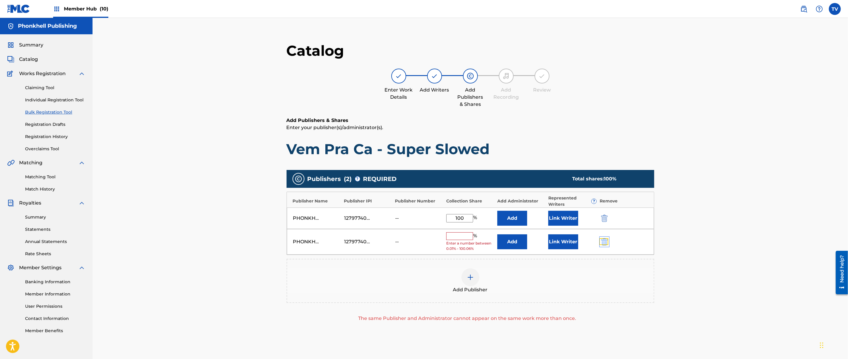
click at [605, 241] on img "submit" at bounding box center [604, 242] width 7 height 7
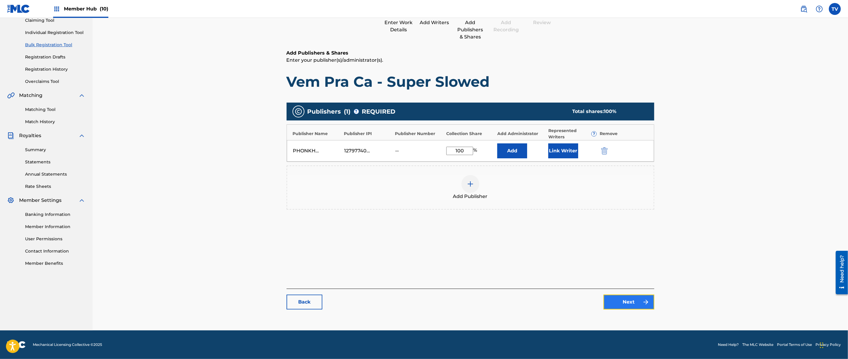
click at [630, 304] on link "Next" at bounding box center [629, 302] width 51 height 15
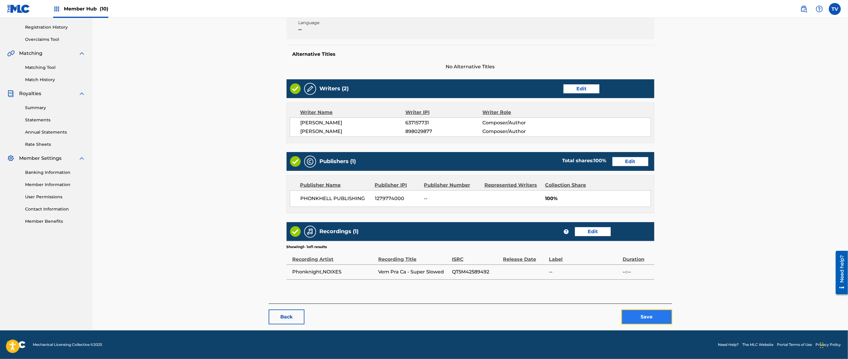
click at [647, 323] on button "Save" at bounding box center [647, 317] width 51 height 15
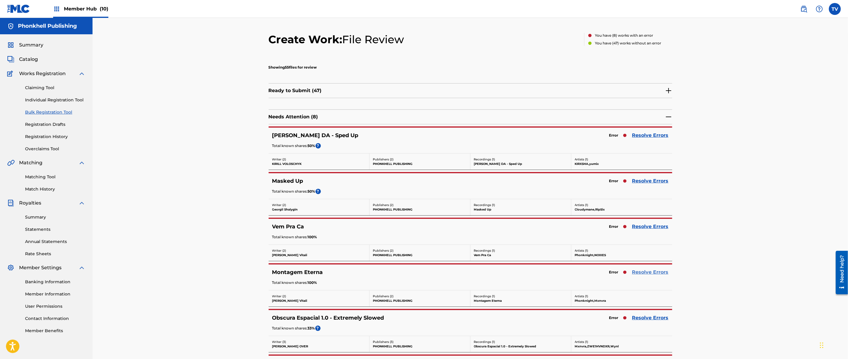
click at [648, 274] on link "Resolve Errors" at bounding box center [650, 272] width 36 height 7
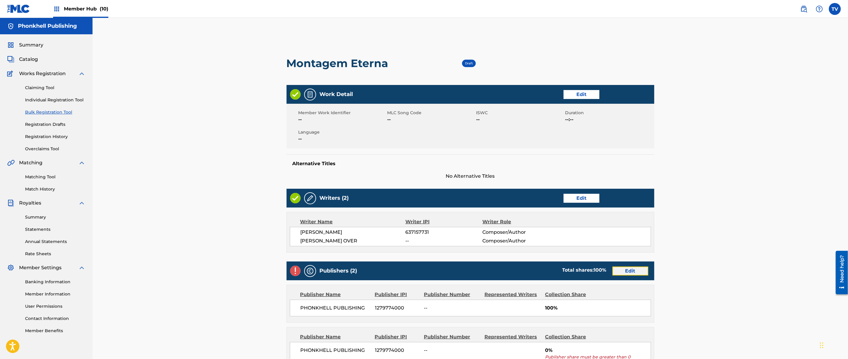
click at [642, 271] on link "Edit" at bounding box center [631, 271] width 36 height 9
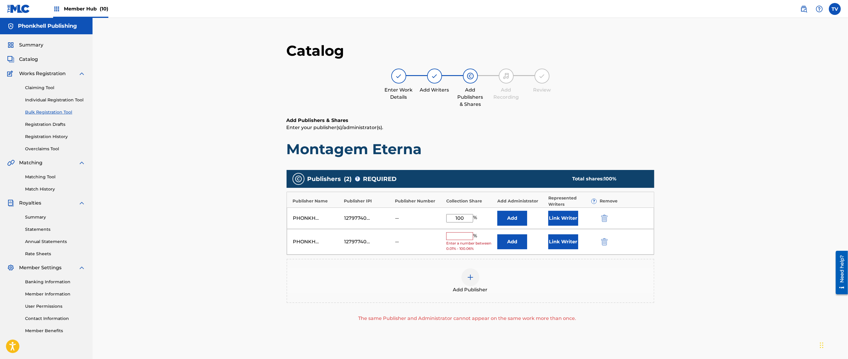
drag, startPoint x: 602, startPoint y: 246, endPoint x: 605, endPoint y: 259, distance: 12.5
click at [602, 246] on div "PHONKHELL PUBLISHING 1279774000 -- % Enter a number between 0.01% - 100.06% Add…" at bounding box center [470, 242] width 367 height 26
click at [605, 246] on img "submit" at bounding box center [604, 242] width 7 height 7
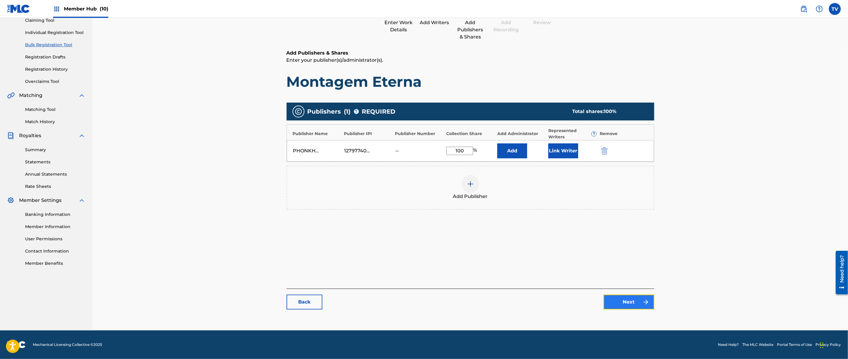
click at [626, 306] on link "Next" at bounding box center [629, 302] width 51 height 15
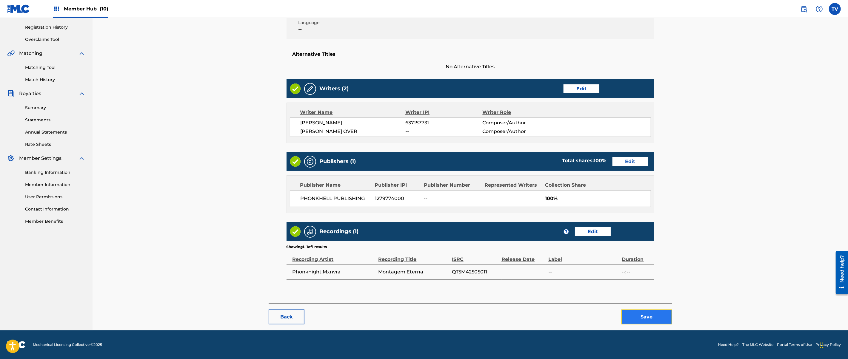
click at [645, 317] on button "Save" at bounding box center [647, 317] width 51 height 15
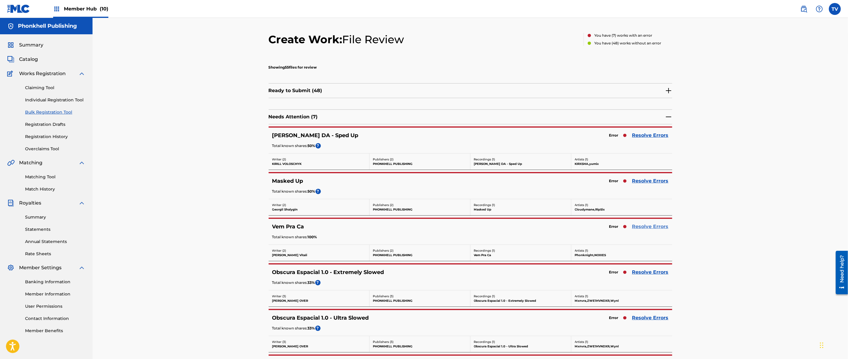
click at [647, 227] on link "Resolve Errors" at bounding box center [650, 226] width 36 height 7
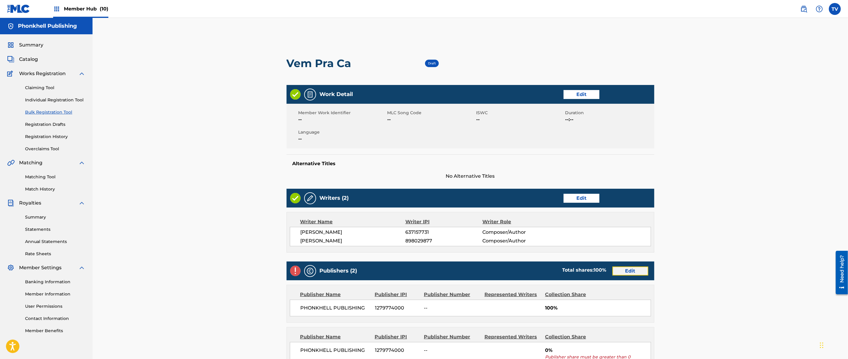
click at [622, 272] on link "Edit" at bounding box center [631, 271] width 36 height 9
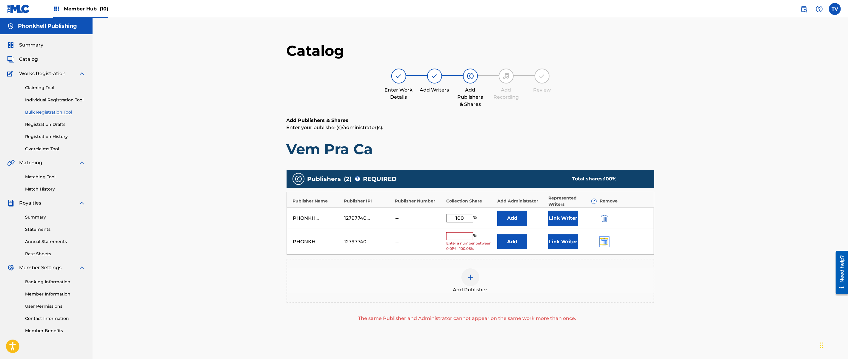
click at [607, 239] on img "submit" at bounding box center [604, 242] width 7 height 7
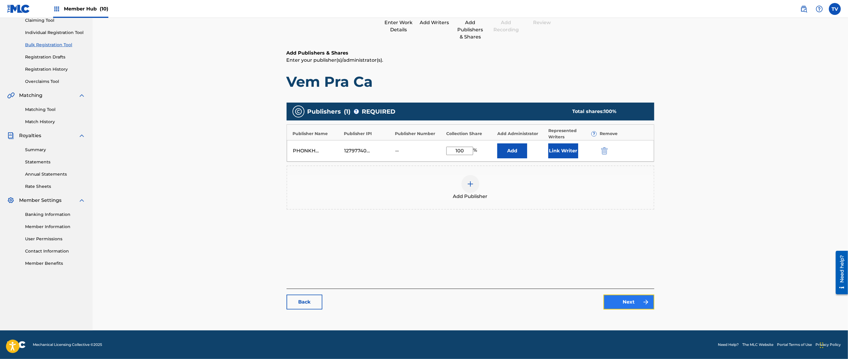
click at [633, 299] on link "Next" at bounding box center [629, 302] width 51 height 15
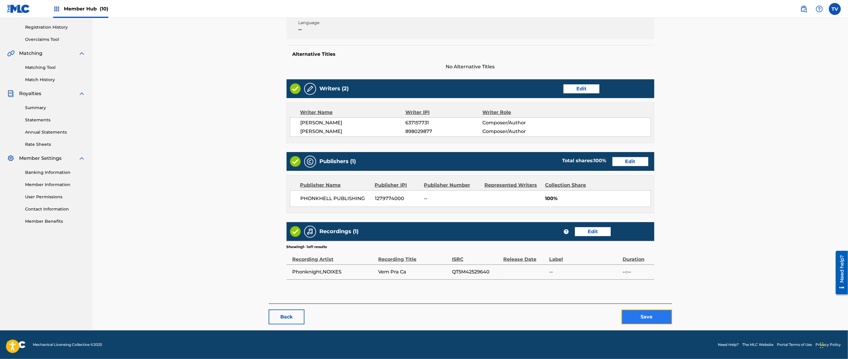
click at [647, 320] on button "Save" at bounding box center [647, 317] width 51 height 15
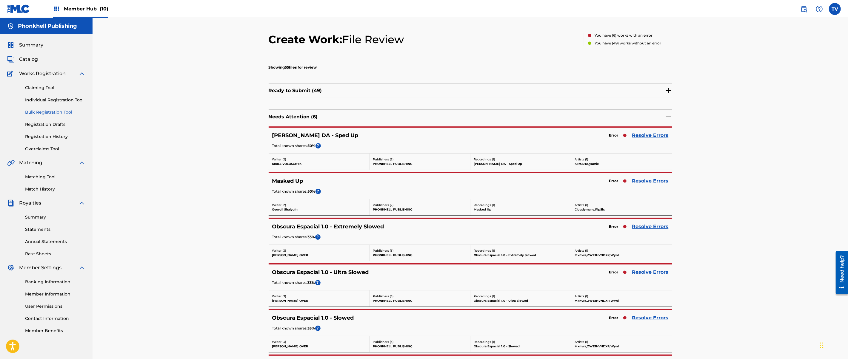
click at [669, 180] on div "Masked Up Error Resolve Errors Total known shares: 50 % ?" at bounding box center [471, 186] width 404 height 26
click at [665, 181] on link "Resolve Errors" at bounding box center [650, 181] width 36 height 7
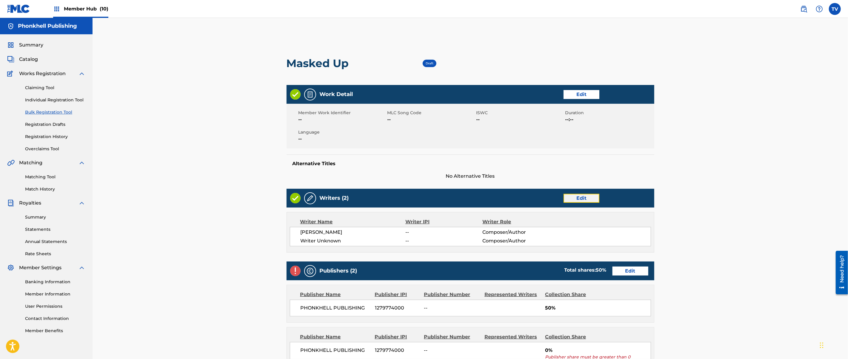
click at [593, 201] on link "Edit" at bounding box center [582, 198] width 36 height 9
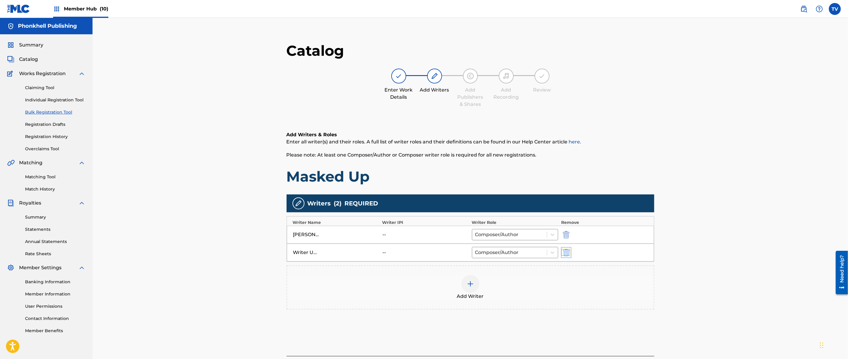
click at [567, 254] on img "submit" at bounding box center [566, 252] width 7 height 7
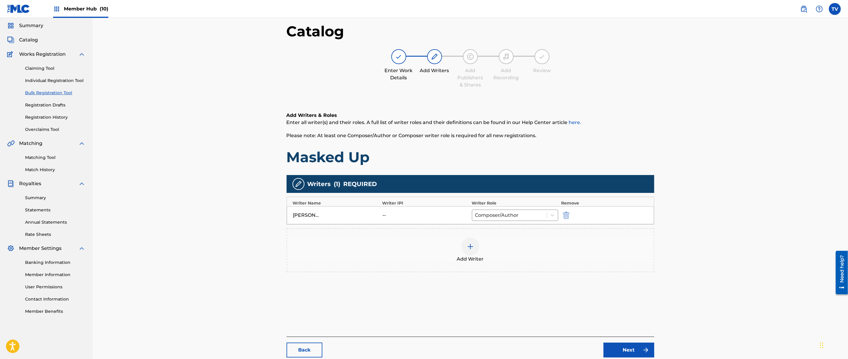
scroll to position [67, 0]
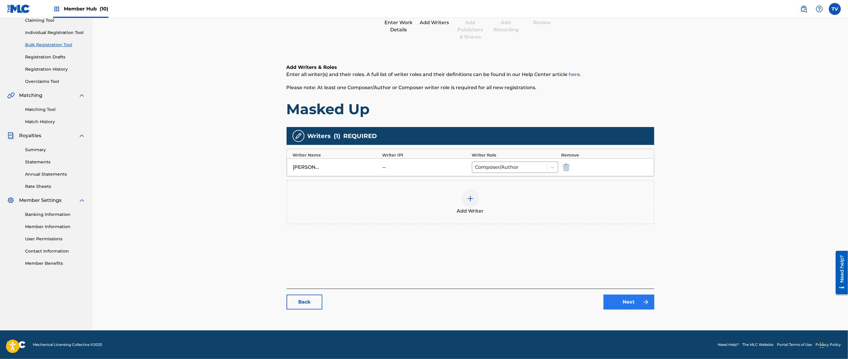
drag, startPoint x: 637, startPoint y: 291, endPoint x: 641, endPoint y: 302, distance: 11.1
click at [637, 292] on div "Back Next" at bounding box center [471, 299] width 368 height 21
click at [642, 303] on link "Next" at bounding box center [629, 302] width 51 height 15
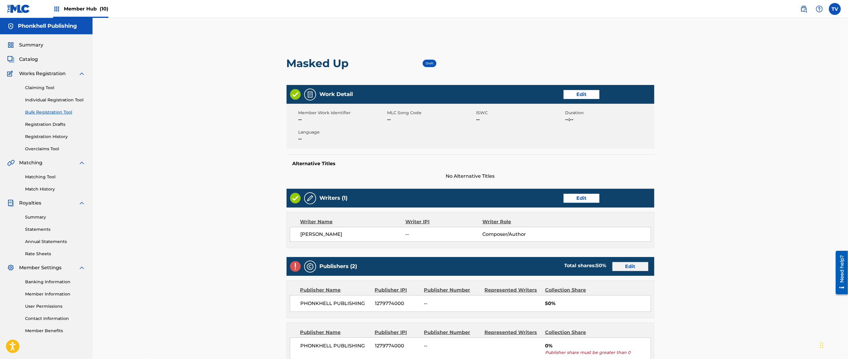
drag, startPoint x: 632, startPoint y: 260, endPoint x: 634, endPoint y: 265, distance: 5.6
click at [632, 262] on div "Publishers (2) Total shares: 50 % Edit" at bounding box center [471, 266] width 368 height 19
click at [634, 265] on link "Edit" at bounding box center [631, 266] width 36 height 9
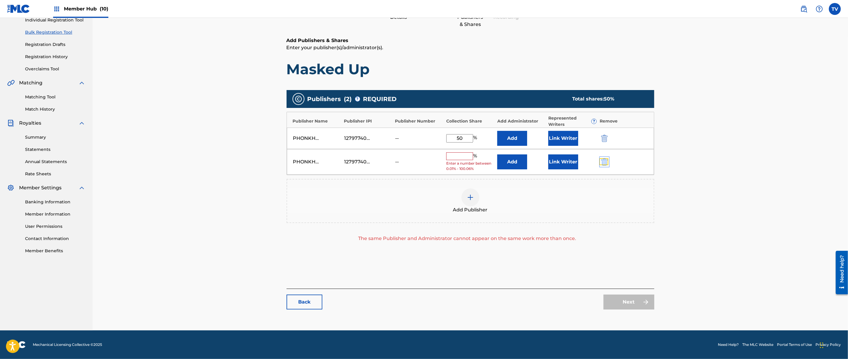
click at [602, 165] on img "submit" at bounding box center [604, 162] width 7 height 7
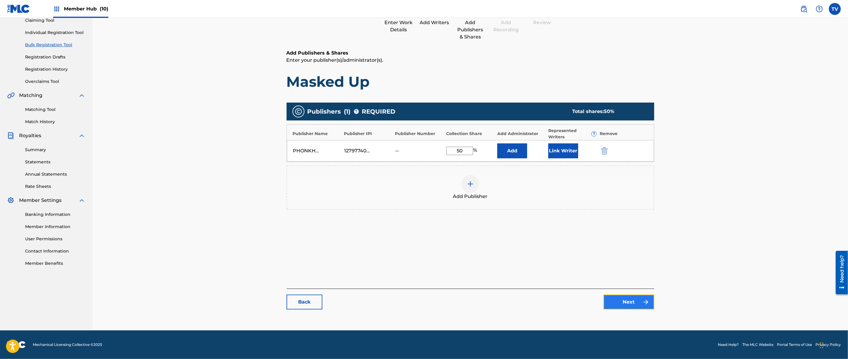
click at [630, 302] on link "Next" at bounding box center [629, 302] width 51 height 15
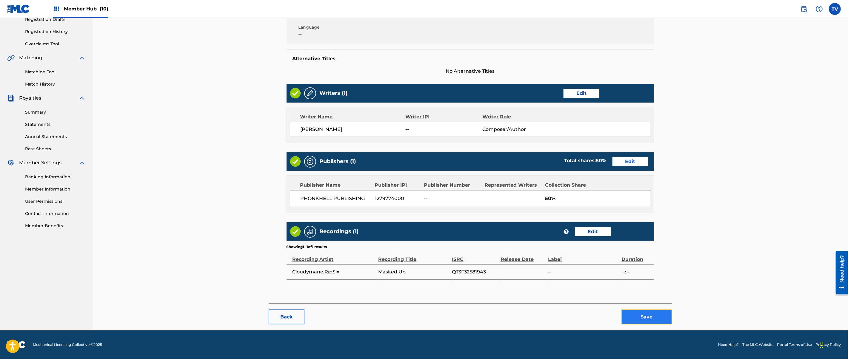
click at [648, 315] on button "Save" at bounding box center [647, 317] width 51 height 15
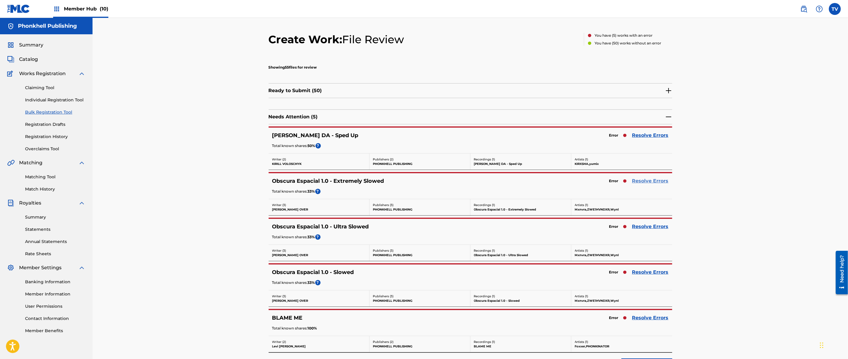
click at [645, 183] on link "Resolve Errors" at bounding box center [650, 181] width 36 height 7
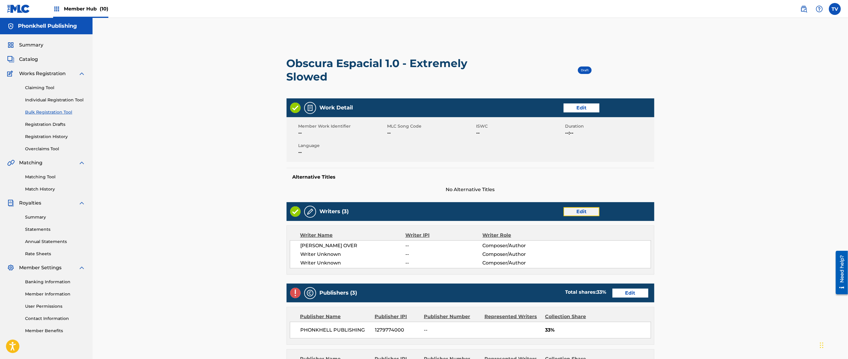
click at [583, 208] on link "Edit" at bounding box center [582, 211] width 36 height 9
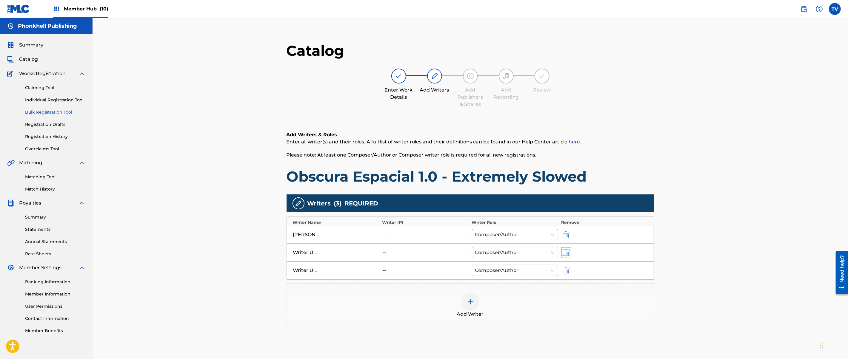
click at [566, 252] on img "submit" at bounding box center [566, 252] width 7 height 7
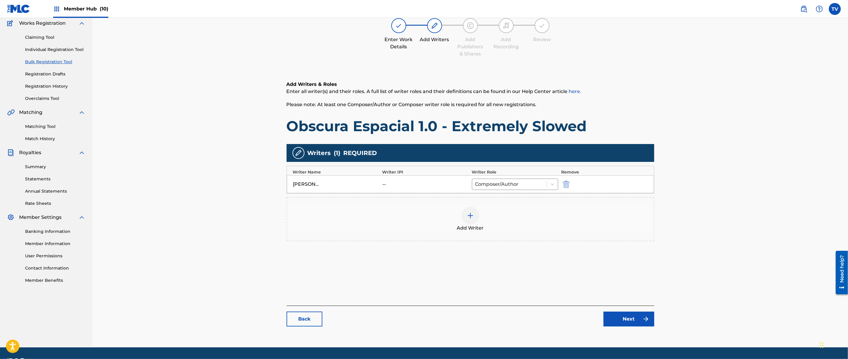
scroll to position [67, 0]
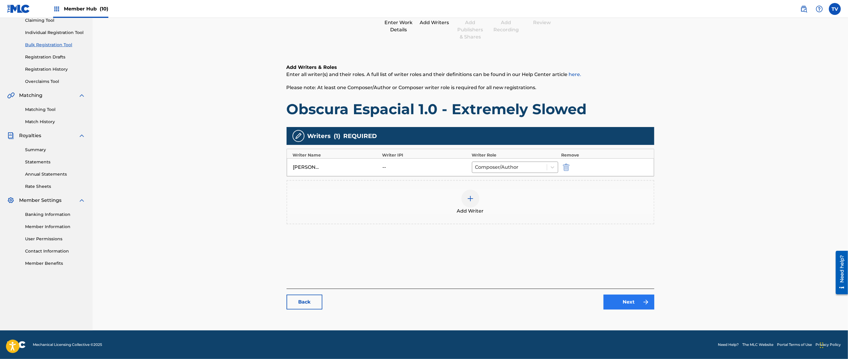
drag, startPoint x: 617, startPoint y: 313, endPoint x: 626, endPoint y: 302, distance: 14.3
click at [618, 313] on div "Catalog Enter Work Details Add Writers Add Publishers & Shares Add Recording Re…" at bounding box center [471, 145] width 368 height 342
click at [626, 301] on link "Next" at bounding box center [629, 302] width 51 height 15
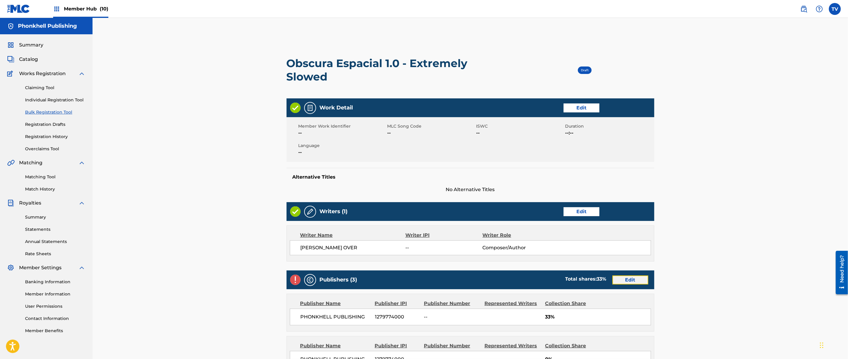
click at [627, 281] on link "Edit" at bounding box center [631, 280] width 36 height 9
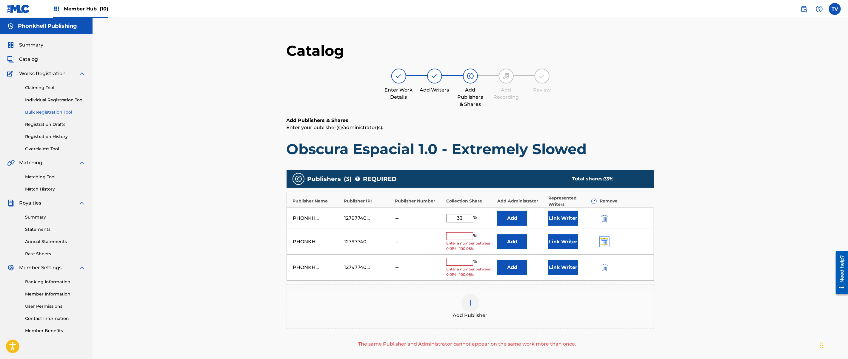
click at [607, 242] on img "submit" at bounding box center [604, 242] width 7 height 7
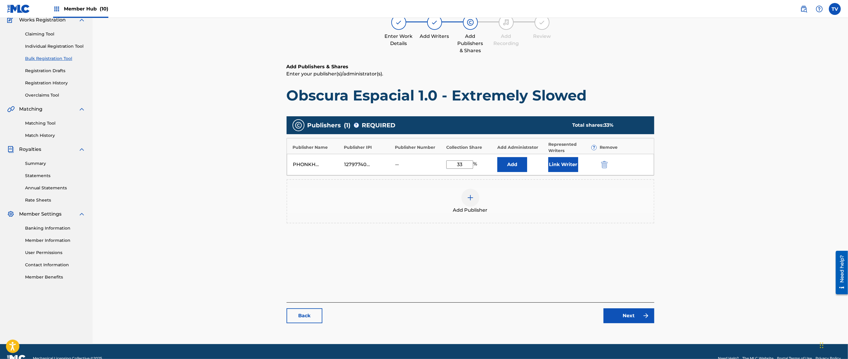
scroll to position [67, 0]
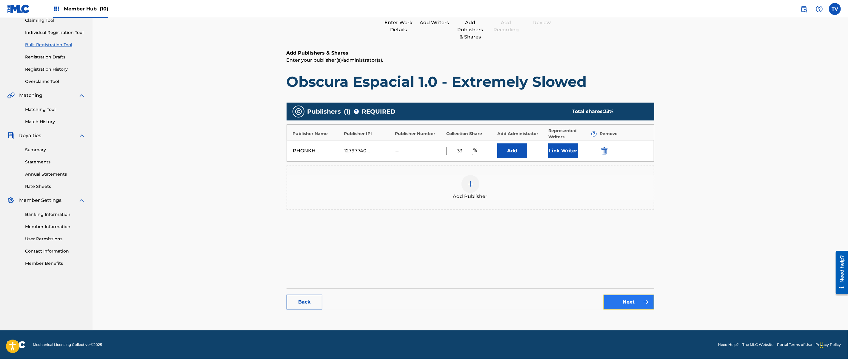
click at [630, 304] on link "Next" at bounding box center [629, 302] width 51 height 15
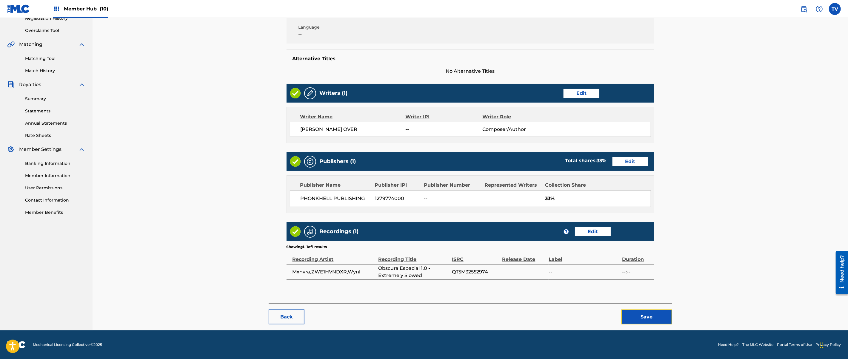
click at [659, 319] on button "Save" at bounding box center [647, 317] width 51 height 15
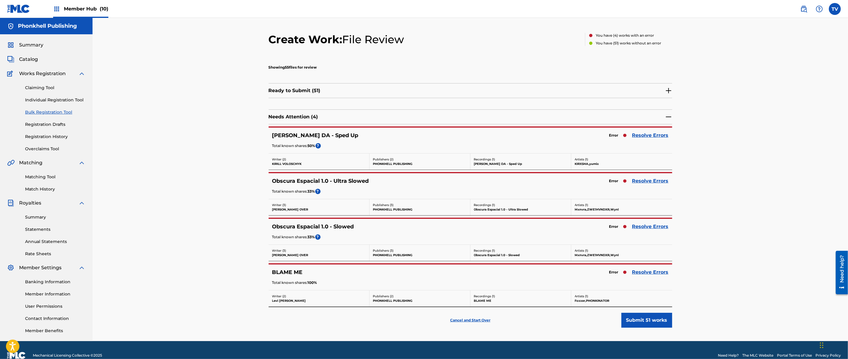
click at [640, 231] on div "Error Resolve Errors" at bounding box center [637, 227] width 62 height 8
click at [642, 229] on link "Resolve Errors" at bounding box center [650, 226] width 36 height 7
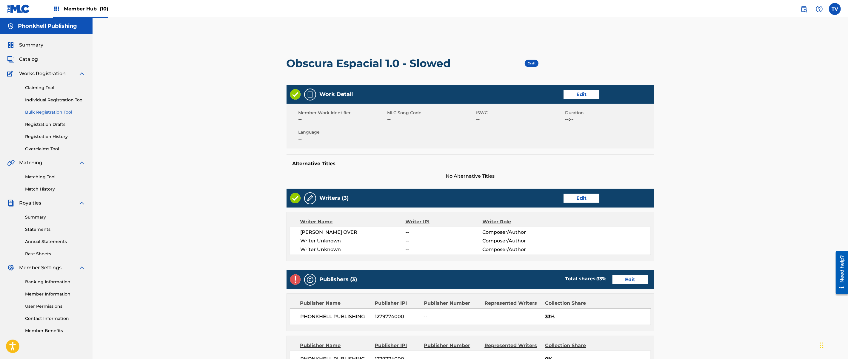
click at [579, 206] on div "Writers (3) Edit" at bounding box center [471, 198] width 368 height 19
click at [582, 200] on link "Edit" at bounding box center [582, 198] width 36 height 9
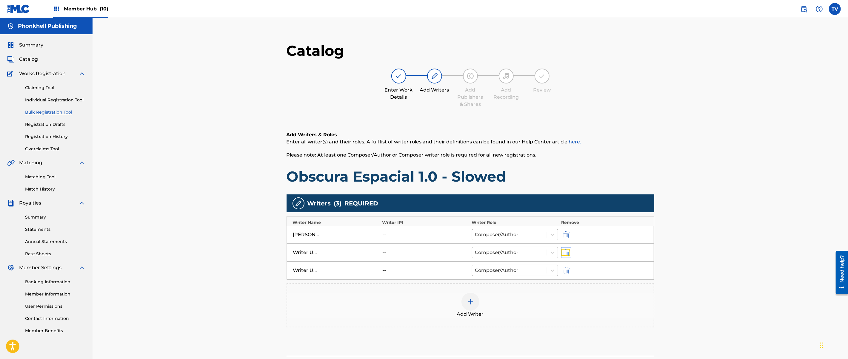
click at [563, 255] on img "submit" at bounding box center [566, 252] width 7 height 7
click at [564, 255] on img "submit" at bounding box center [566, 252] width 7 height 7
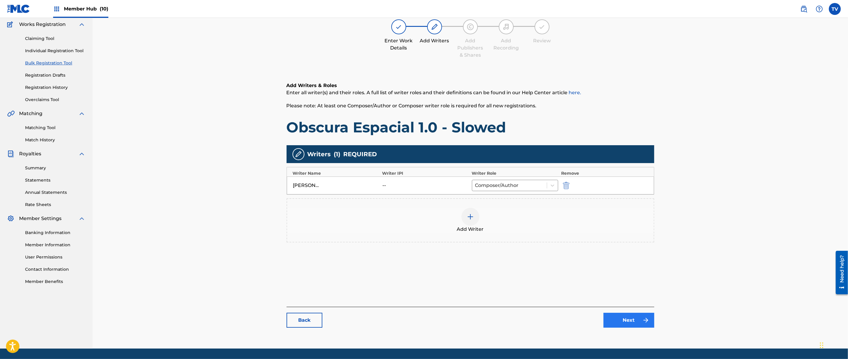
scroll to position [67, 0]
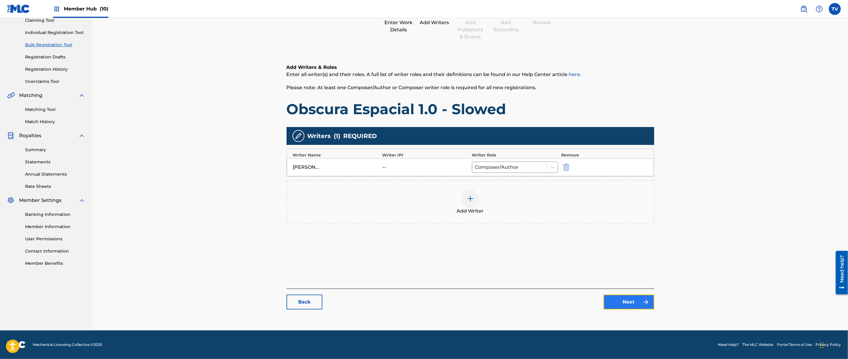
click at [618, 299] on link "Next" at bounding box center [629, 302] width 51 height 15
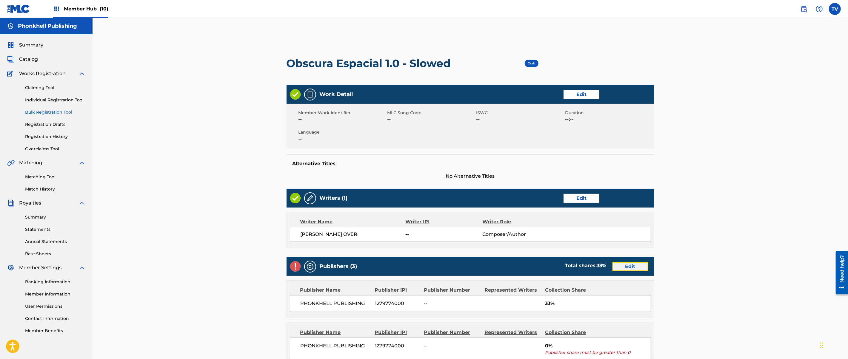
click at [624, 269] on link "Edit" at bounding box center [631, 266] width 36 height 9
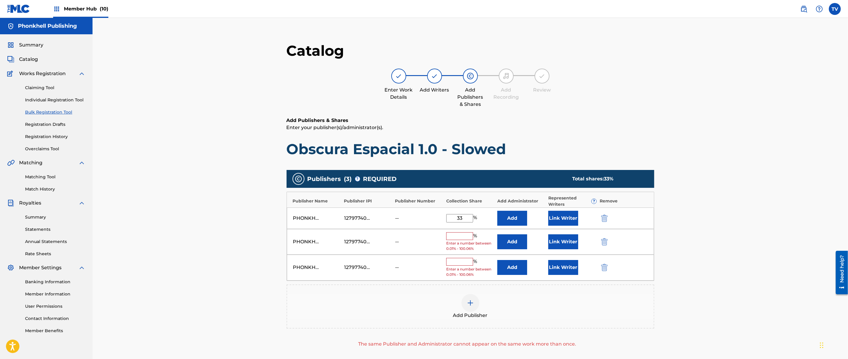
click at [608, 241] on div at bounding box center [612, 242] width 27 height 7
click at [608, 242] on div at bounding box center [612, 242] width 27 height 7
click at [607, 242] on img "submit" at bounding box center [604, 242] width 7 height 7
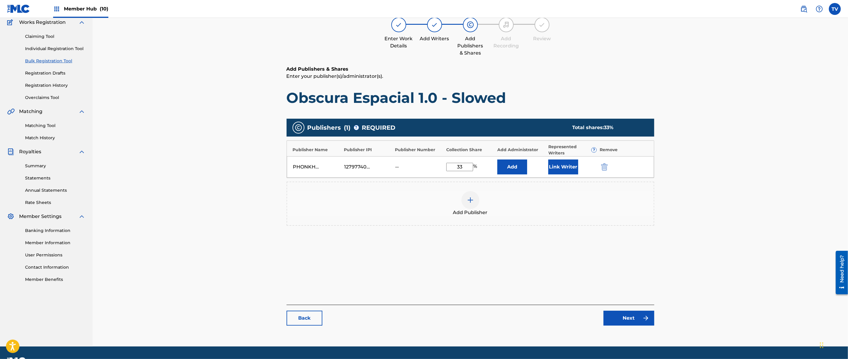
scroll to position [67, 0]
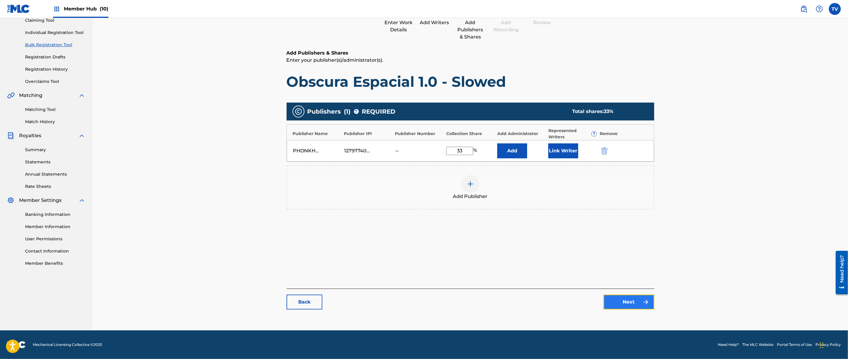
click at [633, 302] on link "Next" at bounding box center [629, 302] width 51 height 15
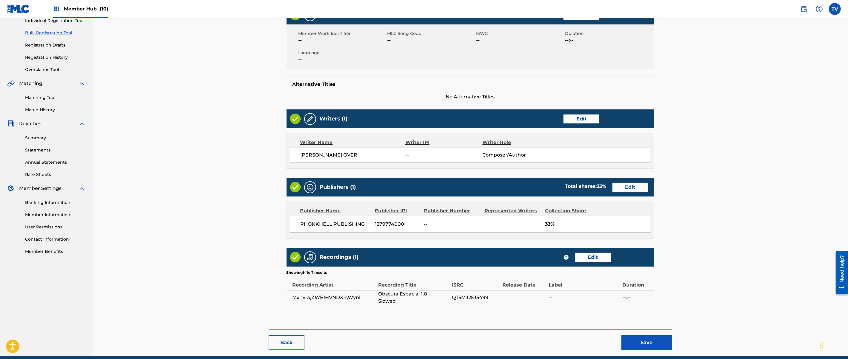
scroll to position [106, 0]
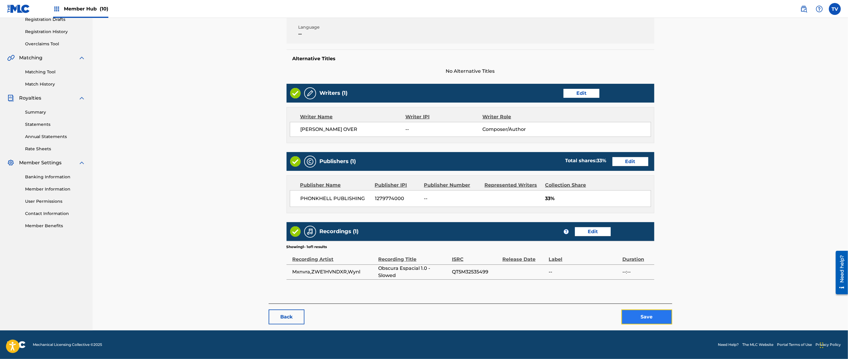
click at [650, 314] on button "Save" at bounding box center [647, 317] width 51 height 15
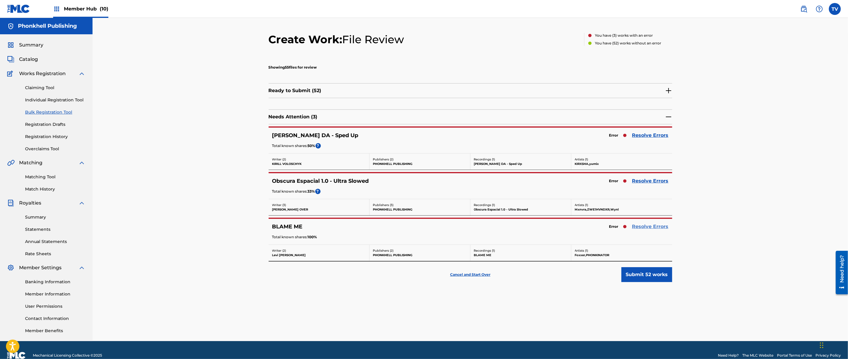
click at [646, 230] on link "Resolve Errors" at bounding box center [650, 226] width 36 height 7
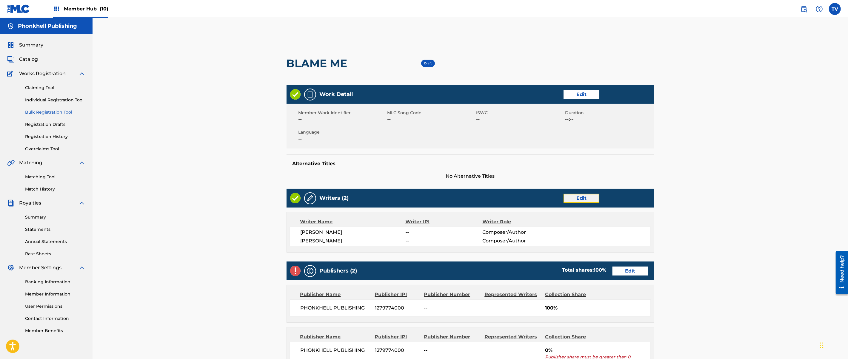
click at [571, 200] on link "Edit" at bounding box center [582, 198] width 36 height 9
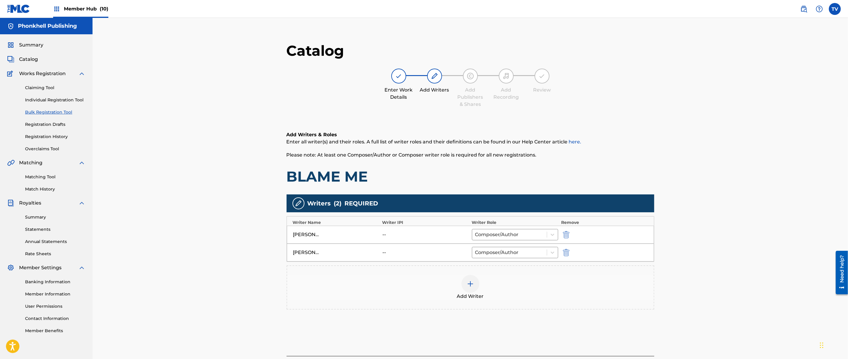
click at [654, 293] on main "Catalog Enter Work Details Add Writers Add Publishers & Shares Add Recording Re…" at bounding box center [471, 212] width 404 height 359
click at [670, 291] on main "Catalog Enter Work Details Add Writers Add Publishers & Shares Add Recording Re…" at bounding box center [471, 212] width 404 height 359
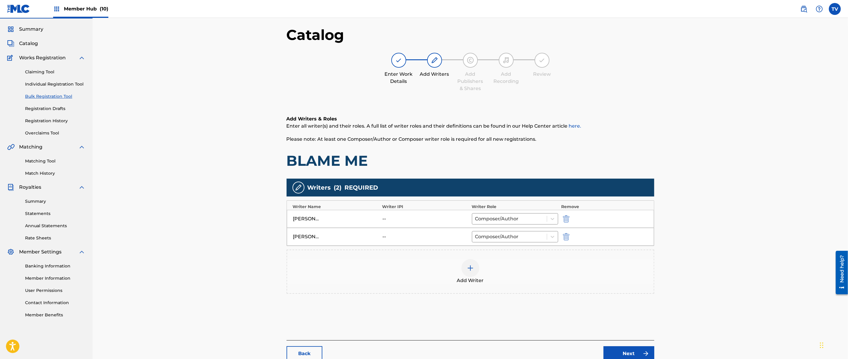
scroll to position [67, 0]
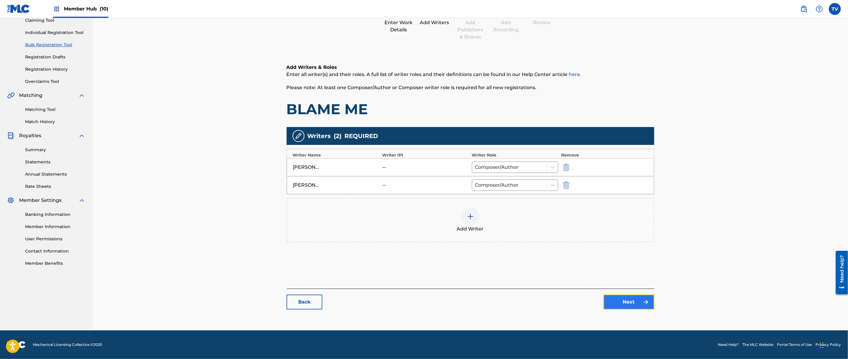
click at [636, 302] on link "Next" at bounding box center [629, 302] width 51 height 15
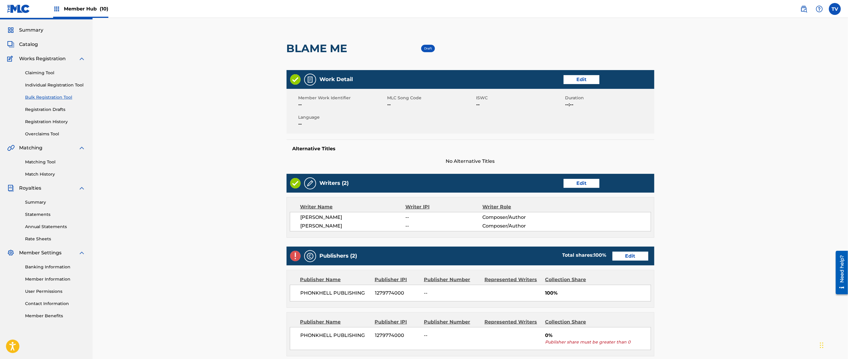
scroll to position [119, 0]
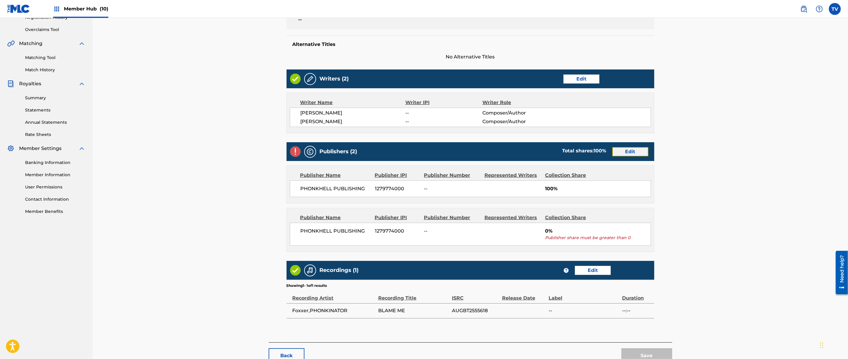
click at [624, 155] on link "Edit" at bounding box center [631, 151] width 36 height 9
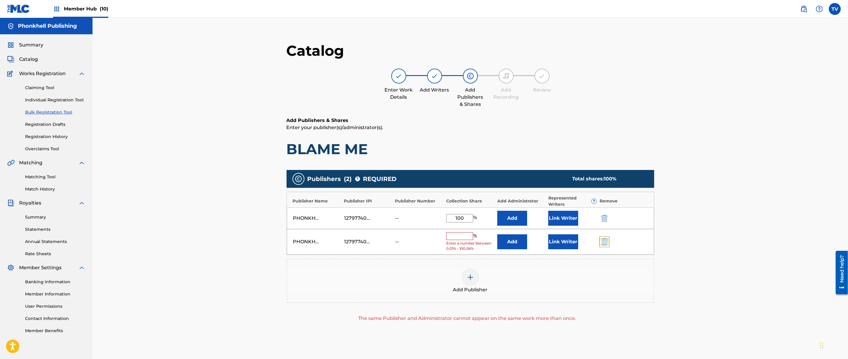
click at [607, 242] on img "submit" at bounding box center [604, 242] width 7 height 7
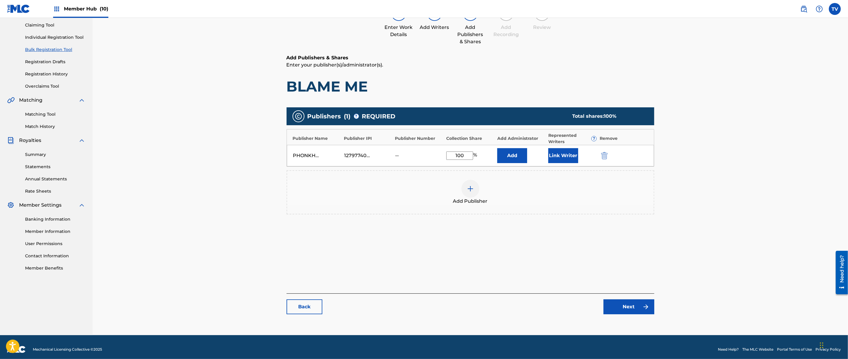
scroll to position [67, 0]
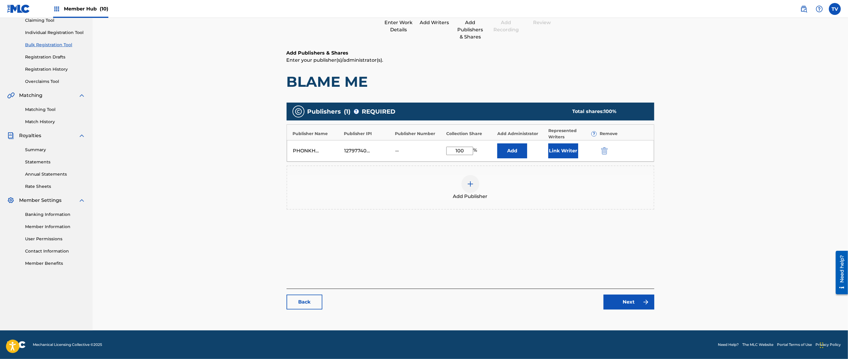
click at [632, 293] on div "Back Next" at bounding box center [471, 299] width 368 height 21
click at [636, 302] on link "Next" at bounding box center [629, 302] width 51 height 15
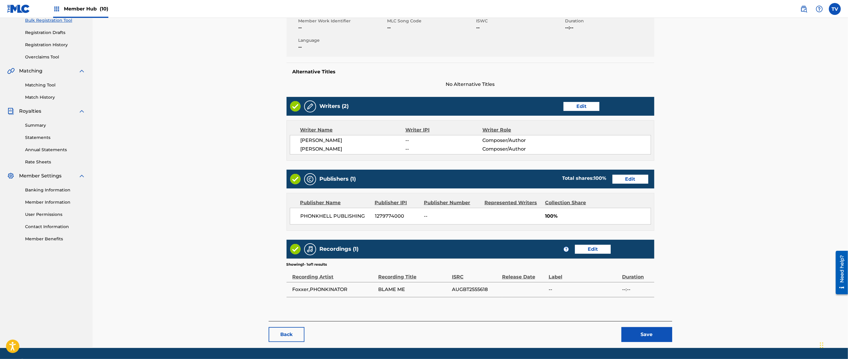
scroll to position [110, 0]
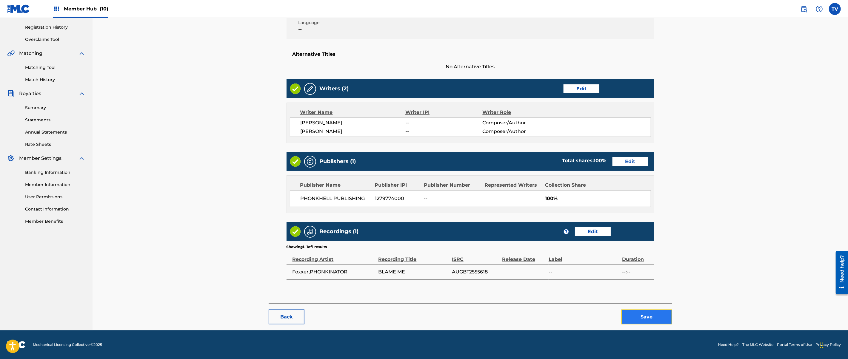
click at [651, 317] on button "Save" at bounding box center [647, 317] width 51 height 15
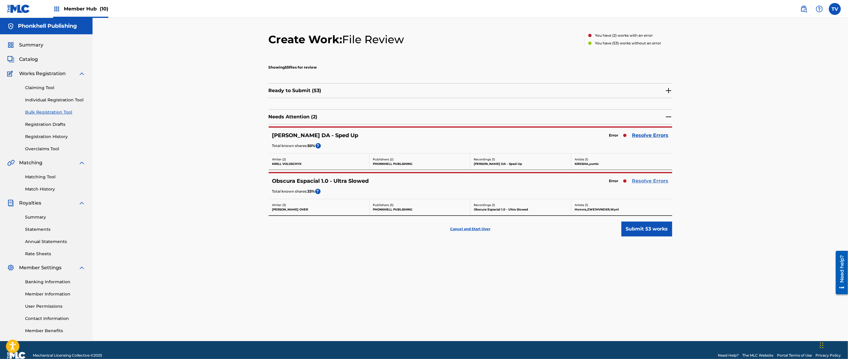
click at [638, 181] on link "Resolve Errors" at bounding box center [650, 181] width 36 height 7
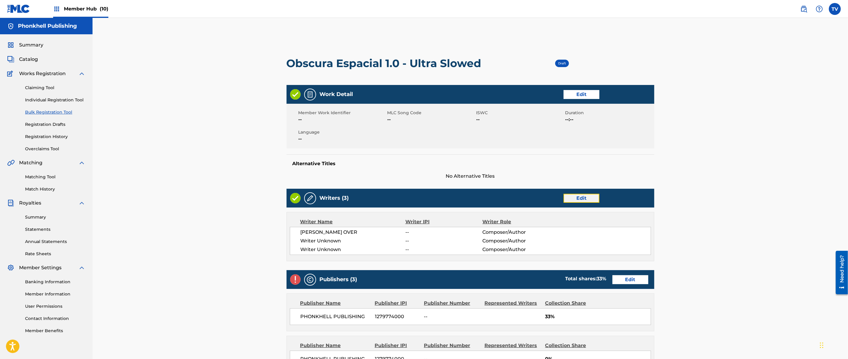
click at [586, 199] on link "Edit" at bounding box center [582, 198] width 36 height 9
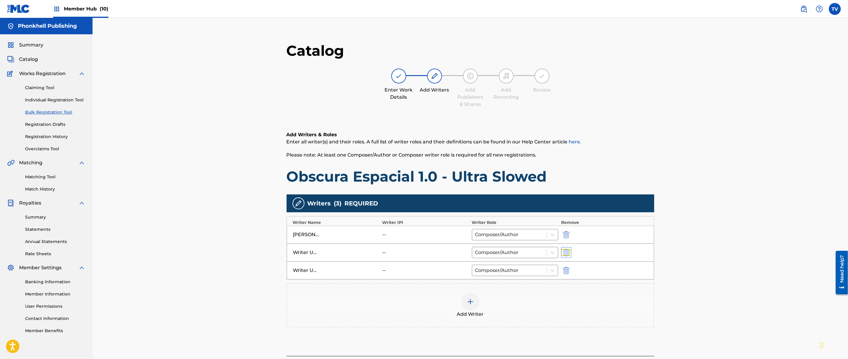
click at [567, 256] on img "submit" at bounding box center [566, 252] width 7 height 7
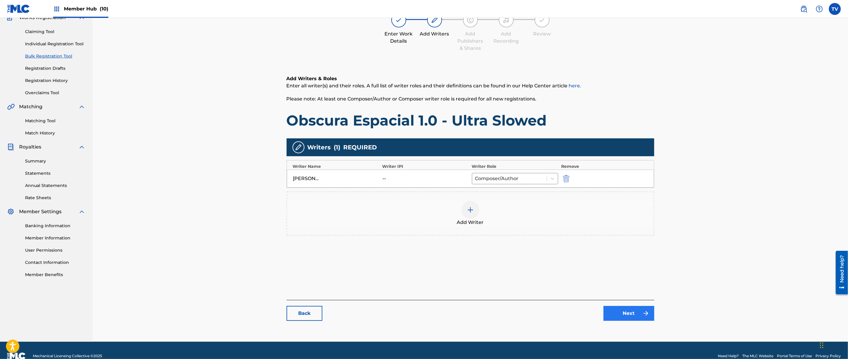
scroll to position [67, 0]
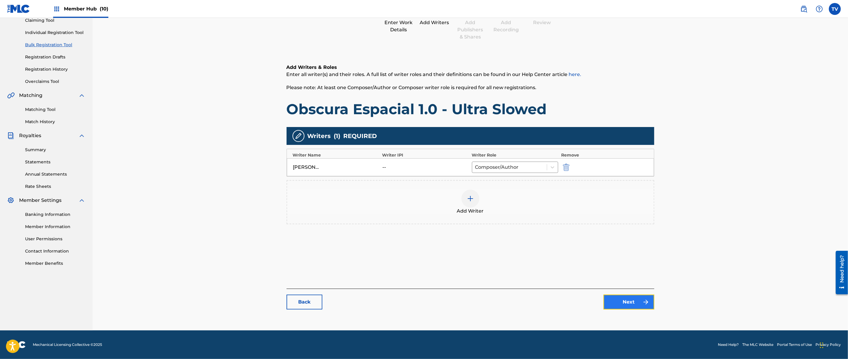
click at [633, 309] on link "Next" at bounding box center [629, 302] width 51 height 15
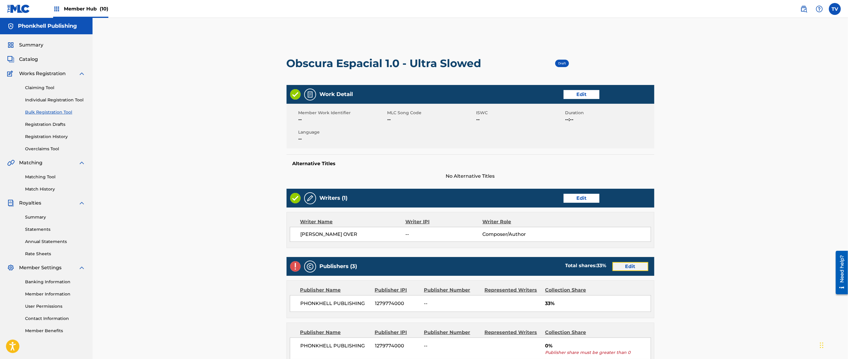
click at [637, 263] on link "Edit" at bounding box center [631, 266] width 36 height 9
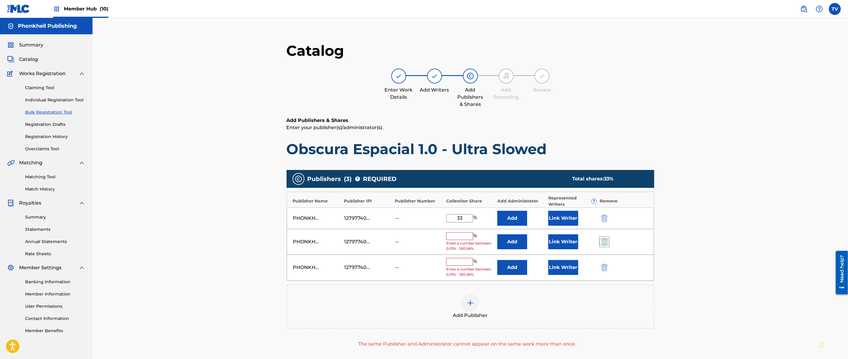
click at [602, 244] on img "submit" at bounding box center [604, 242] width 7 height 7
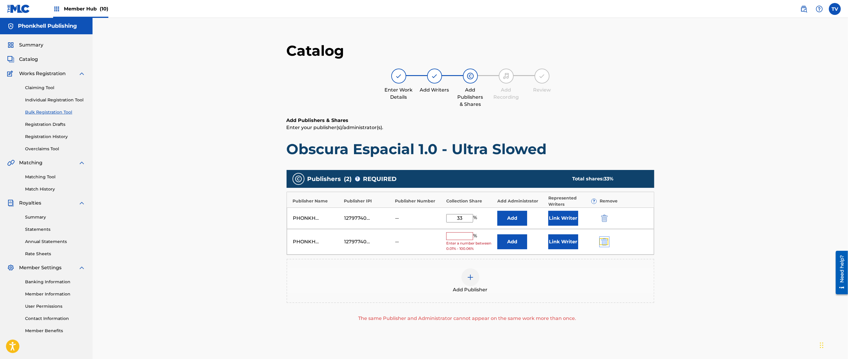
click at [602, 244] on img "submit" at bounding box center [604, 242] width 7 height 7
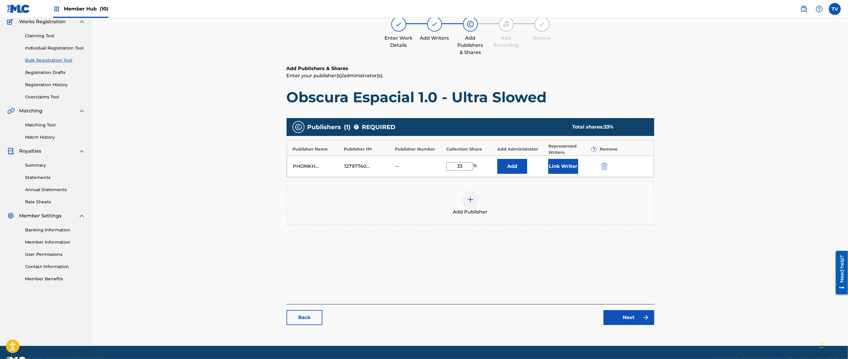
scroll to position [67, 0]
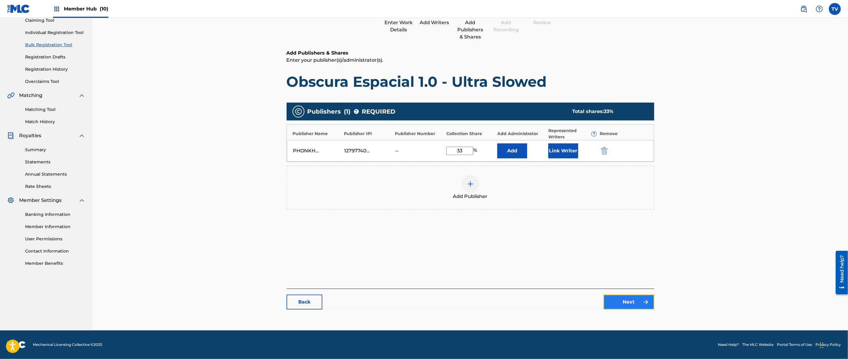
click at [635, 304] on link "Next" at bounding box center [629, 302] width 51 height 15
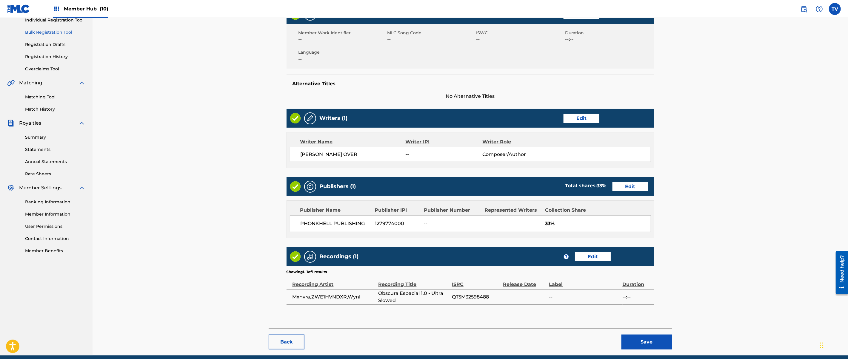
scroll to position [106, 0]
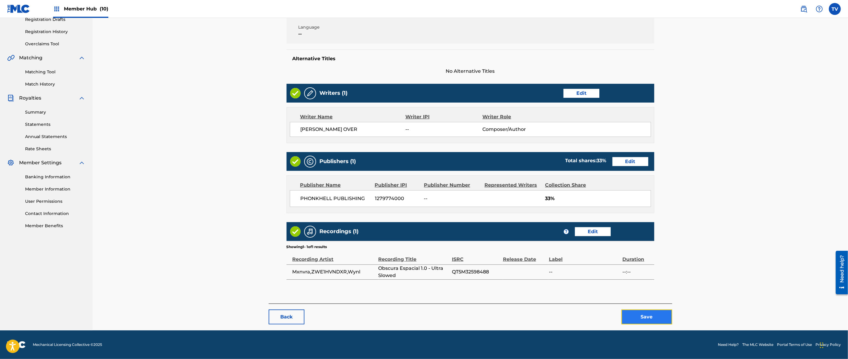
click at [645, 320] on button "Save" at bounding box center [647, 317] width 51 height 15
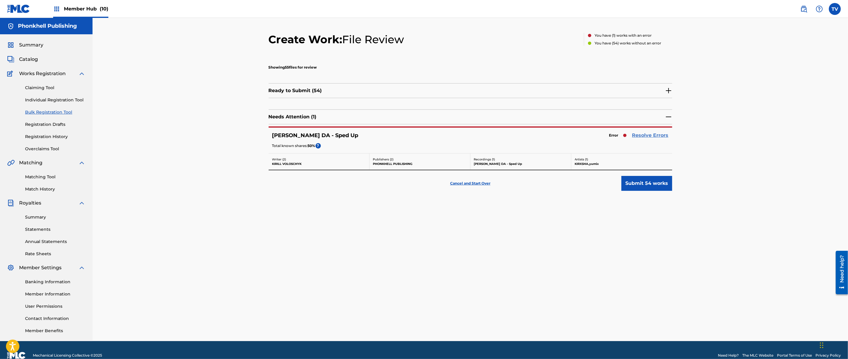
click at [647, 136] on link "Resolve Errors" at bounding box center [650, 135] width 36 height 7
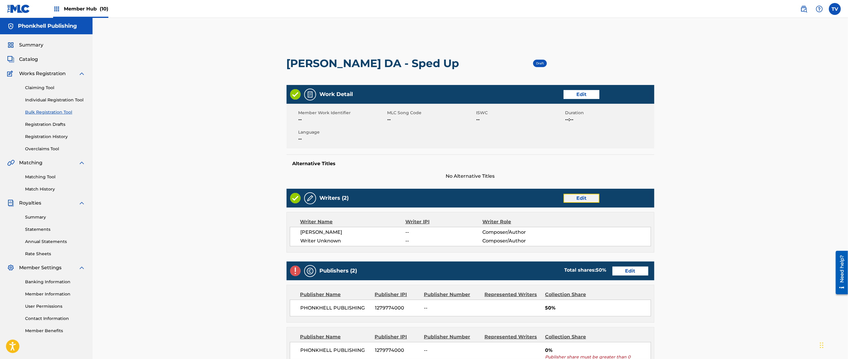
click at [582, 198] on link "Edit" at bounding box center [582, 198] width 36 height 9
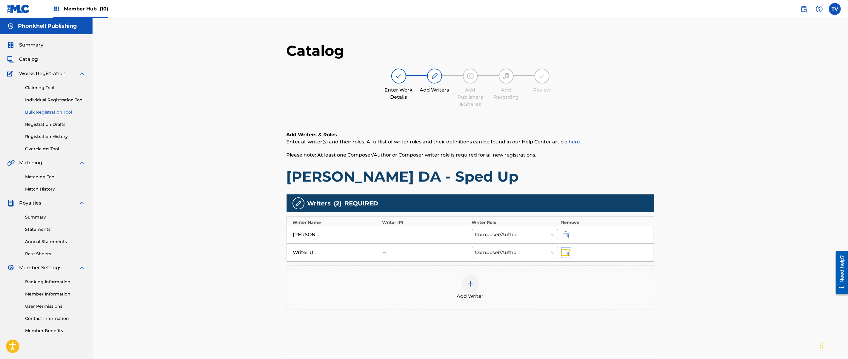
click at [568, 253] on img "submit" at bounding box center [566, 252] width 7 height 7
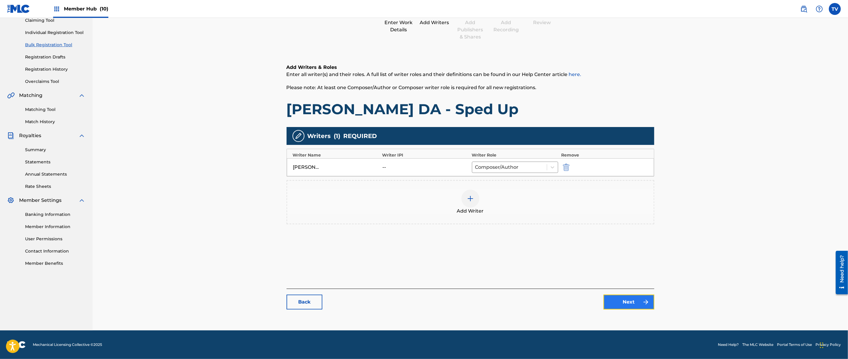
click at [627, 298] on link "Next" at bounding box center [629, 302] width 51 height 15
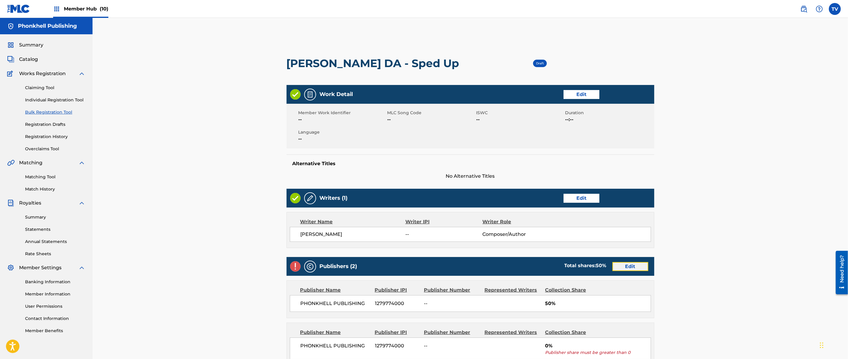
click at [629, 266] on link "Edit" at bounding box center [631, 266] width 36 height 9
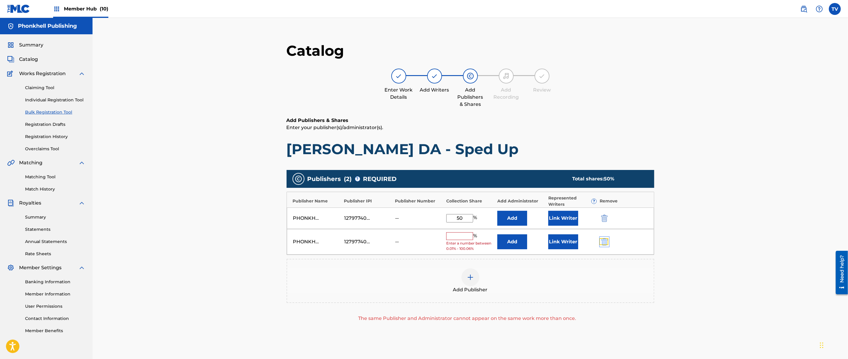
click at [605, 239] on img "submit" at bounding box center [604, 242] width 7 height 7
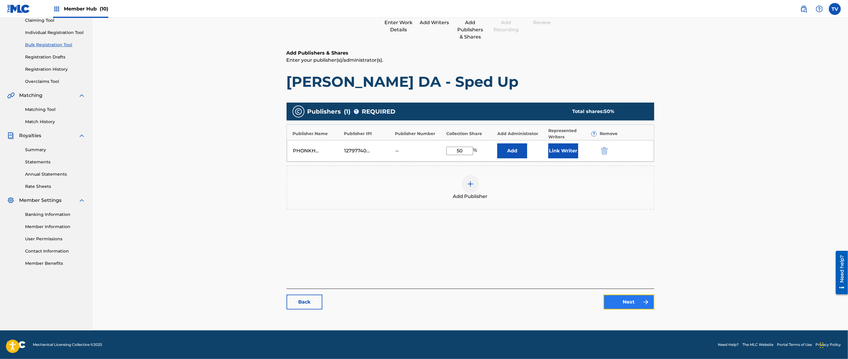
click at [631, 299] on link "Next" at bounding box center [629, 302] width 51 height 15
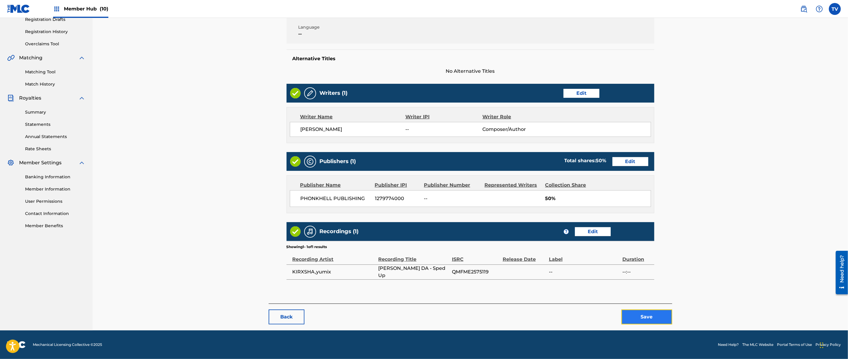
click at [643, 315] on button "Save" at bounding box center [647, 317] width 51 height 15
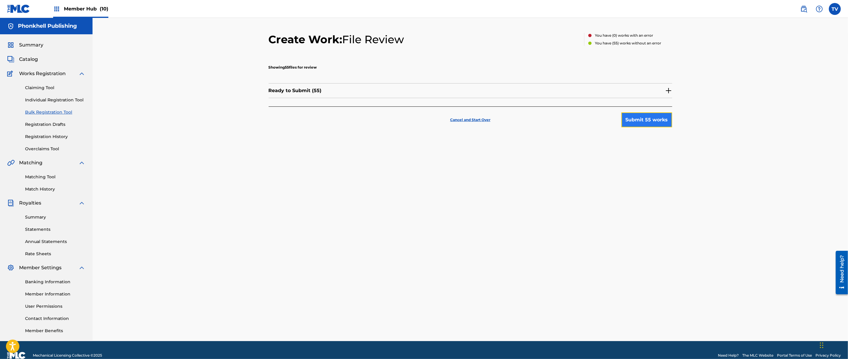
click at [650, 122] on button "Submit 55 works" at bounding box center [647, 120] width 51 height 15
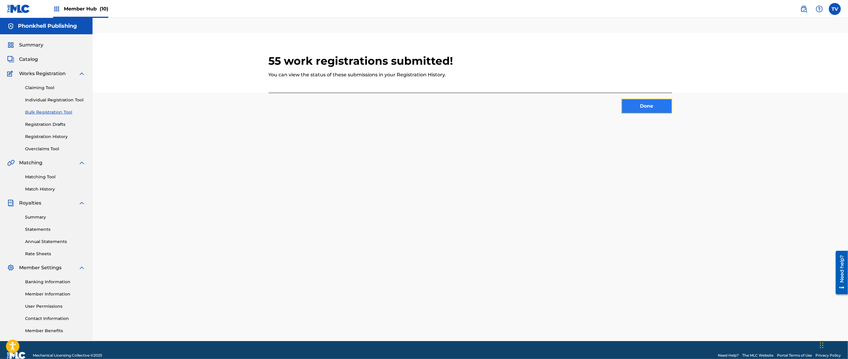
click at [656, 107] on button "Done" at bounding box center [647, 106] width 51 height 15
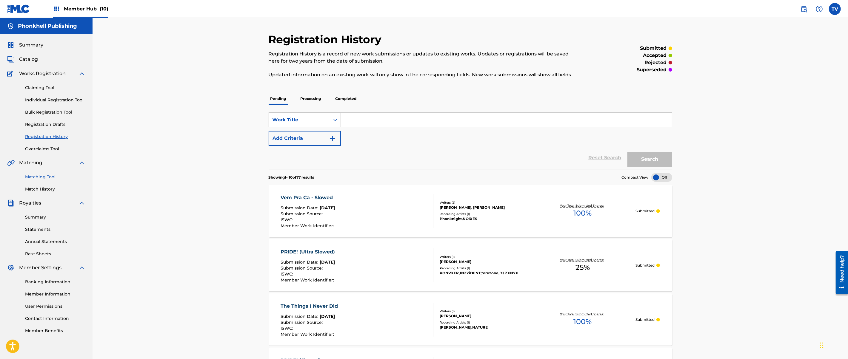
click at [44, 175] on link "Matching Tool" at bounding box center [55, 177] width 60 height 6
